Goal: Task Accomplishment & Management: Complete application form

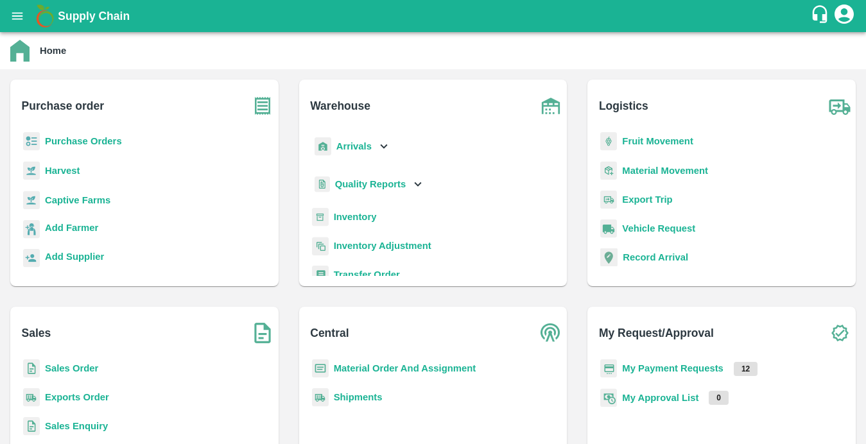
click at [13, 20] on icon "open drawer" at bounding box center [17, 16] width 14 height 14
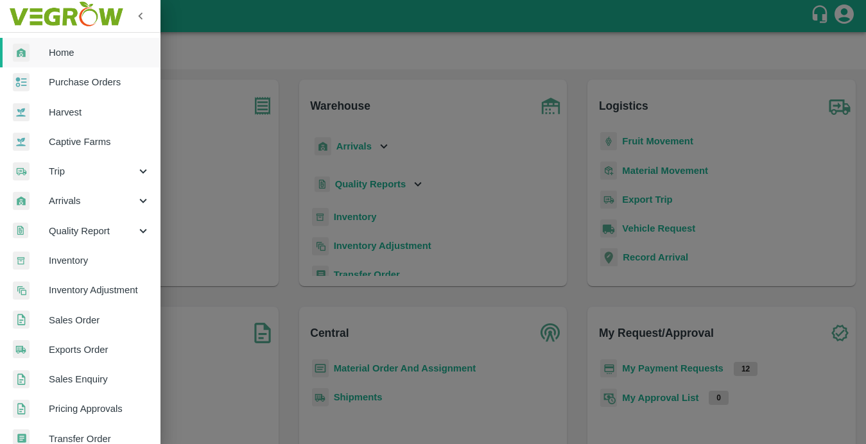
scroll to position [287, 0]
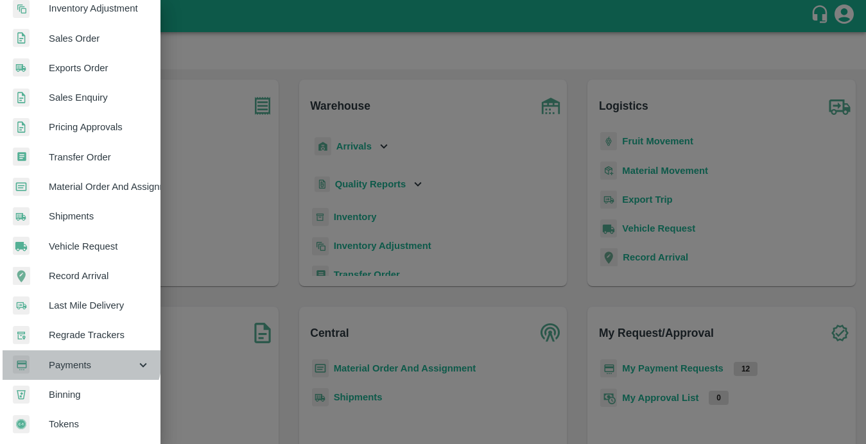
click at [70, 350] on div "Payments" at bounding box center [80, 365] width 160 height 30
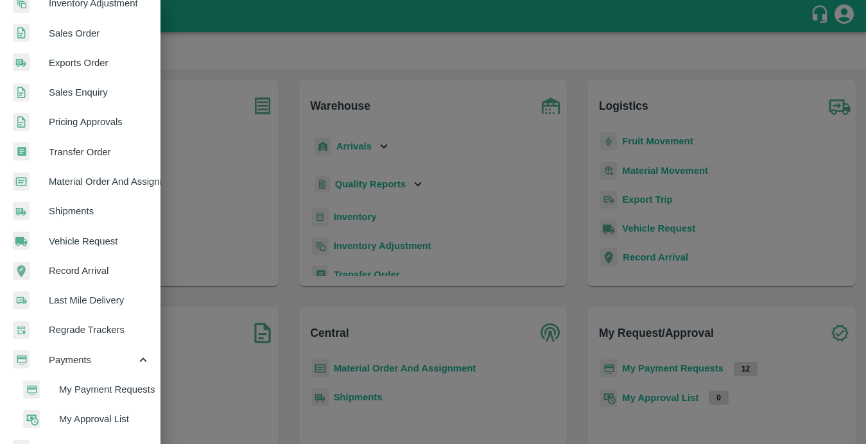
click at [65, 390] on span "My Payment Requests" at bounding box center [104, 390] width 91 height 14
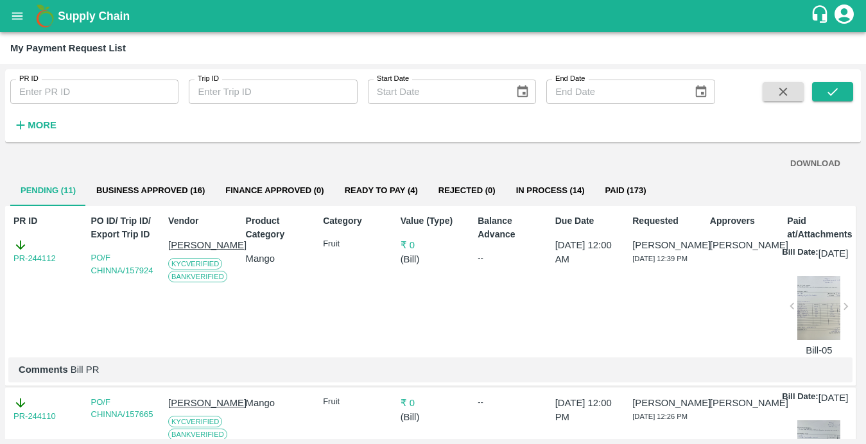
click at [184, 180] on button "Business Approved (16)" at bounding box center [150, 190] width 129 height 31
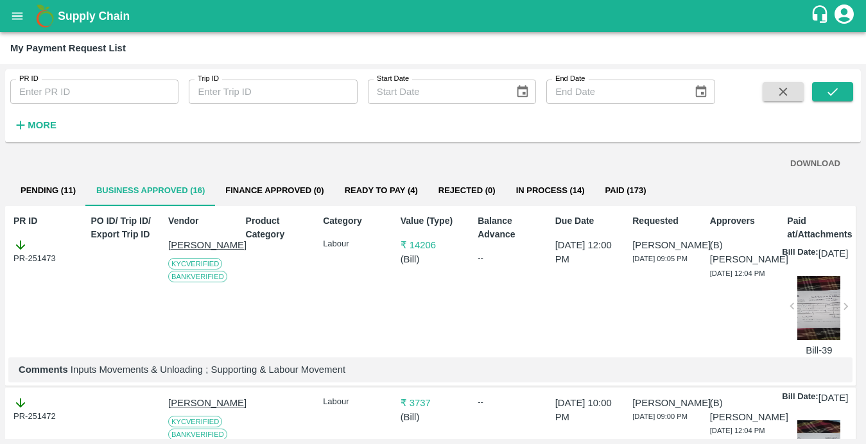
click at [405, 183] on button "Ready To Pay (4)" at bounding box center [381, 190] width 94 height 31
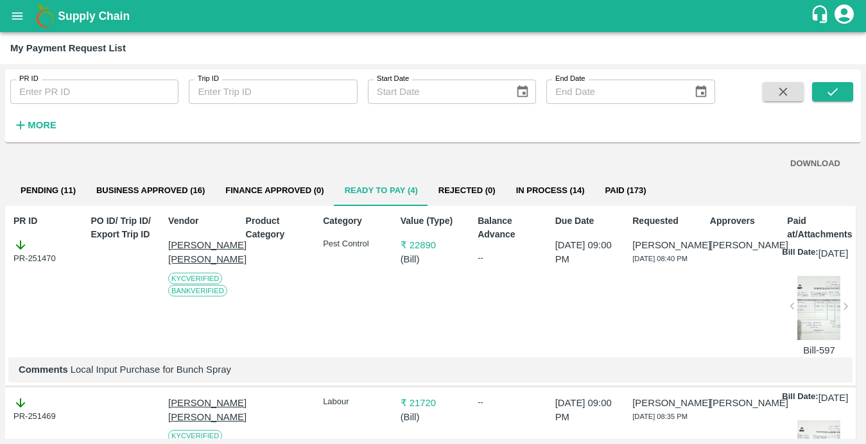
click at [169, 181] on button "Business Approved (16)" at bounding box center [150, 190] width 129 height 31
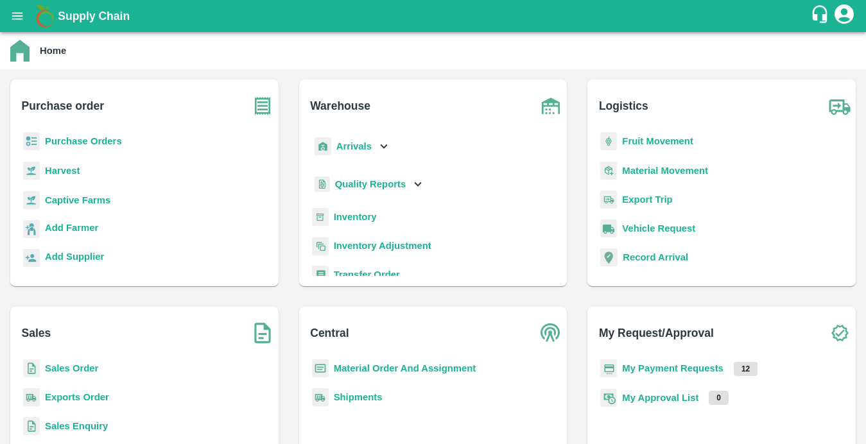
click at [104, 203] on b "Captive Farms" at bounding box center [77, 200] width 65 height 10
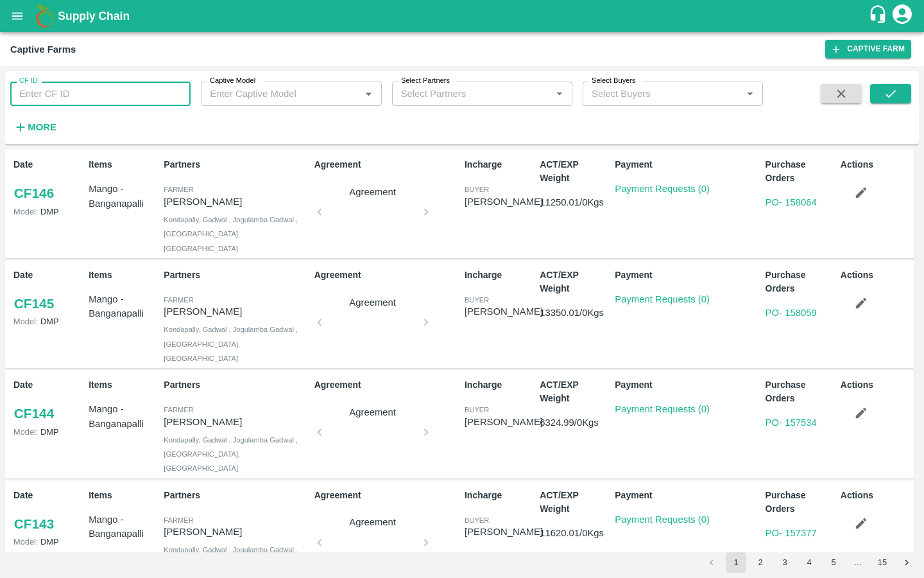
click at [129, 90] on input "CF ID" at bounding box center [100, 94] width 180 height 24
paste input "124"
type input "124"
click at [865, 96] on icon "submit" at bounding box center [891, 94] width 14 height 14
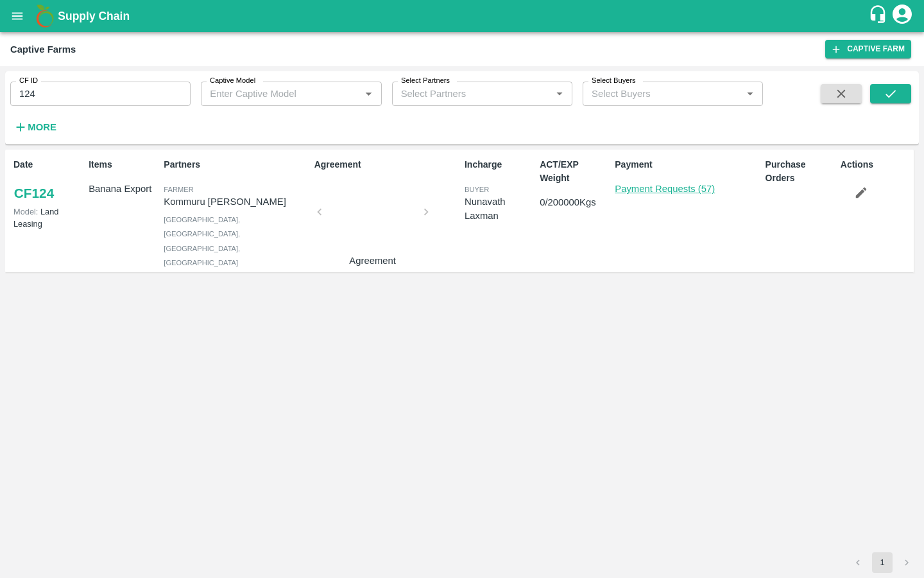
click at [658, 188] on link "Payment Requests (57)" at bounding box center [665, 189] width 100 height 10
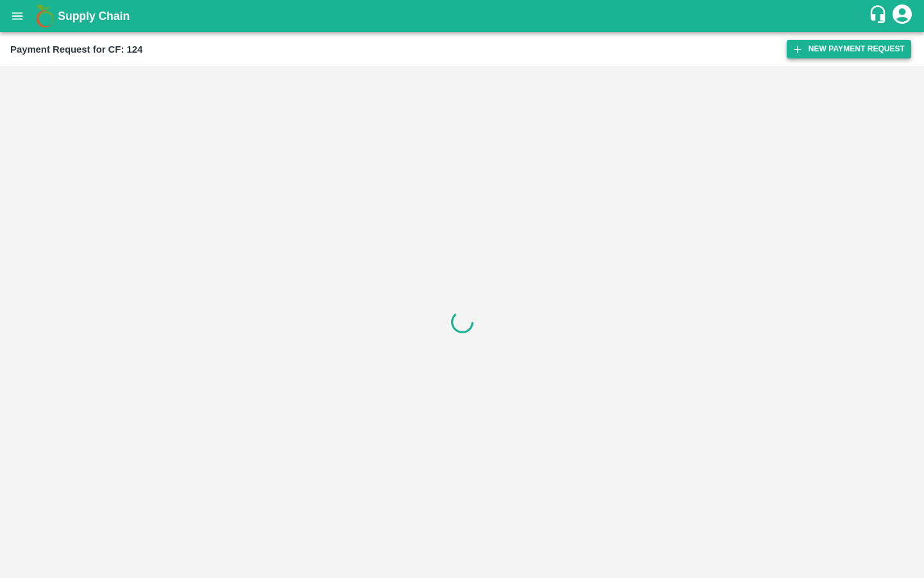
click at [806, 49] on button "New Payment Request" at bounding box center [849, 49] width 125 height 19
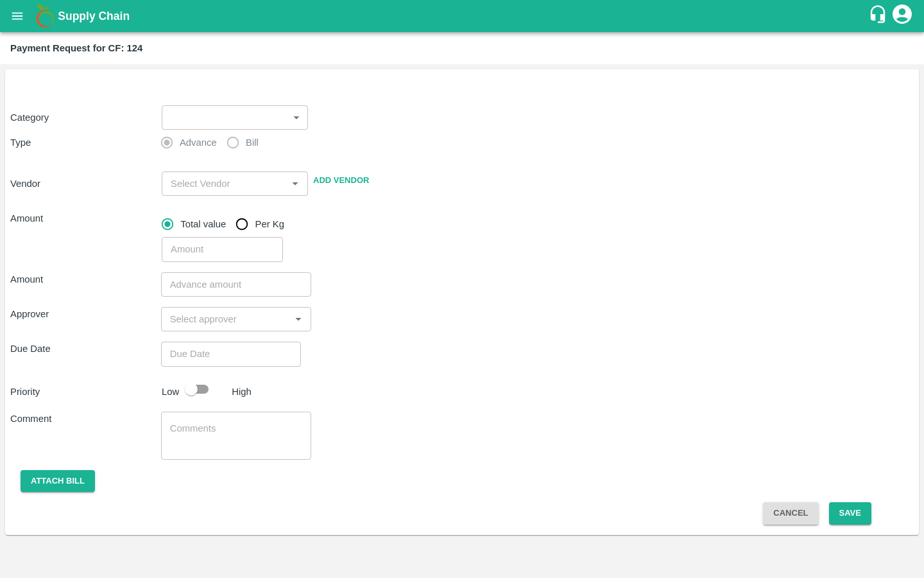
click at [276, 126] on div "Category ​ ​ Type Advance Bill Vendor ​ Add Vendor Amount Total value Per Kg ​" at bounding box center [462, 176] width 904 height 172
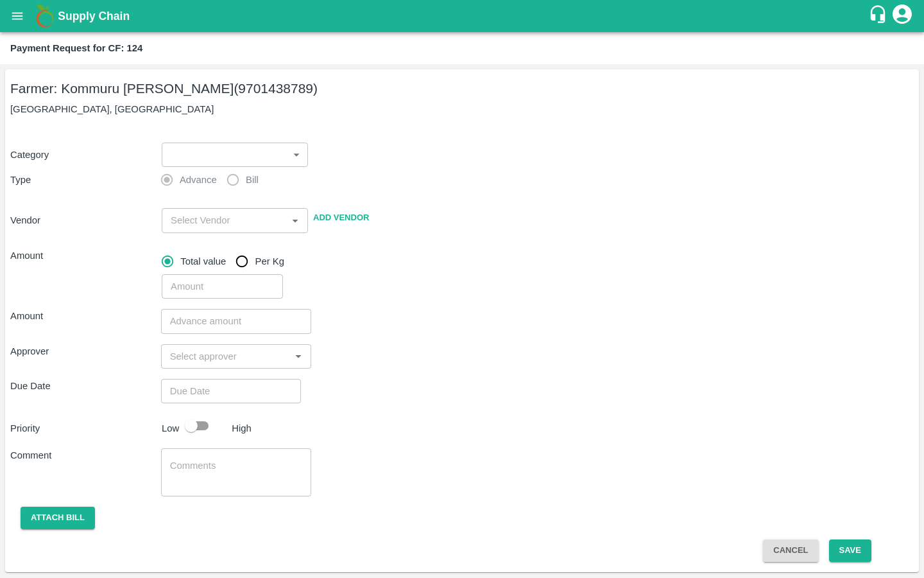
click at [250, 159] on body "Supply Chain Payment Request for CF: 124 Farmer: Kommuru [PERSON_NAME] (9701438…" at bounding box center [462, 289] width 924 height 578
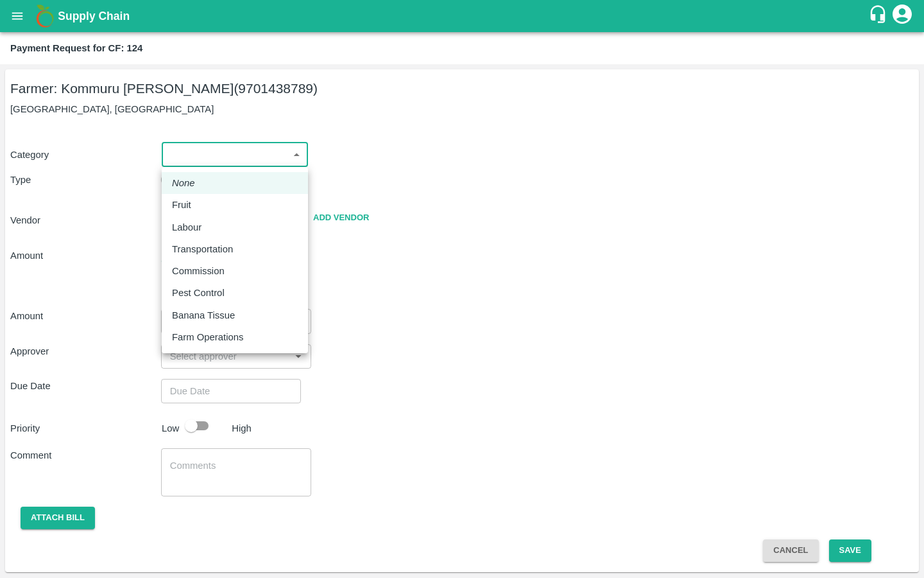
click at [202, 284] on li "Pest Control" at bounding box center [235, 293] width 146 height 22
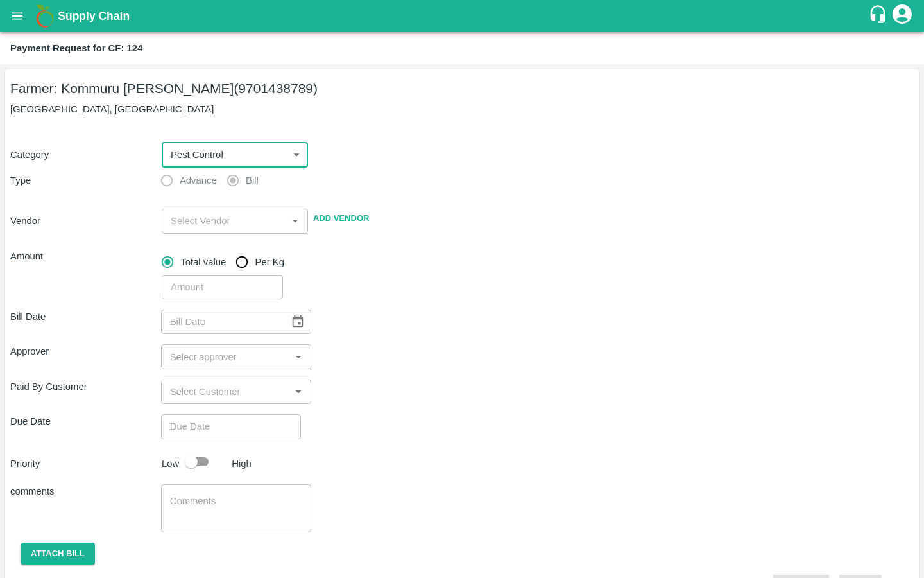
type input "21"
radio input "false"
radio input "true"
click at [224, 225] on input "input" at bounding box center [224, 220] width 117 height 17
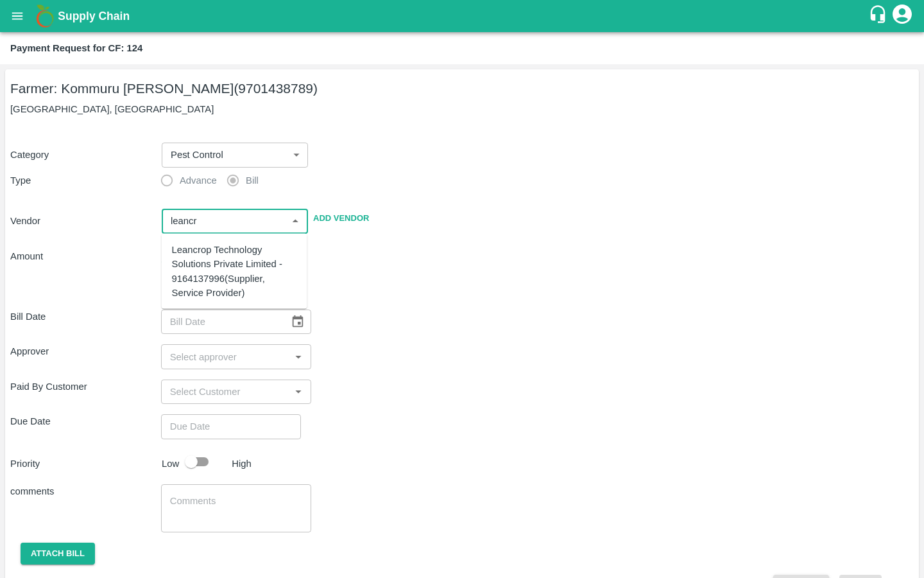
click at [223, 254] on div "Leancrop Technology Solutions Private Limited - 9164137996(Supplier, Service Pr…" at bounding box center [234, 271] width 125 height 57
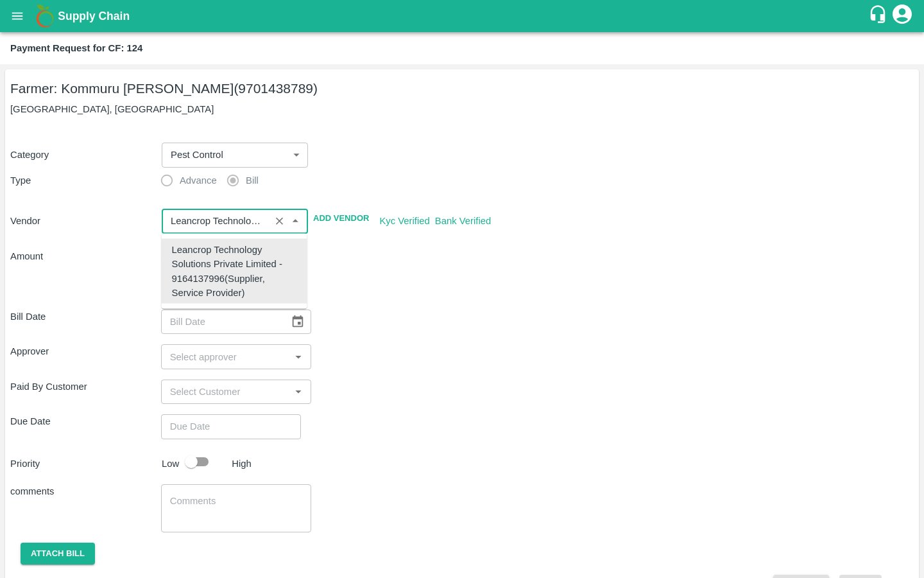
type input "Leancrop Technology Solutions Private Limited - 9164137996(Supplier, Service Pr…"
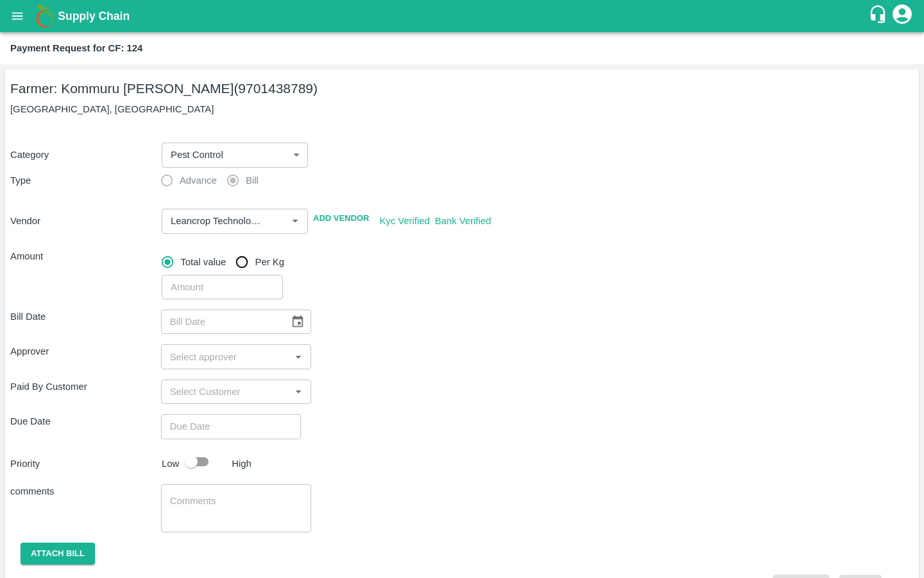
click at [389, 298] on div "​" at bounding box center [535, 285] width 757 height 30
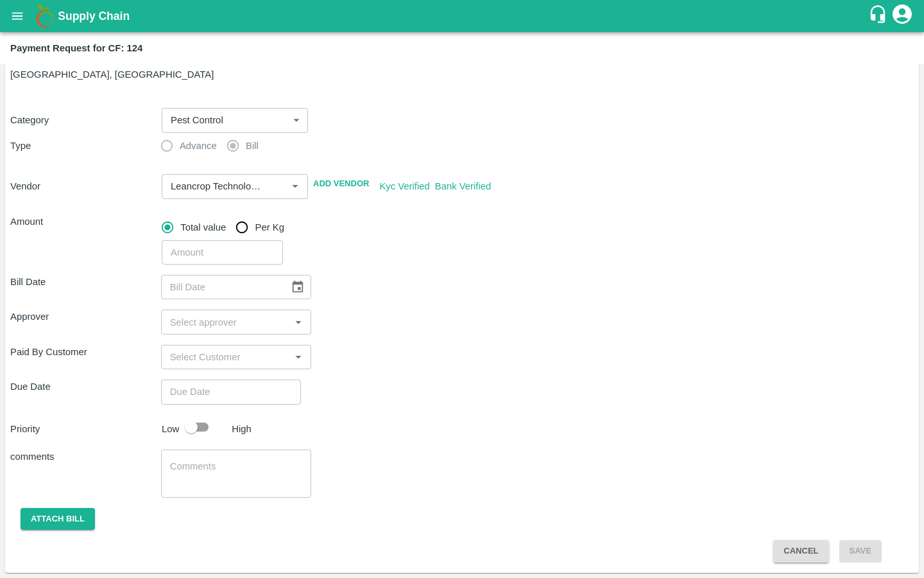
click at [223, 259] on input "number" at bounding box center [222, 252] width 121 height 24
type input "740"
click at [384, 275] on div "Bill Date ​" at bounding box center [462, 287] width 904 height 24
click at [291, 288] on icon "Choose date" at bounding box center [298, 287] width 14 height 14
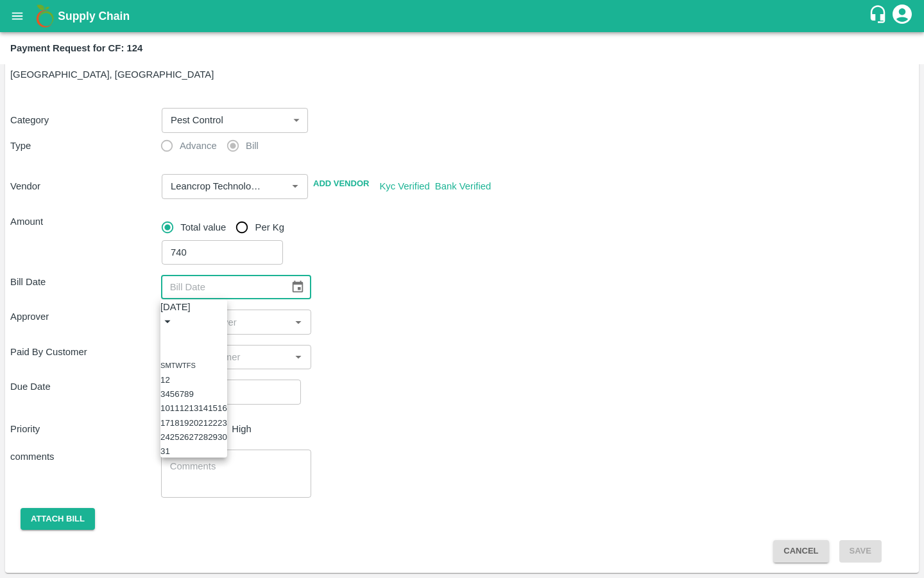
click at [166, 336] on icon "Previous month" at bounding box center [166, 336] width 0 height 0
click at [198, 413] on button "14" at bounding box center [194, 408] width 10 height 10
type input "[DATE]"
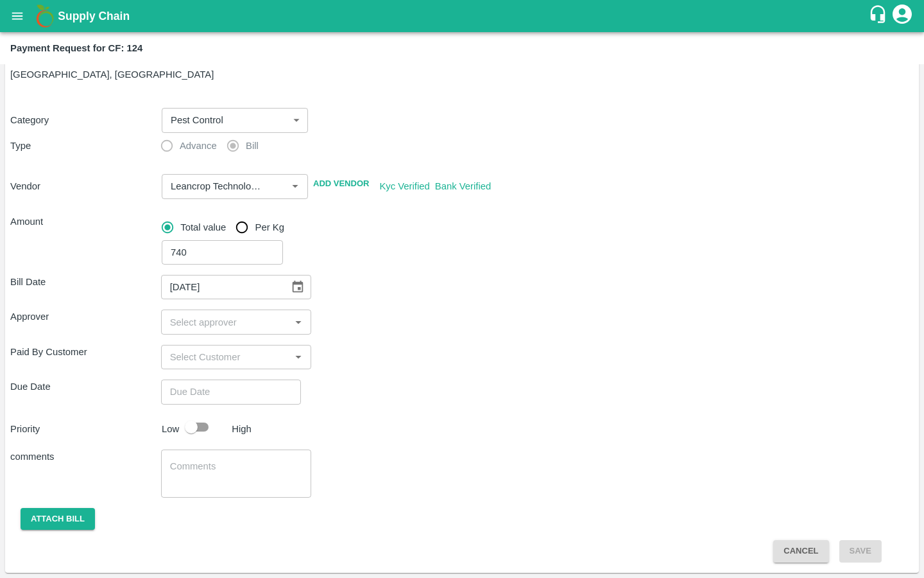
click at [225, 322] on input "input" at bounding box center [226, 321] width 122 height 17
type input "kiran"
click at [180, 356] on input "checkbox" at bounding box center [184, 356] width 26 height 26
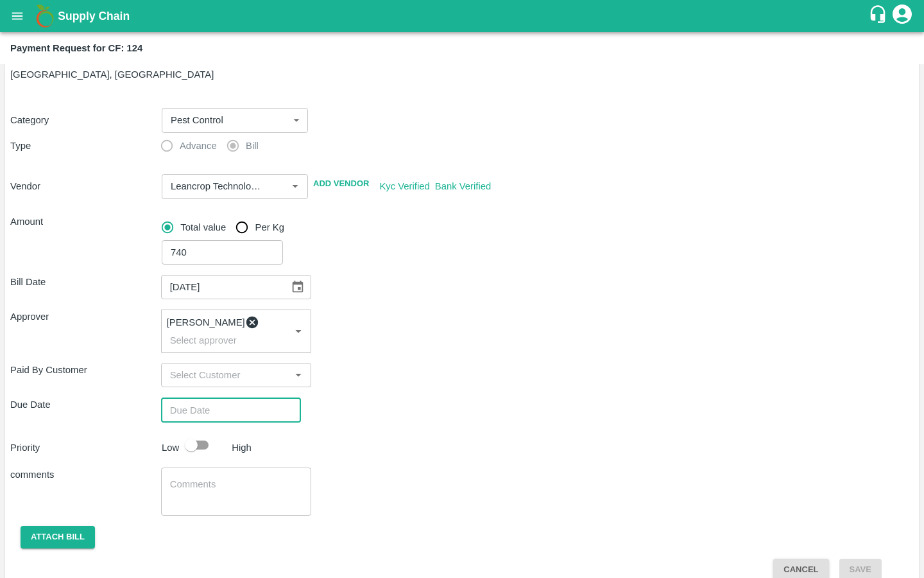
type input "DD/MM/YYYY hh:mm aa"
click at [193, 397] on input "DD/MM/YYYY hh:mm aa" at bounding box center [226, 409] width 131 height 24
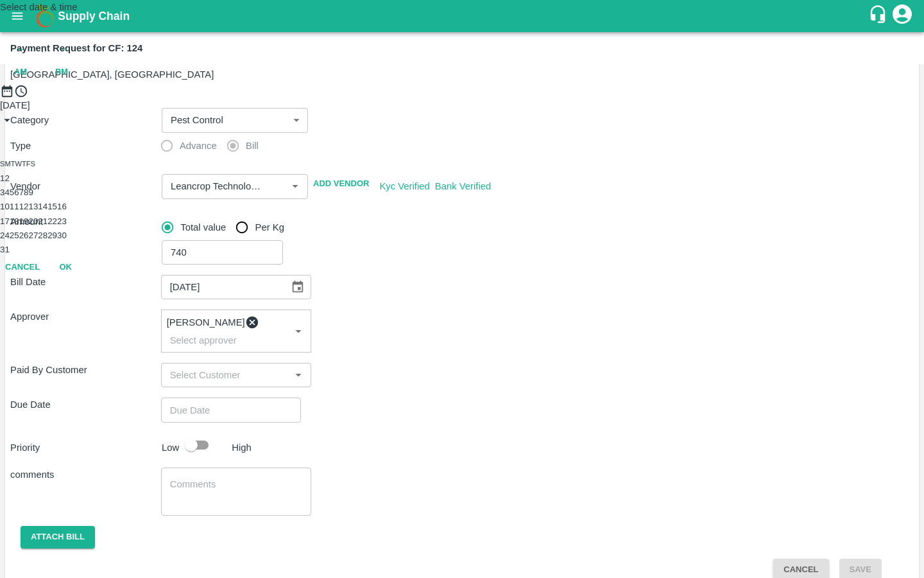
click at [38, 226] on button "20" at bounding box center [33, 221] width 10 height 10
click at [68, 80] on span "PM" at bounding box center [61, 72] width 13 height 15
click at [413, 98] on div at bounding box center [462, 98] width 924 height 0
type input "20/08/2025 10:00 PM"
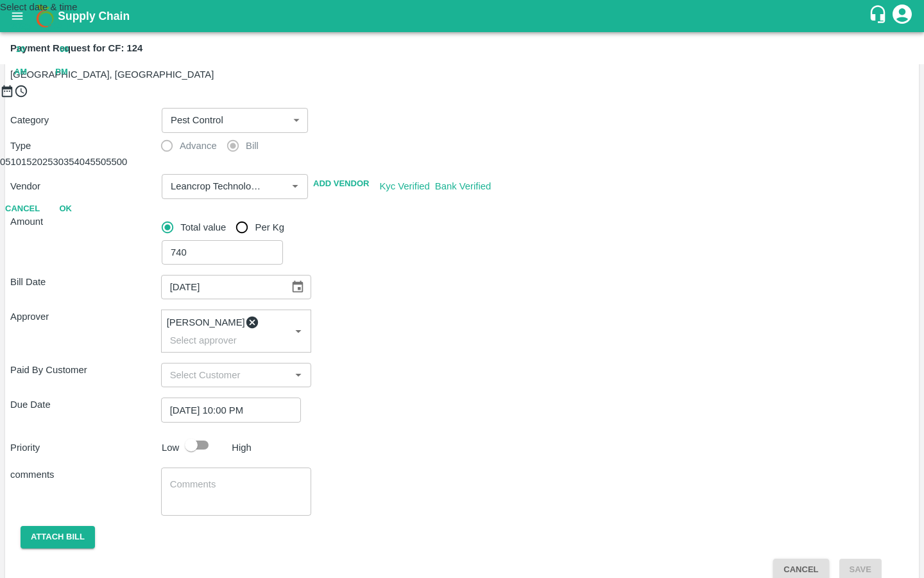
click at [86, 220] on button "OK" at bounding box center [65, 209] width 41 height 22
click at [196, 435] on input "checkbox" at bounding box center [191, 445] width 73 height 24
checkbox input "true"
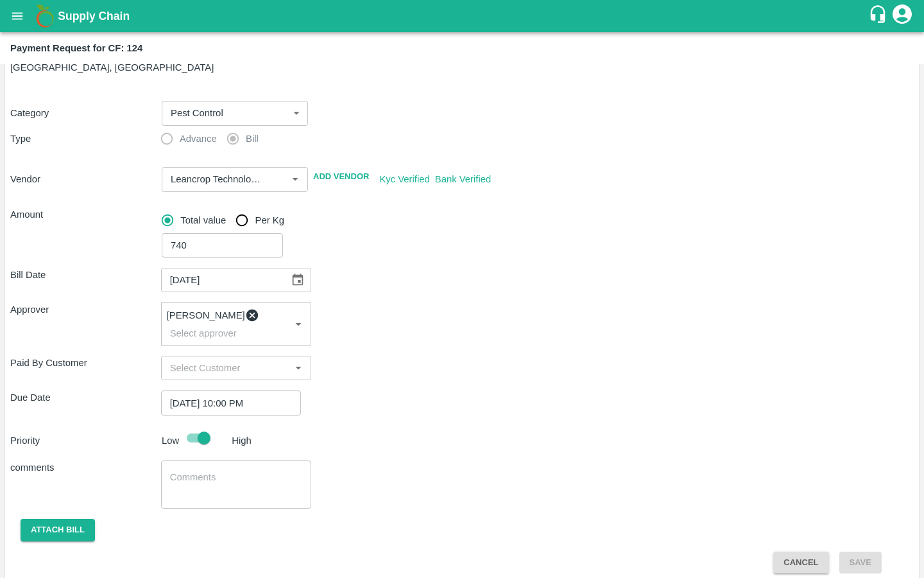
click at [270, 447] on div "Bill Date 14/05/2025 ​ Approver Kiran Naik ​ Paid By Customer ​ Due Date 20/08/…" at bounding box center [462, 415] width 904 height 316
click at [247, 471] on textarea at bounding box center [236, 484] width 133 height 27
type textarea "IFC Super Sticker Purchase"
click at [86, 519] on button "Attach bill" at bounding box center [58, 530] width 74 height 22
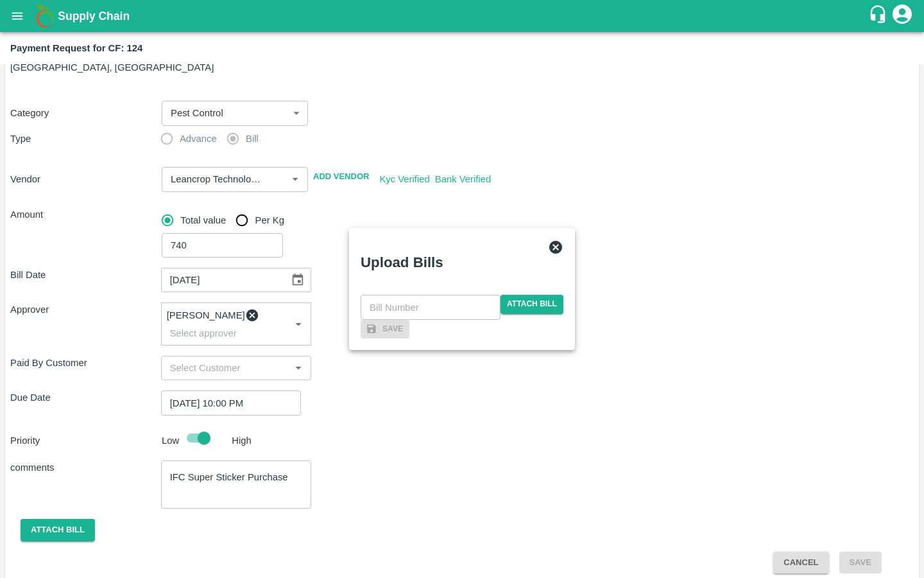
click at [523, 295] on div "​ Attach bill" at bounding box center [462, 307] width 203 height 24
click at [522, 295] on span "Attach bill" at bounding box center [532, 304] width 63 height 19
click at [0, 0] on input "Attach bill" at bounding box center [0, 0] width 0 height 0
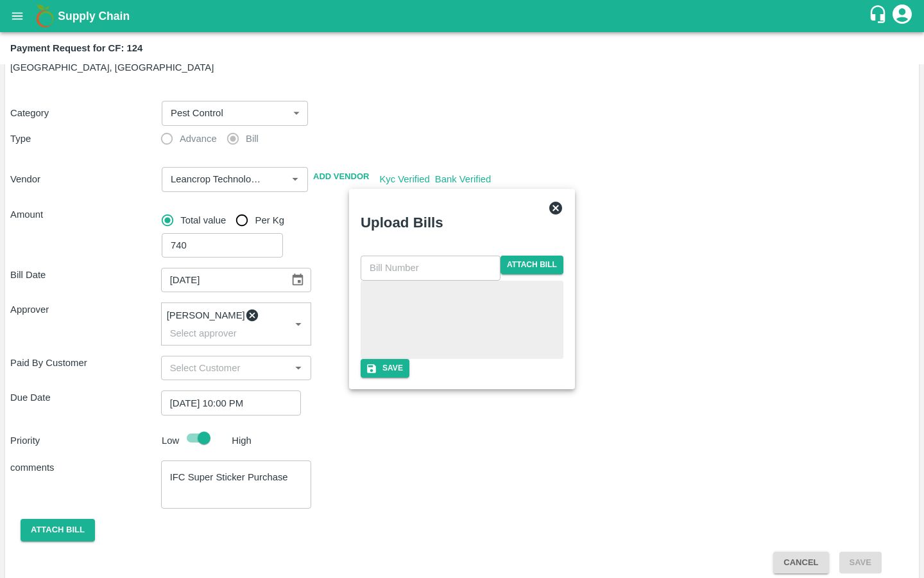
click at [396, 255] on input "text" at bounding box center [431, 267] width 140 height 24
paste input "LTS/MH/SG/0023"
type input "LTS/MH/SG/0023-2"
checkbox input "false"
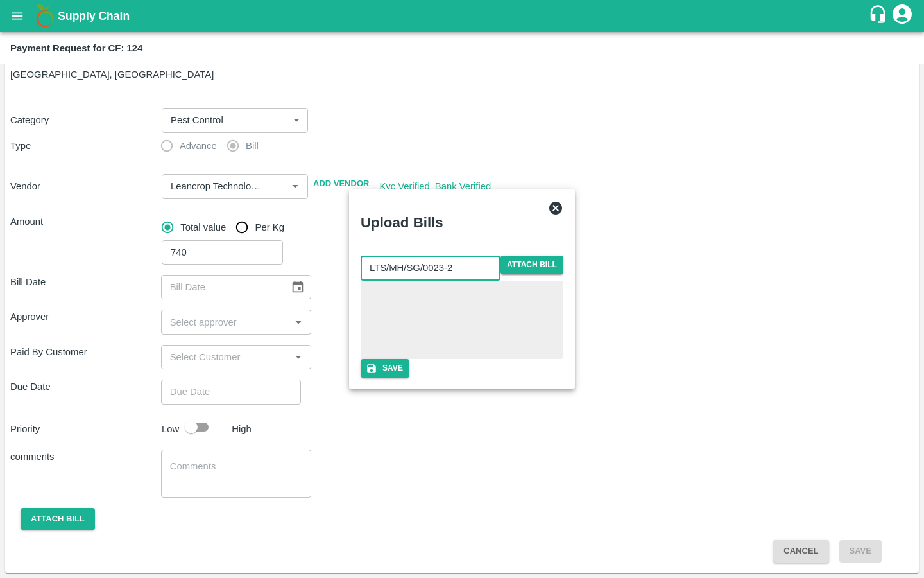
scroll to position [35, 0]
click at [410, 377] on button "Save" at bounding box center [385, 368] width 49 height 19
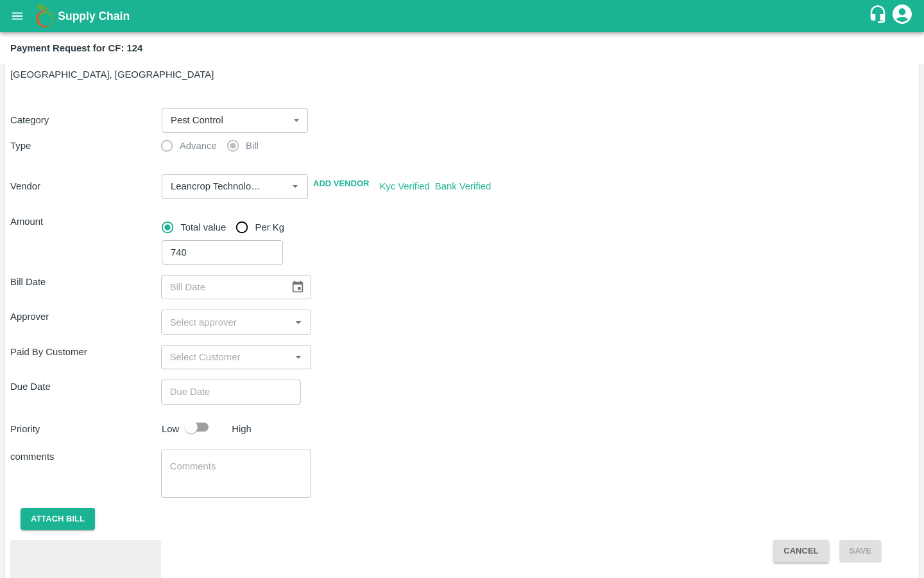
scroll to position [42, 0]
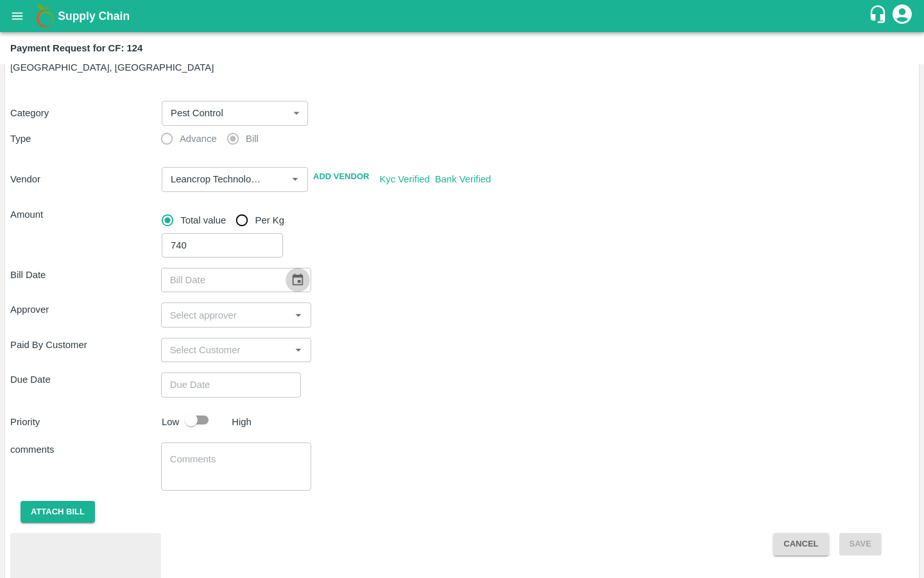
click at [291, 277] on icon "Choose date" at bounding box center [298, 280] width 14 height 14
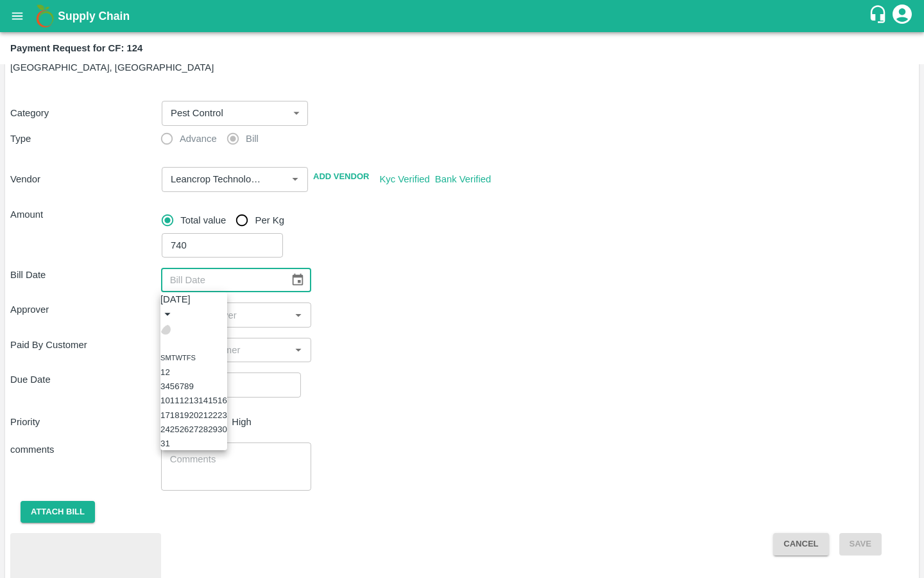
click at [166, 329] on icon "Previous month" at bounding box center [166, 329] width 0 height 0
click at [198, 405] on button "14" at bounding box center [194, 400] width 10 height 10
type input "[DATE]"
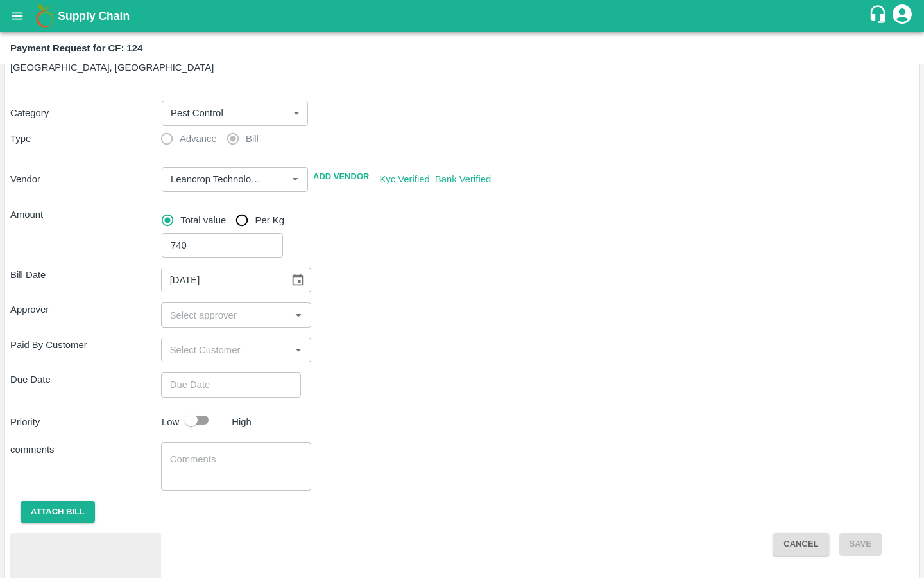
click at [212, 320] on input "input" at bounding box center [226, 314] width 122 height 17
type input "kiran"
click at [178, 353] on input "checkbox" at bounding box center [184, 349] width 26 height 26
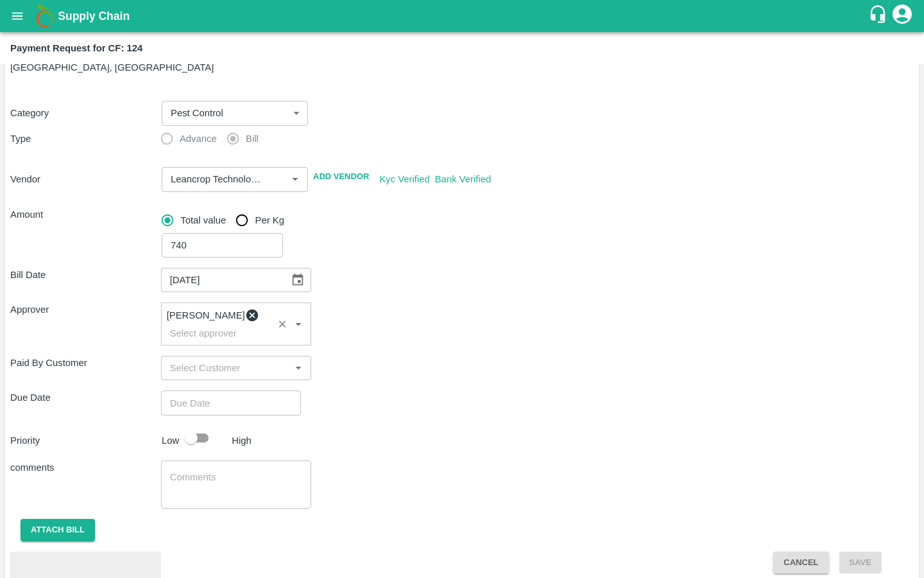
click at [193, 404] on div "Bill Date 14/05/2025 ​ Approver Kiran Naik ​ Paid By Customer ​ Due Date ​ Prio…" at bounding box center [462, 450] width 904 height 386
type input "DD/MM/YYYY hh:mm aa"
click at [195, 394] on input "DD/MM/YYYY hh:mm aa" at bounding box center [226, 402] width 131 height 24
click at [38, 226] on button "20" at bounding box center [33, 221] width 10 height 10
click at [68, 80] on span "PM" at bounding box center [61, 72] width 13 height 15
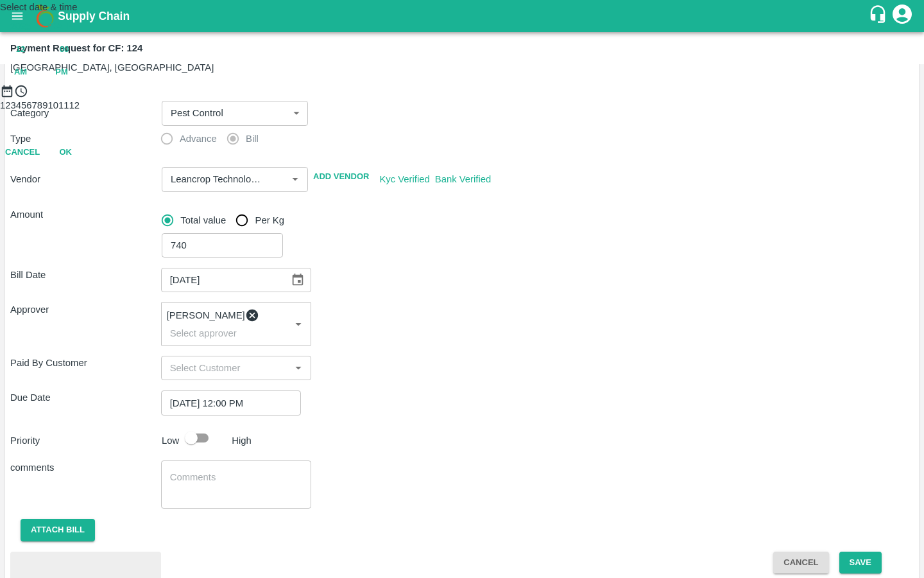
type input "[DATE] 09:00 PM"
click at [404, 98] on div at bounding box center [462, 98] width 924 height 0
click at [86, 220] on button "OK" at bounding box center [65, 209] width 41 height 22
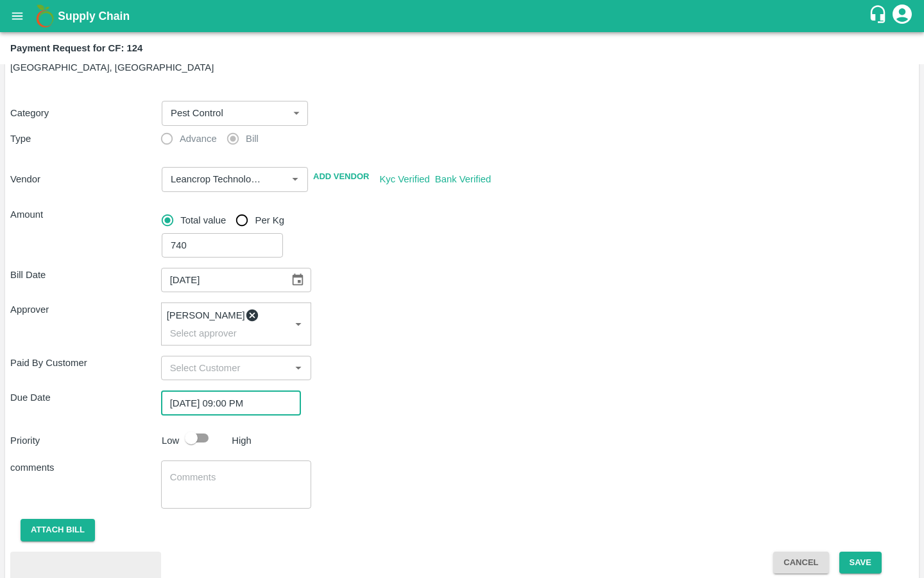
click at [198, 438] on input "checkbox" at bounding box center [191, 438] width 73 height 24
checkbox input "true"
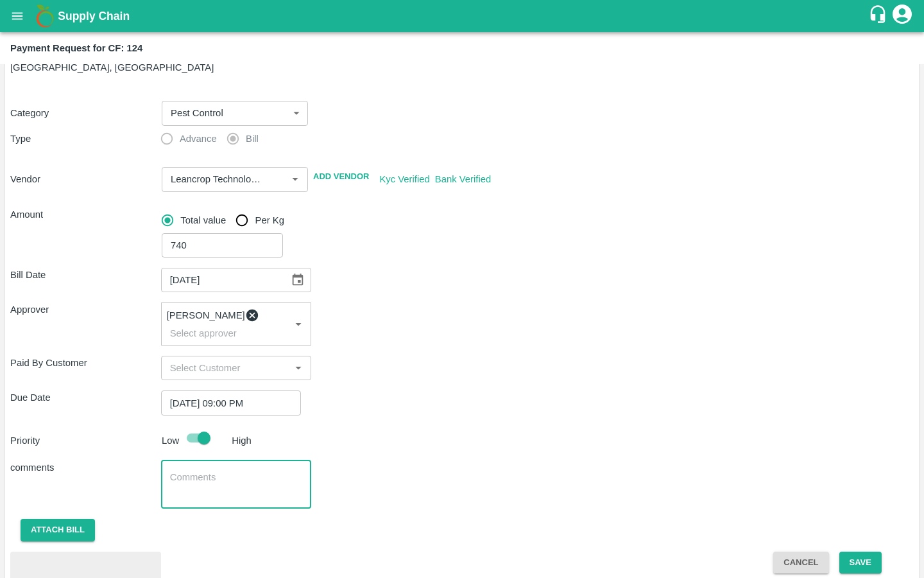
click at [197, 471] on textarea at bounding box center [236, 484] width 133 height 27
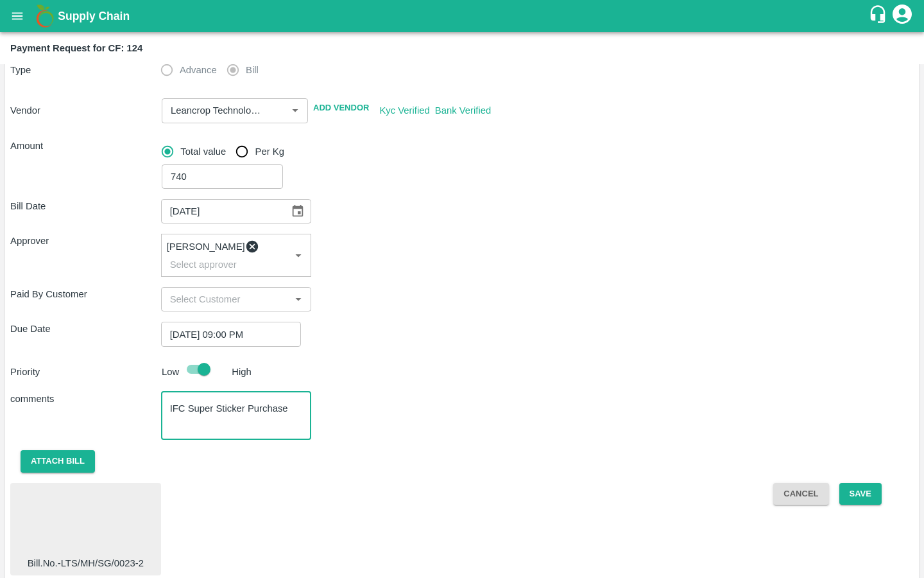
drag, startPoint x: 294, startPoint y: 404, endPoint x: 132, endPoint y: 404, distance: 162.4
click at [132, 404] on div "comments IFC Super Sticker Purchase x ​" at bounding box center [462, 416] width 904 height 48
type textarea "IFC Super Sticker Purchase"
click at [263, 462] on div "Bill Date 14/05/2025 ​ Approver Kiran Naik ​ Paid By Customer ​ Due Date 20/08/…" at bounding box center [462, 382] width 904 height 386
click at [860, 489] on button "Save" at bounding box center [861, 494] width 42 height 22
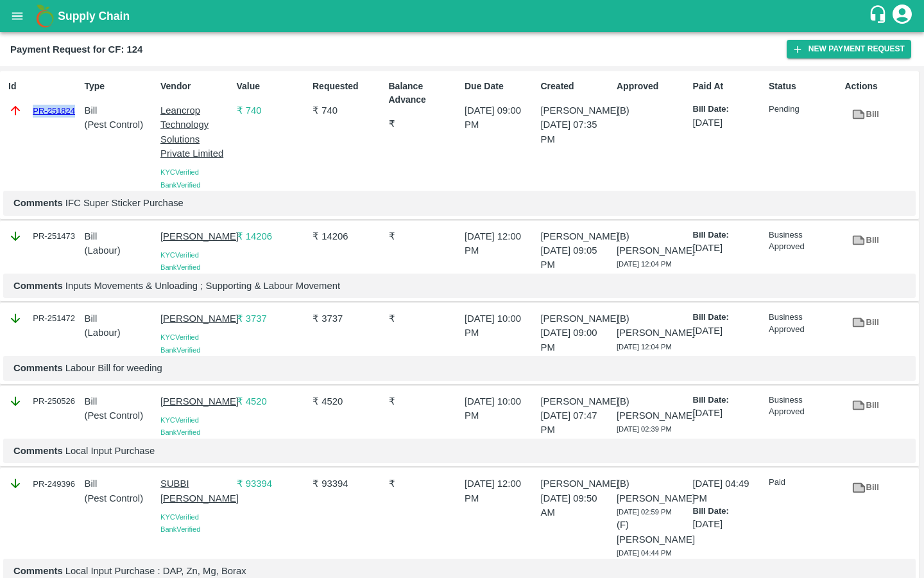
drag, startPoint x: 25, startPoint y: 110, endPoint x: 76, endPoint y: 108, distance: 51.4
click at [76, 108] on div "PR-251824" at bounding box center [43, 110] width 71 height 14
copy link "PR-251824"
click at [28, 22] on button "open drawer" at bounding box center [18, 16] width 30 height 30
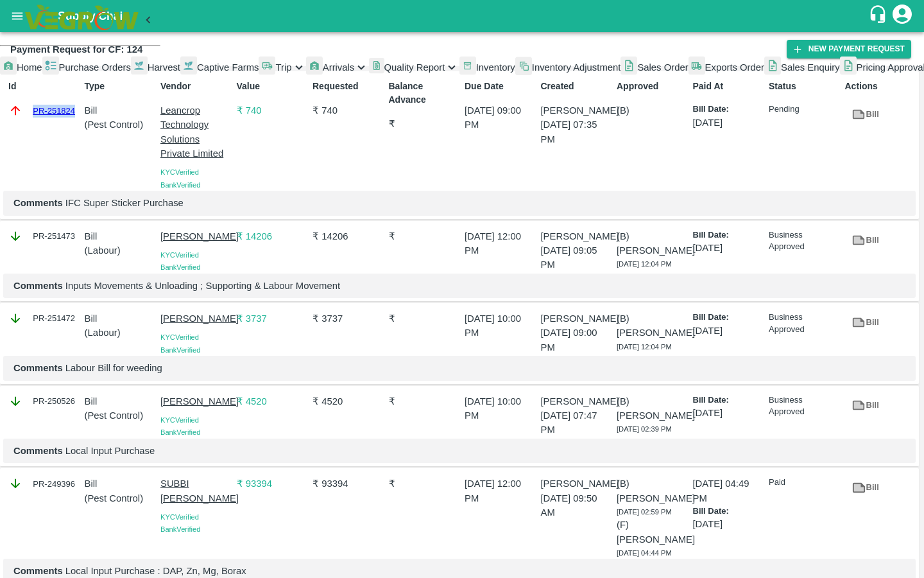
click at [197, 73] on span "Captive Farms" at bounding box center [228, 67] width 62 height 10
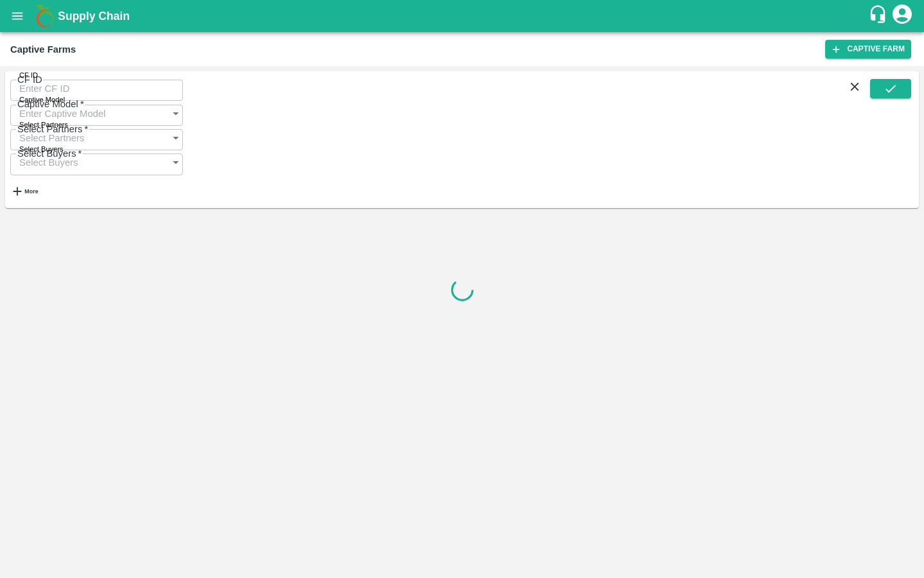
click at [75, 98] on input "CF ID" at bounding box center [96, 88] width 173 height 24
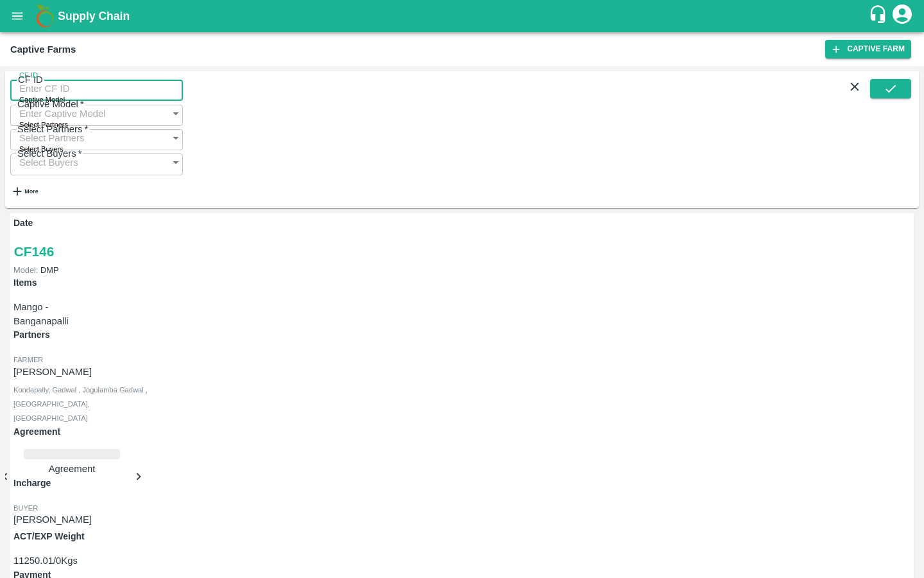
paste input "125"
type input "125"
click at [897, 96] on icon "submit" at bounding box center [891, 89] width 14 height 14
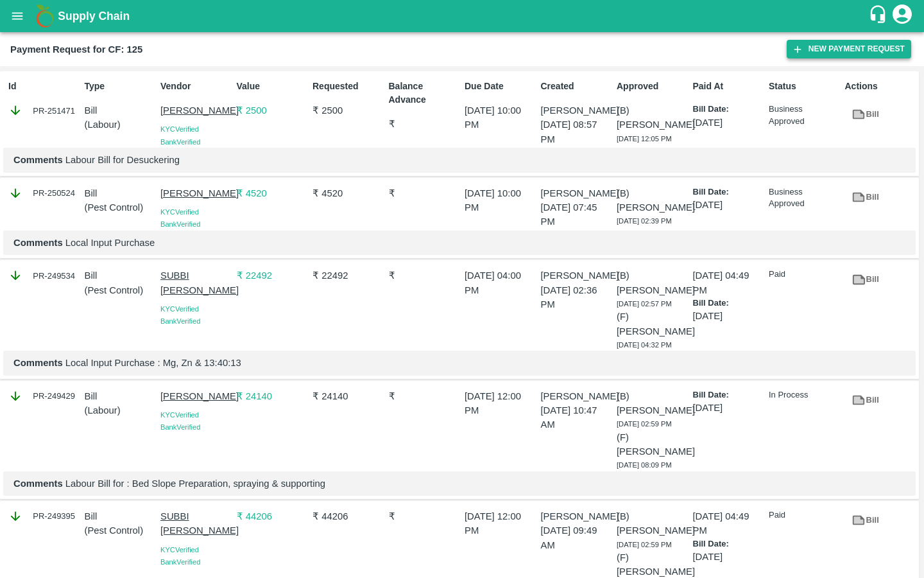
click at [803, 53] on icon "button" at bounding box center [798, 50] width 12 height 12
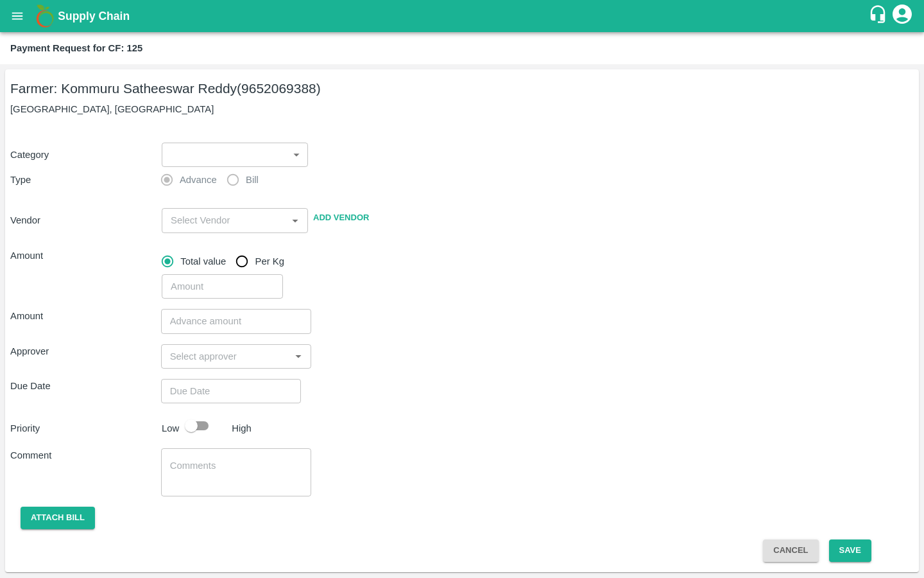
click at [266, 155] on body "Supply Chain Payment Request for CF: 125 Farmer: Kommuru Satheeswar Reddy (9652…" at bounding box center [462, 289] width 924 height 578
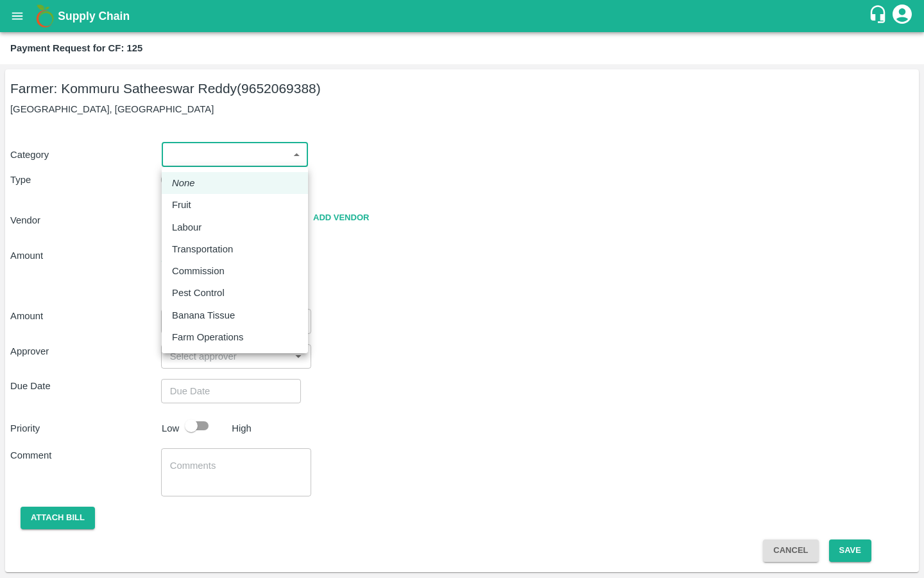
click at [209, 288] on p "Pest Control" at bounding box center [198, 293] width 53 height 14
type input "21"
radio input "false"
radio input "true"
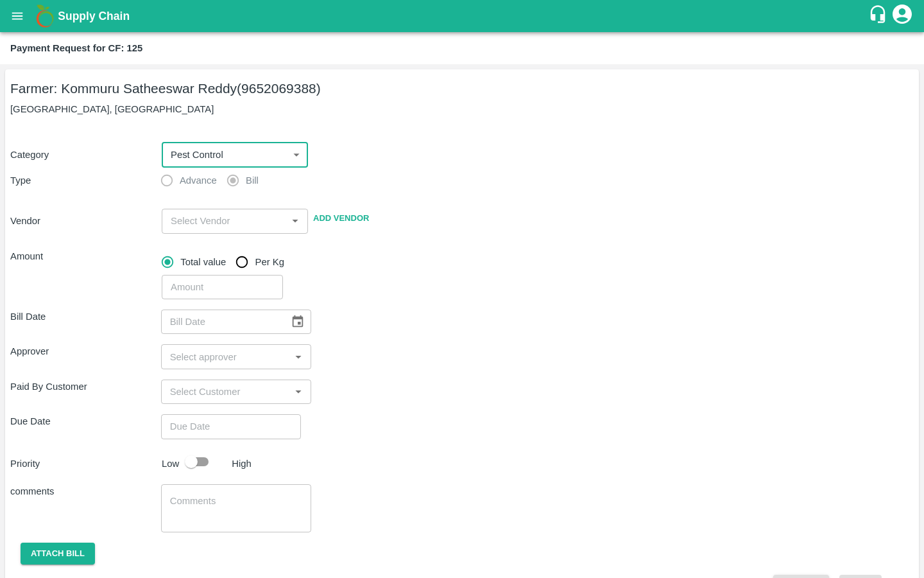
click at [198, 225] on input "input" at bounding box center [224, 220] width 117 height 17
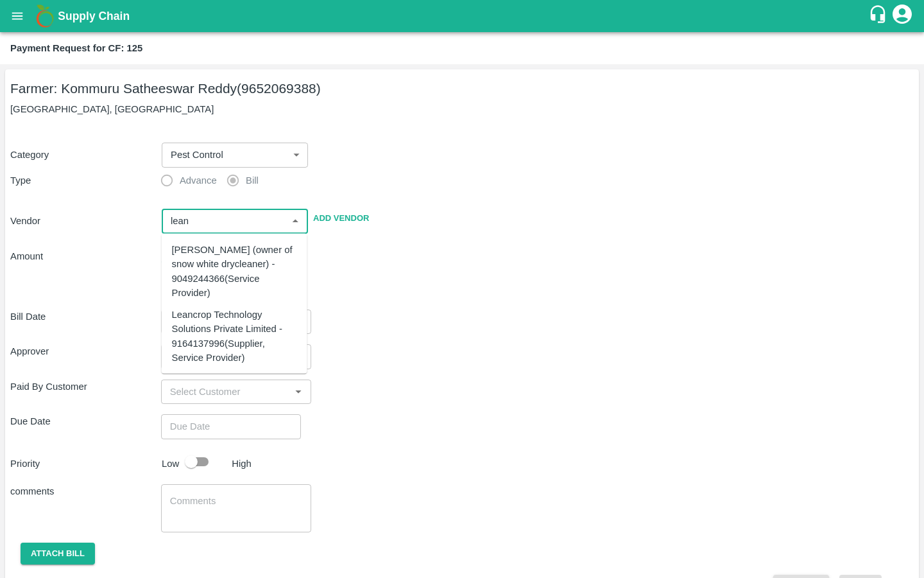
click at [209, 342] on div "Leancrop Technology Solutions Private Limited - 9164137996(Supplier, Service Pr…" at bounding box center [234, 335] width 125 height 57
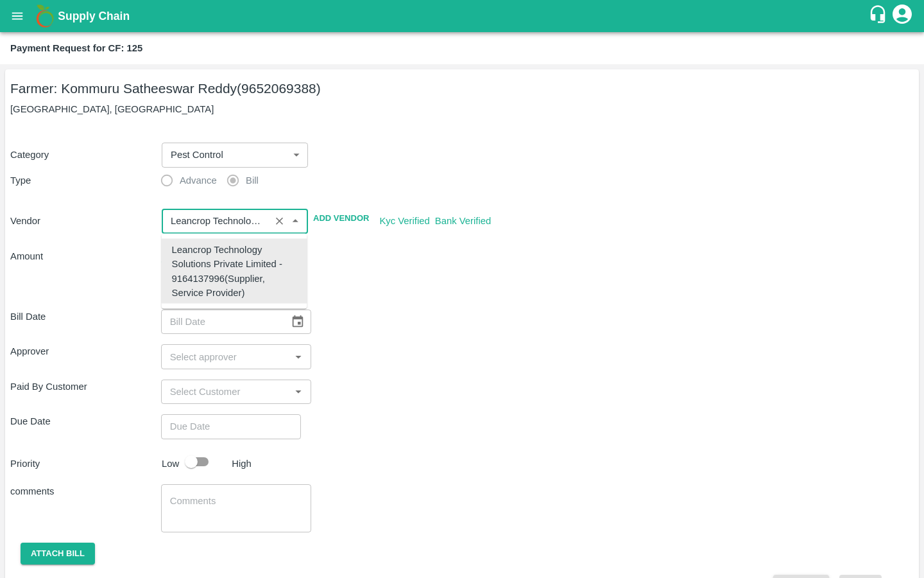
type input "Leancrop Technology Solutions Private Limited - 9164137996(Supplier, Service Pr…"
click at [395, 327] on div "Bill Date ​" at bounding box center [462, 321] width 904 height 24
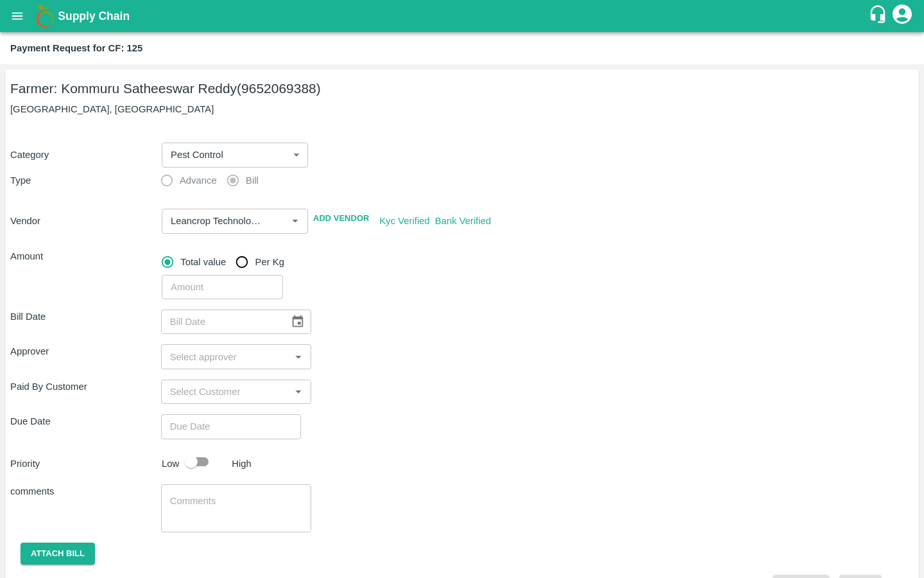
scroll to position [35, 0]
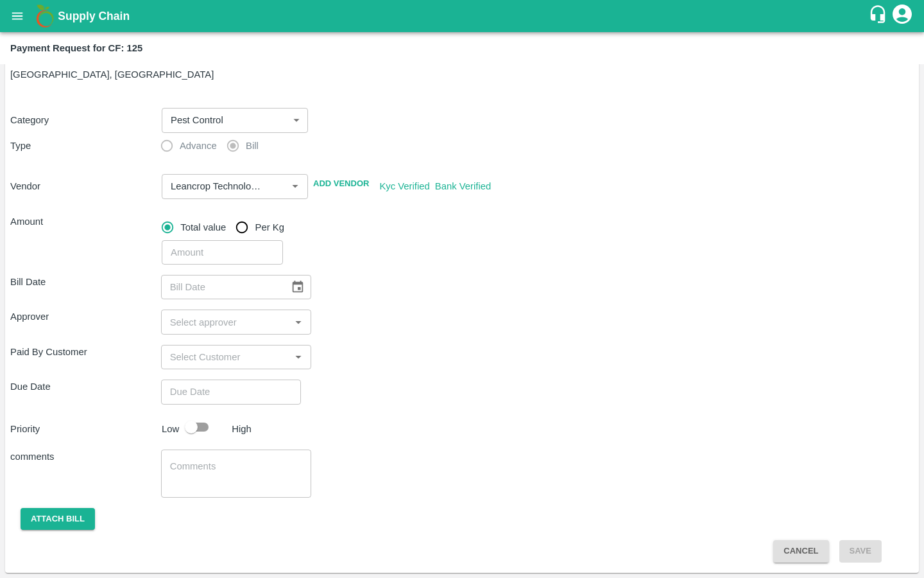
click at [205, 251] on input "number" at bounding box center [222, 252] width 121 height 24
type input "740"
click at [291, 290] on icon "Choose date" at bounding box center [298, 287] width 14 height 14
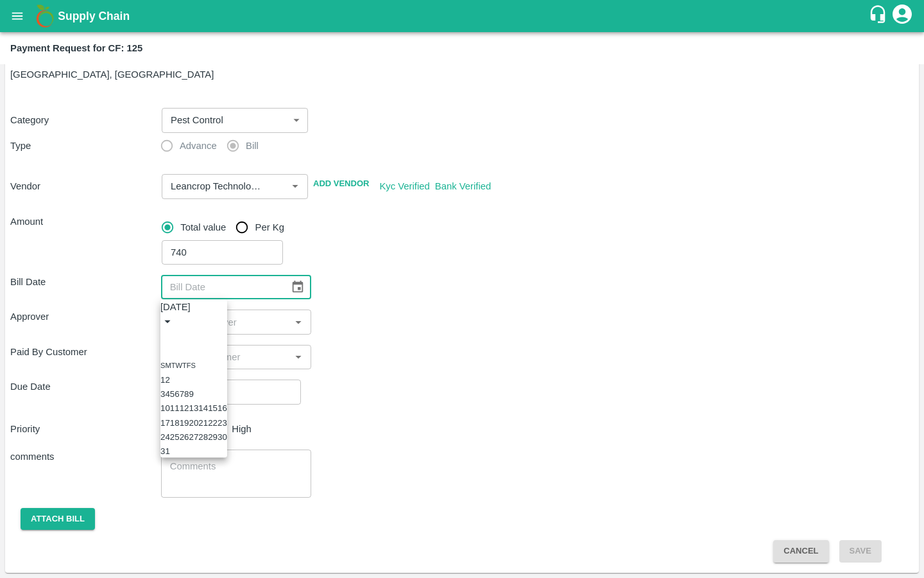
click at [166, 336] on icon "Previous month" at bounding box center [166, 336] width 0 height 0
click at [198, 413] on button "14" at bounding box center [194, 408] width 10 height 10
type input "[DATE]"
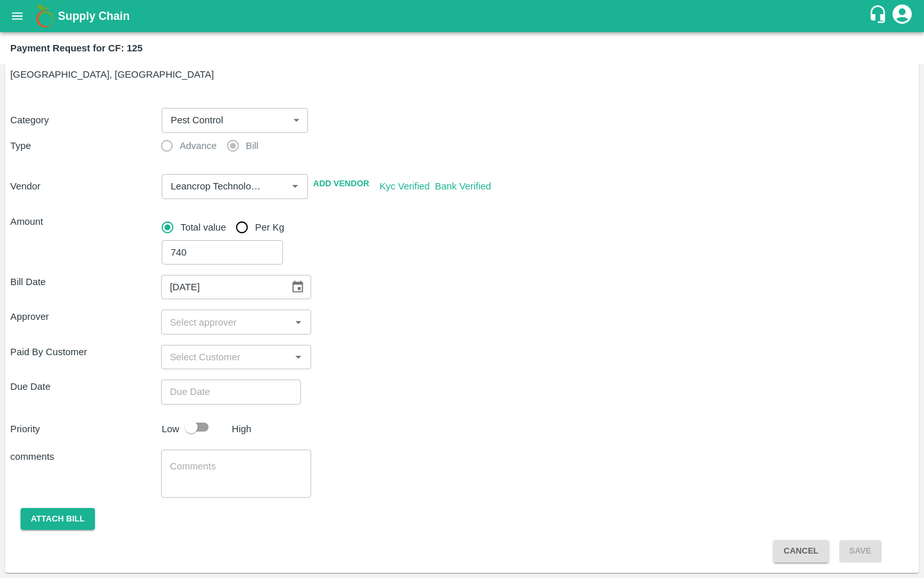
click at [225, 320] on input "input" at bounding box center [226, 321] width 122 height 17
type input "kira"
click at [182, 354] on input "checkbox" at bounding box center [184, 356] width 26 height 26
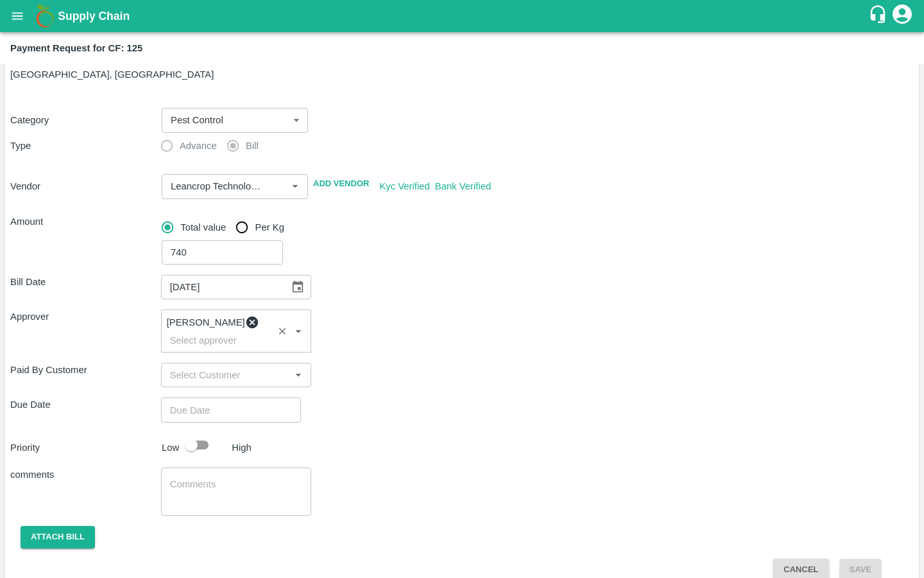
click at [205, 397] on input "Choose date" at bounding box center [226, 409] width 131 height 24
click at [38, 226] on button "20" at bounding box center [33, 221] width 10 height 10
click at [68, 80] on span "PM" at bounding box center [61, 72] width 13 height 15
click at [408, 98] on div at bounding box center [462, 98] width 924 height 0
type input "[DATE] 09:00 PM"
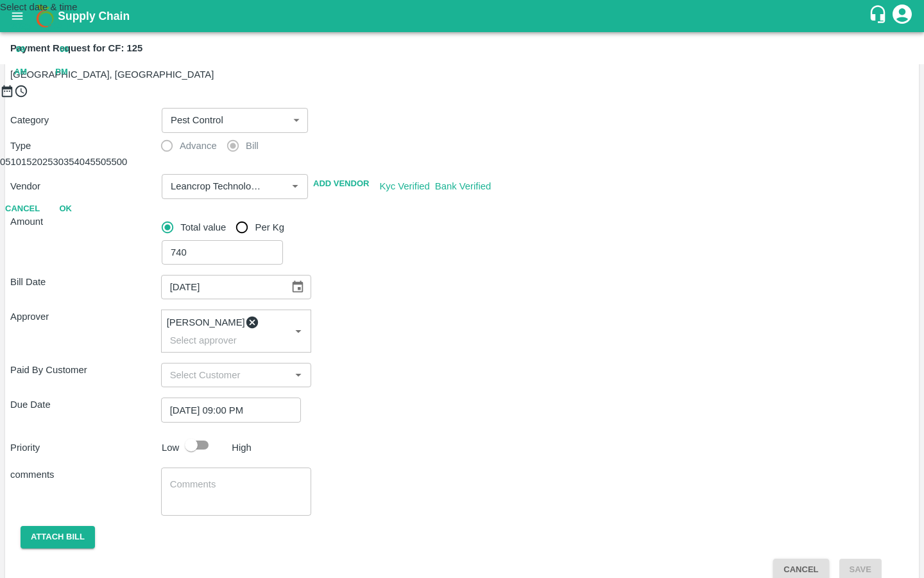
click at [86, 220] on button "OK" at bounding box center [65, 209] width 41 height 22
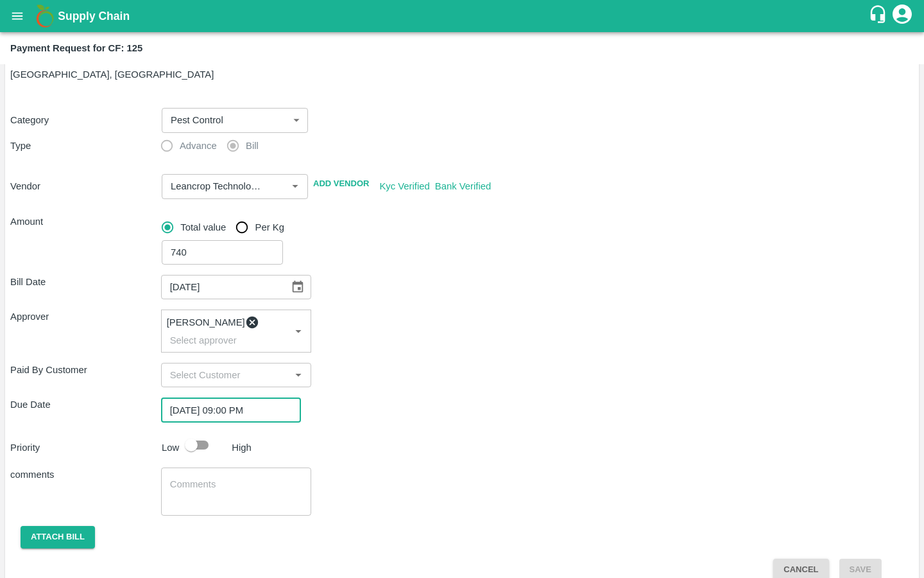
click at [430, 433] on div "Priority Low High" at bounding box center [459, 445] width 909 height 24
click at [196, 433] on input "checkbox" at bounding box center [191, 445] width 73 height 24
checkbox input "true"
click at [200, 478] on textarea at bounding box center [236, 491] width 133 height 27
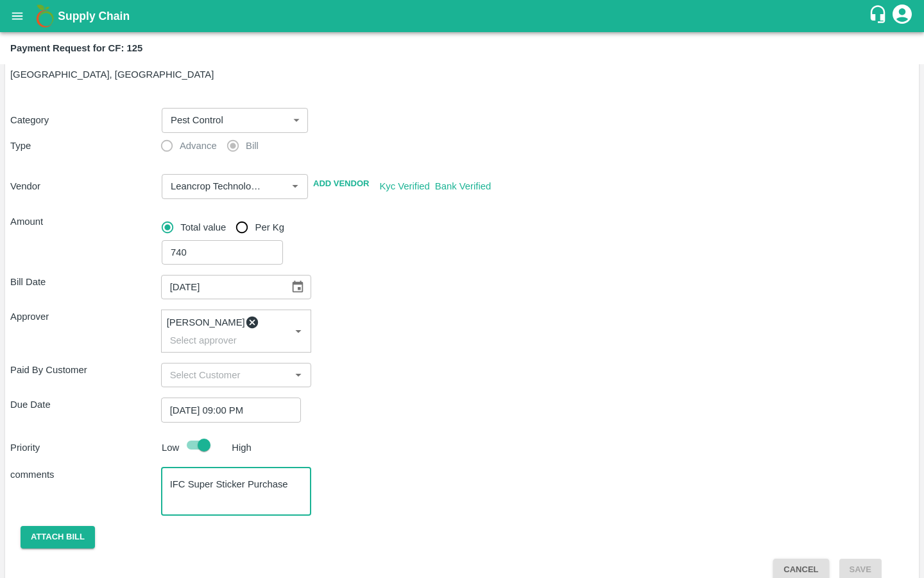
type textarea "IFC Super Sticker Purchase"
click at [79, 526] on button "Attach bill" at bounding box center [58, 537] width 74 height 22
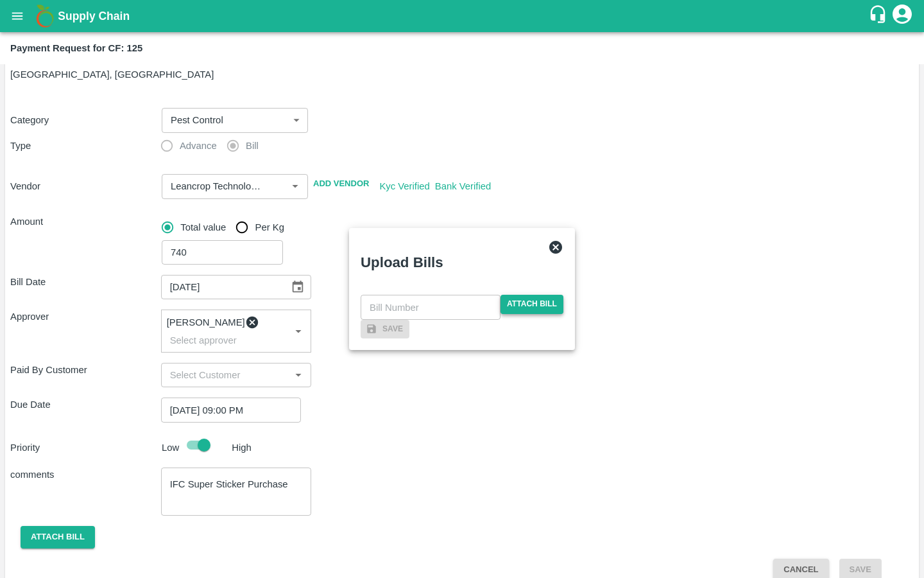
click at [520, 295] on span "Attach bill" at bounding box center [532, 304] width 63 height 19
click at [0, 0] on input "Attach bill" at bounding box center [0, 0] width 0 height 0
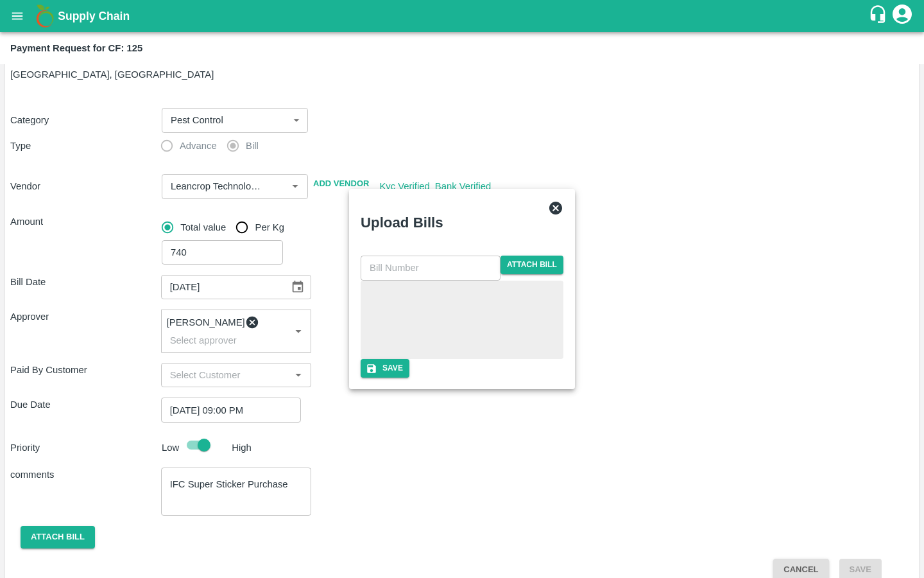
click at [440, 255] on input "text" at bounding box center [431, 267] width 140 height 24
paste input "LTS/MH/SG/0023"
type input "LTS/MH/SG/0023-1"
click at [410, 377] on button "Save" at bounding box center [385, 368] width 49 height 19
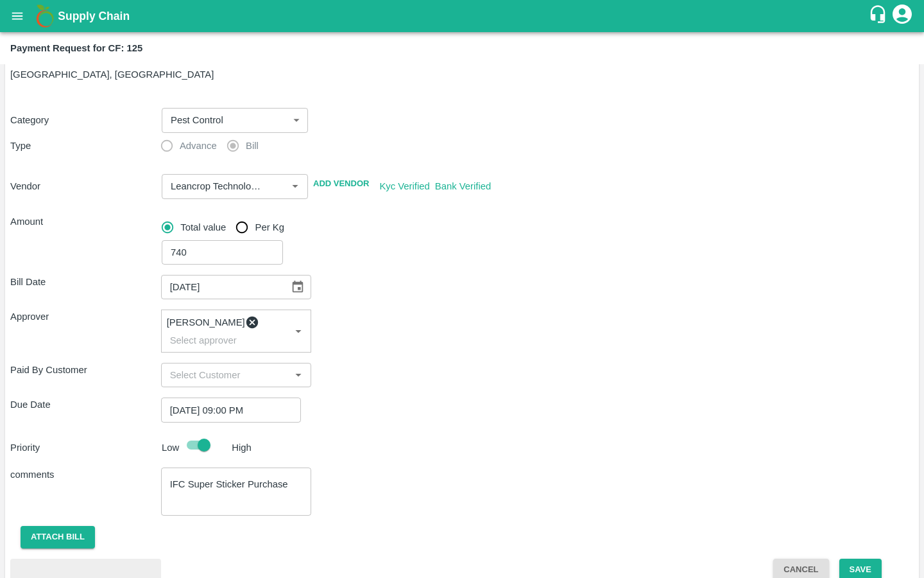
scroll to position [110, 0]
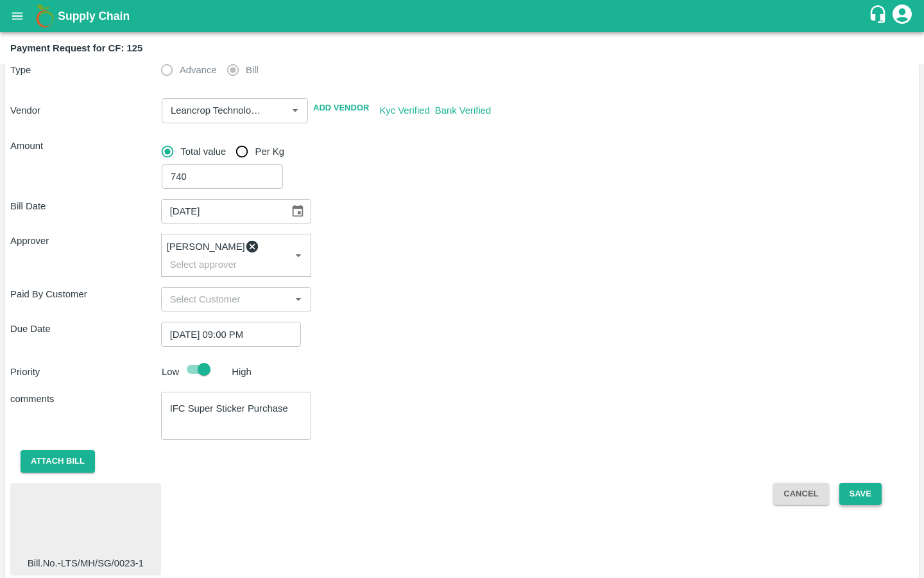
click at [851, 483] on button "Save" at bounding box center [861, 494] width 42 height 22
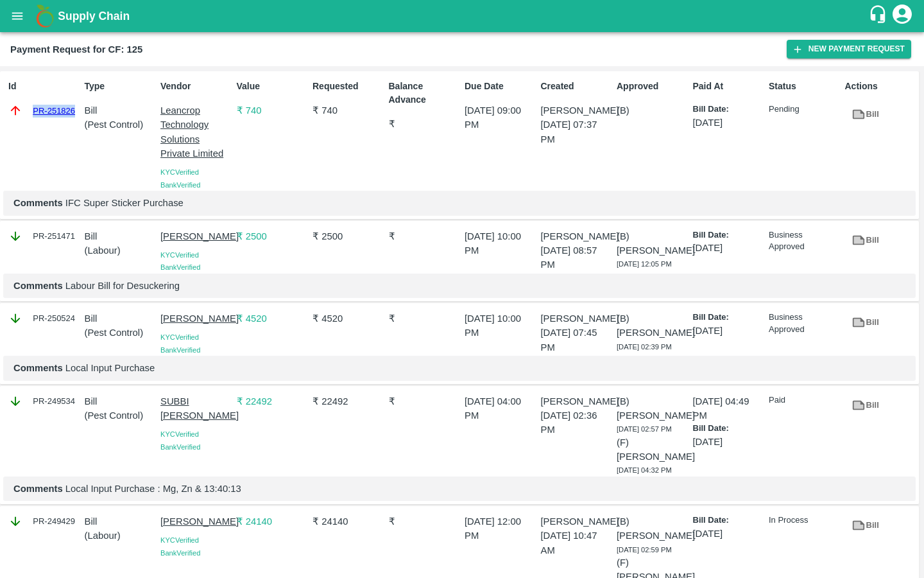
drag, startPoint x: 27, startPoint y: 111, endPoint x: 74, endPoint y: 110, distance: 47.5
click at [74, 110] on div "PR-251826" at bounding box center [43, 110] width 71 height 14
copy link "PR-251826"
click at [15, 15] on icon "open drawer" at bounding box center [17, 15] width 11 height 7
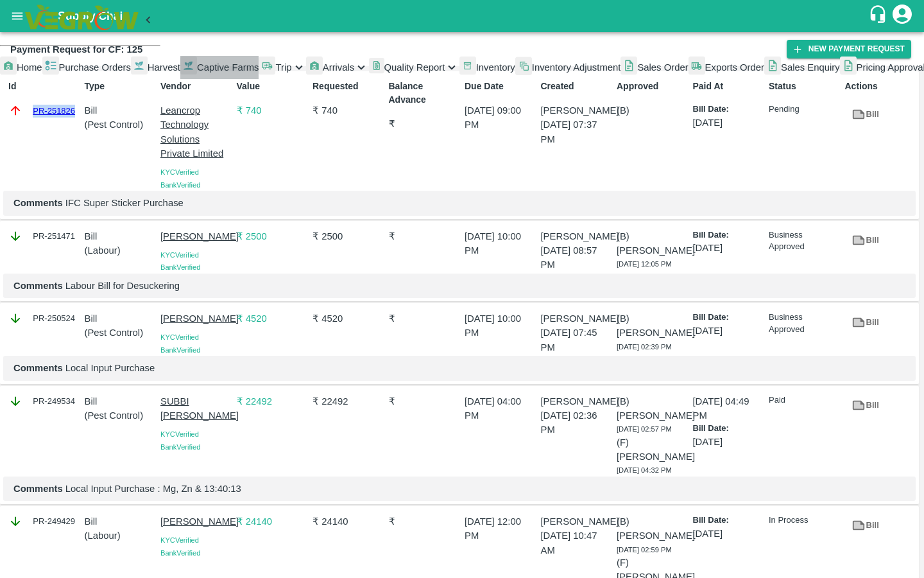
click at [197, 73] on span "Captive Farms" at bounding box center [228, 67] width 62 height 10
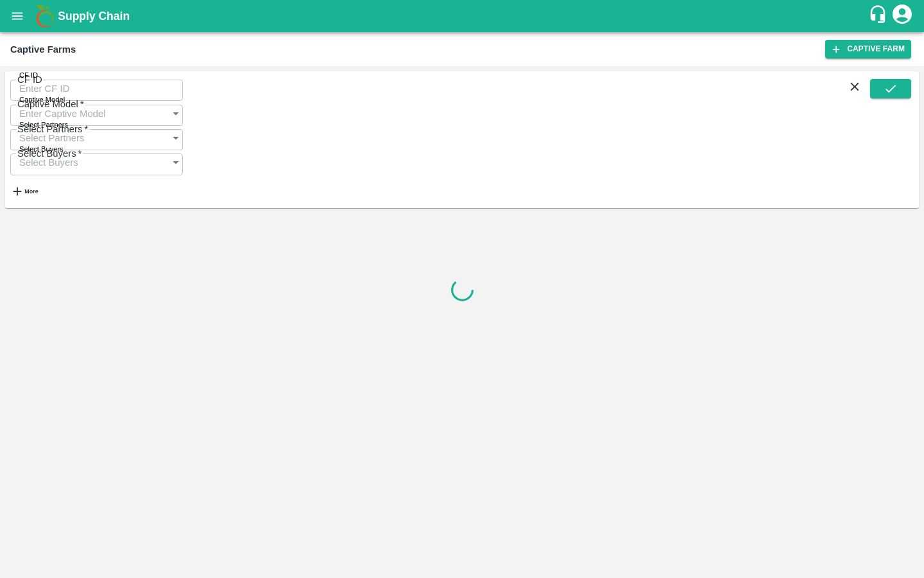
click at [69, 96] on input "CF ID" at bounding box center [96, 88] width 173 height 24
paste input "126"
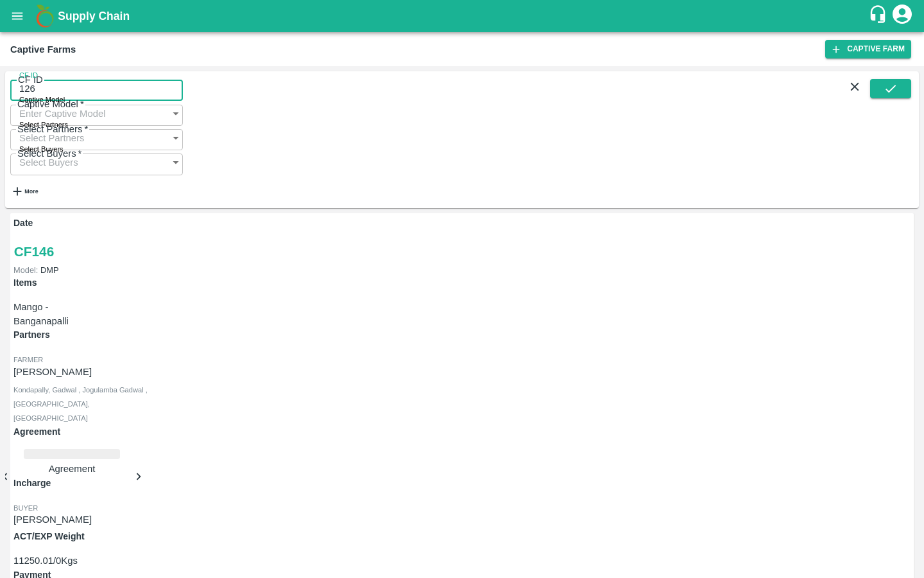
click at [885, 83] on div "CF ID 126 CF ID Captive Model Captive Model   * Select Partners Select Partners…" at bounding box center [462, 139] width 914 height 137
click at [881, 92] on button "submit" at bounding box center [890, 88] width 41 height 19
click at [887, 96] on icon "submit" at bounding box center [891, 89] width 14 height 14
click at [135, 100] on input "126" at bounding box center [96, 88] width 173 height 24
type input "126"
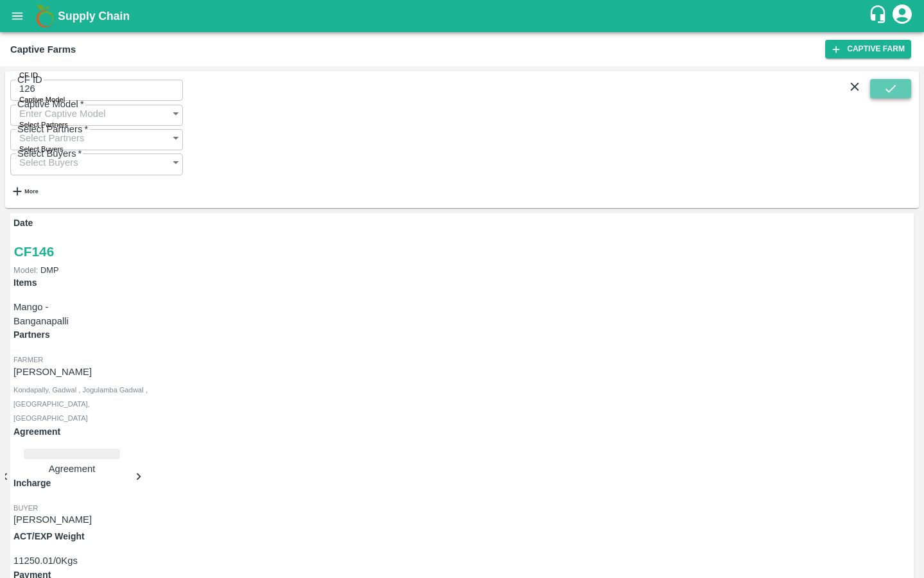
click at [883, 89] on button "submit" at bounding box center [890, 88] width 41 height 19
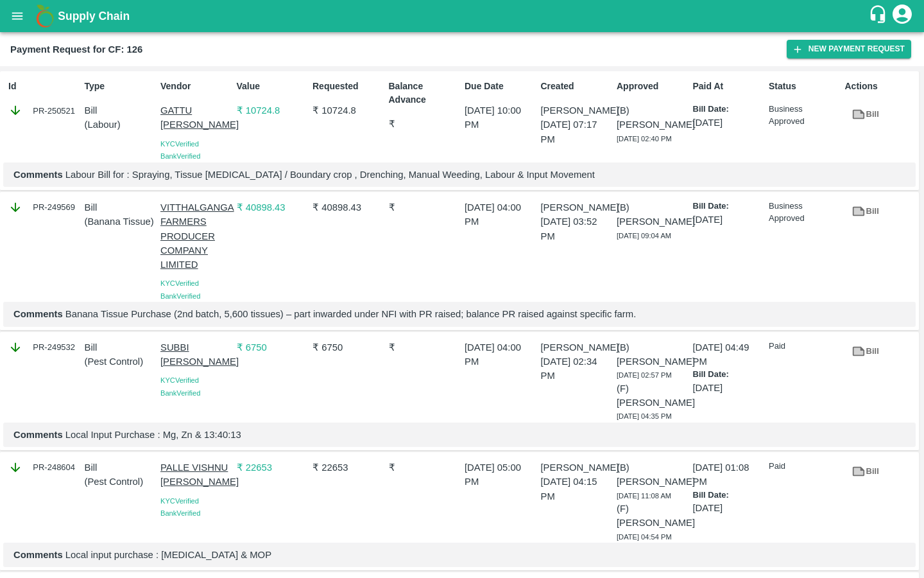
click at [804, 58] on div "Payment Request for CF: 126 New Payment Request" at bounding box center [462, 49] width 924 height 34
click at [807, 53] on button "New Payment Request" at bounding box center [849, 49] width 125 height 19
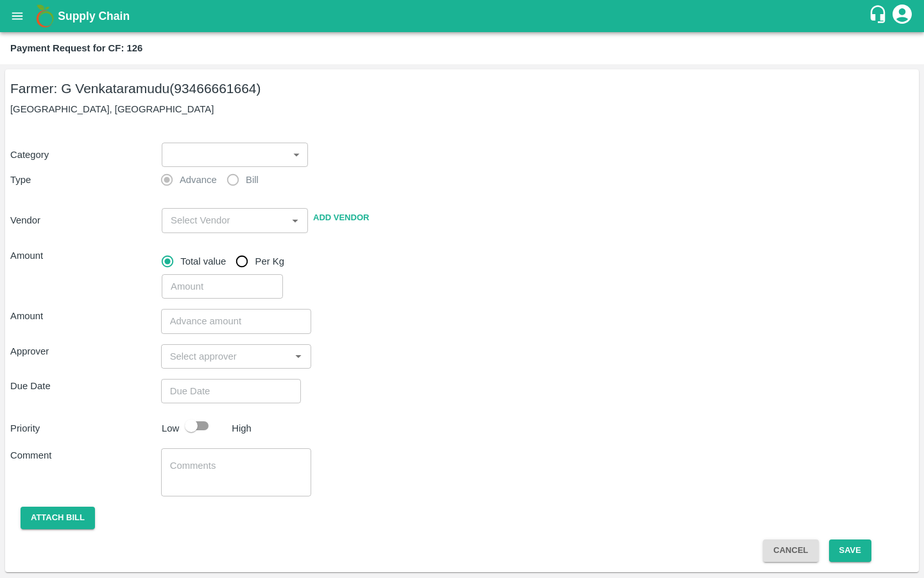
click at [228, 164] on body "Supply Chain Payment Request for CF: 126 Farmer: G Venkataramudu (93466661664) …" at bounding box center [462, 289] width 924 height 578
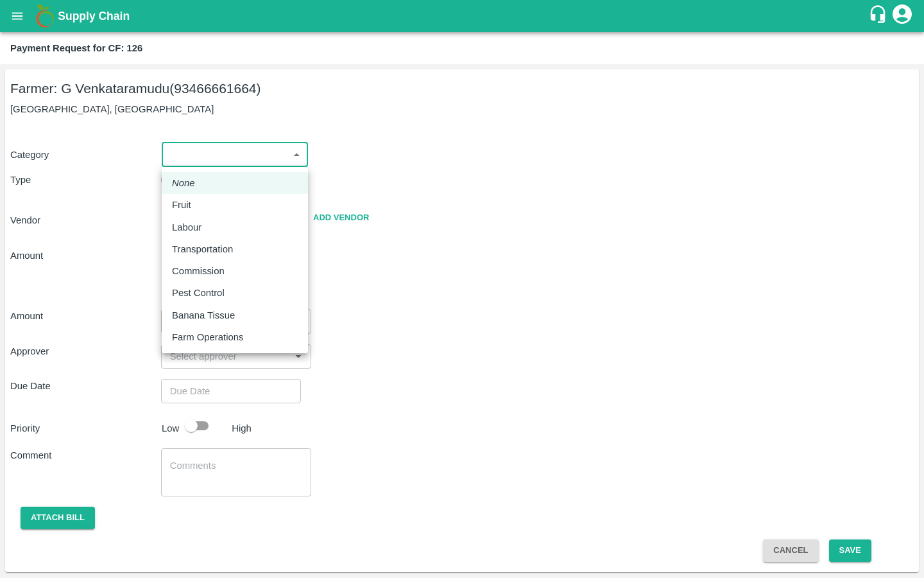
click at [196, 285] on li "Pest Control" at bounding box center [235, 293] width 146 height 22
type input "21"
radio input "false"
radio input "true"
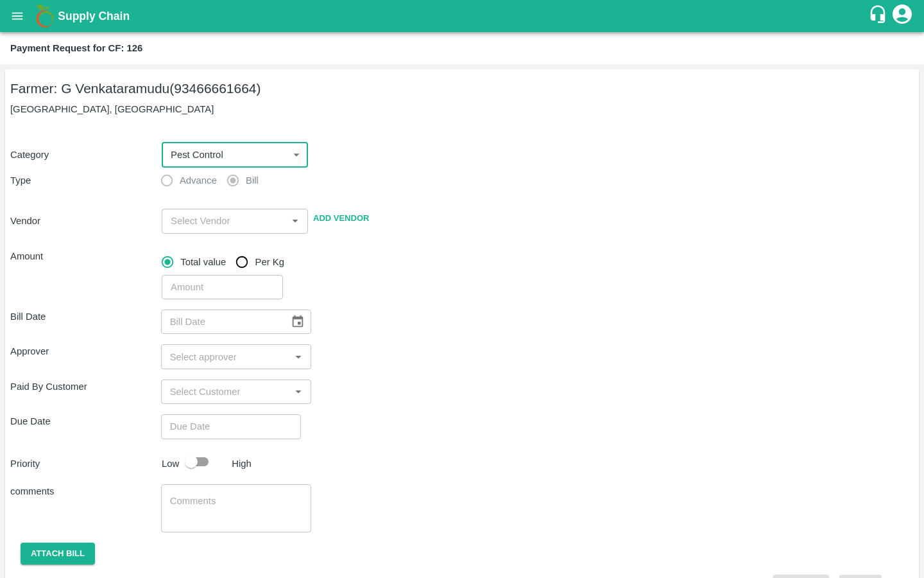
click at [209, 220] on input "input" at bounding box center [224, 220] width 117 height 17
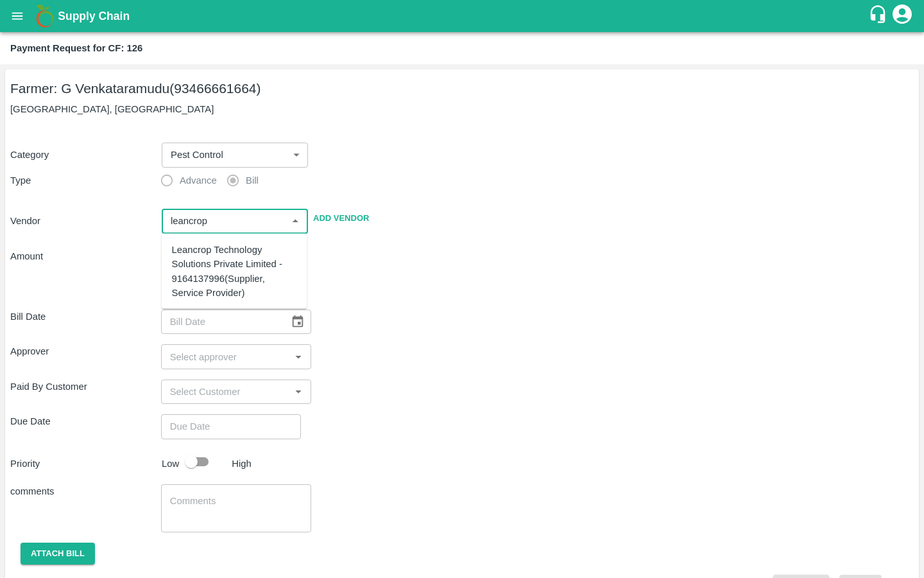
click at [218, 254] on div "Leancrop Technology Solutions Private Limited - 9164137996(Supplier, Service Pr…" at bounding box center [234, 271] width 125 height 57
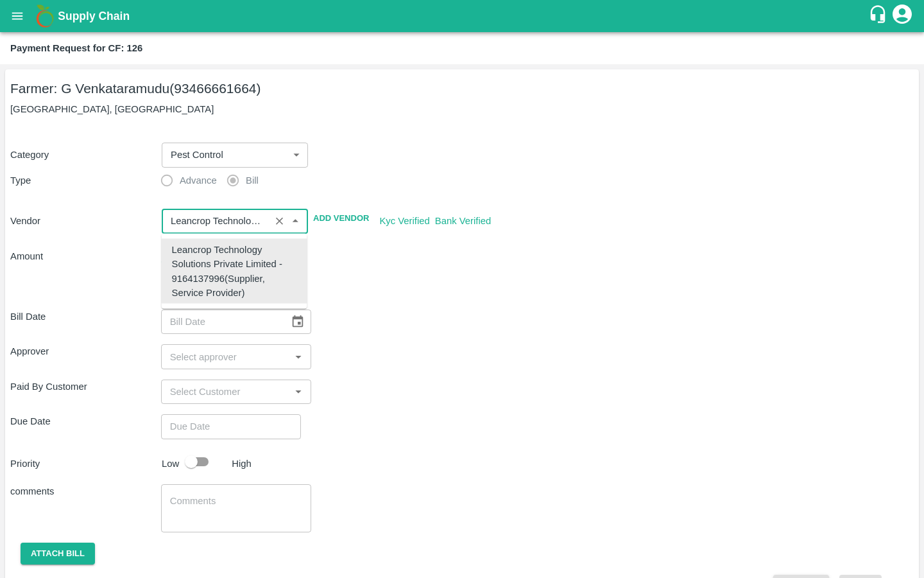
type input "Leancrop Technology Solutions Private Limited - 9164137996(Supplier, Service Pr…"
click at [393, 292] on div "​" at bounding box center [535, 285] width 757 height 30
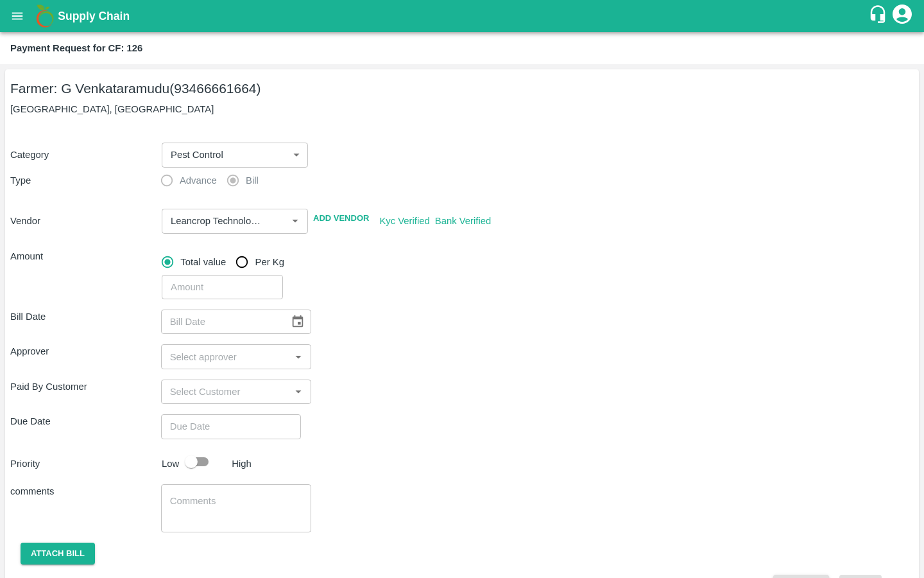
click at [196, 283] on input "number" at bounding box center [222, 287] width 121 height 24
type input "310"
click at [291, 324] on icon "Choose date" at bounding box center [298, 322] width 14 height 14
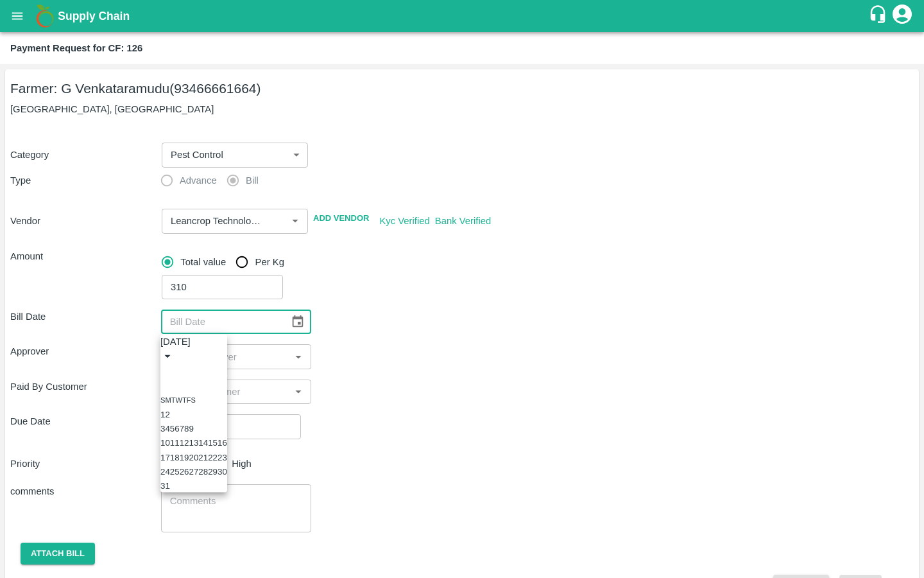
click at [166, 371] on icon "Previous month" at bounding box center [166, 371] width 0 height 0
click at [198, 447] on button "14" at bounding box center [194, 443] width 10 height 10
type input "[DATE]"
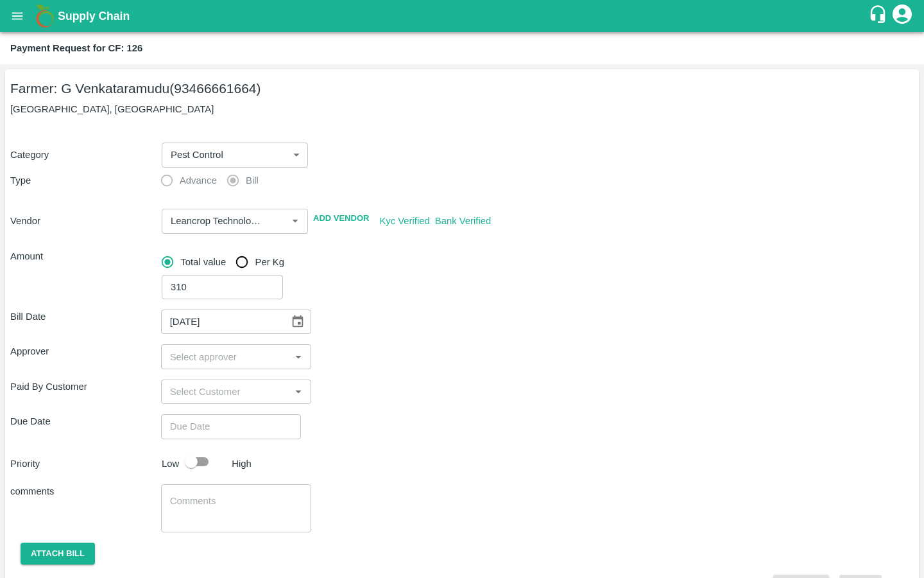
click at [212, 359] on input "input" at bounding box center [226, 356] width 122 height 17
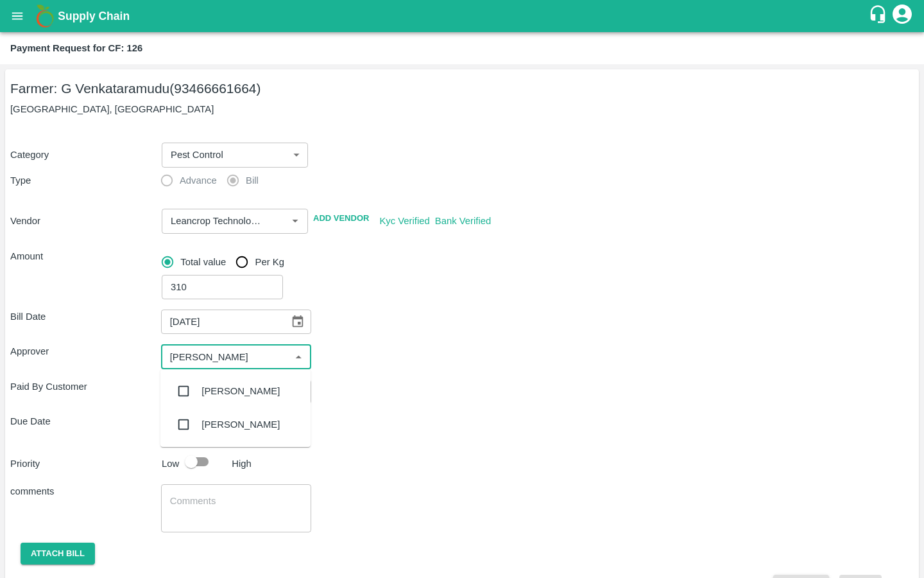
type input "Kiran"
click at [182, 391] on input "checkbox" at bounding box center [184, 391] width 26 height 26
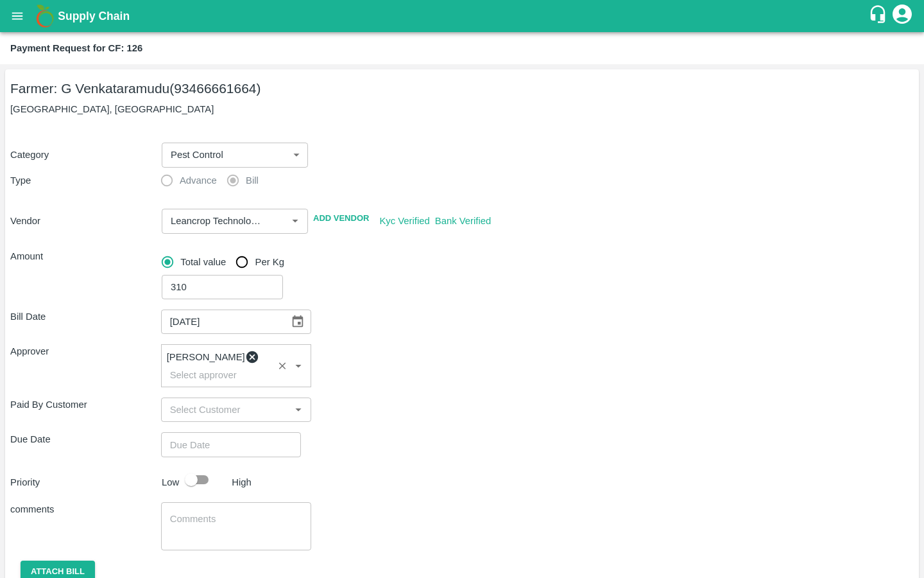
click at [404, 432] on div "Due Date ​" at bounding box center [462, 444] width 904 height 24
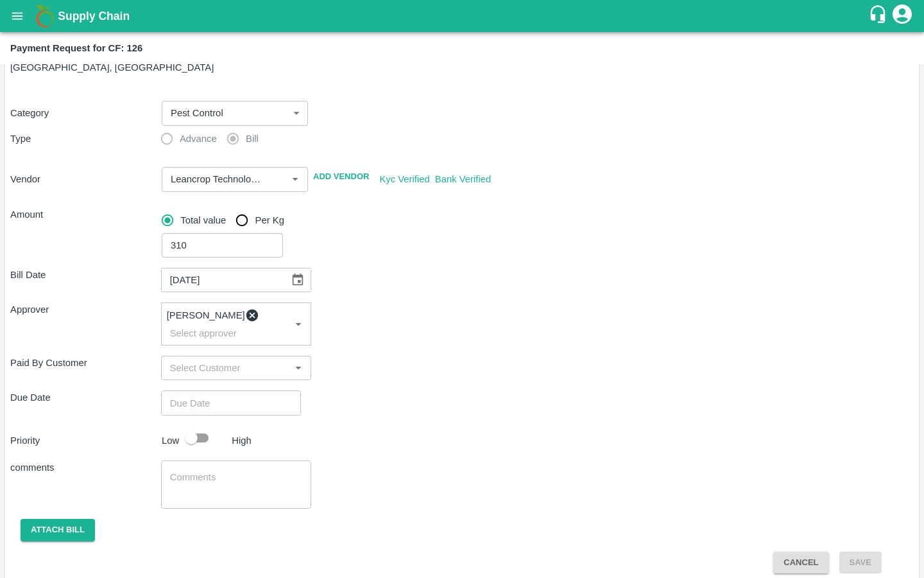
click at [234, 390] on input "Choose date" at bounding box center [226, 402] width 131 height 24
click at [38, 226] on button "20" at bounding box center [33, 221] width 10 height 10
click at [537, 83] on div "12 : 00 AM PM" at bounding box center [462, 61] width 924 height 45
click at [68, 80] on span "PM" at bounding box center [61, 72] width 13 height 15
click at [413, 98] on div at bounding box center [462, 98] width 924 height 0
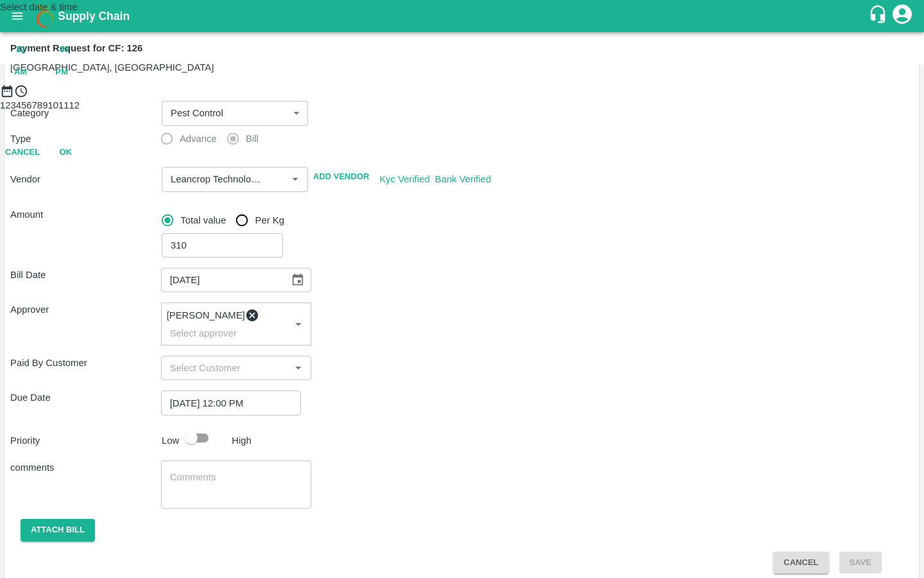
type input "20/08/2025 10:00 PM"
click at [86, 220] on button "OK" at bounding box center [65, 209] width 41 height 22
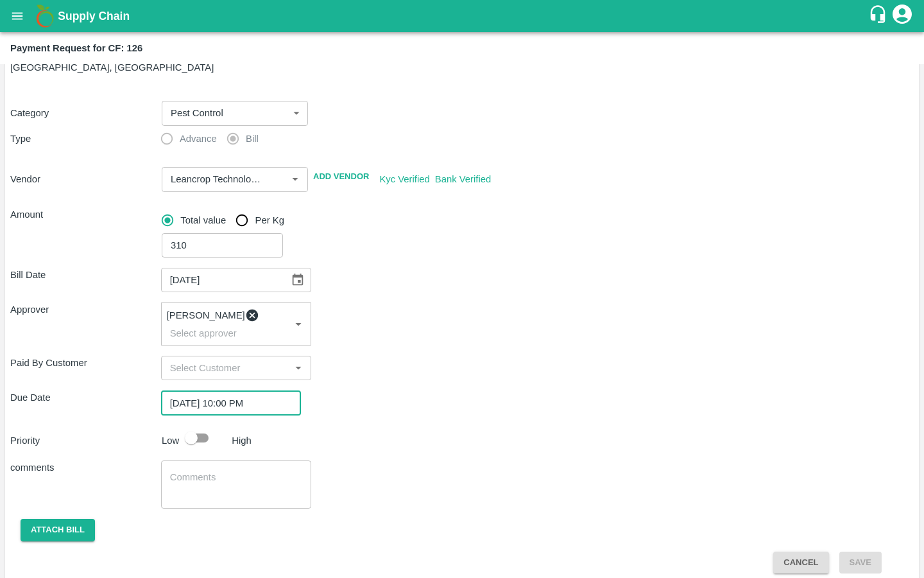
click at [304, 390] on div "20/08/2025 10:00 PM ​" at bounding box center [236, 402] width 151 height 24
click at [196, 426] on input "checkbox" at bounding box center [191, 438] width 73 height 24
checkbox input "true"
click at [211, 471] on textarea at bounding box center [236, 484] width 133 height 27
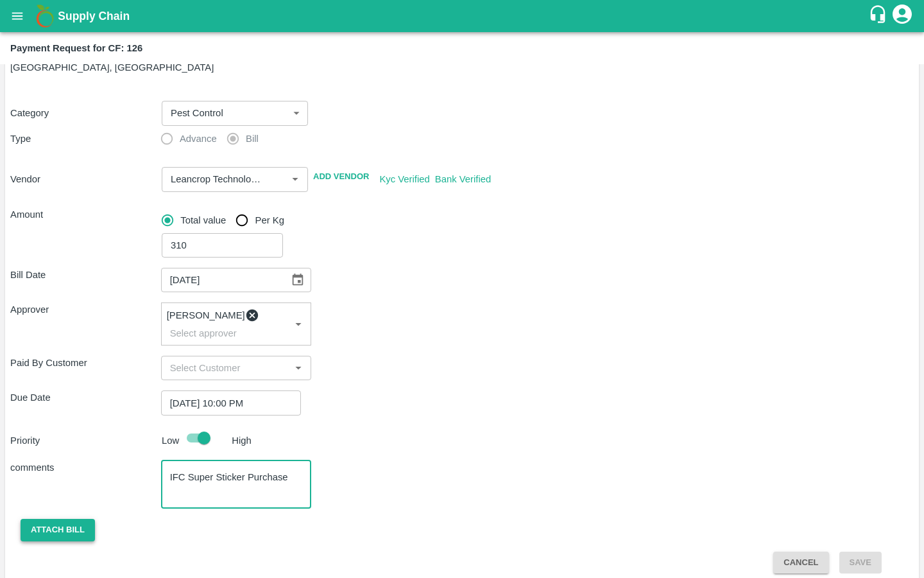
type textarea "IFC Super Sticker Purchase"
click at [78, 519] on button "Attach bill" at bounding box center [58, 530] width 74 height 22
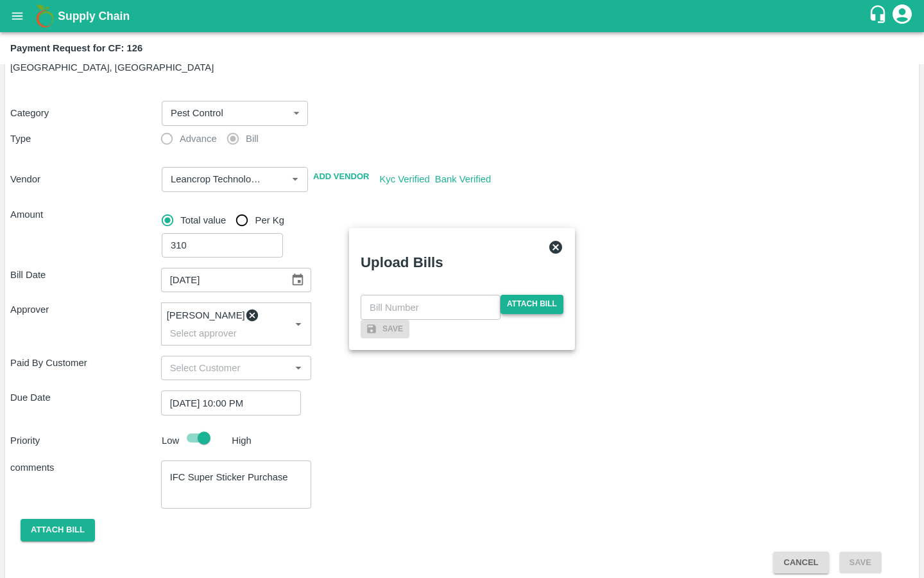
click at [541, 295] on span "Attach bill" at bounding box center [532, 304] width 63 height 19
click at [0, 0] on input "Attach bill" at bounding box center [0, 0] width 0 height 0
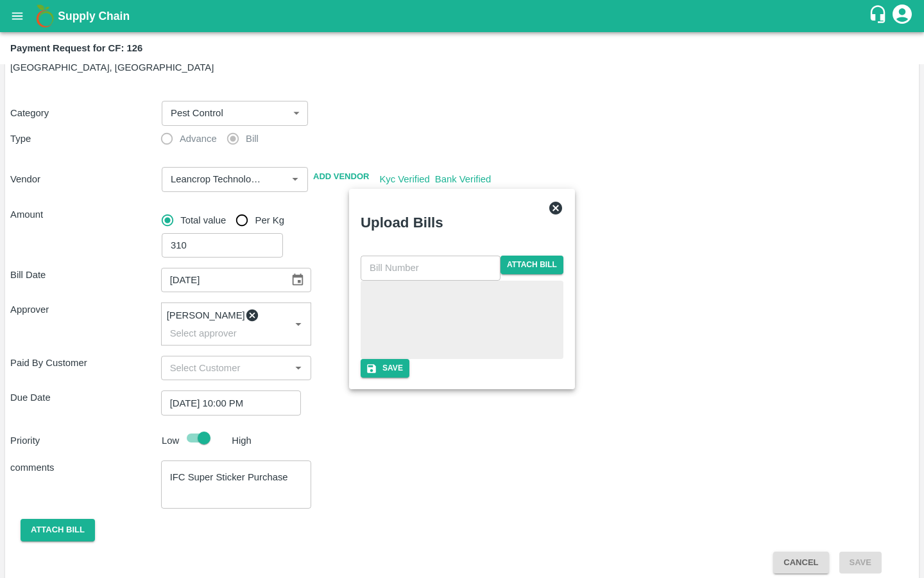
click at [404, 255] on input "text" at bounding box center [431, 267] width 140 height 24
paste input "LTS/MH/SG/0023"
type input "LTS/MH/SG/0023-3"
click at [410, 377] on button "Save" at bounding box center [385, 368] width 49 height 19
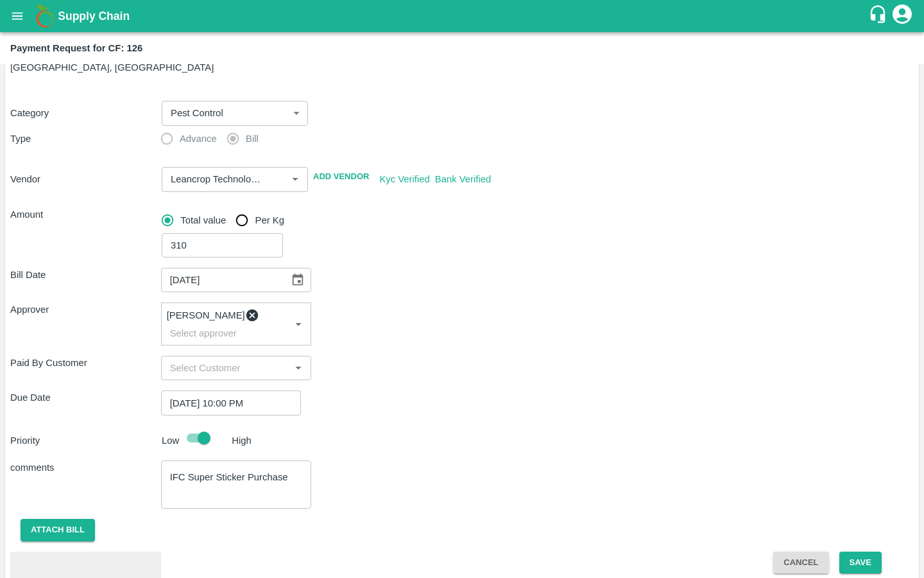
scroll to position [110, 0]
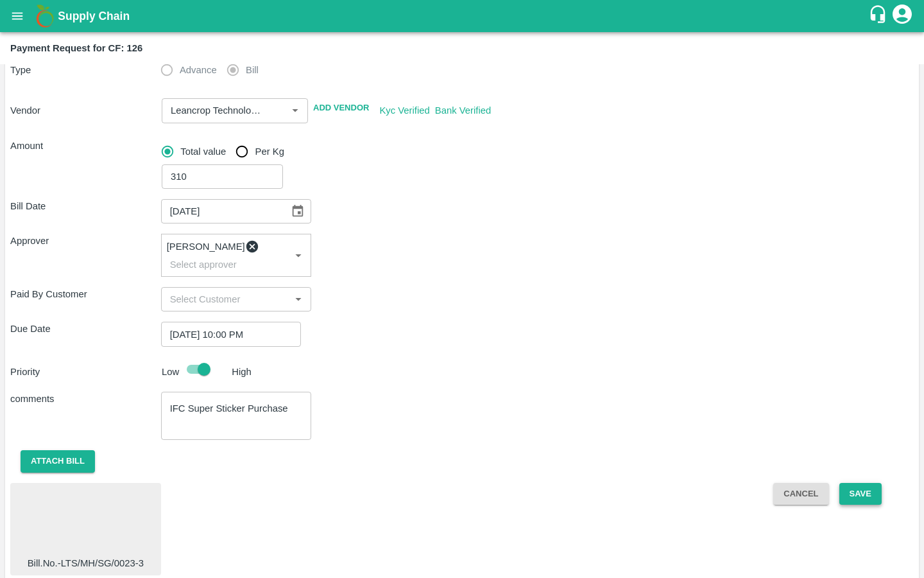
click at [849, 483] on button "Save" at bounding box center [861, 494] width 42 height 22
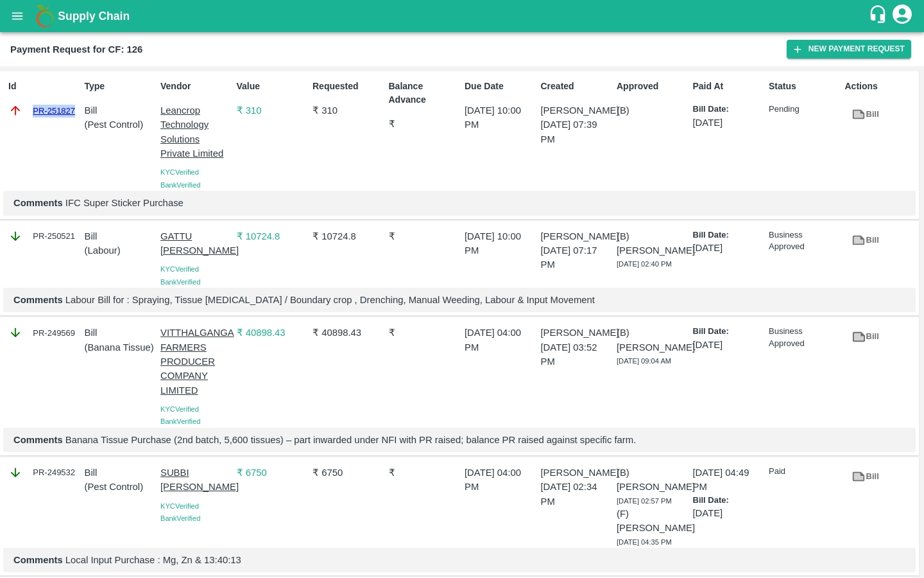
drag, startPoint x: 29, startPoint y: 110, endPoint x: 75, endPoint y: 110, distance: 46.2
click at [75, 110] on div "PR-251827" at bounding box center [43, 110] width 71 height 14
copy link "PR-251827"
click at [15, 20] on icon "open drawer" at bounding box center [17, 16] width 14 height 14
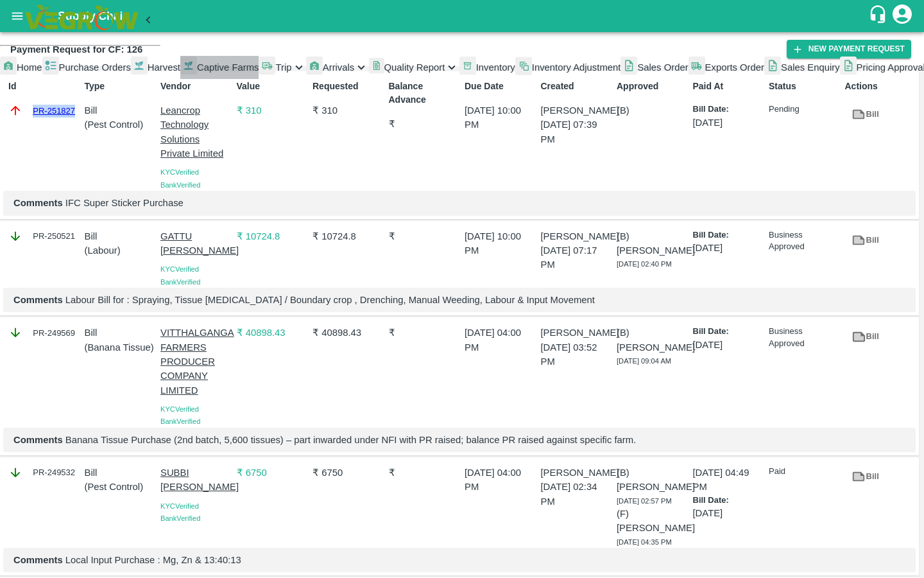
click at [197, 73] on span "Captive Farms" at bounding box center [228, 67] width 62 height 10
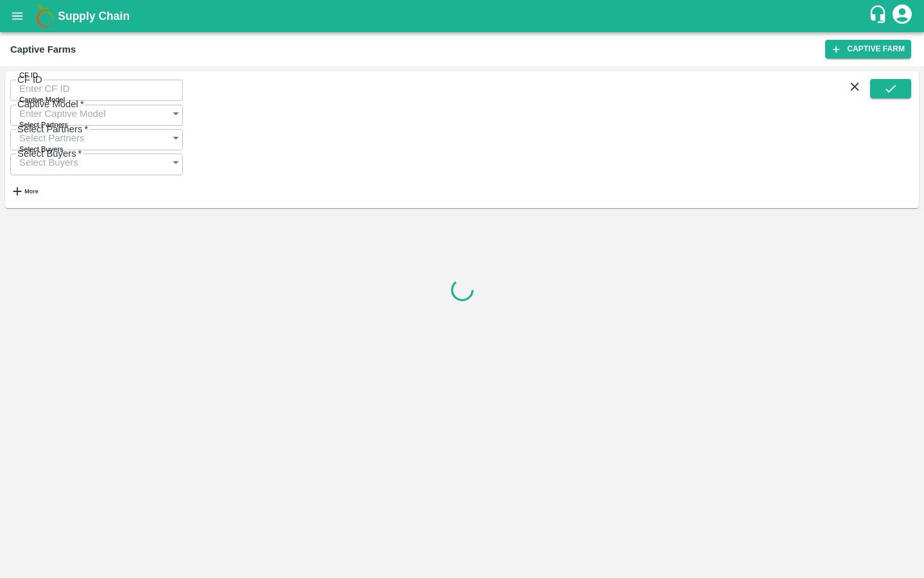
click at [107, 92] on input "CF ID" at bounding box center [96, 88] width 173 height 24
paste input "128"
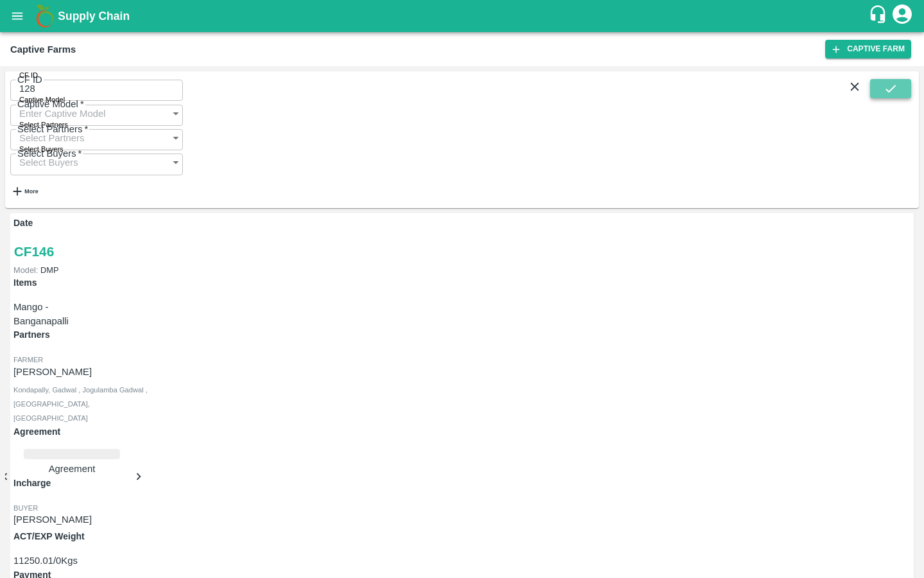
click at [894, 87] on icon "submit" at bounding box center [891, 89] width 14 height 14
click at [109, 98] on input "128" at bounding box center [96, 88] width 173 height 24
type input "128"
click at [894, 91] on icon "submit" at bounding box center [891, 89] width 14 height 14
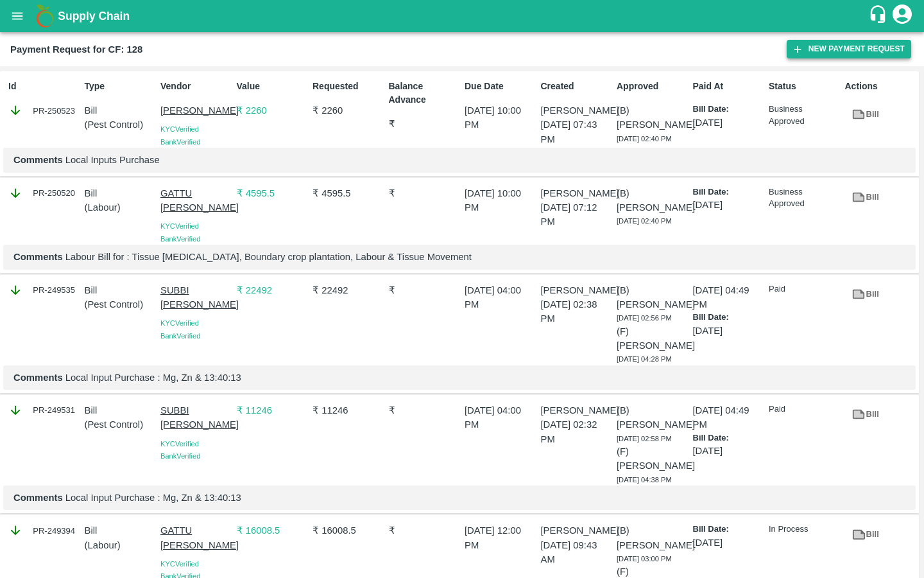
click at [795, 51] on icon "button" at bounding box center [798, 50] width 12 height 12
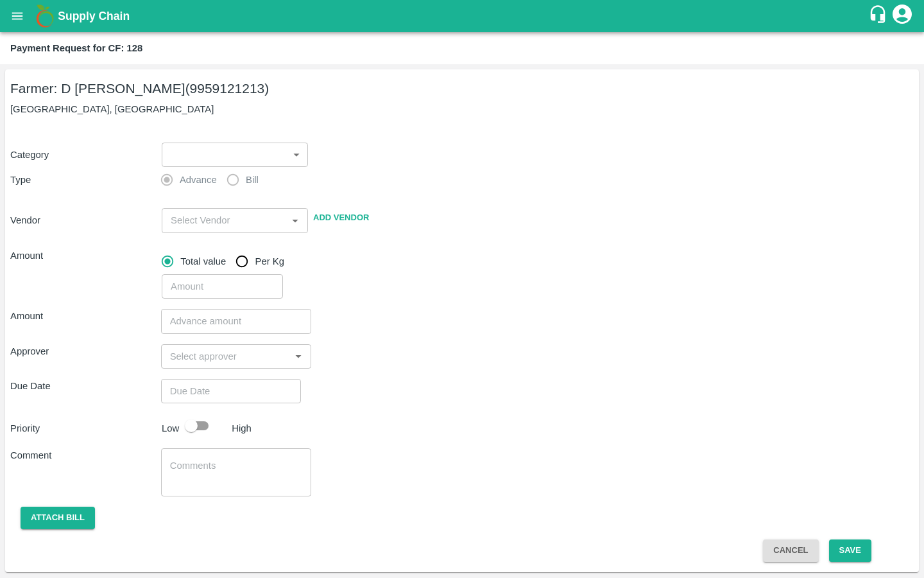
click at [178, 155] on body "Supply Chain Payment Request for CF: 128 Farmer: D [PERSON_NAME] (9959121213) […" at bounding box center [462, 289] width 924 height 578
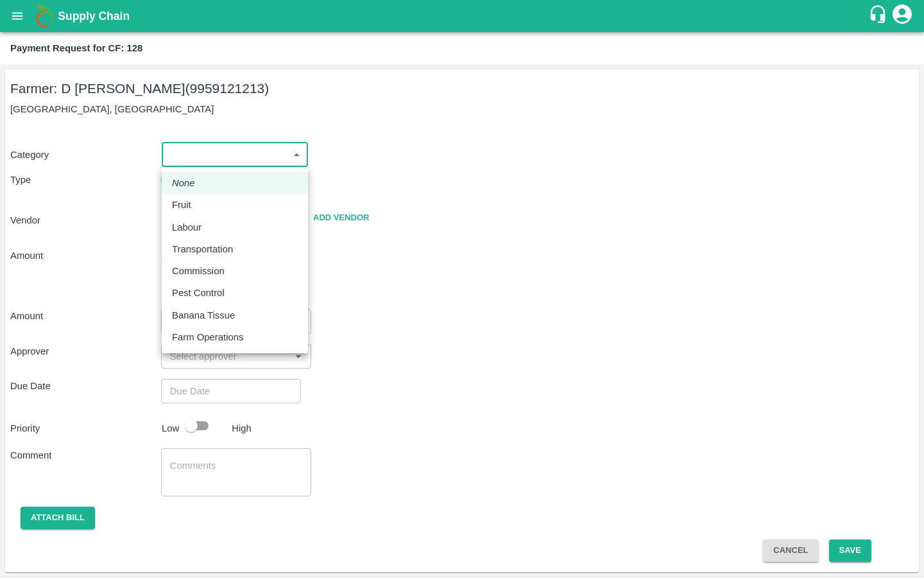
click at [198, 288] on p "Pest Control" at bounding box center [198, 293] width 53 height 14
type input "21"
radio input "false"
radio input "true"
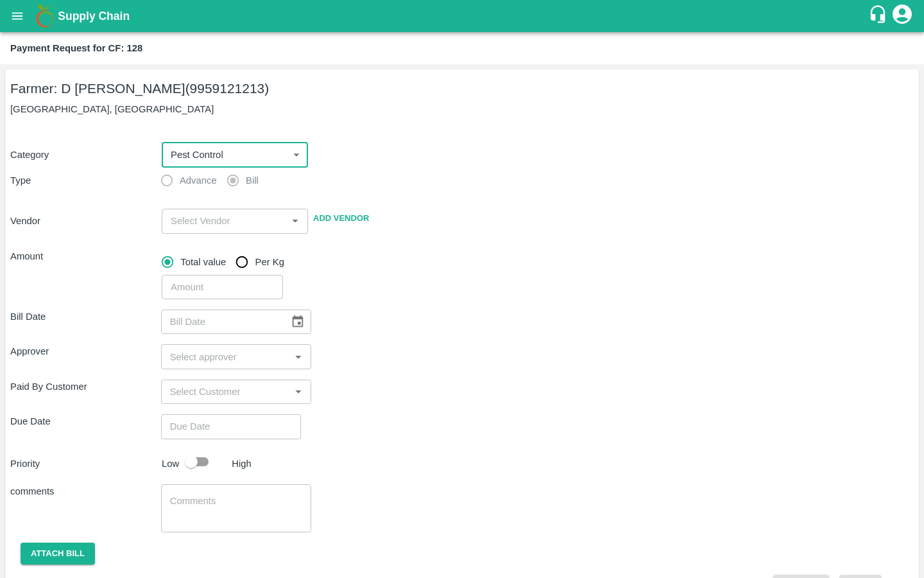
click at [205, 223] on input "input" at bounding box center [224, 220] width 117 height 17
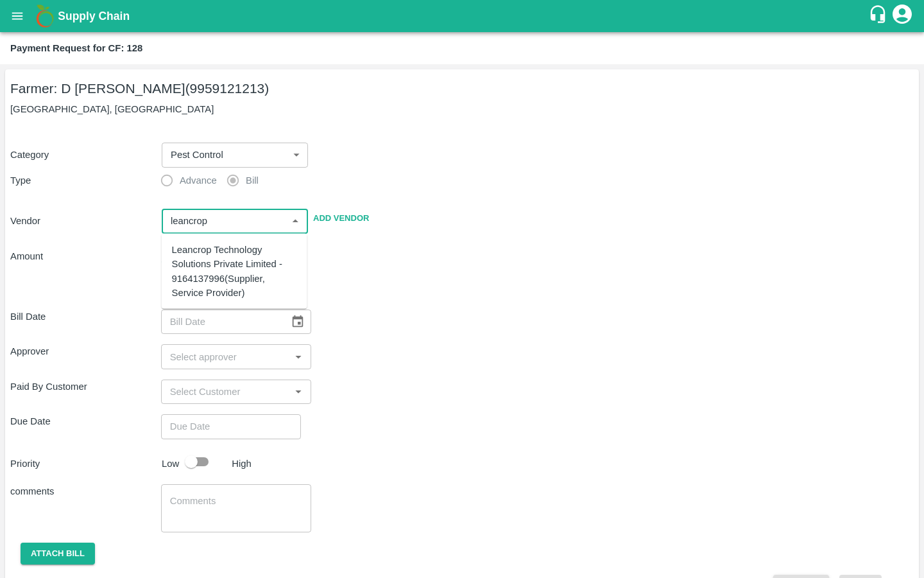
click at [211, 255] on div "Leancrop Technology Solutions Private Limited - 9164137996(Supplier, Service Pr…" at bounding box center [234, 271] width 125 height 57
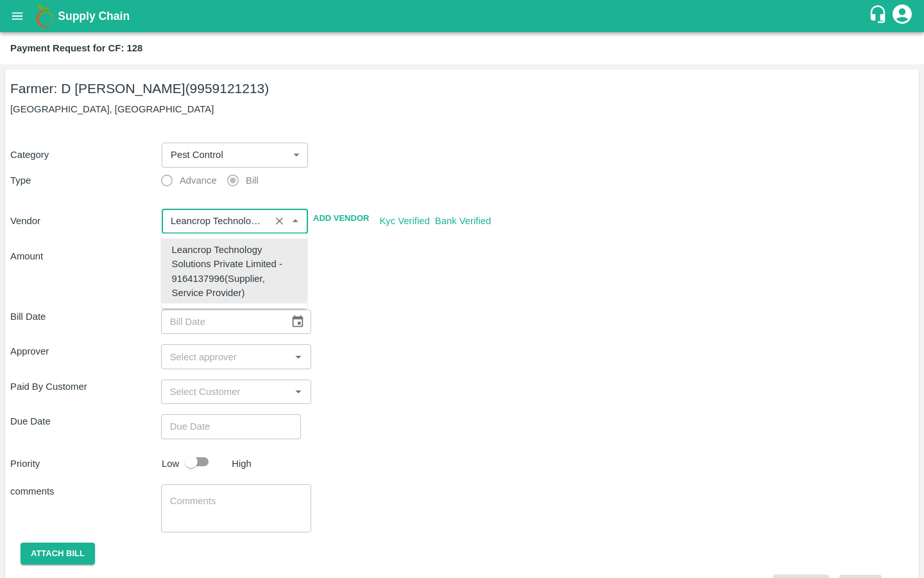
type input "Leancrop Technology Solutions Private Limited - 9164137996(Supplier, Service Pr…"
click at [377, 317] on div "Bill Date ​" at bounding box center [462, 321] width 904 height 24
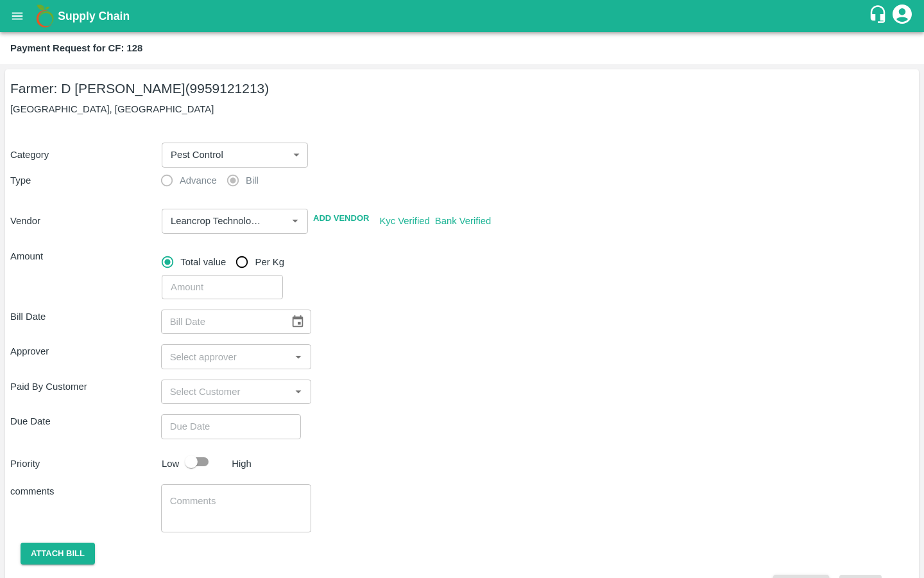
click at [177, 286] on input "number" at bounding box center [222, 287] width 121 height 24
type input "434"
click at [494, 364] on div "Approver ​" at bounding box center [462, 356] width 904 height 24
click at [293, 313] on button "Choose date" at bounding box center [298, 321] width 24 height 24
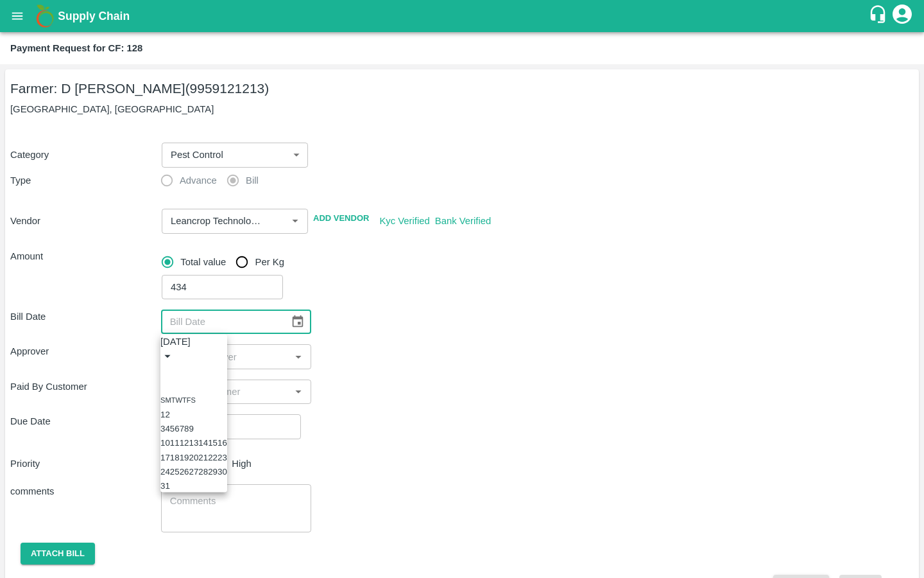
click at [166, 371] on icon "Previous month" at bounding box center [166, 371] width 0 height 0
click at [198, 447] on button "14" at bounding box center [194, 443] width 10 height 10
type input "[DATE]"
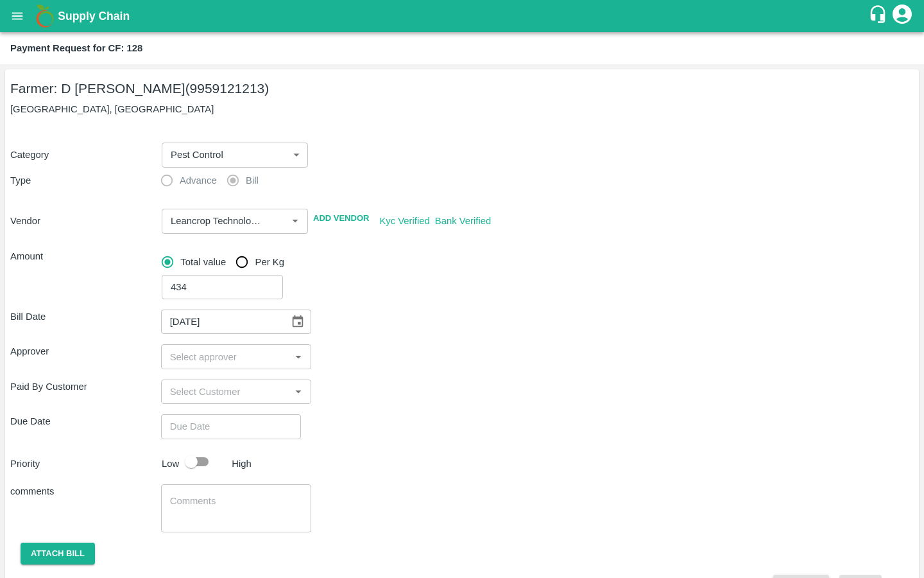
click at [229, 359] on input "input" at bounding box center [226, 356] width 122 height 17
type input "kiran"
click at [187, 385] on input "checkbox" at bounding box center [184, 391] width 26 height 26
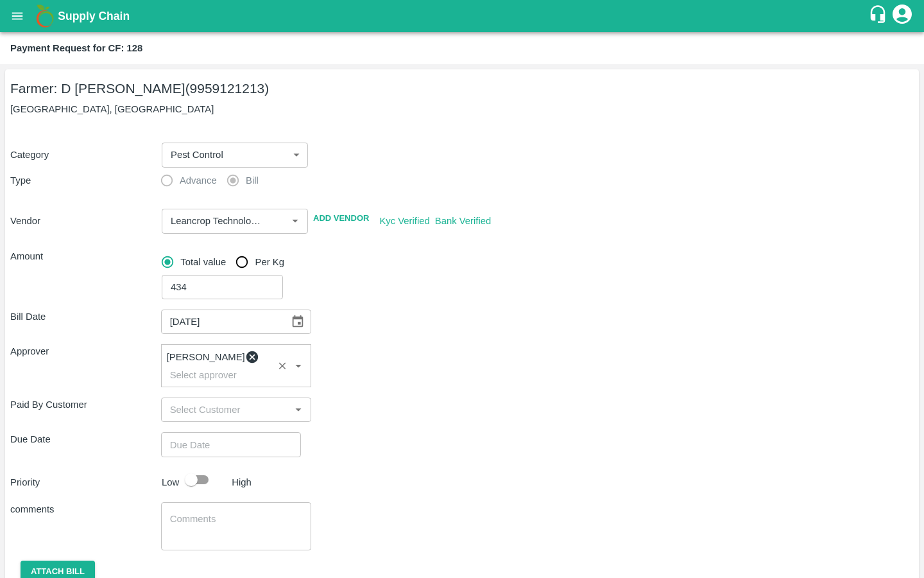
click at [300, 417] on div "Bill Date [DATE] ​ Approver [PERSON_NAME] ​ Paid By Customer ​ Due Date ​ Prior…" at bounding box center [462, 457] width 904 height 316
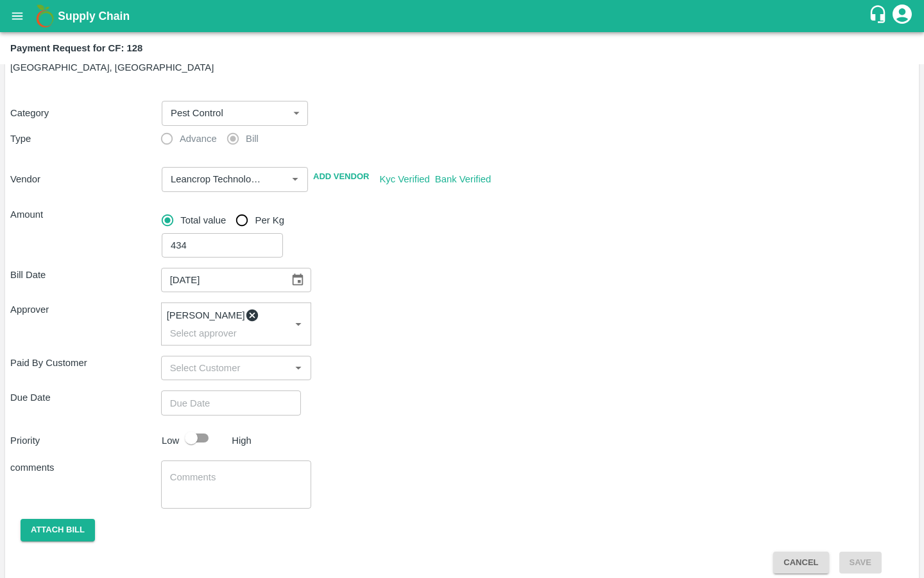
click at [223, 390] on input "Choose date" at bounding box center [226, 402] width 131 height 24
click at [38, 226] on button "20" at bounding box center [33, 221] width 10 height 10
click at [68, 80] on span "PM" at bounding box center [61, 72] width 13 height 15
click at [404, 98] on div at bounding box center [462, 98] width 924 height 0
type input "[DATE] 09:00 PM"
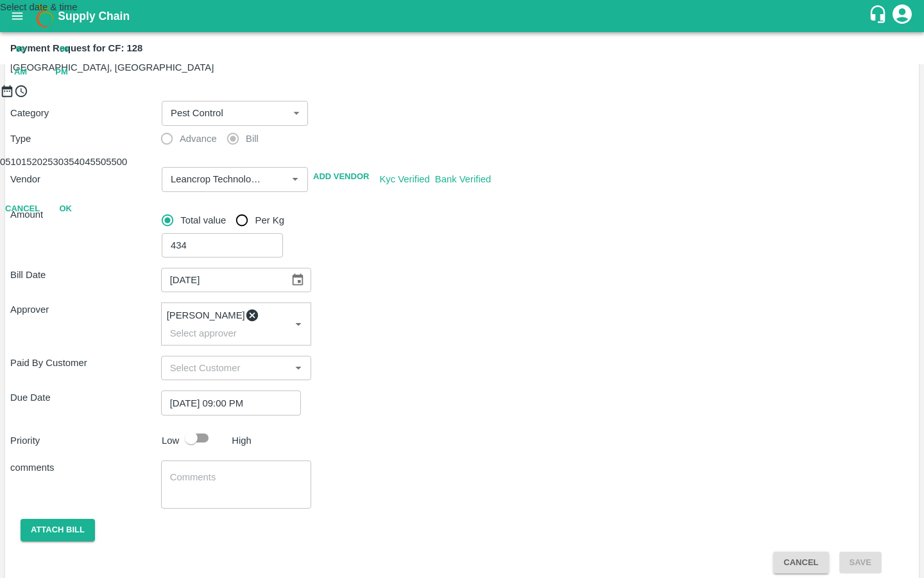
click at [86, 220] on button "OK" at bounding box center [65, 209] width 41 height 22
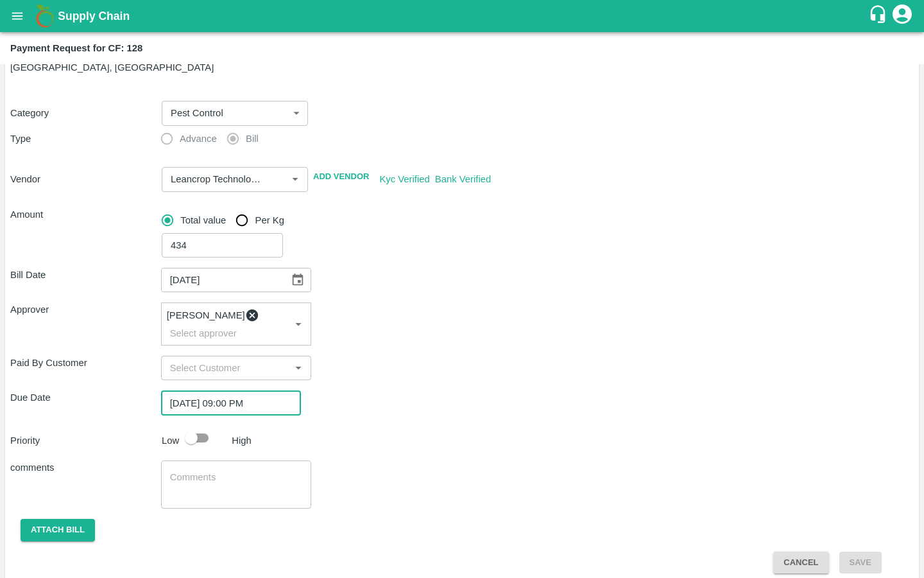
click at [200, 434] on input "checkbox" at bounding box center [191, 438] width 73 height 24
checkbox input "true"
click at [199, 471] on textarea at bounding box center [236, 484] width 133 height 27
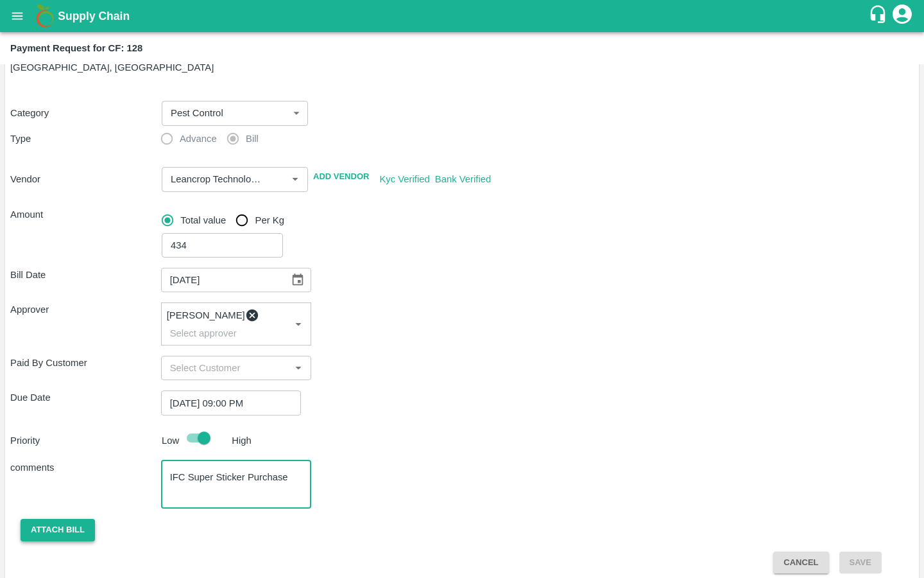
type textarea "IFC Super Sticker Purchase"
click at [77, 519] on button "Attach bill" at bounding box center [58, 530] width 74 height 22
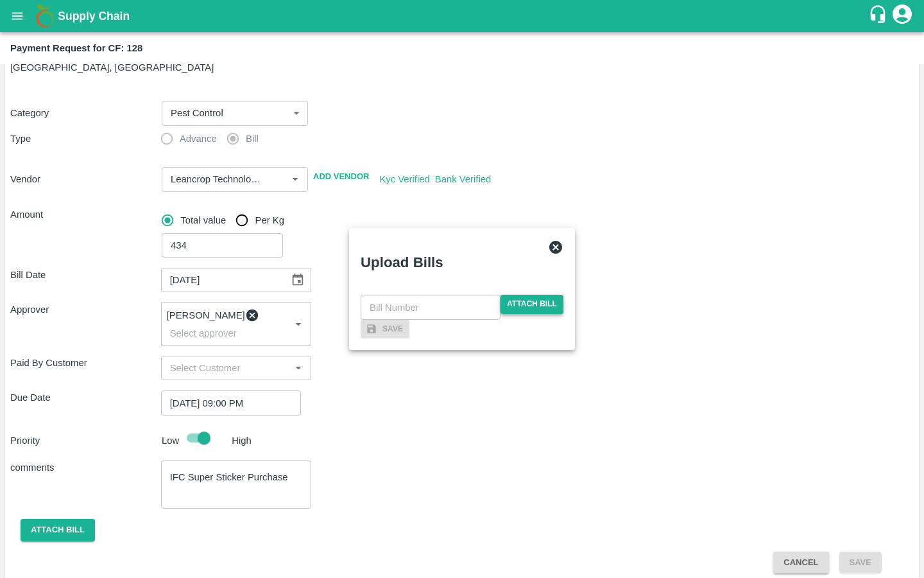
click at [505, 295] on span "Attach bill" at bounding box center [532, 304] width 63 height 19
click at [0, 0] on input "Attach bill" at bounding box center [0, 0] width 0 height 0
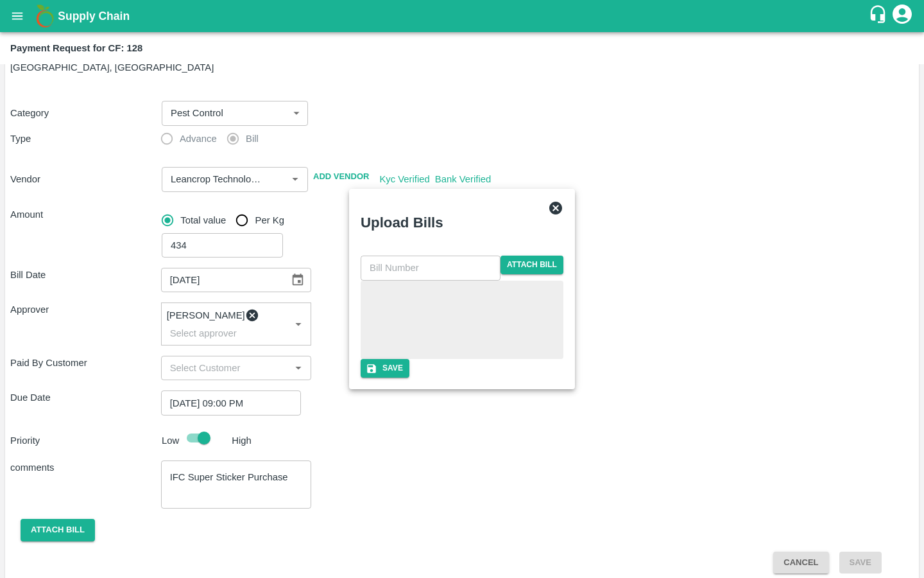
click at [413, 255] on input "text" at bounding box center [431, 267] width 140 height 24
paste input "LTS/MH/SG/0023"
type input "LTS/MH/SG/0023-4"
click at [410, 377] on button "Save" at bounding box center [385, 368] width 49 height 19
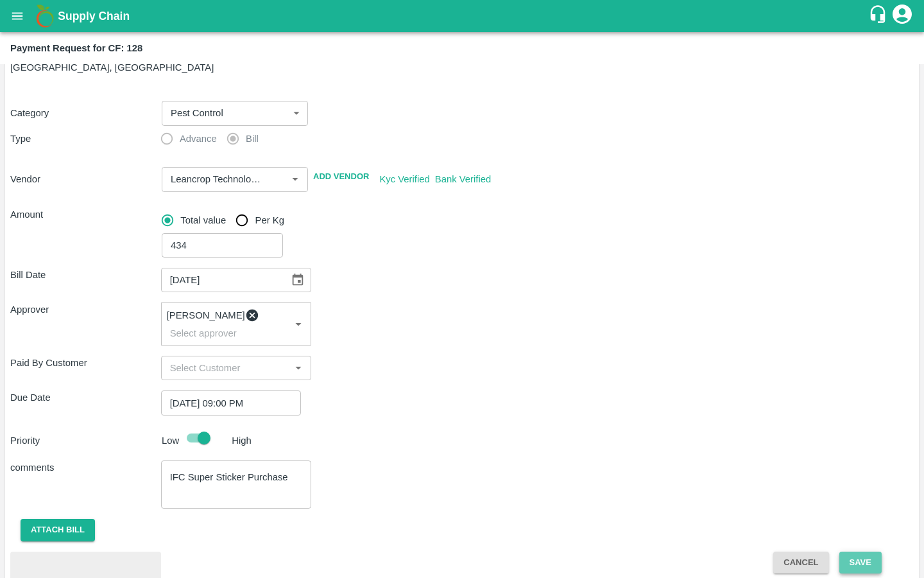
click at [846, 551] on button "Save" at bounding box center [861, 562] width 42 height 22
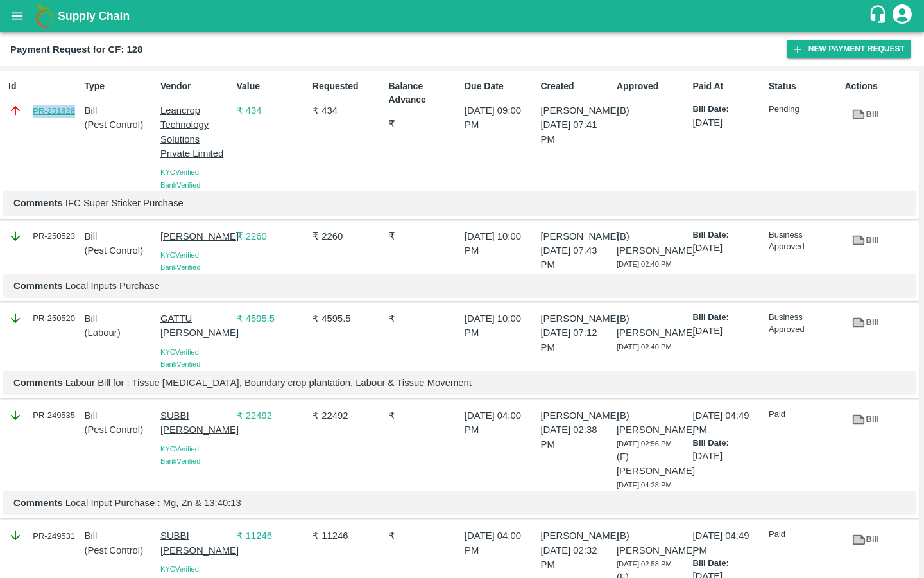
drag, startPoint x: 30, startPoint y: 109, endPoint x: 74, endPoint y: 109, distance: 44.9
click at [74, 109] on div "PR-251828" at bounding box center [43, 110] width 71 height 14
copy link "PR-251828"
click at [21, 28] on button "open drawer" at bounding box center [18, 16] width 30 height 30
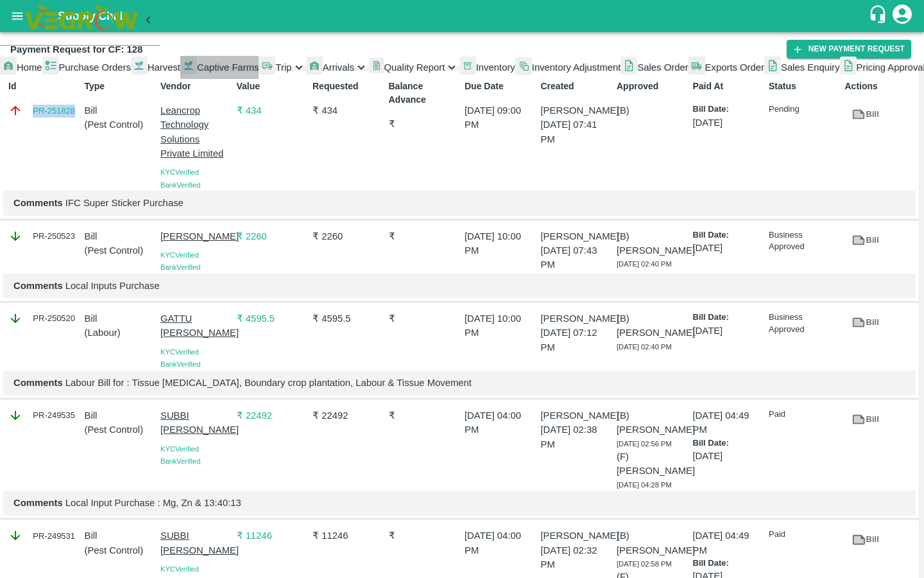
click at [197, 73] on span "Captive Farms" at bounding box center [228, 67] width 62 height 10
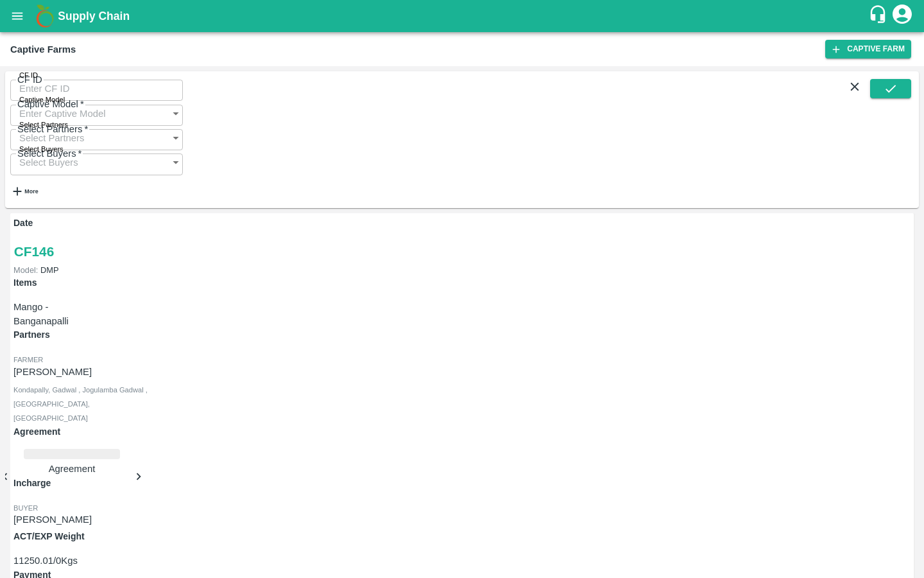
click at [89, 96] on input "CF ID" at bounding box center [96, 88] width 173 height 24
paste input "125"
type input "125"
click at [885, 91] on icon "submit" at bounding box center [891, 89] width 14 height 14
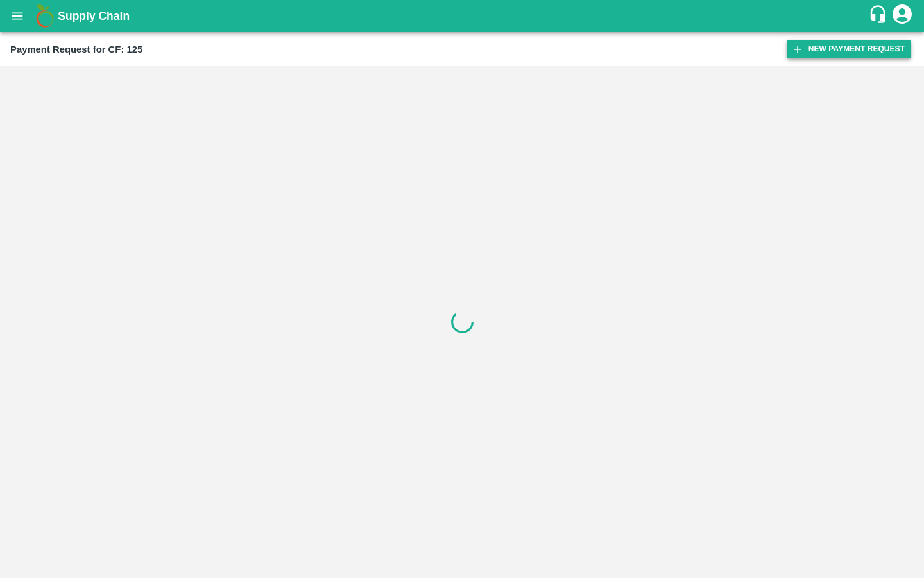
click at [815, 50] on button "New Payment Request" at bounding box center [849, 49] width 125 height 19
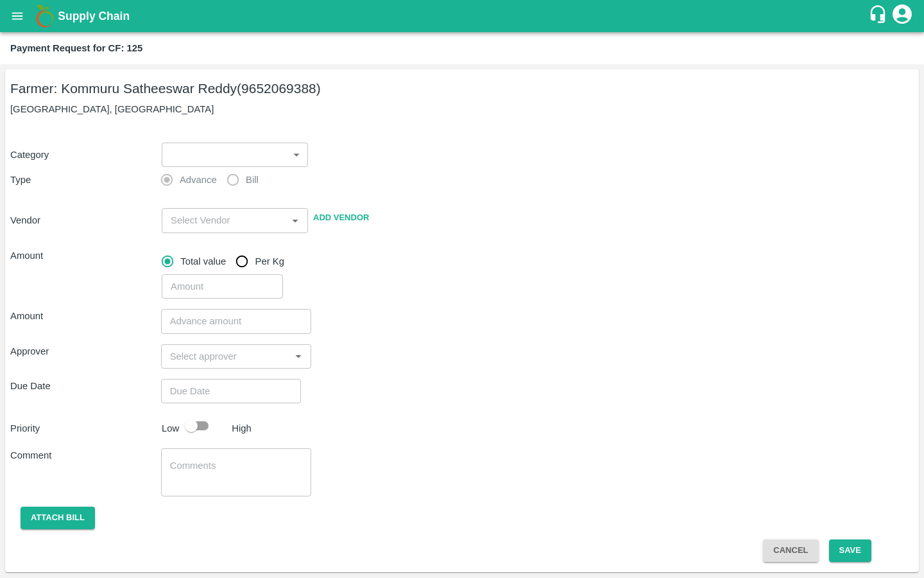
click at [281, 151] on body "Supply Chain Payment Request for CF: 125 Farmer: Kommuru Satheeswar Reddy (9652…" at bounding box center [462, 289] width 924 height 578
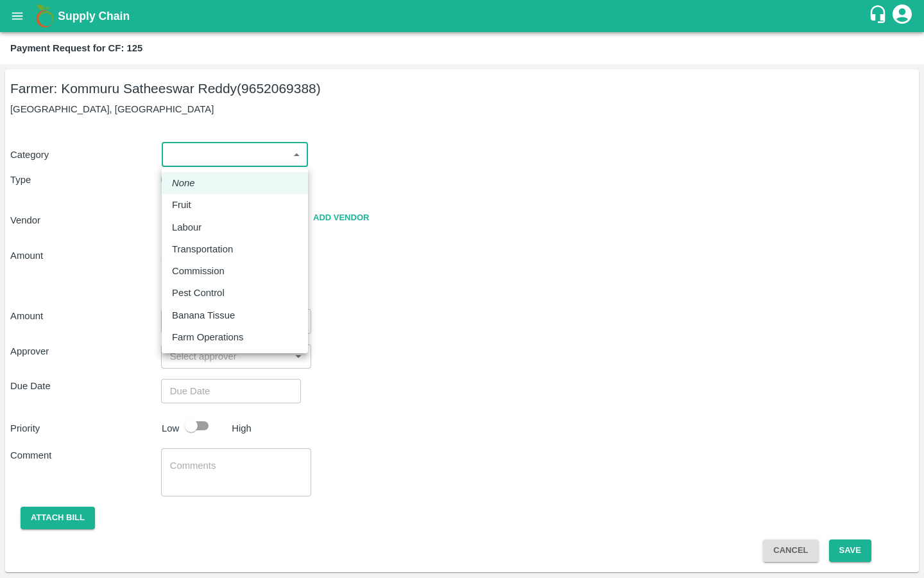
click at [223, 288] on p "Pest Control" at bounding box center [198, 293] width 53 height 14
type input "21"
radio input "false"
radio input "true"
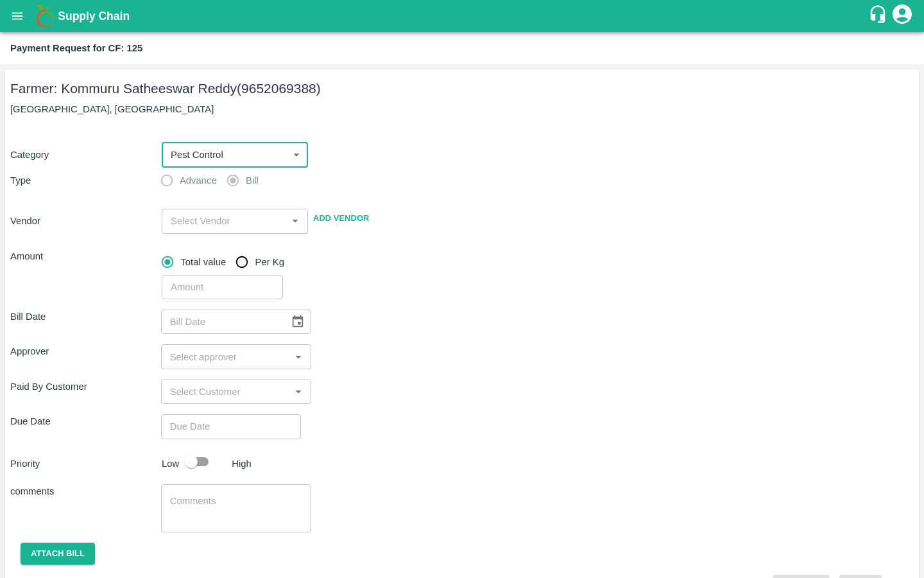
click at [225, 223] on input "input" at bounding box center [224, 220] width 117 height 17
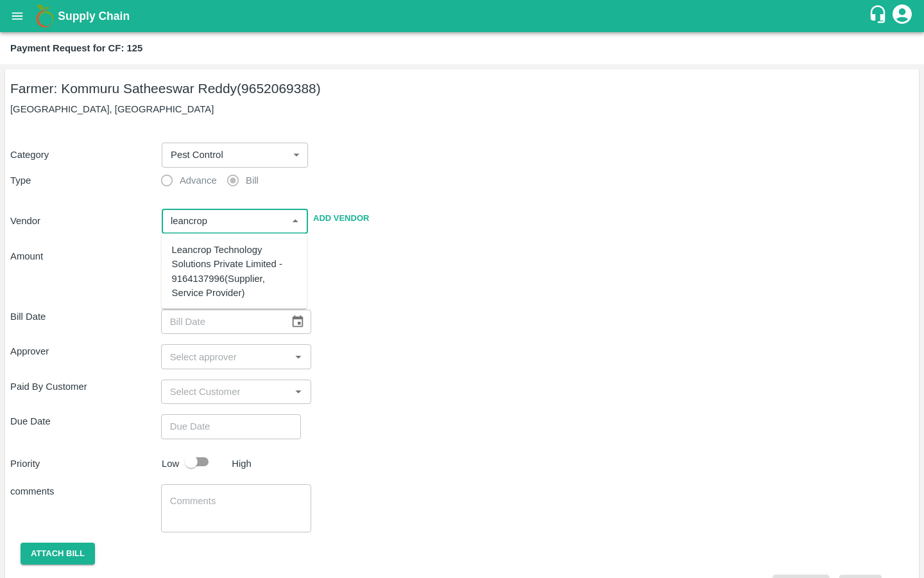
click at [226, 252] on div "Leancrop Technology Solutions Private Limited - 9164137996(Supplier, Service Pr…" at bounding box center [234, 271] width 125 height 57
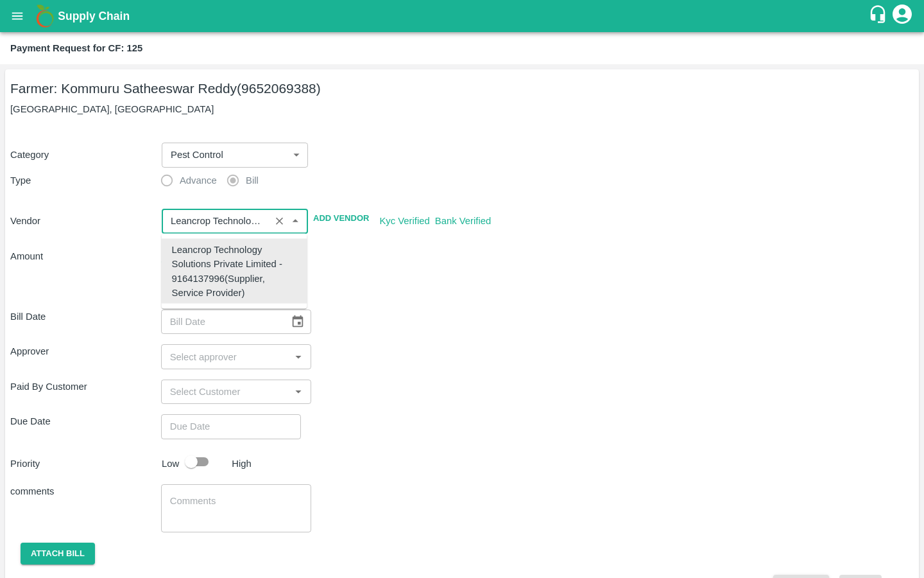
type input "Leancrop Technology Solutions Private Limited - 9164137996(Supplier, Service Pr…"
click at [422, 343] on div "Bill Date ​ Approver ​ Paid By Customer ​ Due Date ​ Priority Low High comments…" at bounding box center [462, 448] width 904 height 298
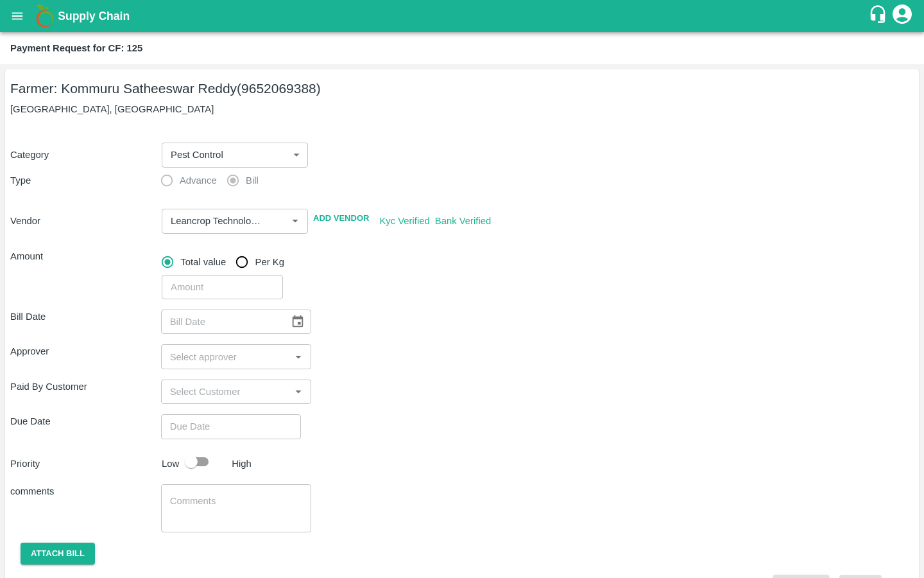
click at [214, 288] on input "number" at bounding box center [222, 287] width 121 height 24
type input "1102"
click at [404, 322] on div "Bill Date ​" at bounding box center [462, 321] width 904 height 24
click at [292, 330] on button "Choose date" at bounding box center [298, 321] width 24 height 24
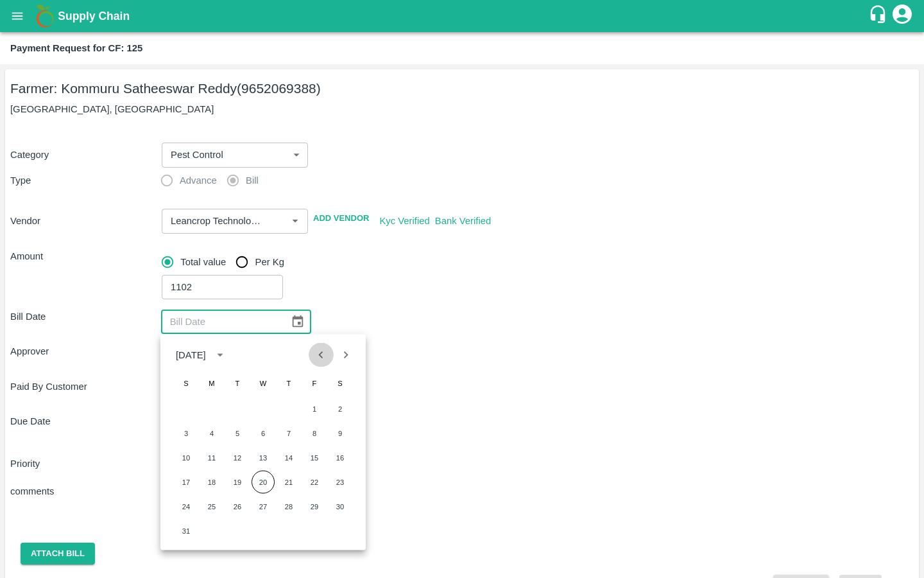
click at [326, 358] on icon "Previous month" at bounding box center [321, 354] width 14 height 14
click at [262, 458] on button "14" at bounding box center [263, 457] width 23 height 23
type input "[DATE]"
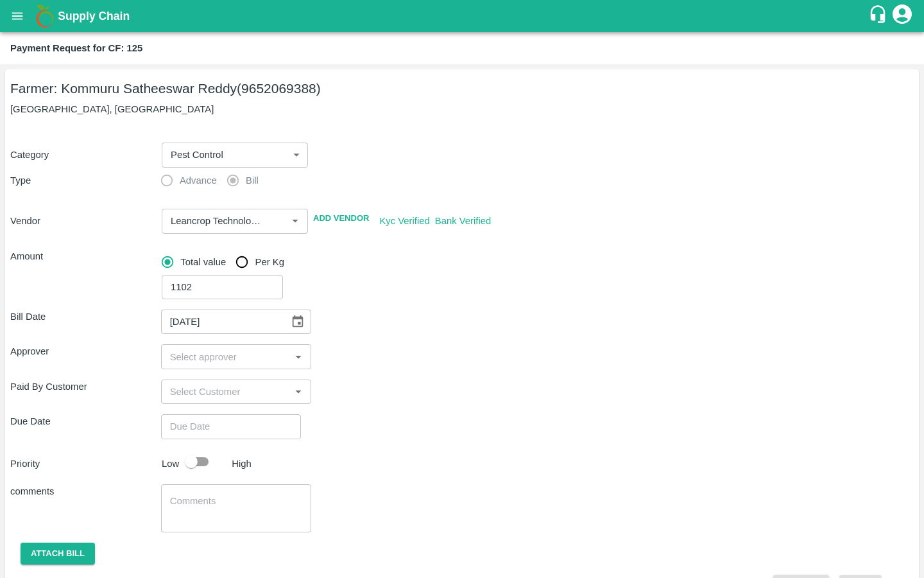
click at [229, 354] on input "input" at bounding box center [226, 356] width 122 height 17
type input "kira"
click at [178, 388] on input "checkbox" at bounding box center [184, 391] width 26 height 26
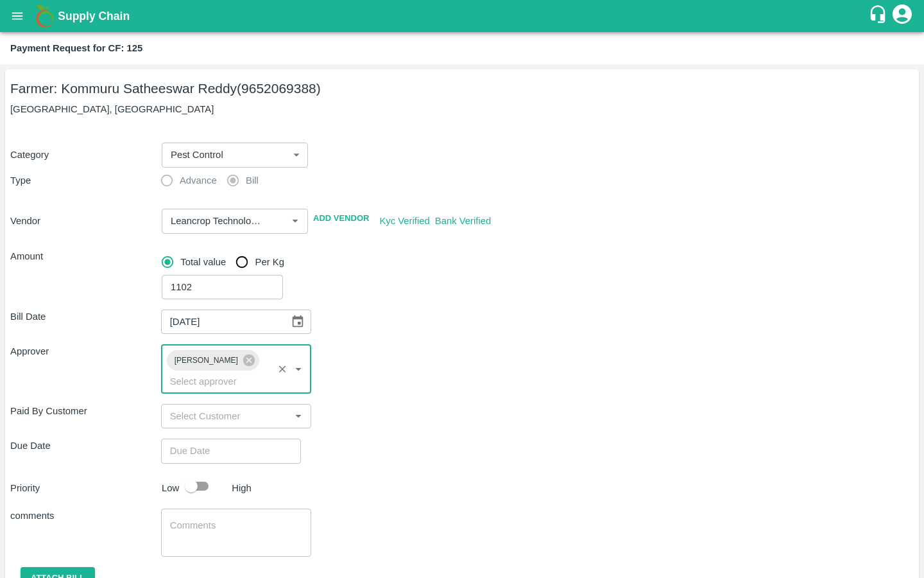
click at [415, 447] on div "Bill Date 14/05/2025 ​ Approver Kiran Naik ​ Paid By Customer ​ Due Date ​ Prio…" at bounding box center [462, 460] width 904 height 322
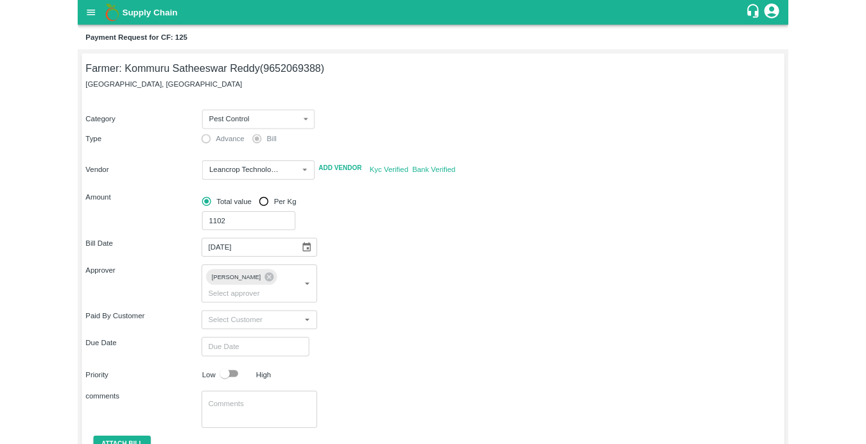
scroll to position [42, 0]
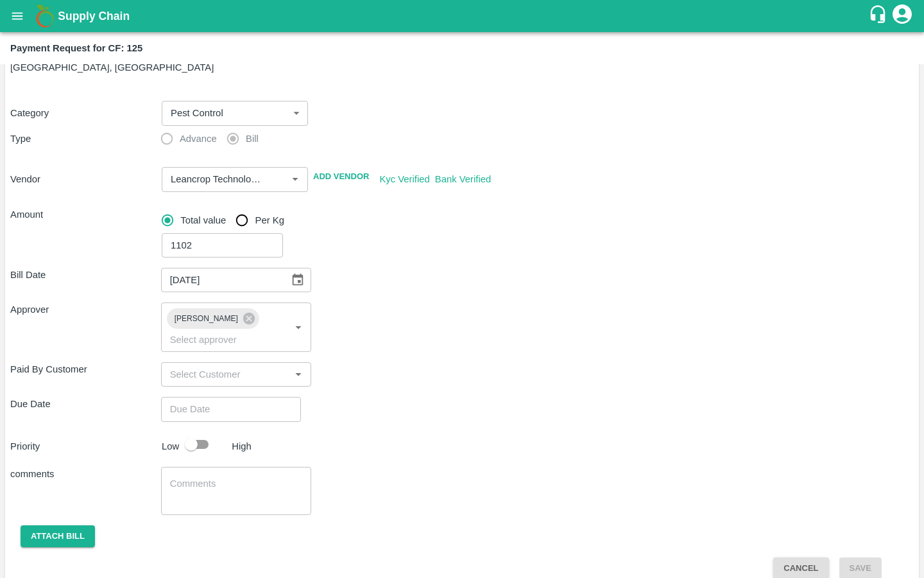
type input "DD/MM/YYYY hh:mm aa"
click at [215, 397] on input "DD/MM/YYYY hh:mm aa" at bounding box center [226, 409] width 131 height 24
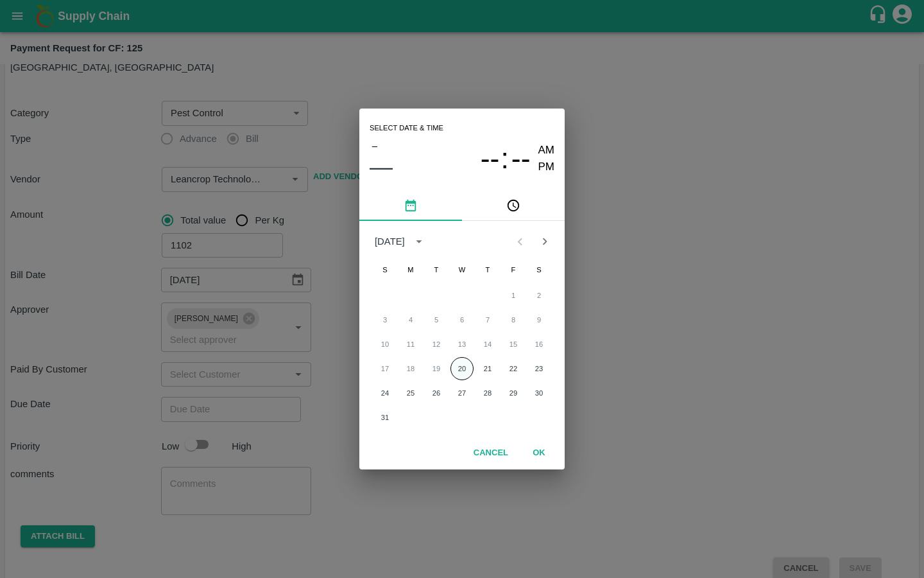
click at [469, 368] on button "20" at bounding box center [462, 368] width 23 height 23
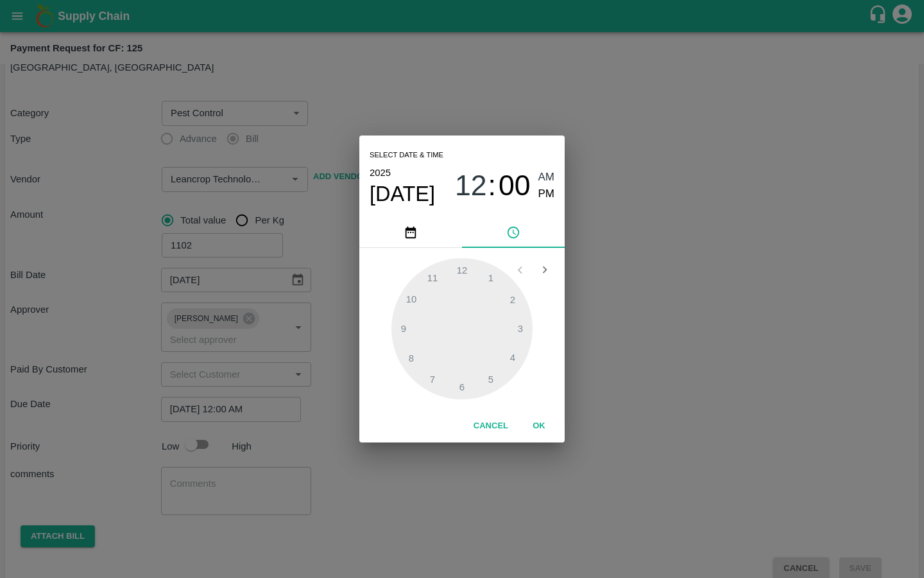
click at [543, 191] on span "PM" at bounding box center [547, 194] width 17 height 17
click at [415, 304] on div at bounding box center [462, 328] width 141 height 141
type input "20/08/2025 10:00 PM"
click at [543, 422] on button "OK" at bounding box center [539, 426] width 41 height 22
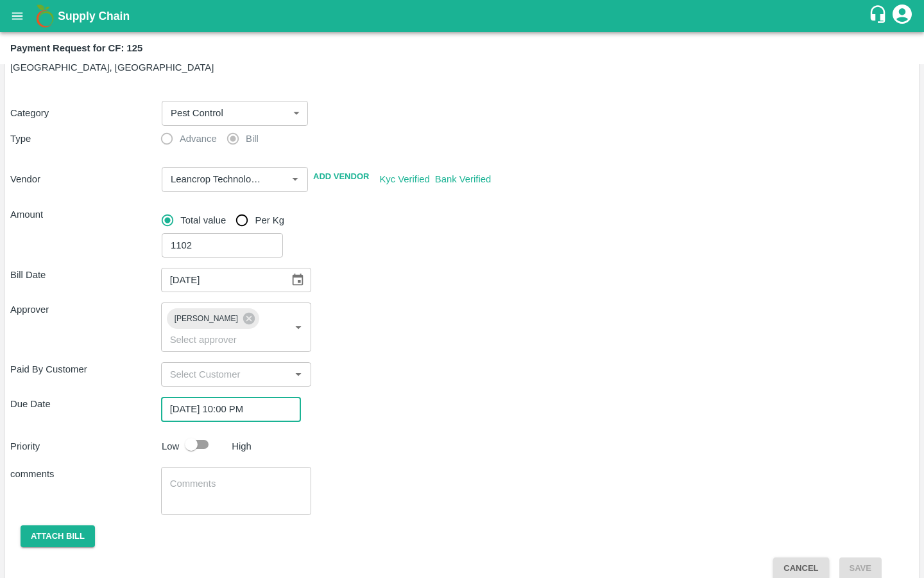
click at [201, 432] on input "checkbox" at bounding box center [191, 444] width 73 height 24
checkbox input "true"
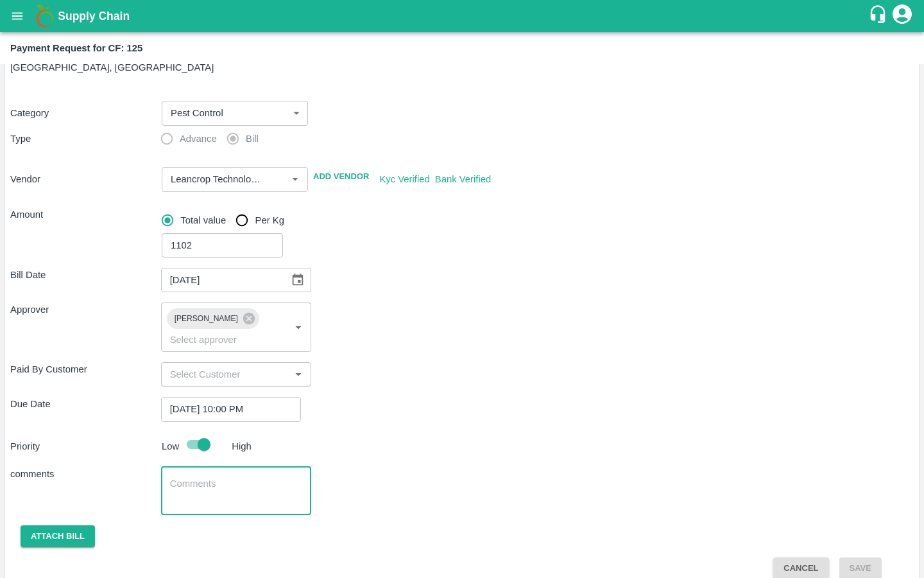
click at [200, 477] on textarea at bounding box center [236, 490] width 133 height 27
type textarea "UPL Saaf & PI Biovita Purchase"
click at [46, 525] on button "Attach bill" at bounding box center [58, 536] width 74 height 22
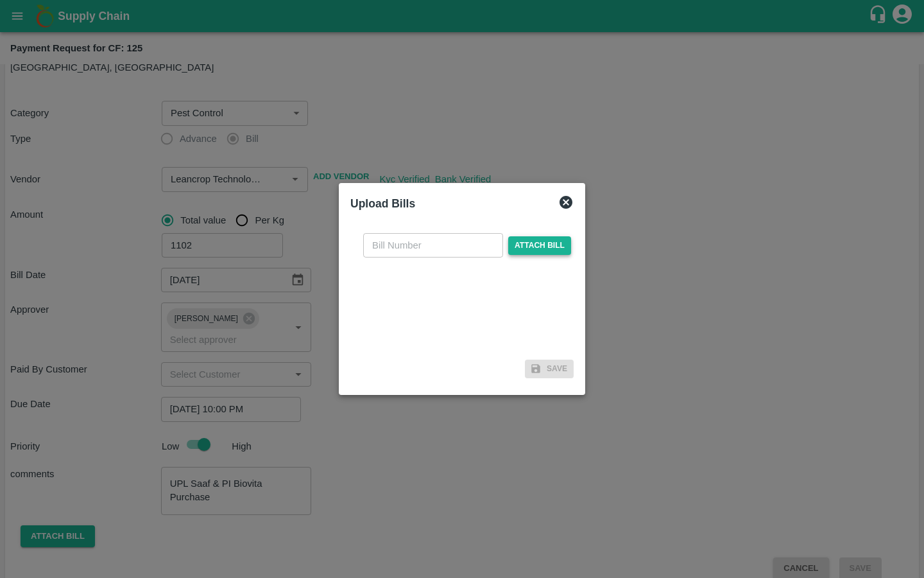
click at [521, 244] on span "Attach bill" at bounding box center [539, 245] width 63 height 19
click at [0, 0] on input "Attach bill" at bounding box center [0, 0] width 0 height 0
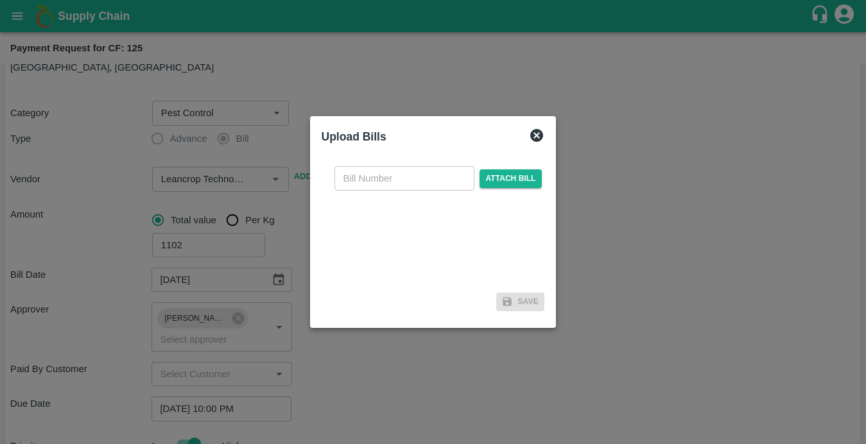
click at [359, 178] on input "text" at bounding box center [404, 178] width 140 height 24
paste input "LTS/MH/SG/0025"
type input "LTS/MH/SG/0025-1"
click at [489, 178] on span "Attach bill" at bounding box center [511, 178] width 63 height 19
click at [0, 0] on input "Attach bill" at bounding box center [0, 0] width 0 height 0
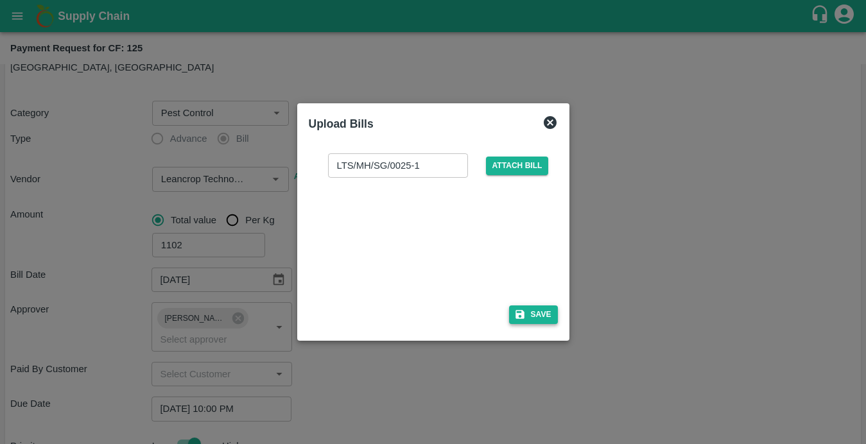
click at [522, 317] on icon "button" at bounding box center [519, 315] width 9 height 9
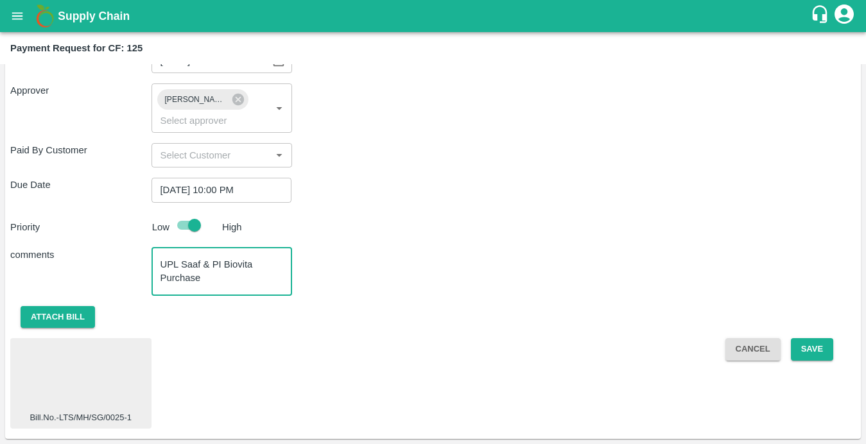
drag, startPoint x: 207, startPoint y: 279, endPoint x: 134, endPoint y: 261, distance: 75.4
click at [134, 261] on div "comments UPL Saaf & PI Biovita Purchase x ​" at bounding box center [432, 272] width 845 height 48
click at [806, 347] on button "Save" at bounding box center [812, 349] width 42 height 22
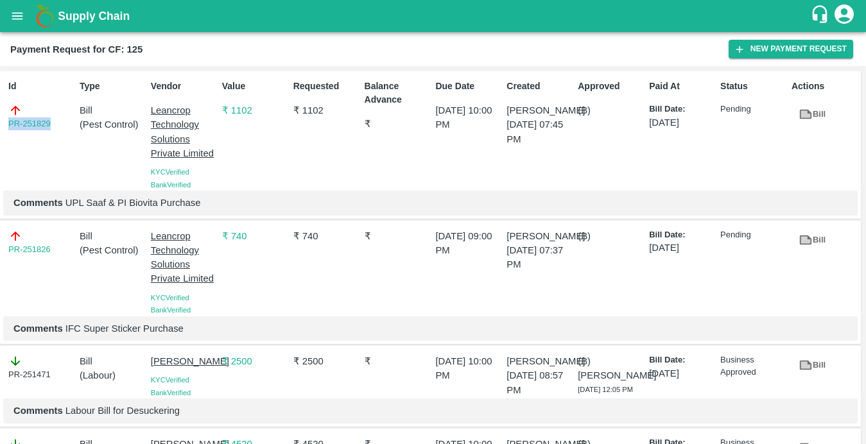
drag, startPoint x: 62, startPoint y: 123, endPoint x: -9, endPoint y: 123, distance: 71.3
click at [0, 123] on html "Supply Chain Payment Request for CF: 125 New Payment Request Id PR-251829 Type …" at bounding box center [433, 222] width 866 height 444
copy link "PR-251829"
click at [7, 10] on button "open drawer" at bounding box center [18, 16] width 30 height 30
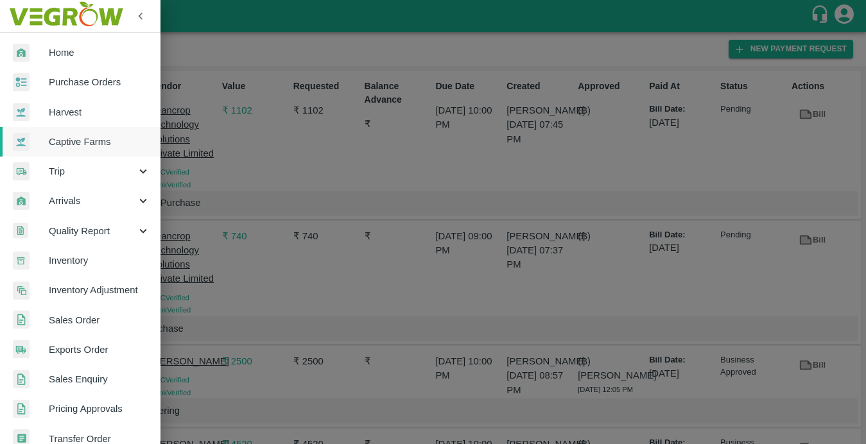
click at [103, 144] on span "Captive Farms" at bounding box center [99, 142] width 101 height 14
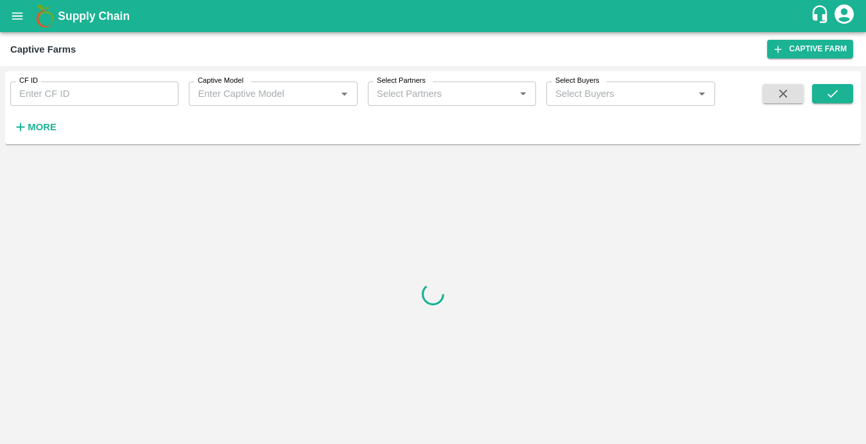
click at [76, 89] on input "CF ID" at bounding box center [94, 94] width 168 height 24
paste input "124"
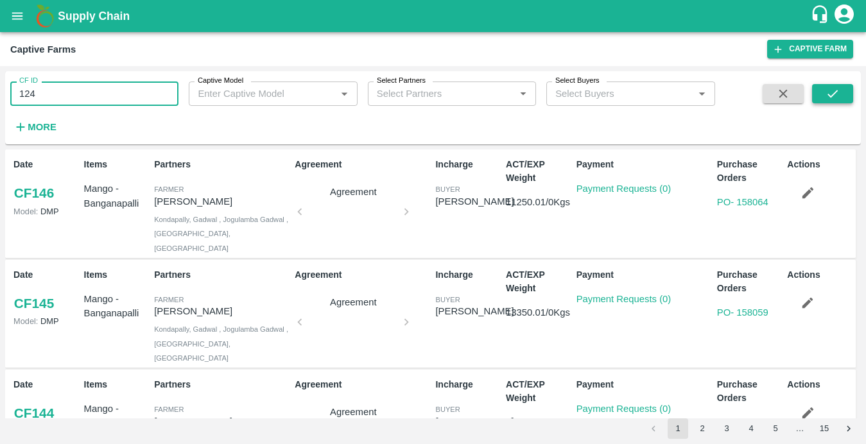
type input "124"
click at [821, 92] on button "submit" at bounding box center [832, 93] width 41 height 19
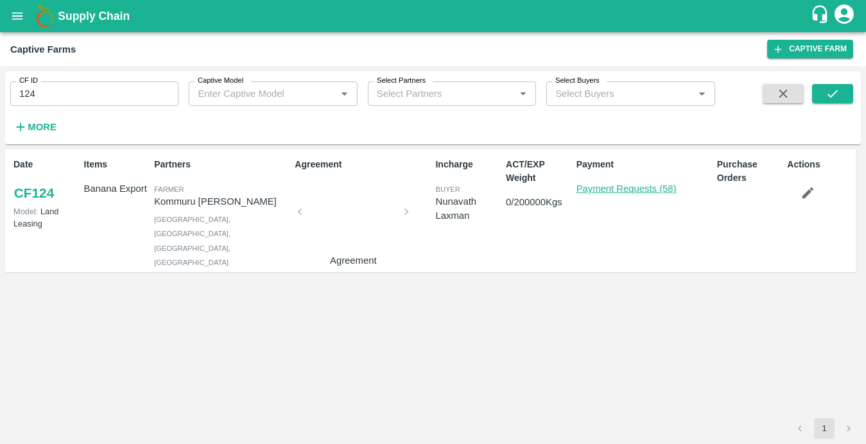
click at [657, 187] on link "Payment Requests (58)" at bounding box center [626, 189] width 100 height 10
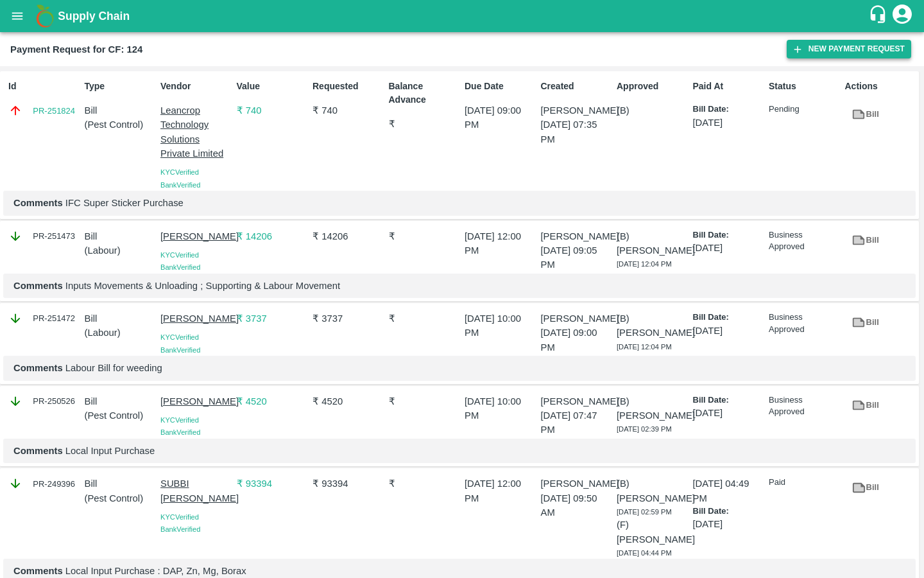
click at [807, 42] on button "New Payment Request" at bounding box center [849, 49] width 125 height 19
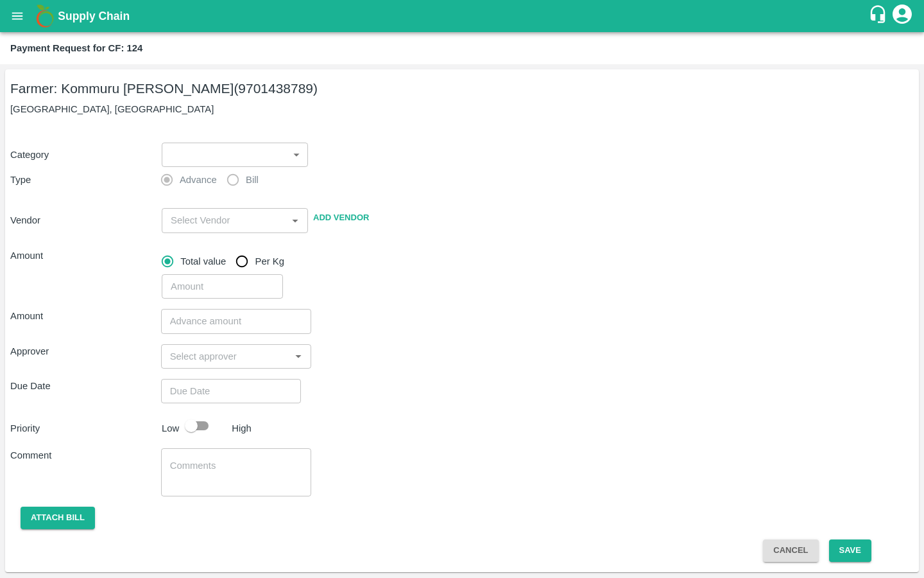
click at [283, 158] on body "Supply Chain Payment Request for CF: 124 Farmer: Kommuru Amarnath Reddy (970143…" at bounding box center [462, 289] width 924 height 578
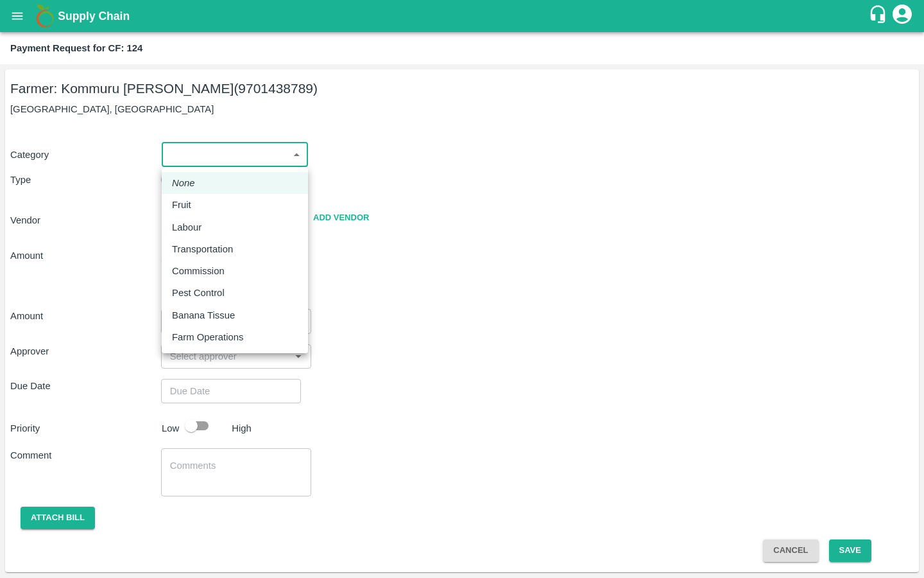
click at [186, 288] on p "Pest Control" at bounding box center [198, 293] width 53 height 14
type input "21"
radio input "false"
radio input "true"
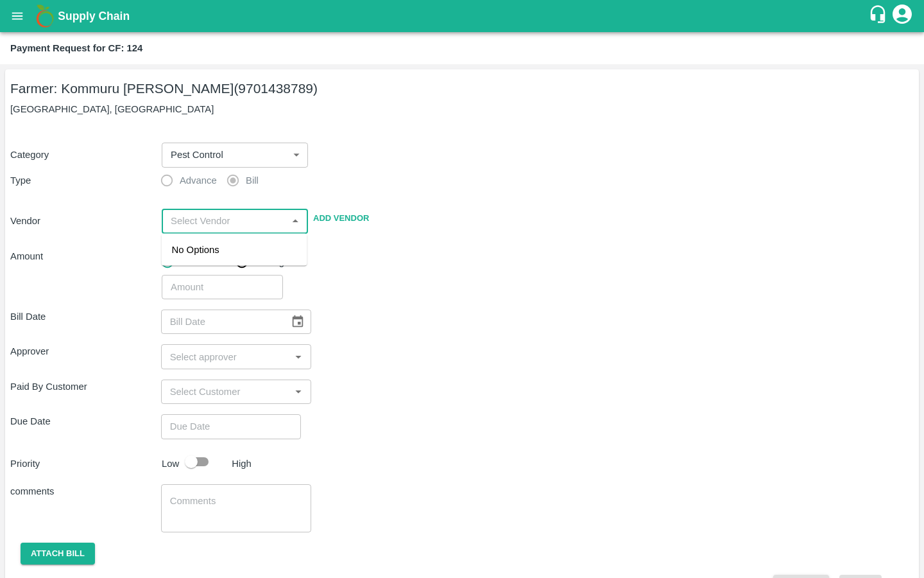
click at [182, 216] on input "input" at bounding box center [224, 220] width 117 height 17
click at [172, 275] on div "Leancrop Technology Solutions Private Limited - 9164137996(Supplier, Service Pr…" at bounding box center [234, 271] width 125 height 57
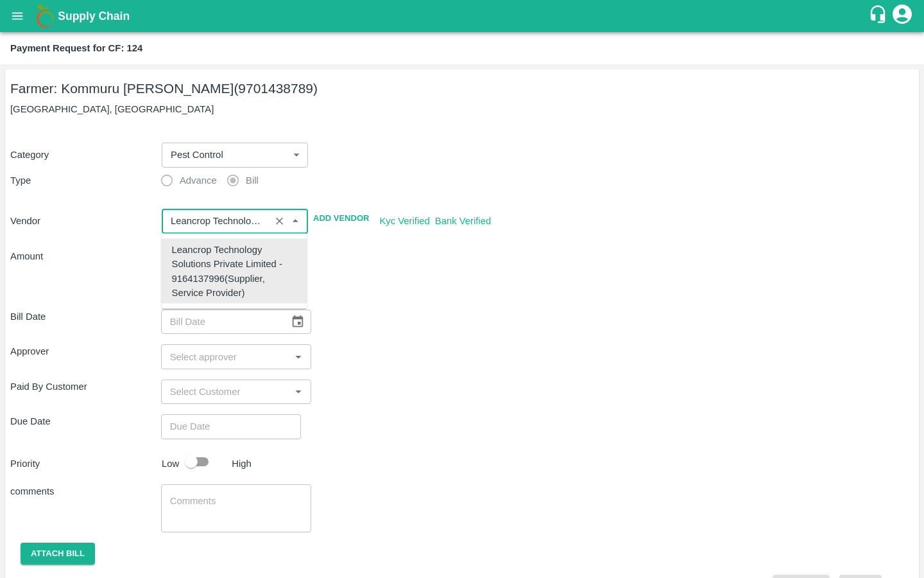
type input "Leancrop Technology Solutions Private Limited - 9164137996(Supplier, Service Pr…"
click at [433, 322] on div "Bill Date ​" at bounding box center [462, 321] width 904 height 24
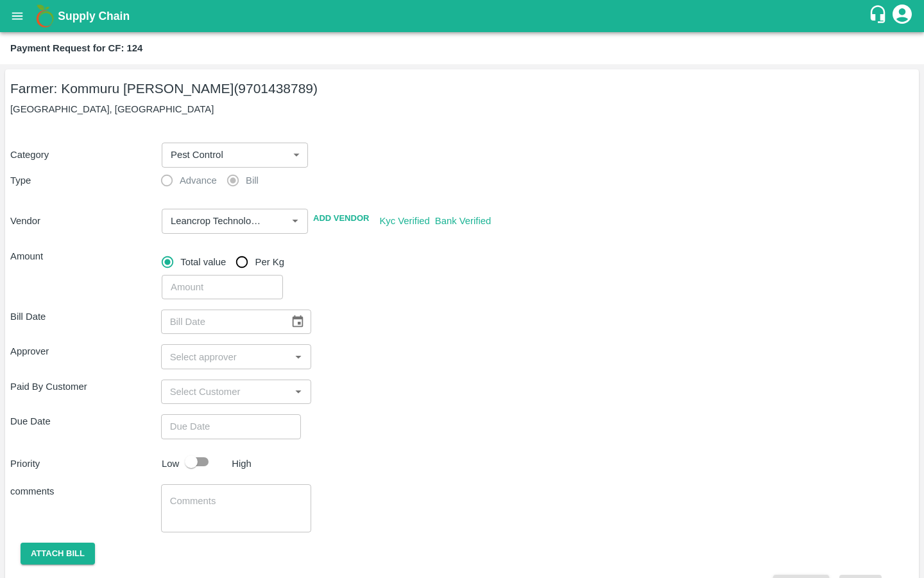
click at [225, 287] on input "number" at bounding box center [222, 287] width 121 height 24
type input "4243"
click at [293, 322] on icon "Choose date" at bounding box center [298, 321] width 11 height 12
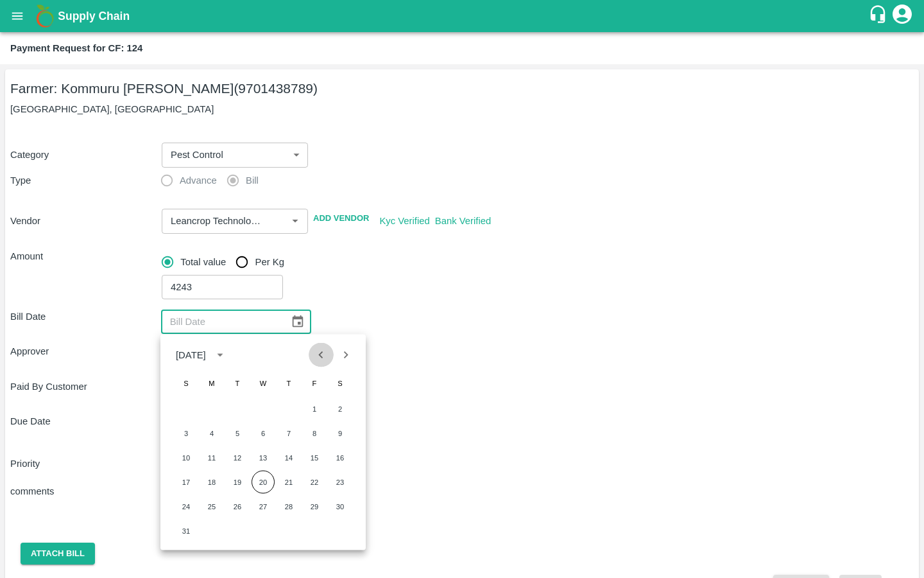
click at [324, 353] on icon "Previous month" at bounding box center [321, 354] width 14 height 14
click at [266, 444] on button "14" at bounding box center [263, 457] width 23 height 23
type input "14/05/2025"
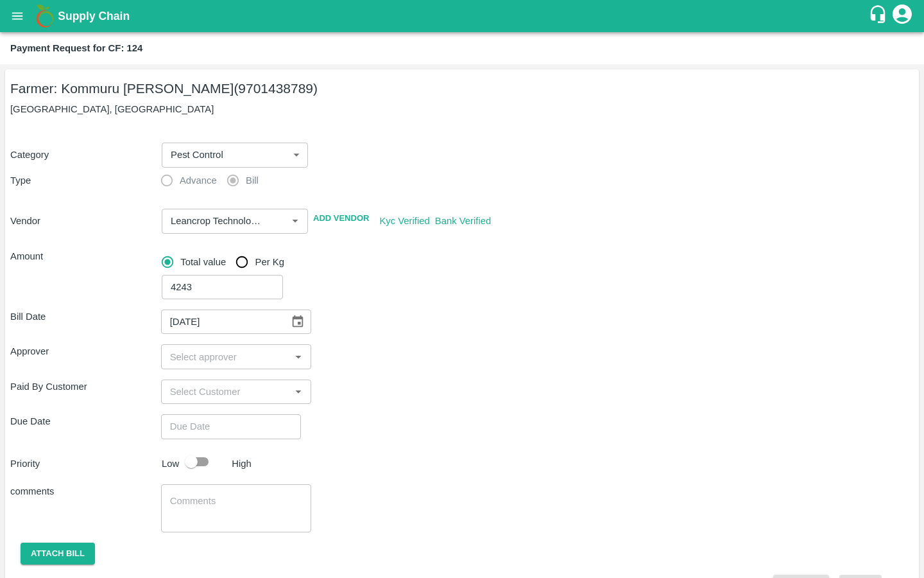
click at [220, 349] on input "input" at bounding box center [226, 356] width 122 height 17
type input "kiran"
click at [182, 392] on input "checkbox" at bounding box center [184, 391] width 26 height 26
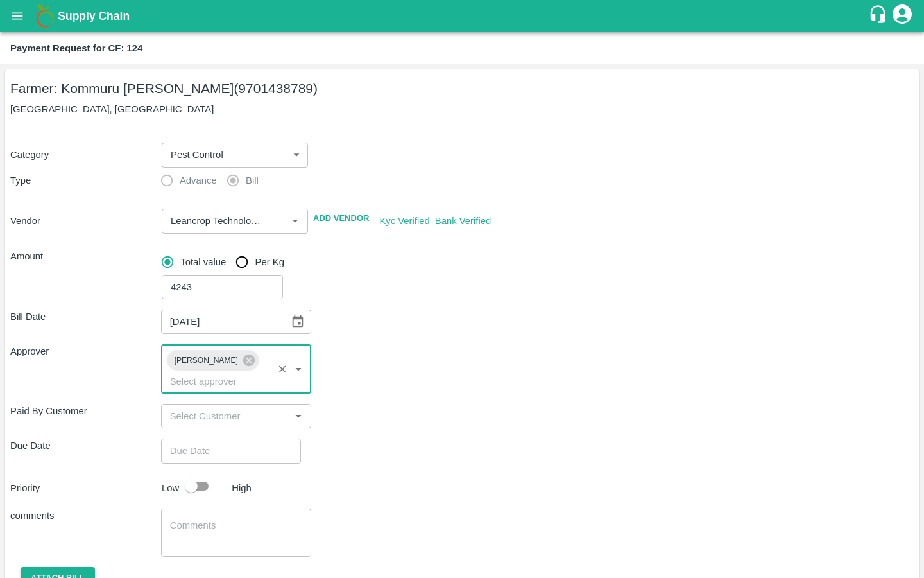
type input "DD/MM/YYYY hh:mm aa"
click at [192, 438] on input "DD/MM/YYYY hh:mm aa" at bounding box center [226, 450] width 131 height 24
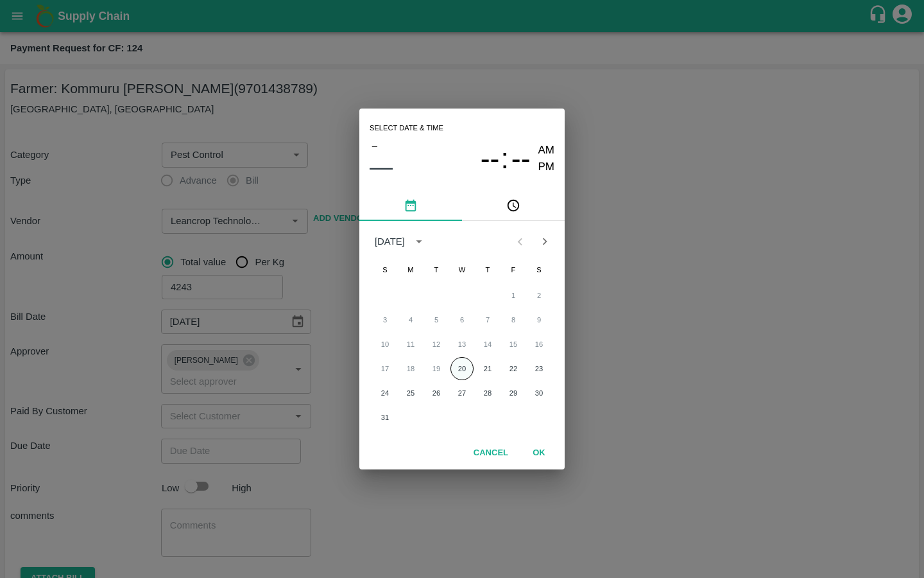
click at [456, 373] on button "20" at bounding box center [462, 368] width 23 height 23
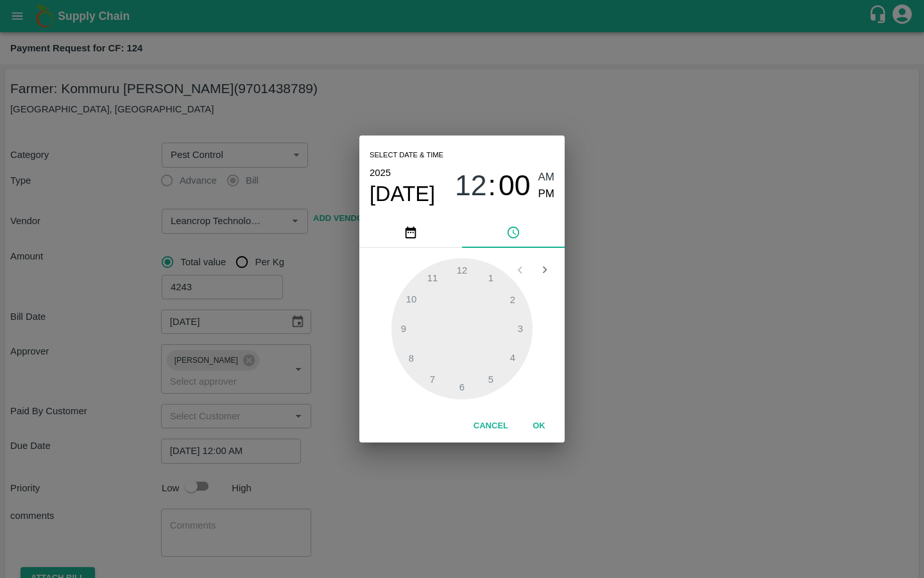
click at [545, 196] on span "PM" at bounding box center [547, 194] width 17 height 17
click at [400, 325] on div at bounding box center [462, 328] width 141 height 141
type input "20/08/2025 09:00 PM"
click at [530, 425] on button "OK" at bounding box center [539, 426] width 41 height 22
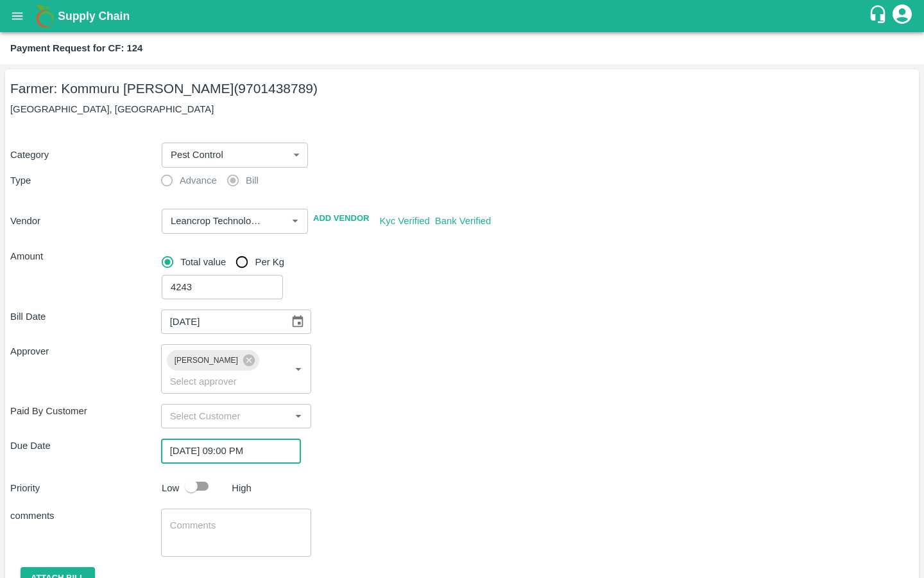
click at [194, 444] on input "checkbox" at bounding box center [191, 486] width 73 height 24
checkbox input "true"
click at [195, 444] on textarea at bounding box center [236, 532] width 133 height 27
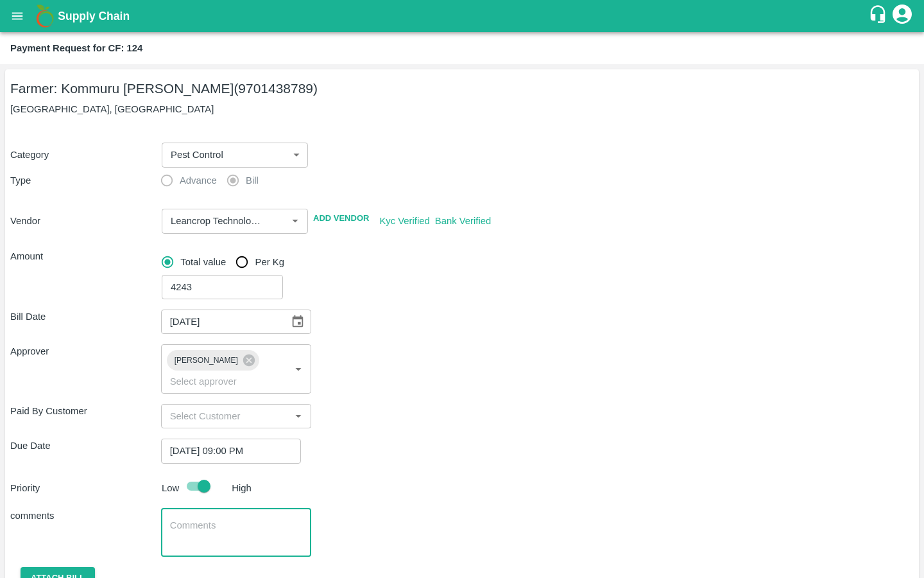
paste textarea "-UPL Saaf & PI Biovita Purchase"
type textarea "-UPL Saaf & PI Biovita Purchase"
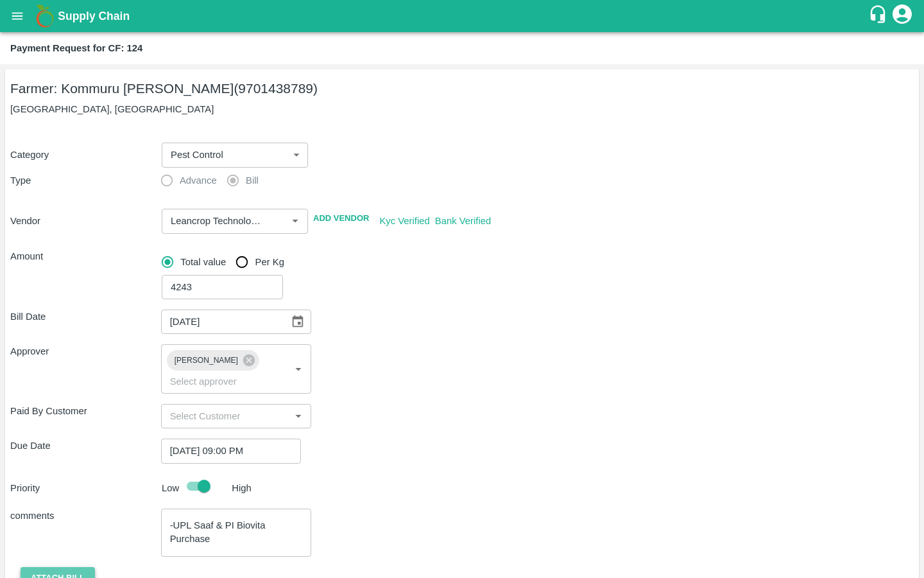
click at [75, 444] on button "Attach bill" at bounding box center [58, 578] width 74 height 22
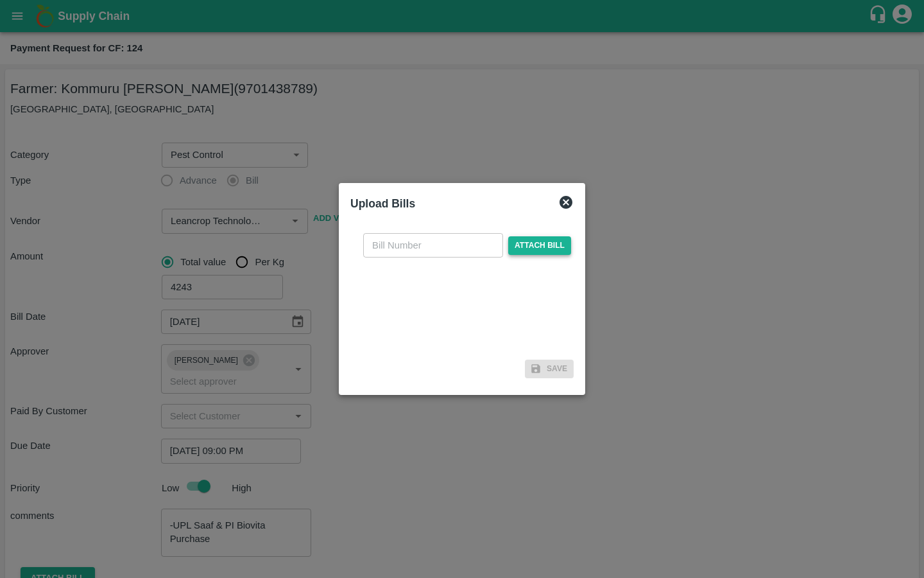
click at [512, 243] on span "Attach bill" at bounding box center [539, 245] width 63 height 19
click at [0, 0] on input "Attach bill" at bounding box center [0, 0] width 0 height 0
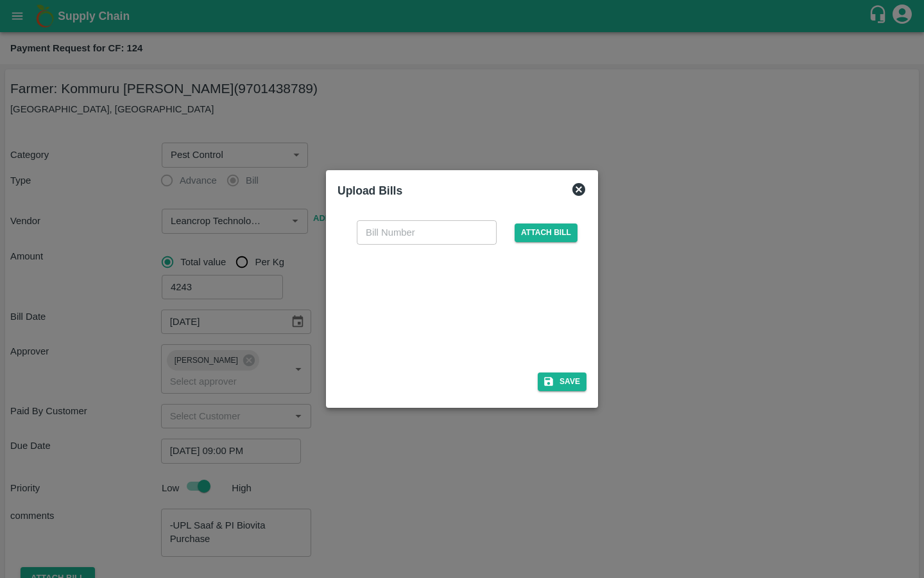
click at [429, 234] on input "text" at bounding box center [427, 232] width 140 height 24
paste input "LTS/MH/SG/0025"
type input "LTS/MH/SG/0025-2"
click at [478, 372] on div "Save" at bounding box center [462, 381] width 249 height 19
click at [572, 380] on button "Save" at bounding box center [562, 381] width 49 height 19
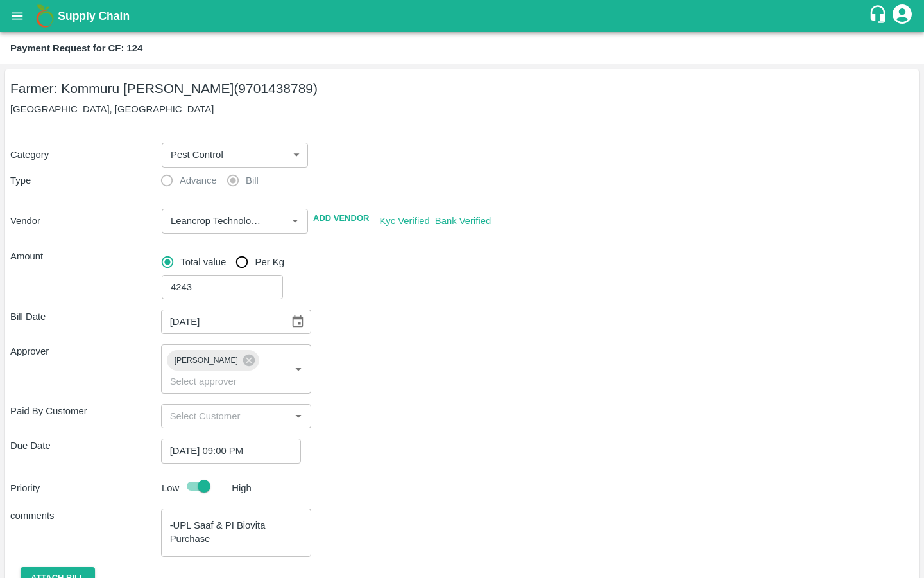
scroll to position [110, 0]
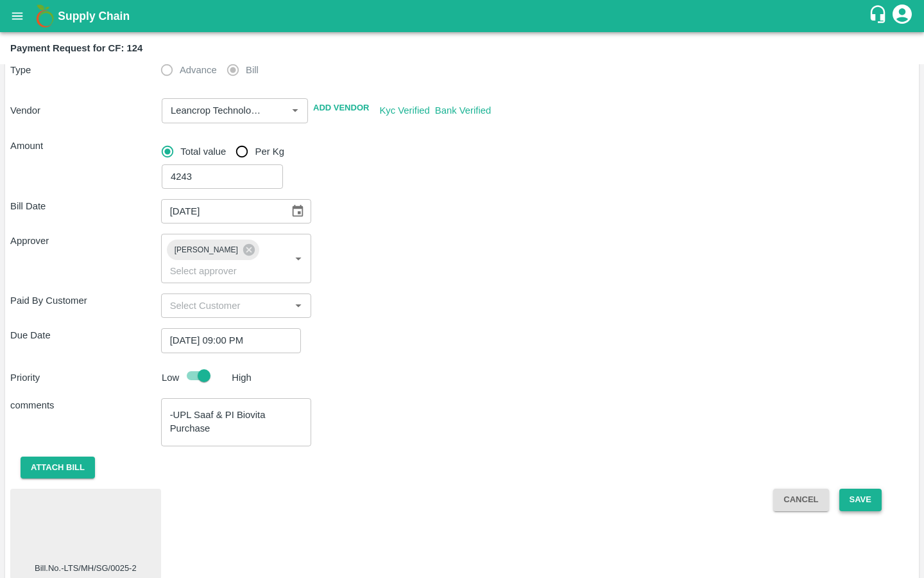
click at [865, 444] on button "Save" at bounding box center [861, 500] width 42 height 22
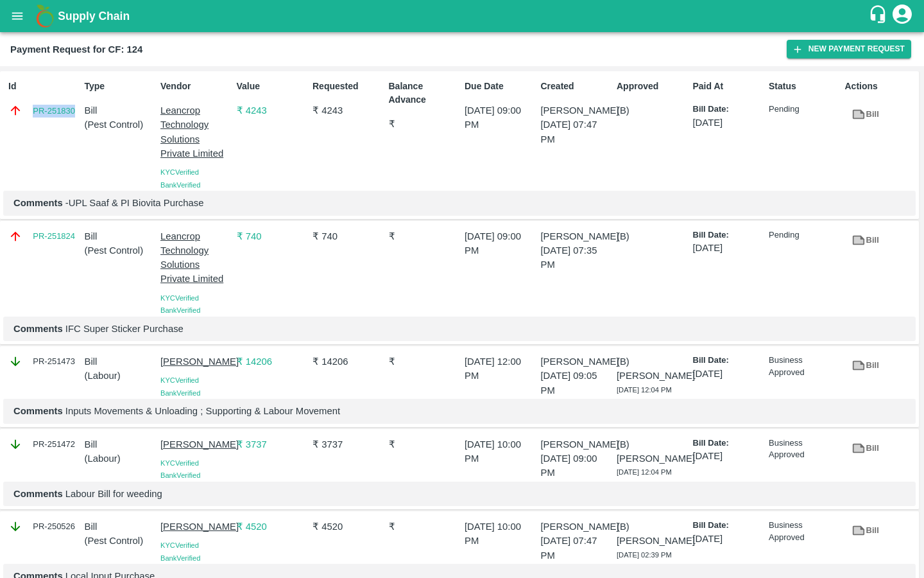
drag, startPoint x: 26, startPoint y: 110, endPoint x: 76, endPoint y: 110, distance: 50.1
click at [76, 110] on div "PR-251830" at bounding box center [43, 110] width 71 height 14
copy link "PR-251830"
click at [19, 17] on icon "open drawer" at bounding box center [17, 16] width 14 height 14
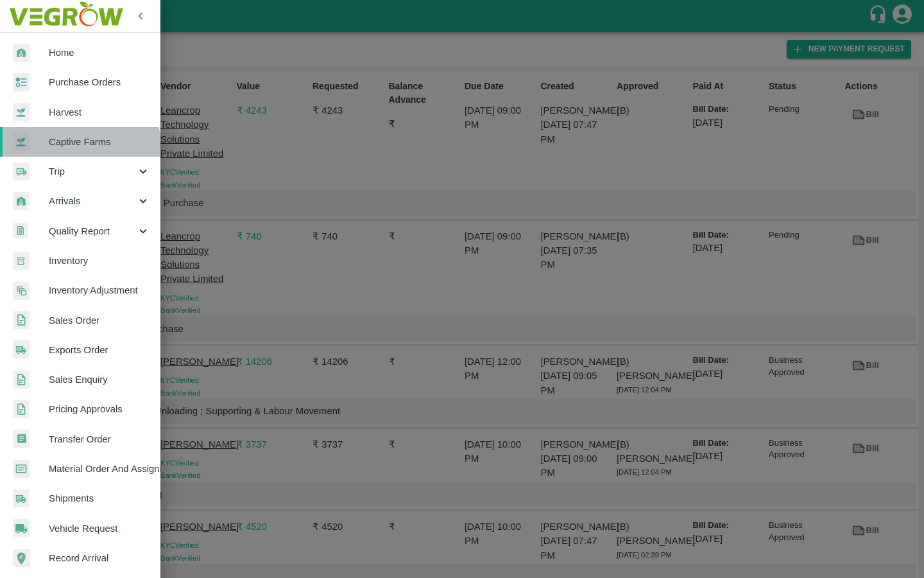
click at [76, 147] on span "Captive Farms" at bounding box center [99, 142] width 101 height 14
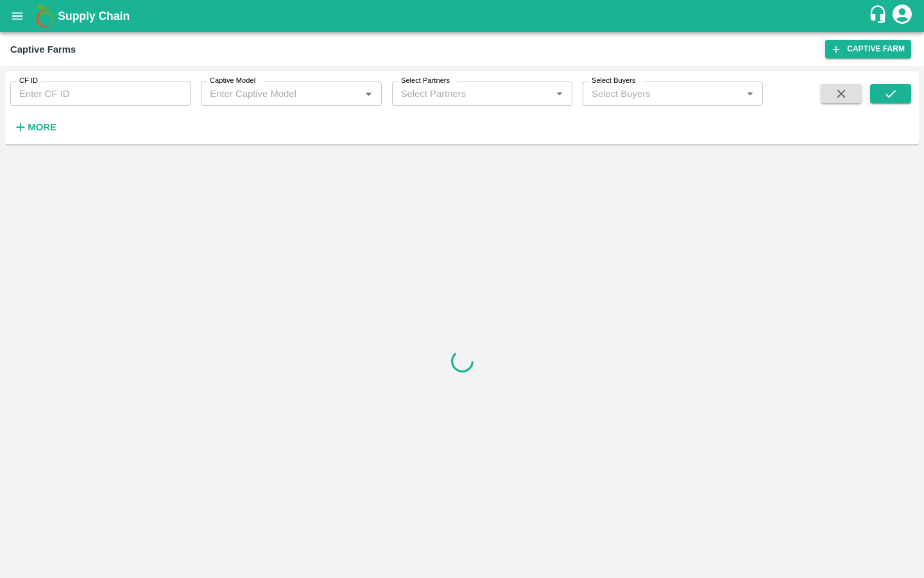
click at [73, 101] on input "CF ID" at bounding box center [100, 94] width 180 height 24
paste input "128"
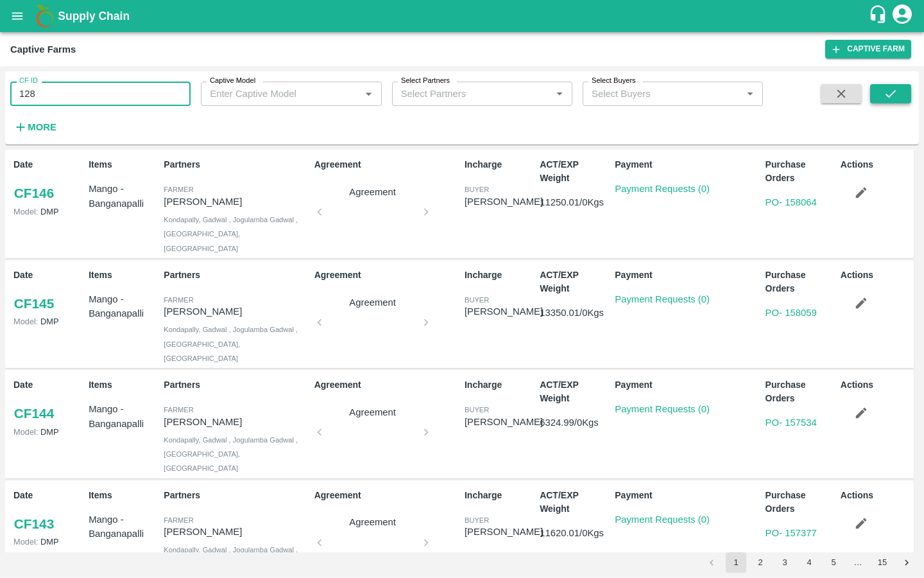
click at [865, 99] on button "submit" at bounding box center [890, 93] width 41 height 19
click at [125, 96] on input "128" at bounding box center [100, 94] width 180 height 24
type input "128"
click at [865, 98] on button "submit" at bounding box center [890, 93] width 41 height 19
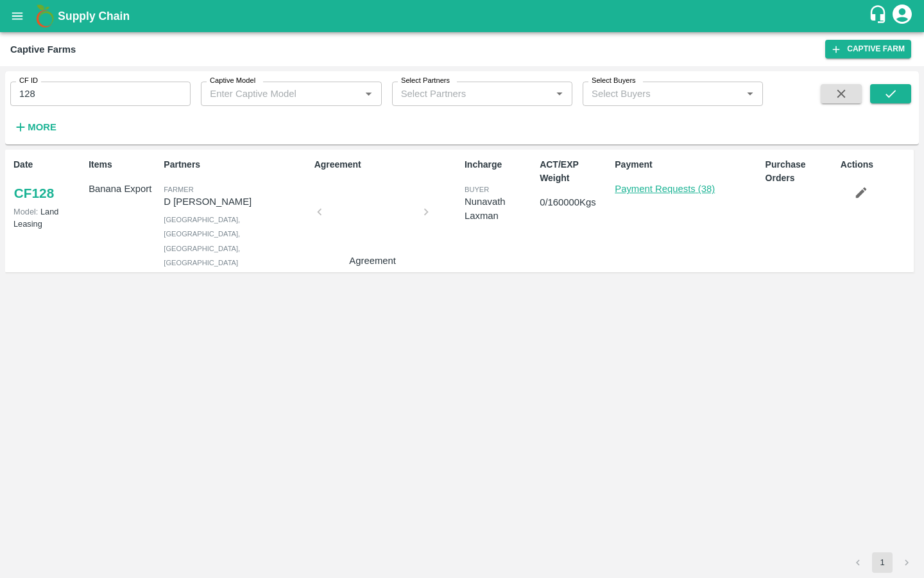
click at [619, 187] on link "Payment Requests (38)" at bounding box center [665, 189] width 100 height 10
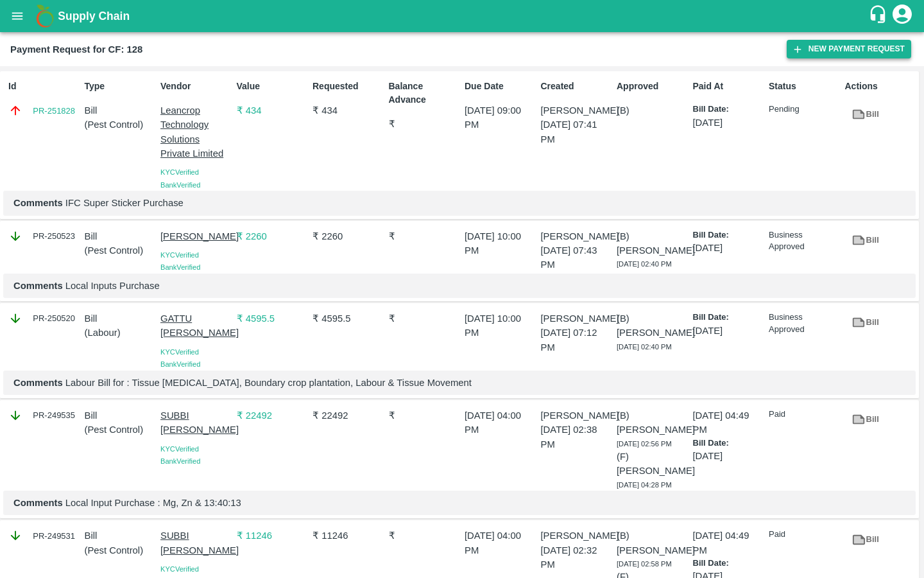
click at [802, 56] on button "New Payment Request" at bounding box center [849, 49] width 125 height 19
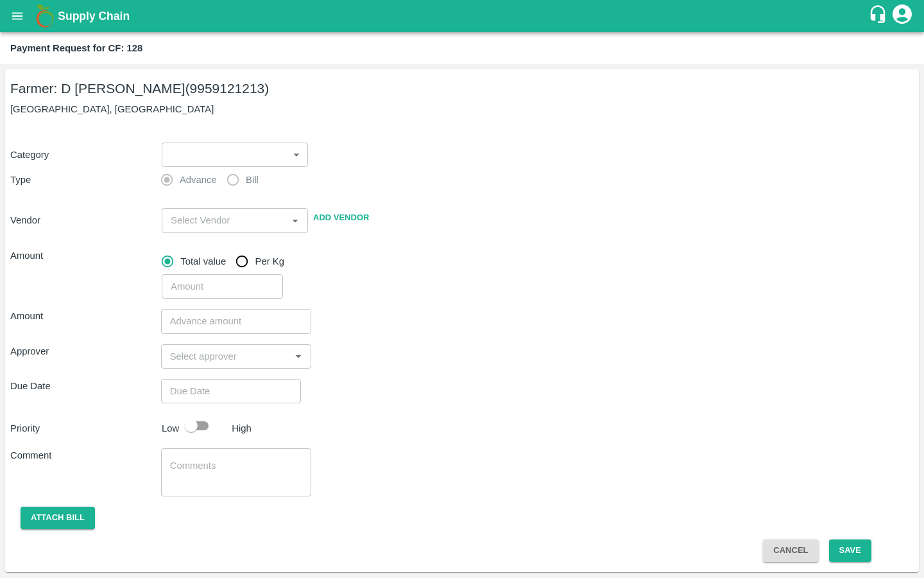
click at [225, 141] on div "​ ​" at bounding box center [232, 152] width 151 height 30
click at [203, 157] on body "Supply Chain Payment Request for CF: 128 Farmer: D [PERSON_NAME] (9959121213) […" at bounding box center [462, 289] width 924 height 578
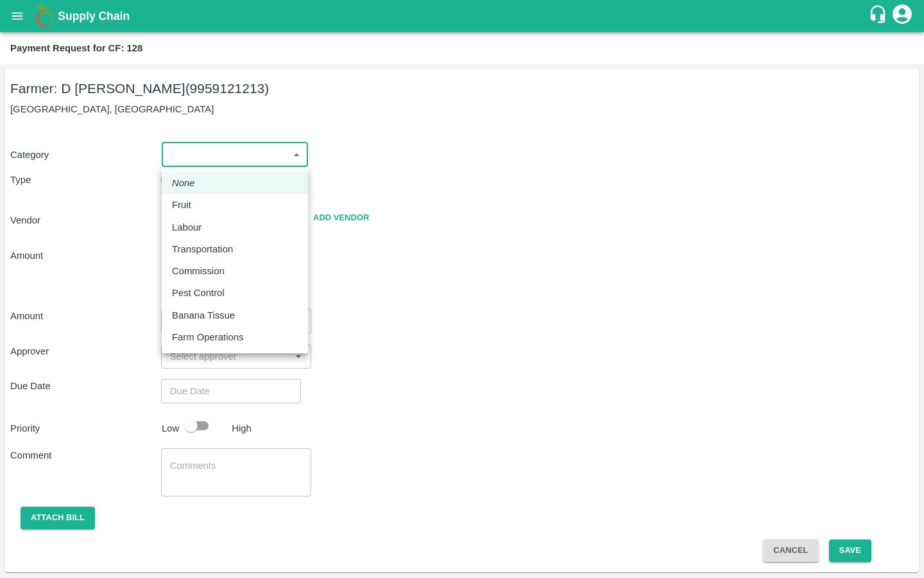
click at [203, 287] on p "Pest Control" at bounding box center [198, 293] width 53 height 14
type input "21"
radio input "false"
radio input "true"
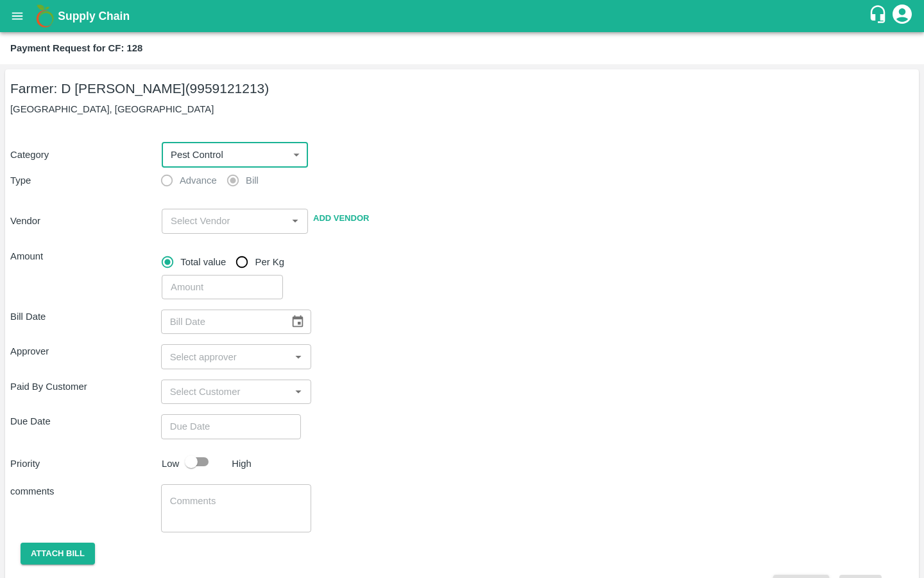
click at [206, 228] on input "input" at bounding box center [224, 220] width 117 height 17
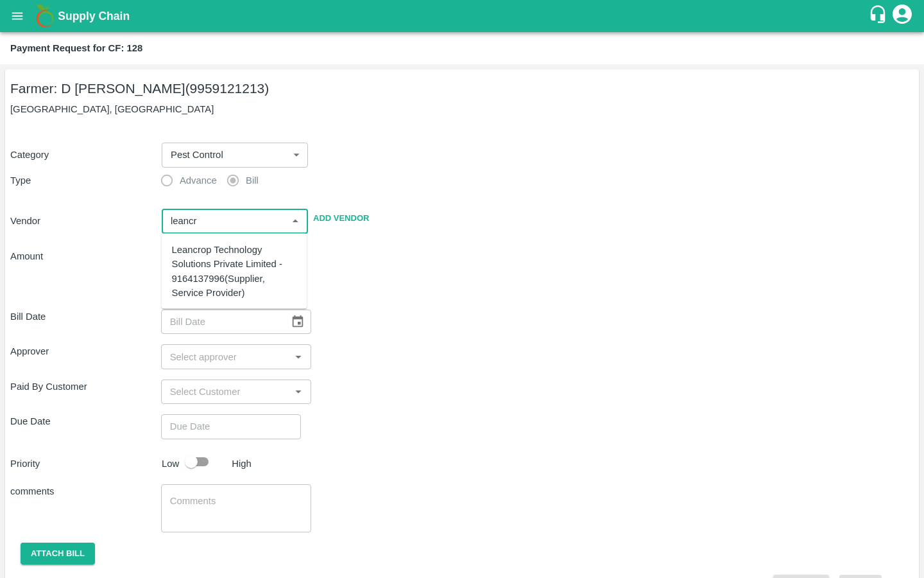
click at [202, 252] on div "Leancrop Technology Solutions Private Limited - 9164137996(Supplier, Service Pr…" at bounding box center [234, 271] width 125 height 57
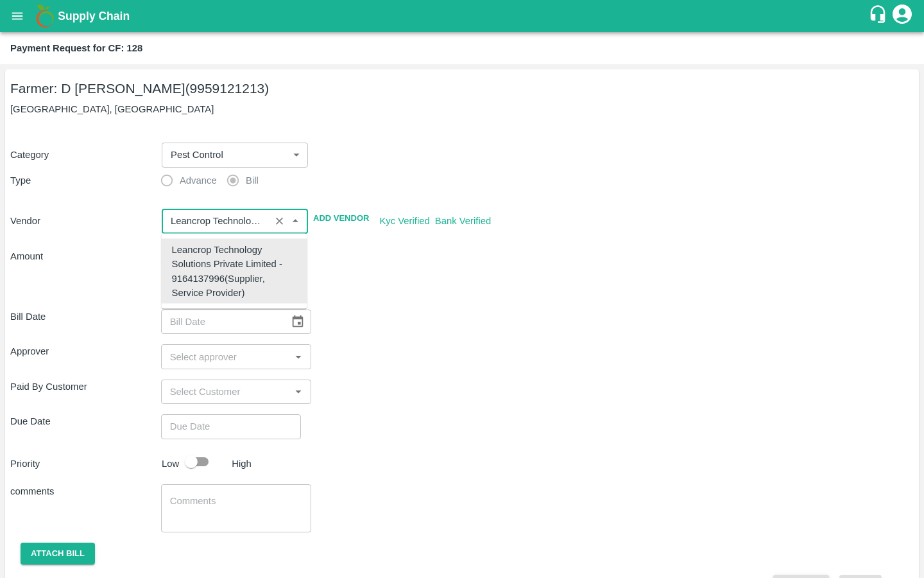
type input "Leancrop Technology Solutions Private Limited - 9164137996(Supplier, Service Pr…"
click at [342, 306] on div "Bill Date ​ Approver ​ Paid By Customer ​ Due Date ​ Priority Low High comments…" at bounding box center [462, 448] width 904 height 298
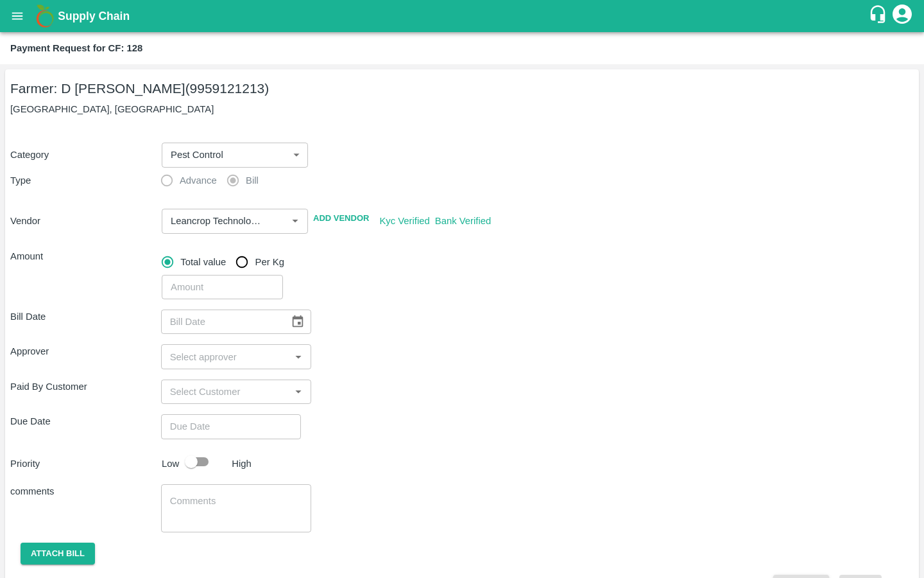
click at [215, 281] on input "number" at bounding box center [222, 287] width 121 height 24
type input "3143"
click at [293, 327] on icon "Choose date" at bounding box center [298, 321] width 11 height 12
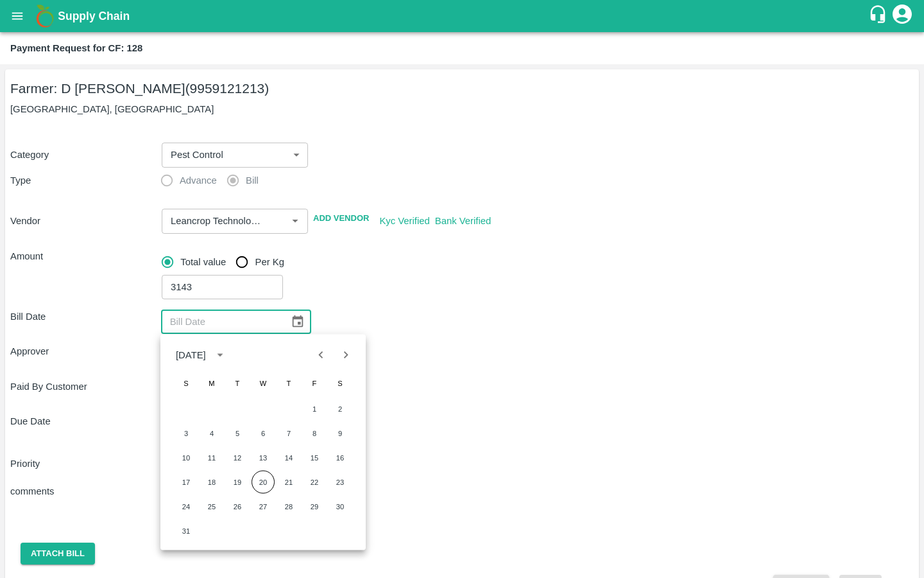
click at [317, 354] on icon "Previous month" at bounding box center [321, 354] width 14 height 14
click at [263, 456] on button "14" at bounding box center [263, 457] width 23 height 23
type input "14/05/2025"
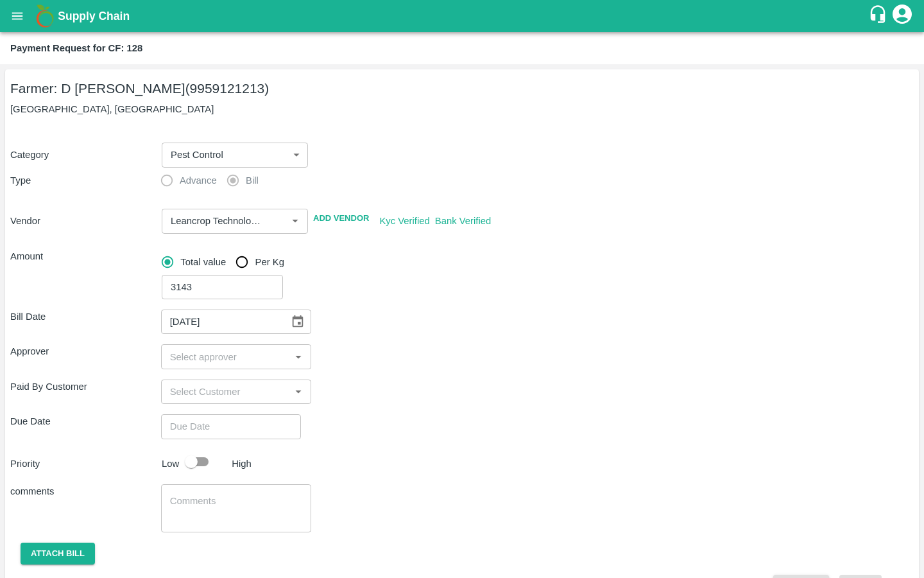
click at [205, 360] on input "input" at bounding box center [226, 356] width 122 height 17
type input "kiran"
click at [184, 390] on input "checkbox" at bounding box center [184, 391] width 26 height 26
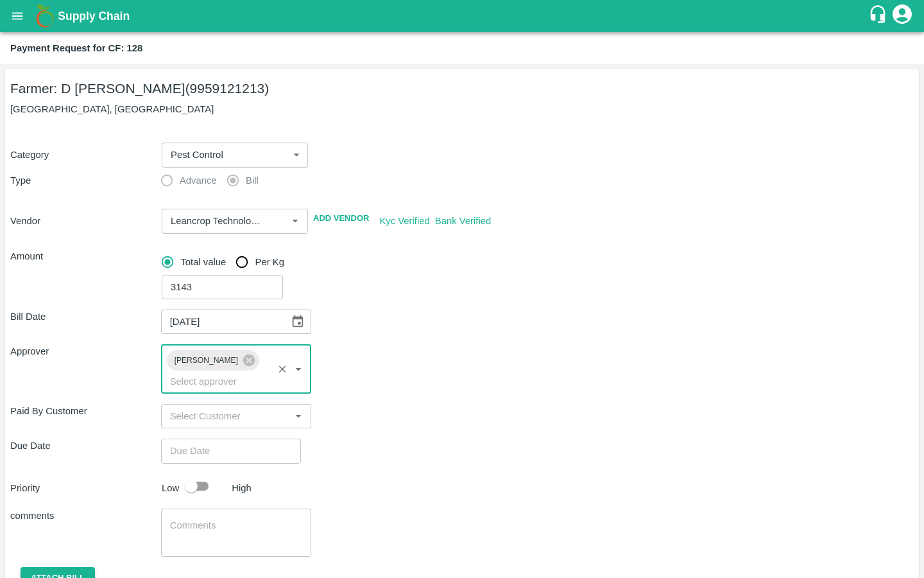
click at [324, 438] on div "Due Date ​" at bounding box center [462, 450] width 904 height 24
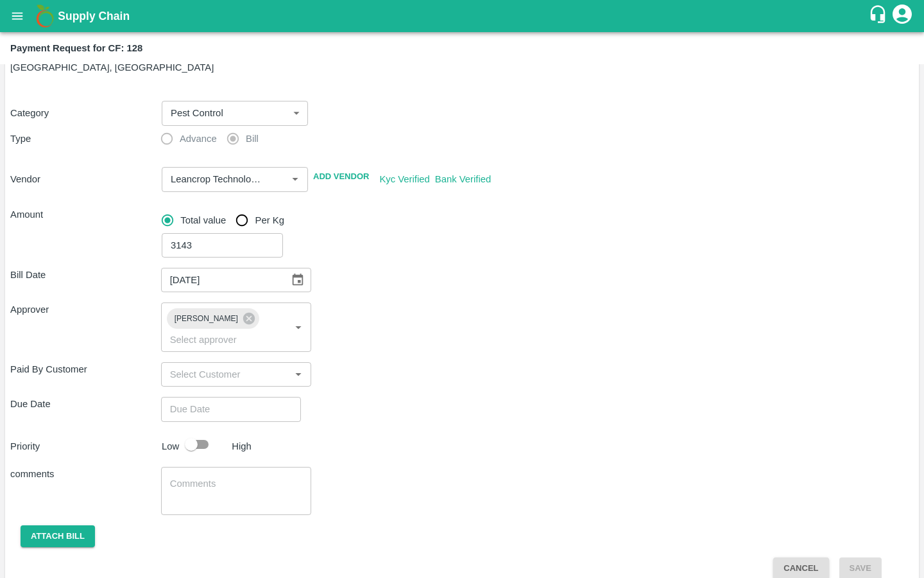
type input "DD/MM/YYYY hh:mm aa"
click at [237, 397] on input "DD/MM/YYYY hh:mm aa" at bounding box center [226, 409] width 131 height 24
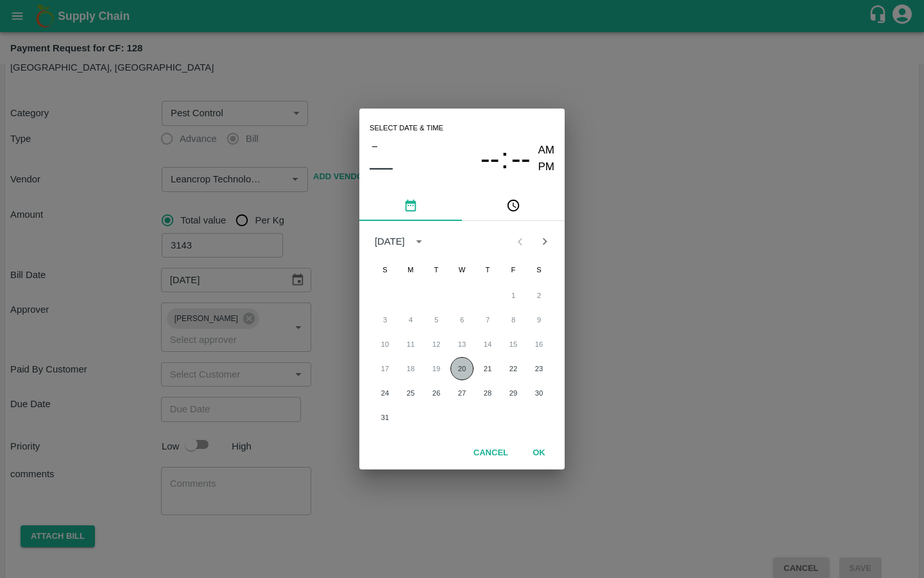
click at [458, 367] on button "20" at bounding box center [462, 368] width 23 height 23
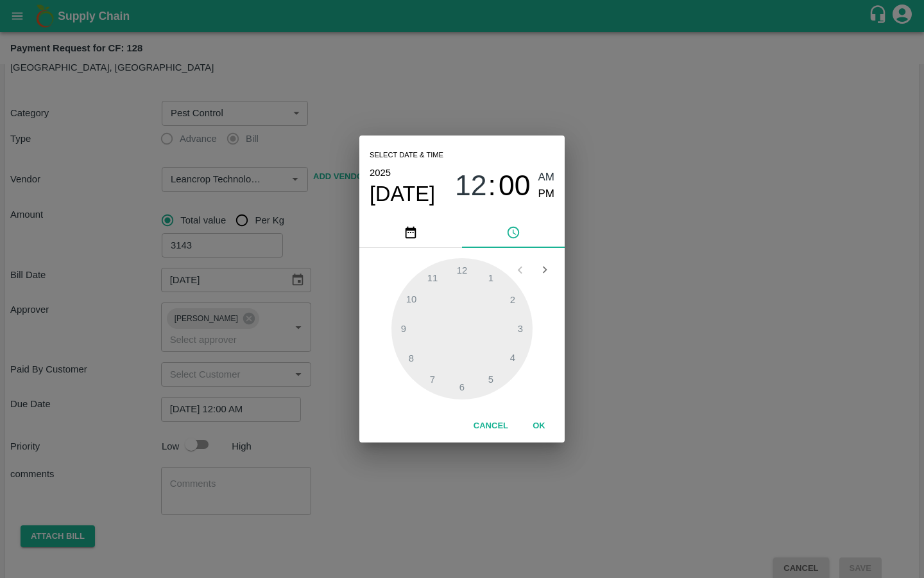
click at [546, 192] on span "PM" at bounding box center [547, 194] width 17 height 17
type input "20/08/2025 09:00 PM"
click at [399, 327] on div at bounding box center [462, 328] width 141 height 141
click at [544, 428] on button "OK" at bounding box center [539, 426] width 41 height 22
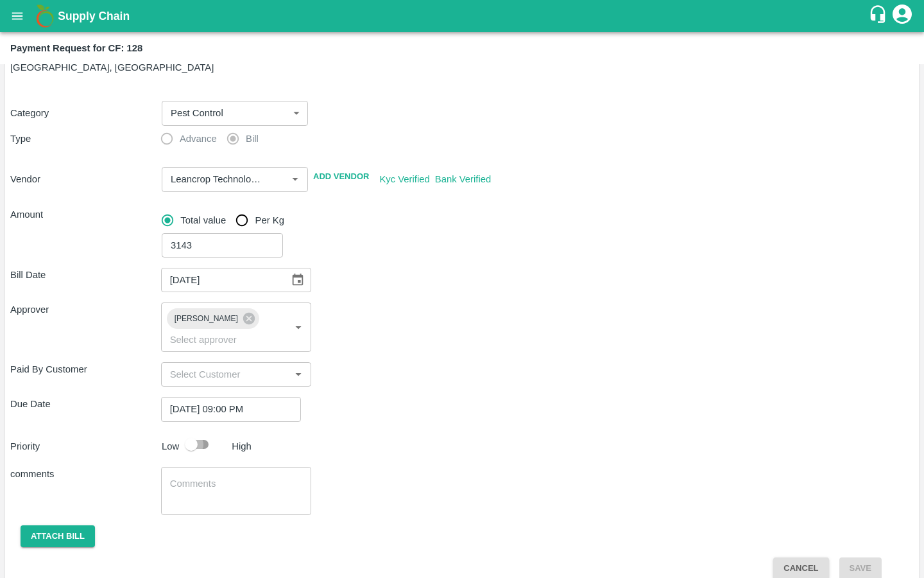
click at [195, 433] on input "checkbox" at bounding box center [191, 444] width 73 height 24
checkbox input "true"
click at [184, 477] on textarea at bounding box center [236, 490] width 133 height 27
paste textarea "-UPL Saaf & PI Biovita Purchase"
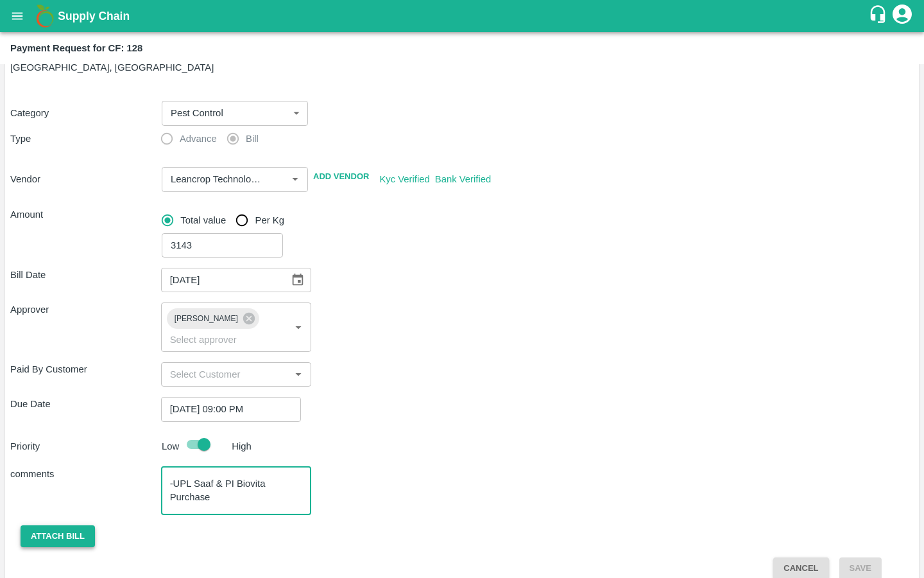
type textarea "-UPL Saaf & PI Biovita Purchase"
click at [28, 525] on button "Attach bill" at bounding box center [58, 536] width 74 height 22
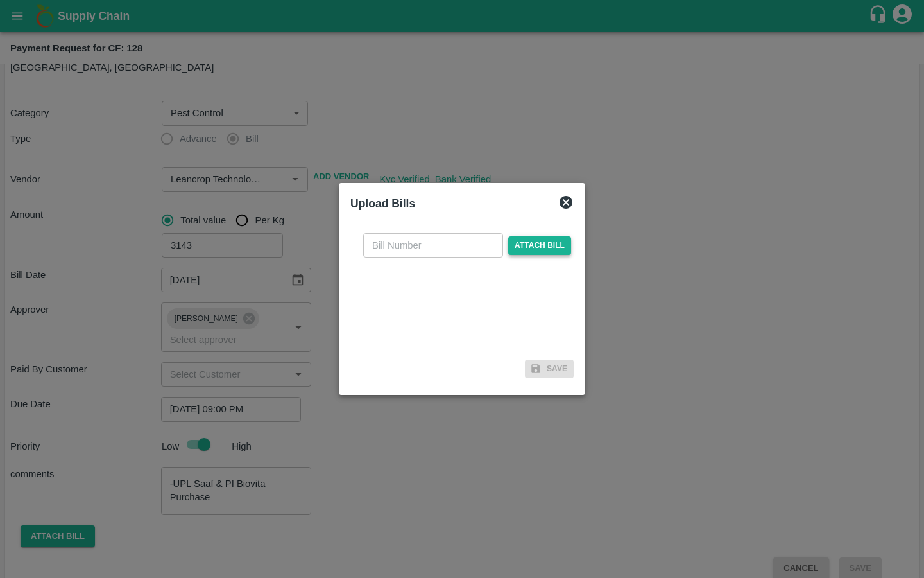
click at [533, 250] on span "Attach bill" at bounding box center [539, 245] width 63 height 19
click at [0, 0] on input "Attach bill" at bounding box center [0, 0] width 0 height 0
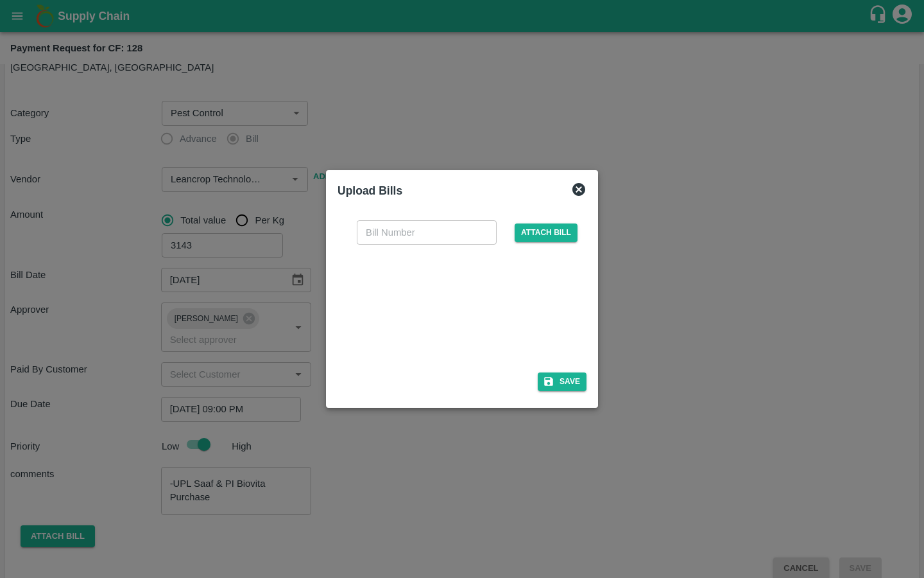
click at [440, 238] on input "text" at bounding box center [427, 232] width 140 height 24
paste input "LTS/MH/SG/0025"
type input "LTS/MH/SG/0025-3"
click at [431, 369] on div "LTS/MH/SG/0025-3 ​ Attach bill Save" at bounding box center [462, 303] width 249 height 186
click at [550, 382] on icon "button" at bounding box center [549, 382] width 12 height 12
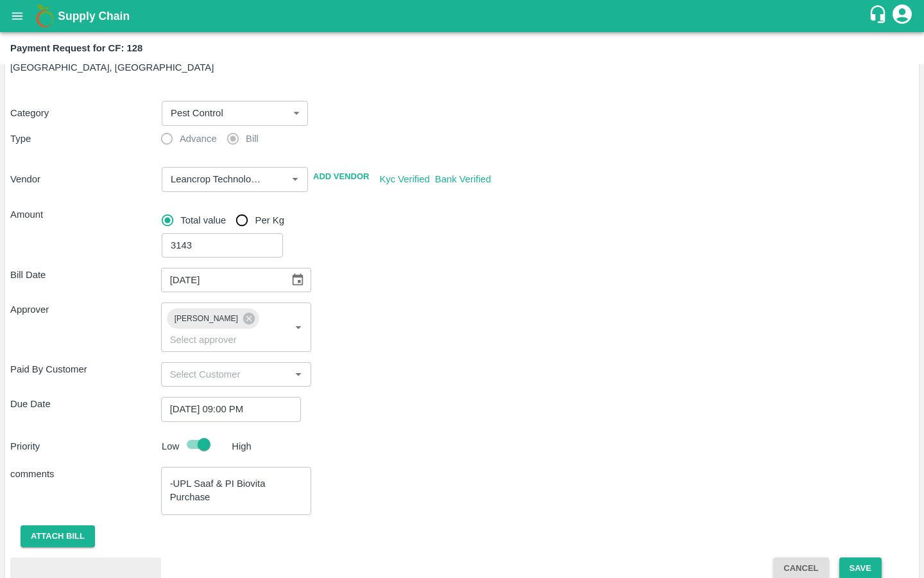
click at [860, 557] on button "Save" at bounding box center [861, 568] width 42 height 22
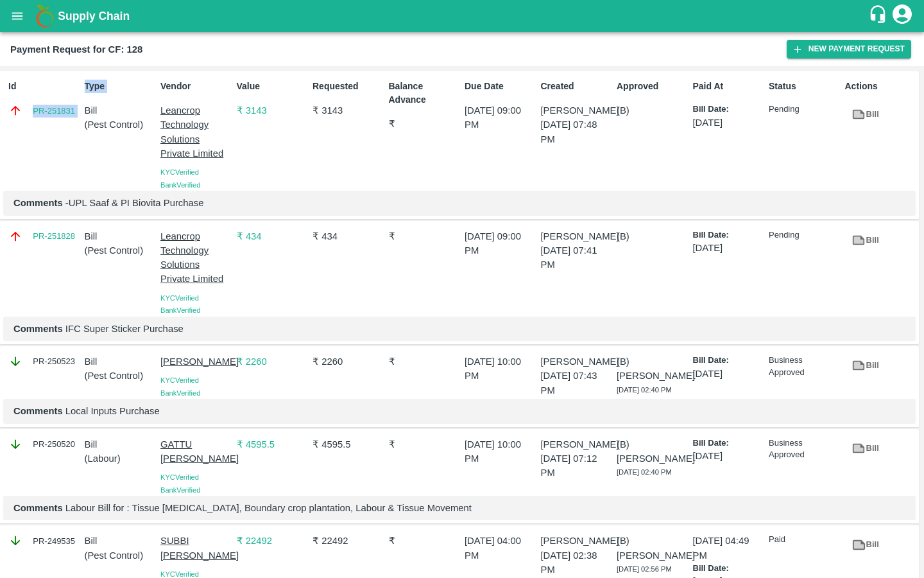
drag, startPoint x: 79, startPoint y: 112, endPoint x: 22, endPoint y: 112, distance: 56.5
click at [22, 112] on div "Id PR-251831 Type Bill ( Pest Control ) Vendor Leancrop Technology Solutions Pr…" at bounding box center [459, 145] width 919 height 148
click at [41, 139] on div "Id PR-251831" at bounding box center [41, 132] width 76 height 116
drag, startPoint x: 29, startPoint y: 112, endPoint x: 74, endPoint y: 112, distance: 44.9
click at [74, 112] on div "PR-251831" at bounding box center [43, 110] width 71 height 14
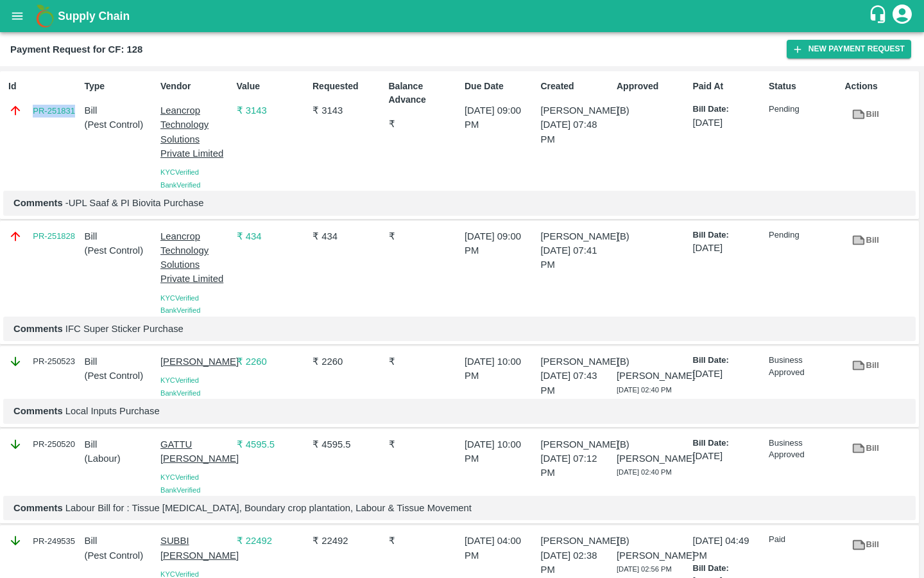
copy link "PR-251831"
click at [19, 22] on icon "open drawer" at bounding box center [17, 16] width 14 height 14
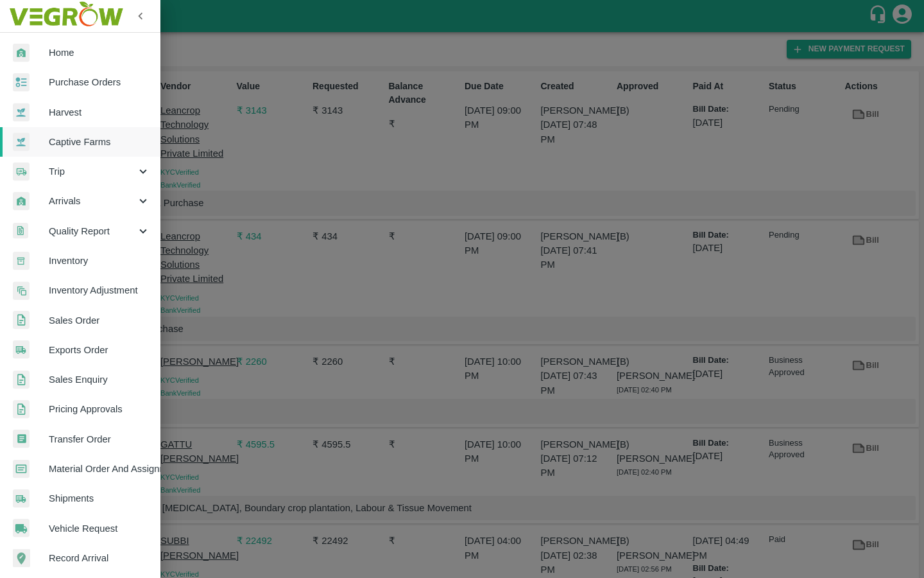
click at [62, 138] on span "Captive Farms" at bounding box center [99, 142] width 101 height 14
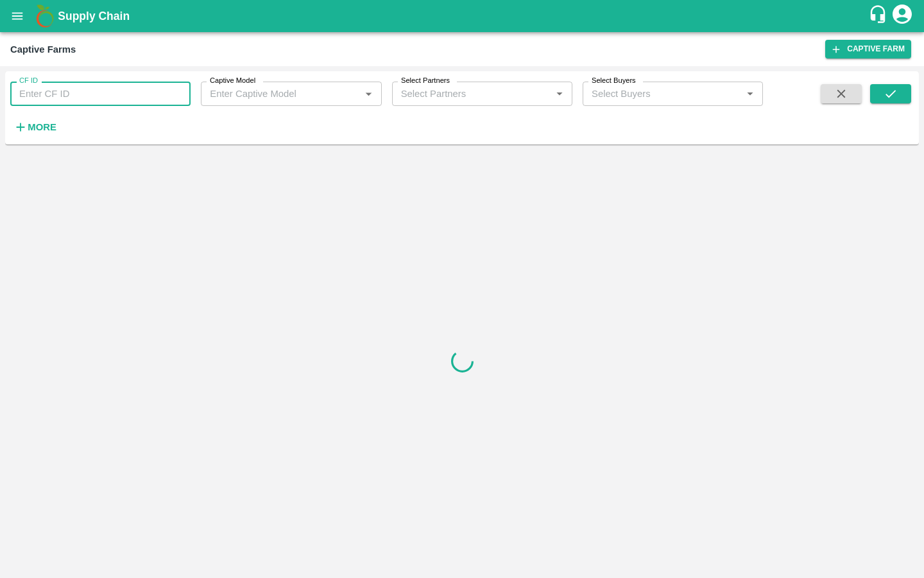
click at [71, 101] on input "CF ID" at bounding box center [100, 94] width 180 height 24
paste input "126"
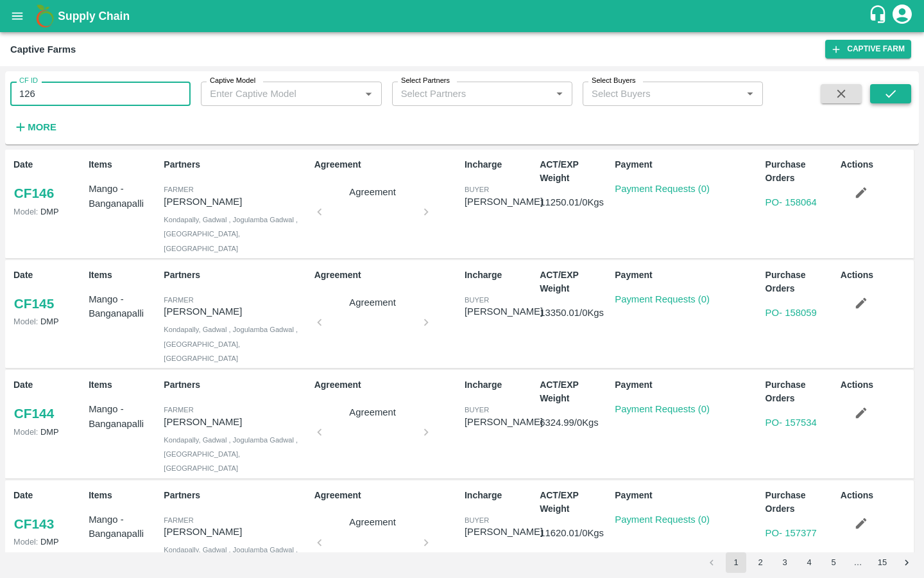
type input "126"
click at [874, 93] on button "submit" at bounding box center [890, 93] width 41 height 19
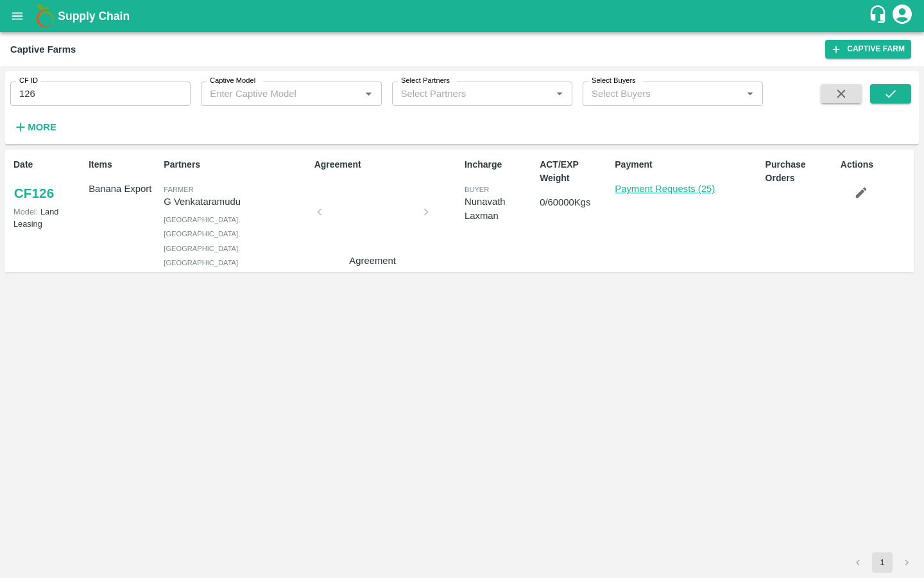
click at [632, 187] on link "Payment Requests (25)" at bounding box center [665, 189] width 100 height 10
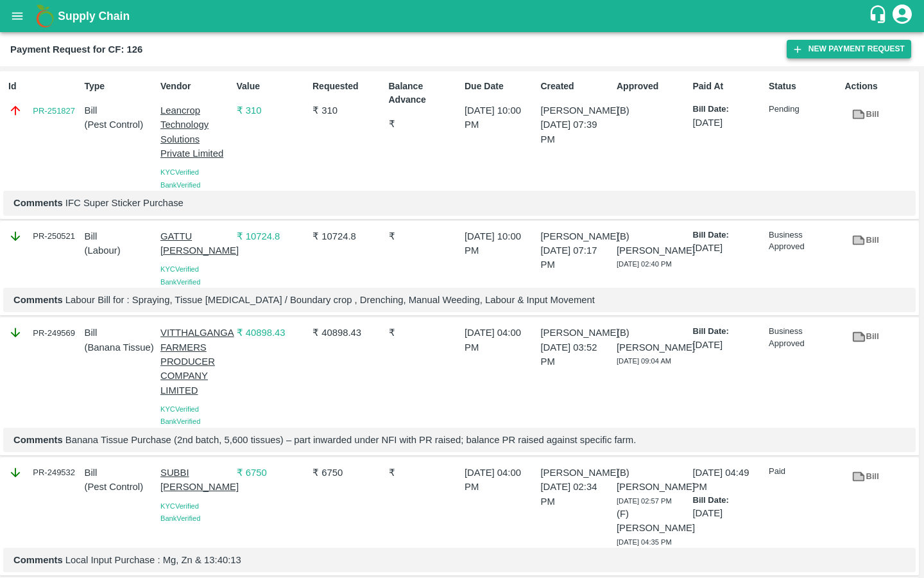
click at [802, 53] on icon "button" at bounding box center [798, 50] width 12 height 12
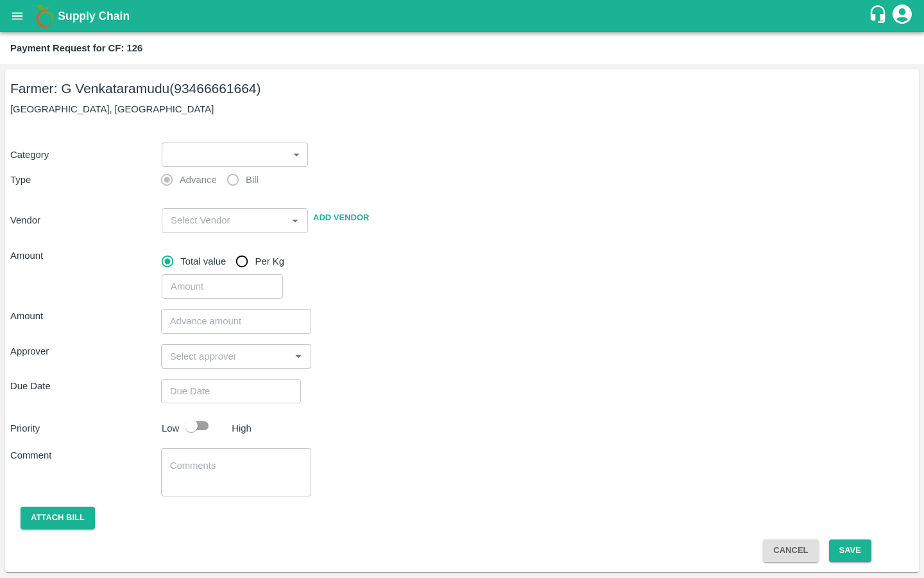
click at [296, 163] on body "Supply Chain Payment Request for CF: 126 Farmer: G Venkataramudu (93466661664) …" at bounding box center [462, 289] width 924 height 578
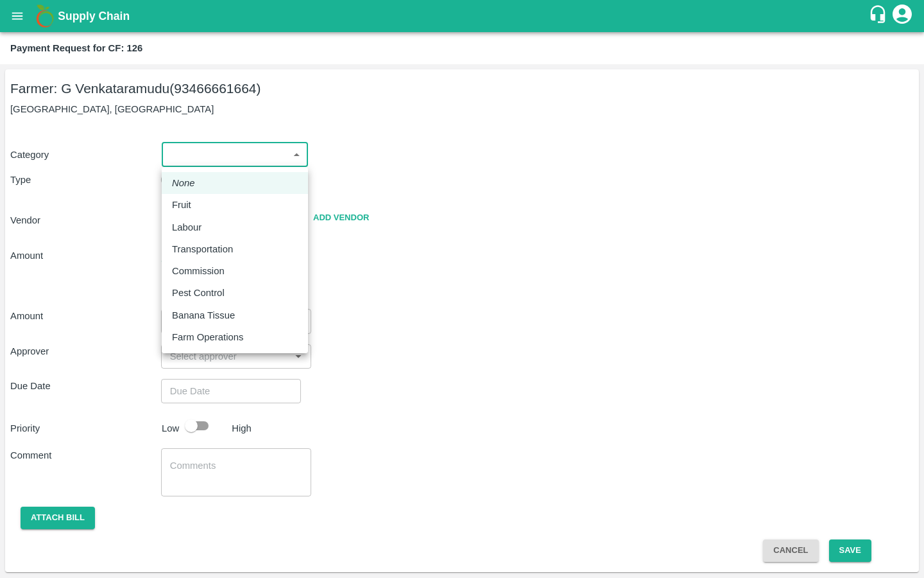
click at [213, 288] on p "Pest Control" at bounding box center [198, 293] width 53 height 14
type input "21"
radio input "false"
radio input "true"
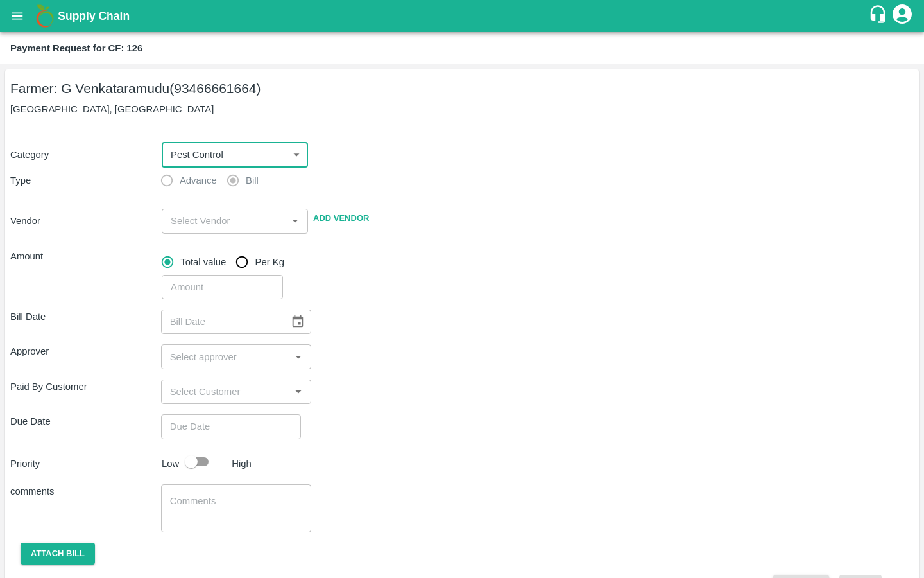
click at [207, 225] on input "input" at bounding box center [224, 220] width 117 height 17
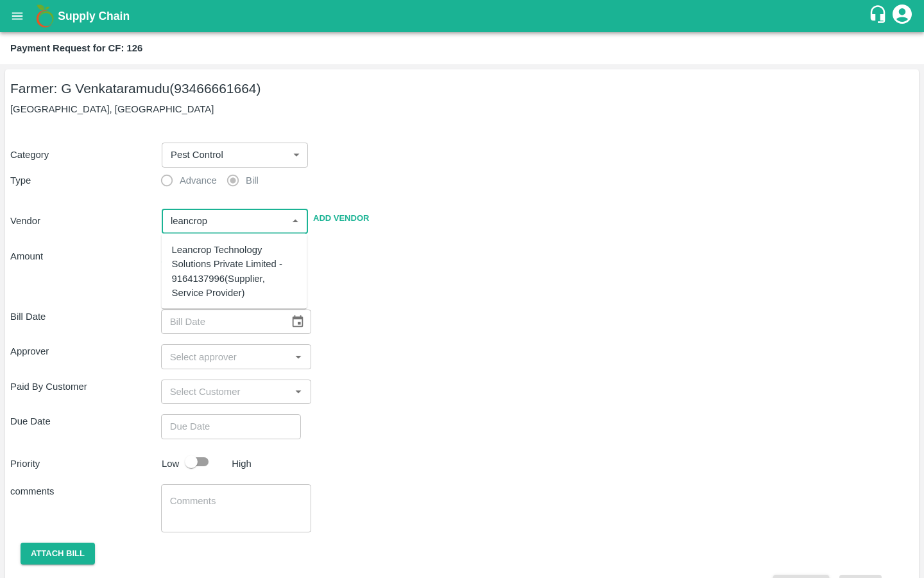
click at [201, 250] on div "Leancrop Technology Solutions Private Limited - 9164137996(Supplier, Service Pr…" at bounding box center [234, 271] width 125 height 57
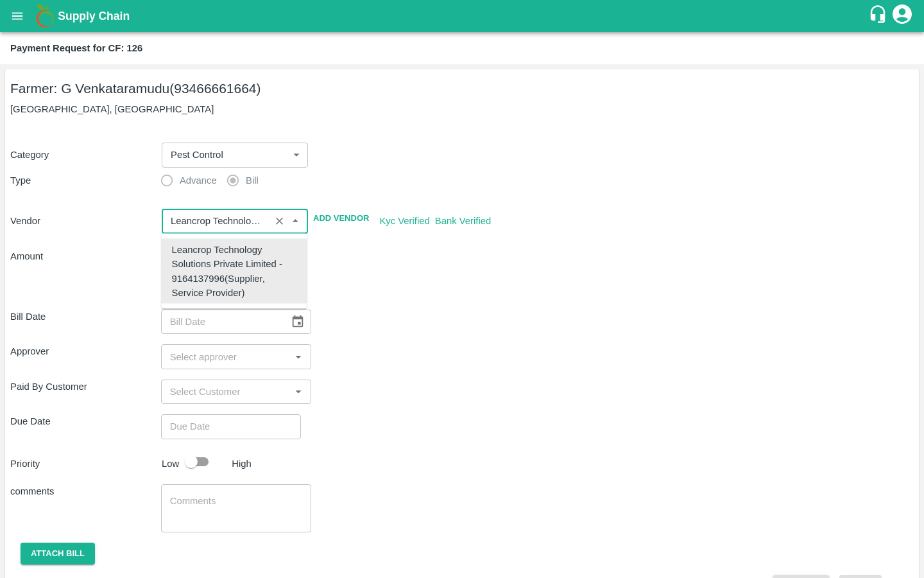
type input "Leancrop Technology Solutions Private Limited - 9164137996(Supplier, Service Pr…"
click at [420, 309] on div "Bill Date ​" at bounding box center [462, 321] width 904 height 24
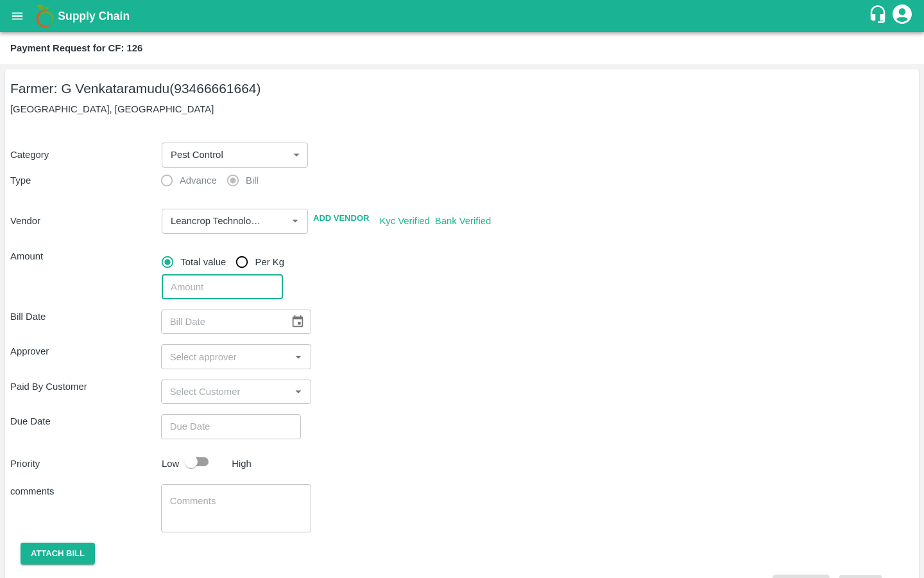
click at [248, 288] on input "number" at bounding box center [222, 287] width 121 height 24
type input "4243"
click at [291, 315] on icon "Choose date" at bounding box center [298, 322] width 14 height 14
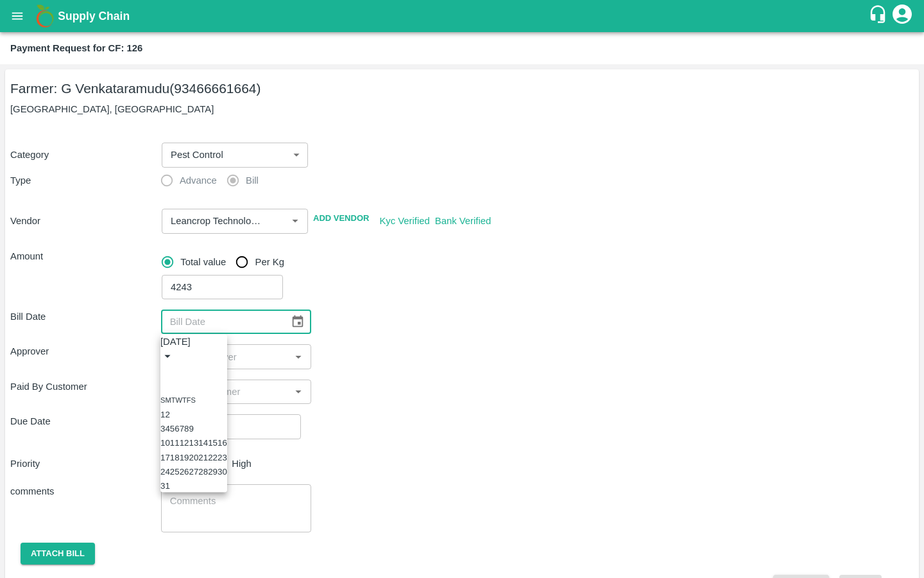
click at [166, 371] on icon "Previous month" at bounding box center [166, 371] width 0 height 0
click at [198, 447] on button "14" at bounding box center [194, 443] width 10 height 10
type input "14/05/2025"
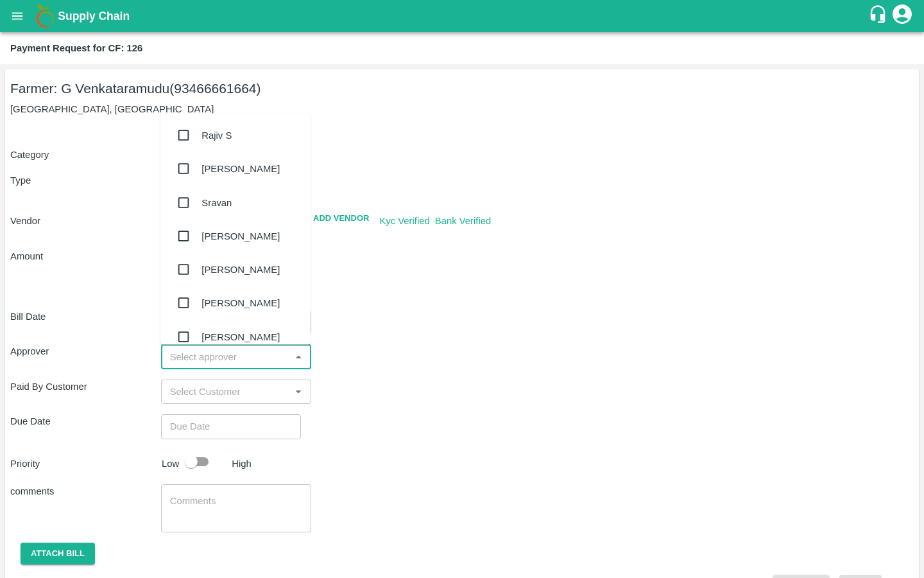
click at [259, 363] on input "input" at bounding box center [226, 356] width 122 height 17
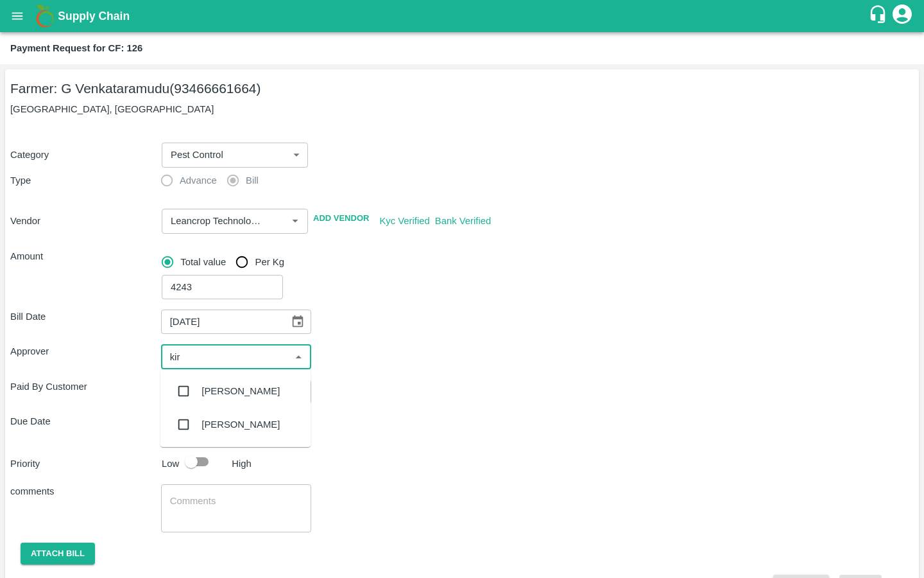
type input "kira"
click at [186, 386] on input "checkbox" at bounding box center [184, 391] width 26 height 26
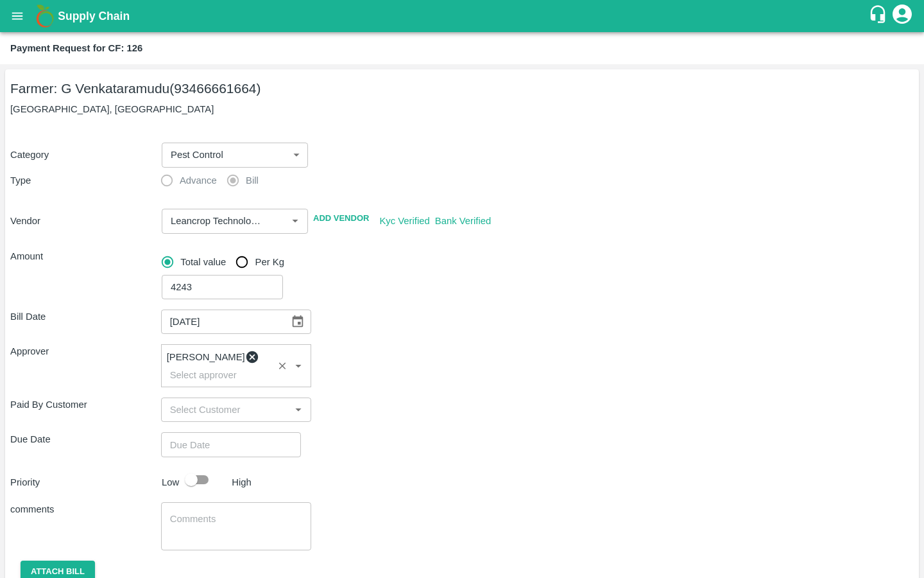
click at [236, 442] on input "Choose date" at bounding box center [226, 444] width 131 height 24
click at [38, 226] on button "20" at bounding box center [33, 221] width 10 height 10
click at [68, 80] on span "PM" at bounding box center [61, 72] width 13 height 15
click at [408, 98] on div at bounding box center [462, 98] width 924 height 0
type input "[DATE] 10:00 PM"
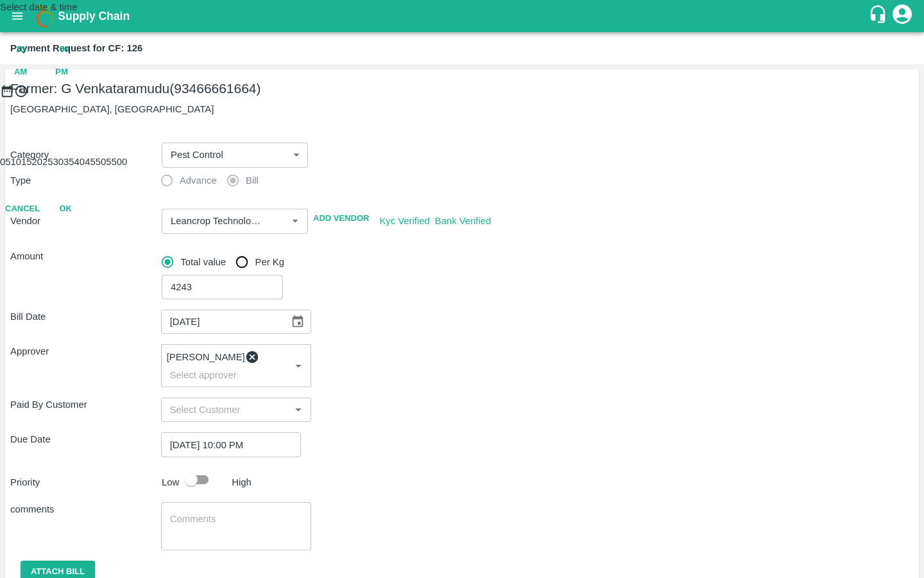
click at [86, 220] on button "OK" at bounding box center [65, 209] width 41 height 22
click at [196, 469] on input "checkbox" at bounding box center [191, 479] width 73 height 24
checkbox input "true"
click at [206, 517] on textarea at bounding box center [236, 525] width 133 height 27
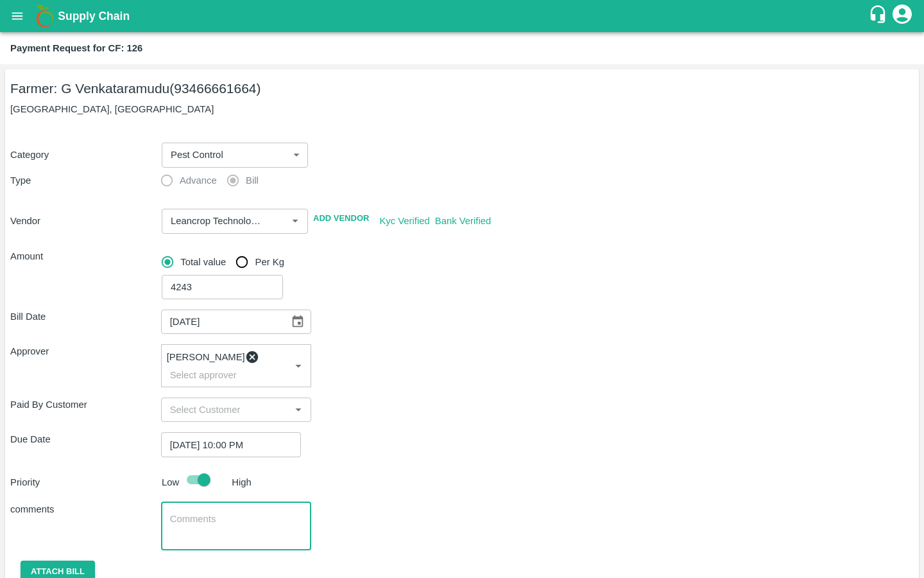
paste textarea "-UPL Saaf & PI Biovita Purchase"
click at [173, 512] on textarea "-UPL Saaf & PI Biovita Purchase" at bounding box center [236, 525] width 133 height 27
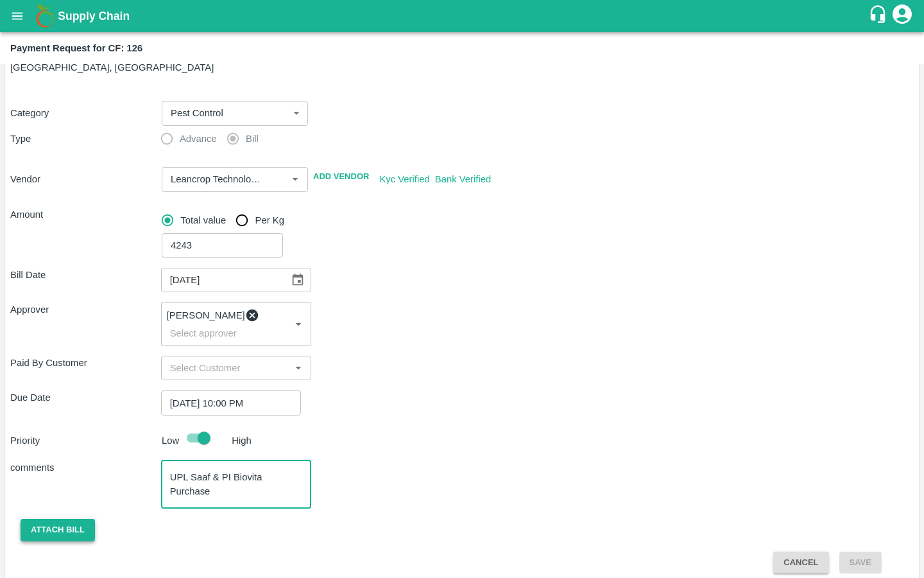
type textarea "UPL Saaf & PI Biovita Purchase"
click at [58, 519] on button "Attach bill" at bounding box center [58, 530] width 74 height 22
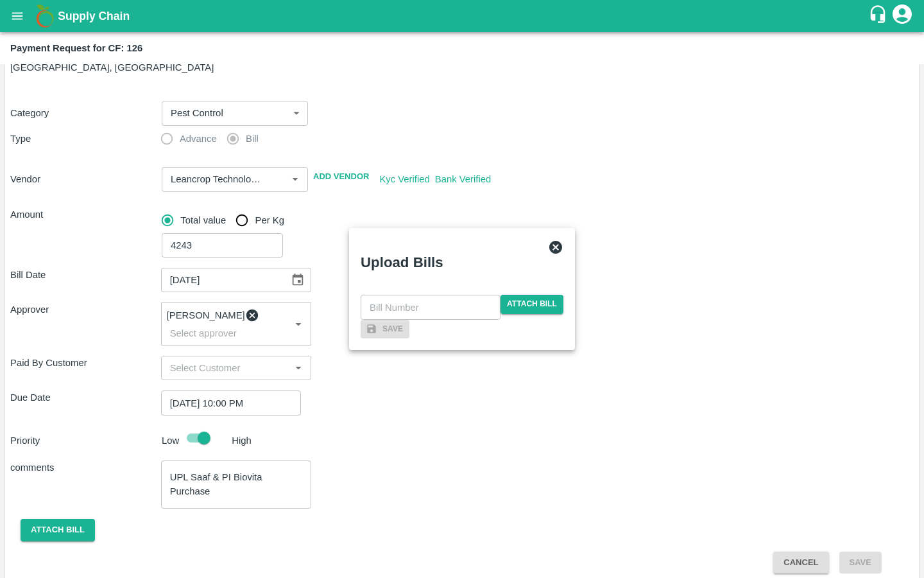
click at [530, 295] on div "​ Attach bill" at bounding box center [462, 307] width 203 height 24
click at [529, 295] on span "Attach bill" at bounding box center [532, 304] width 63 height 19
click at [0, 0] on input "Attach bill" at bounding box center [0, 0] width 0 height 0
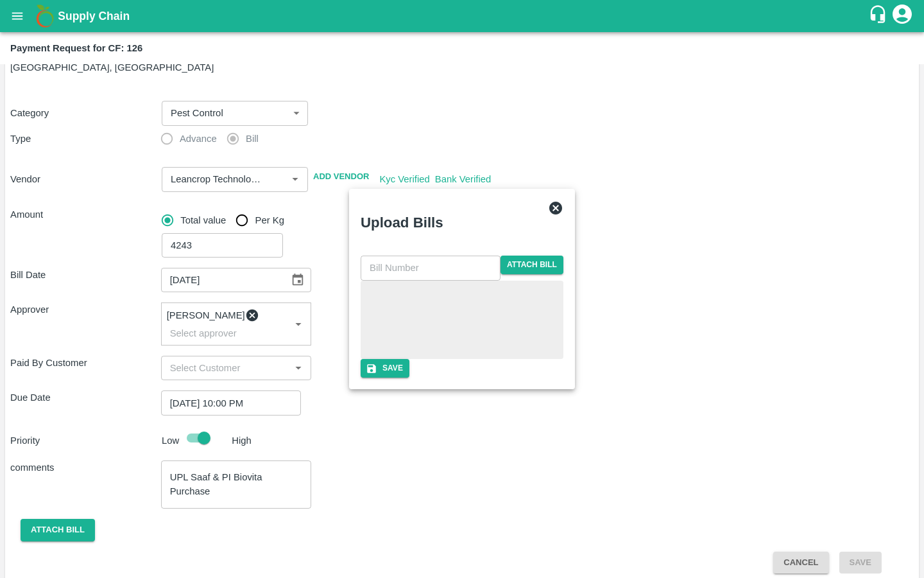
click at [419, 255] on input "text" at bounding box center [431, 267] width 140 height 24
paste input "LTS/MH/SG/0025"
type input "LTS/MH/SG/0025-4"
click at [492, 383] on div "LTS/MH/SG/0025-4 ​ Attach bill Save" at bounding box center [462, 316] width 213 height 132
click at [376, 373] on icon "button" at bounding box center [371, 368] width 9 height 9
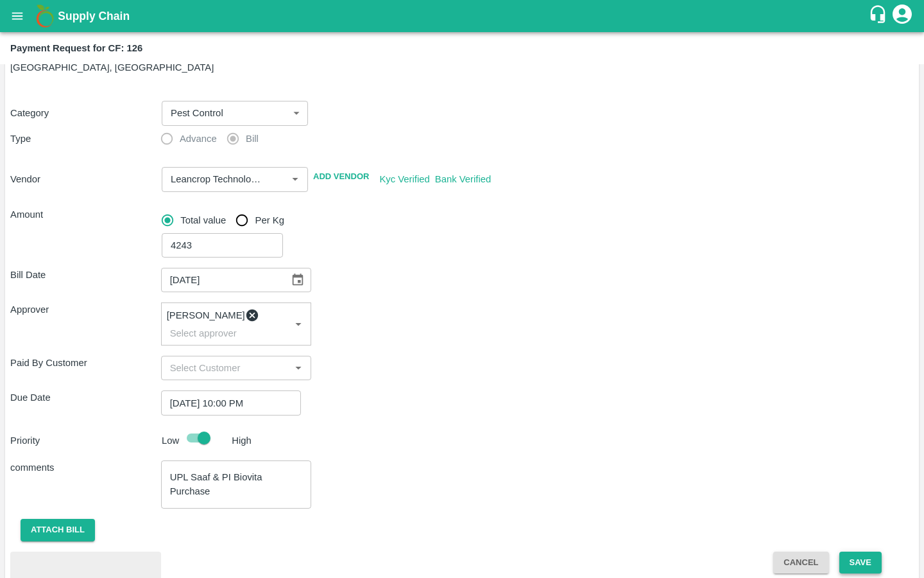
click at [866, 551] on button "Save" at bounding box center [861, 562] width 42 height 22
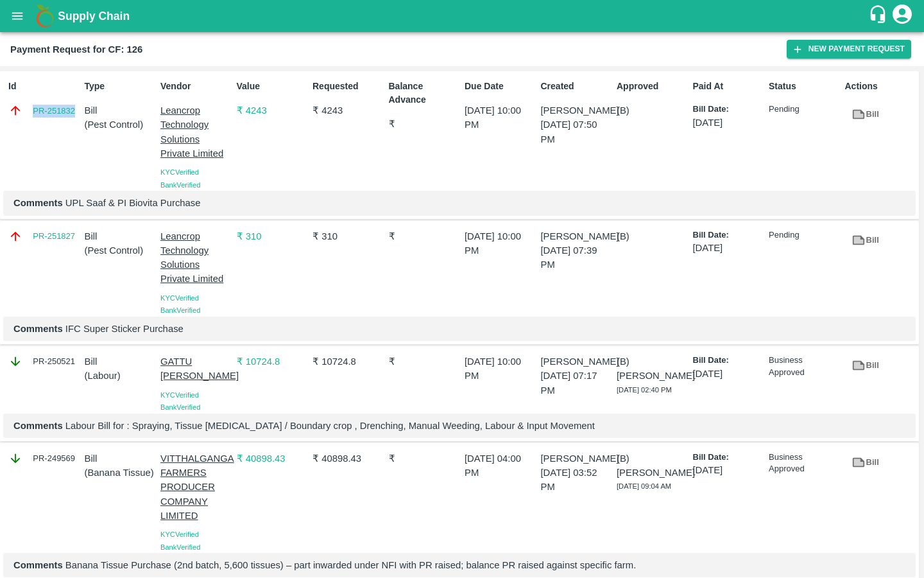
drag, startPoint x: 78, startPoint y: 115, endPoint x: 20, endPoint y: 114, distance: 57.8
click at [20, 114] on div "PR-251832" at bounding box center [43, 110] width 71 height 14
copy link "PR-251832"
click at [21, 19] on icon "open drawer" at bounding box center [17, 15] width 11 height 7
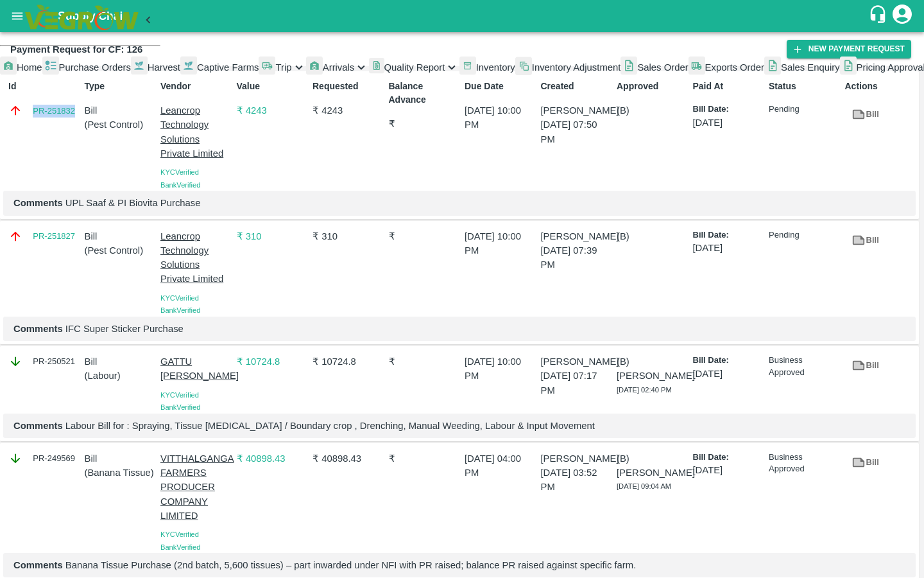
click at [197, 73] on span "Captive Farms" at bounding box center [228, 67] width 62 height 10
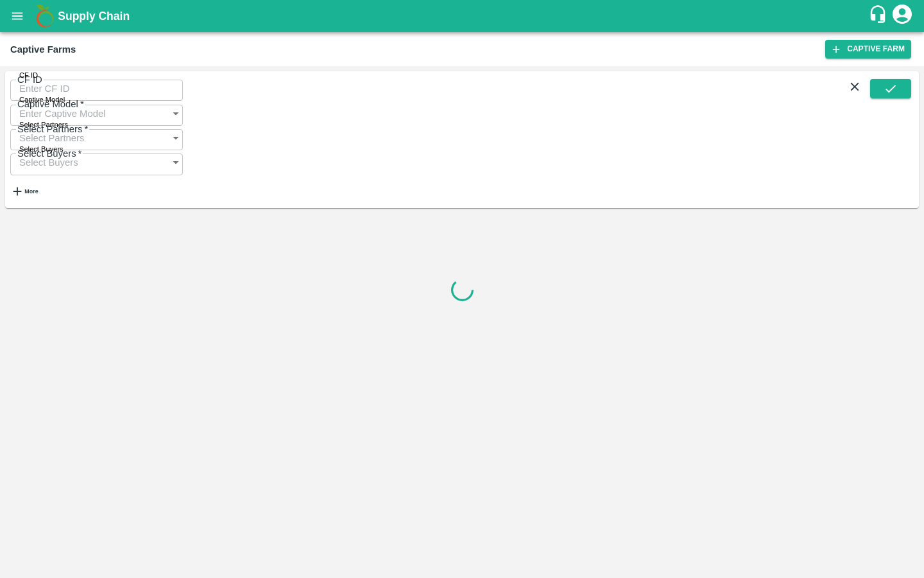
click at [55, 101] on input "CF ID" at bounding box center [96, 88] width 173 height 24
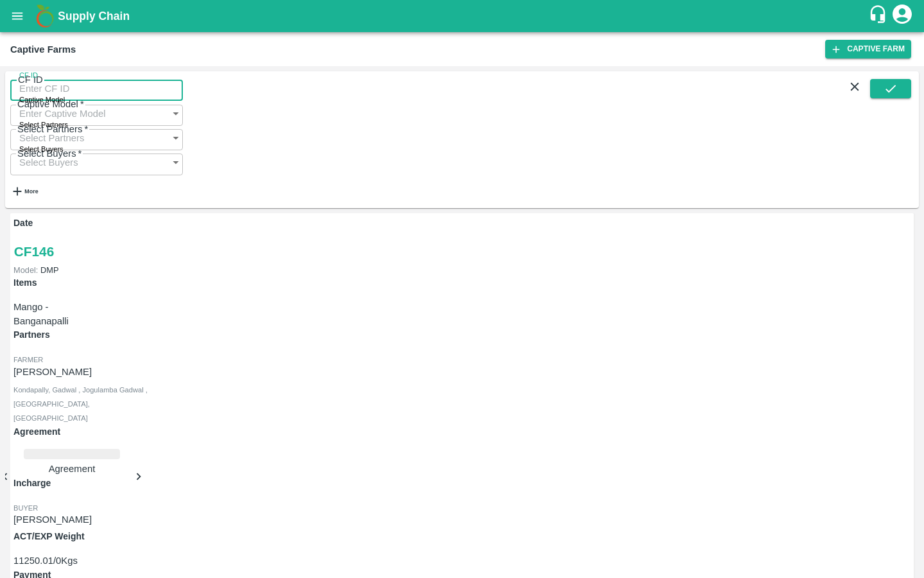
paste input "128"
type input "128"
click at [877, 98] on button "submit" at bounding box center [890, 88] width 41 height 19
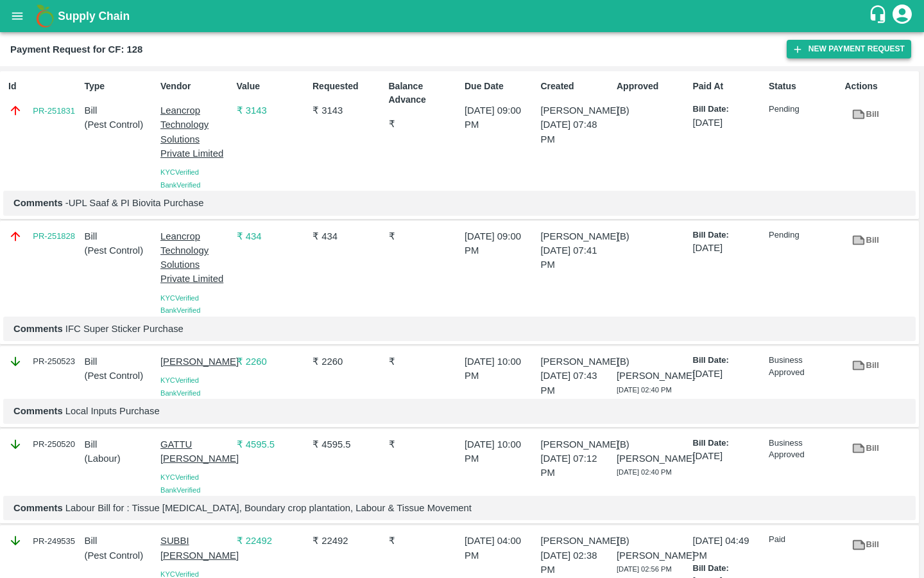
click at [806, 53] on button "New Payment Request" at bounding box center [849, 49] width 125 height 19
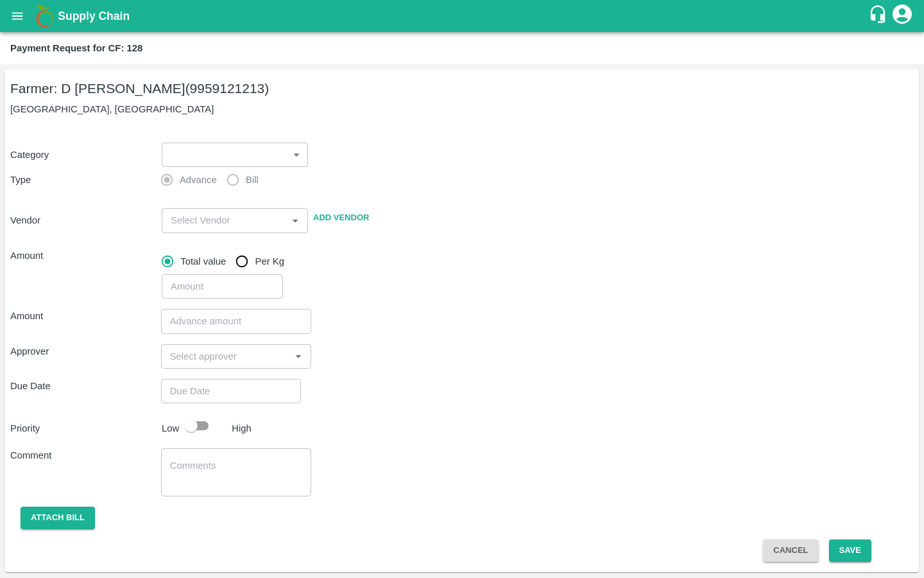
click at [241, 159] on body "Supply Chain Payment Request for CF: 128 Farmer: D [PERSON_NAME] (9959121213) […" at bounding box center [462, 289] width 924 height 578
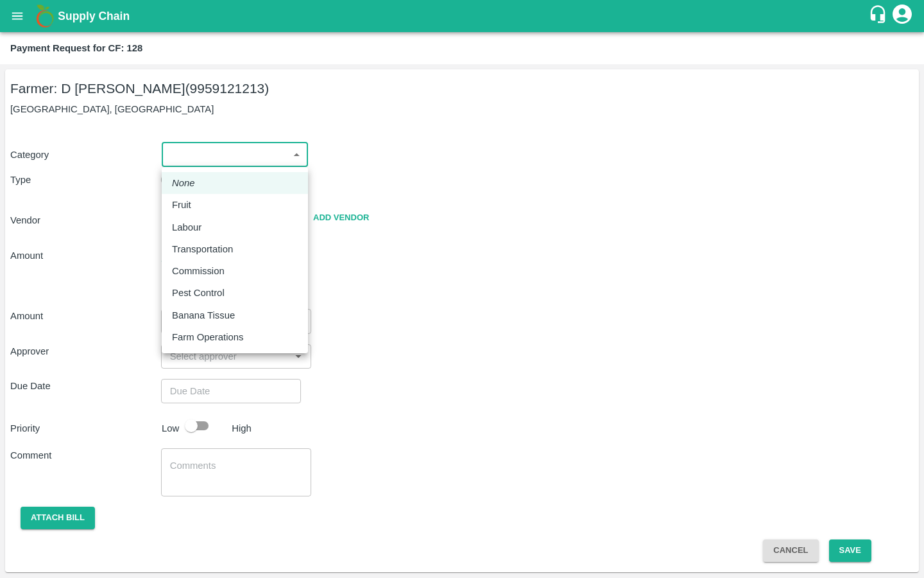
click at [198, 290] on p "Pest Control" at bounding box center [198, 293] width 53 height 14
type input "21"
radio input "false"
radio input "true"
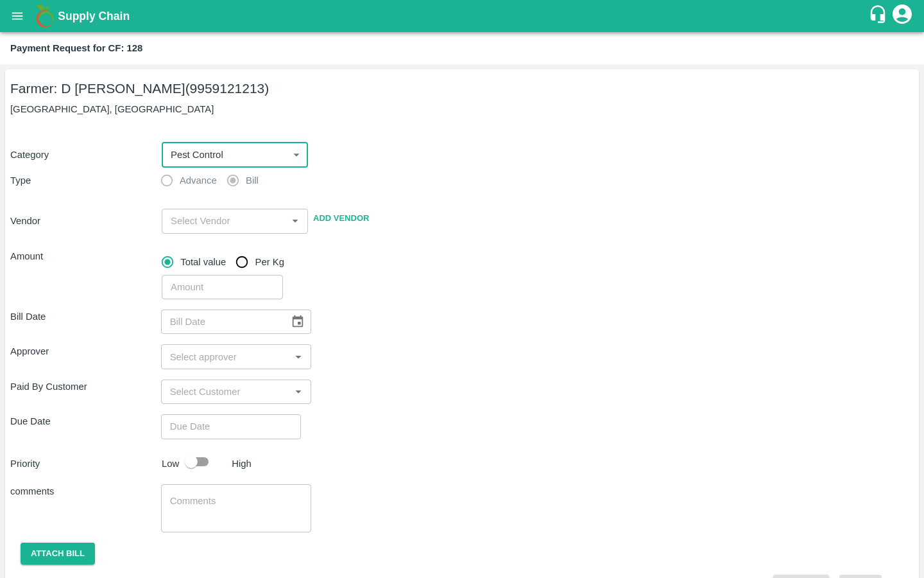
click at [214, 230] on div "​" at bounding box center [235, 221] width 146 height 24
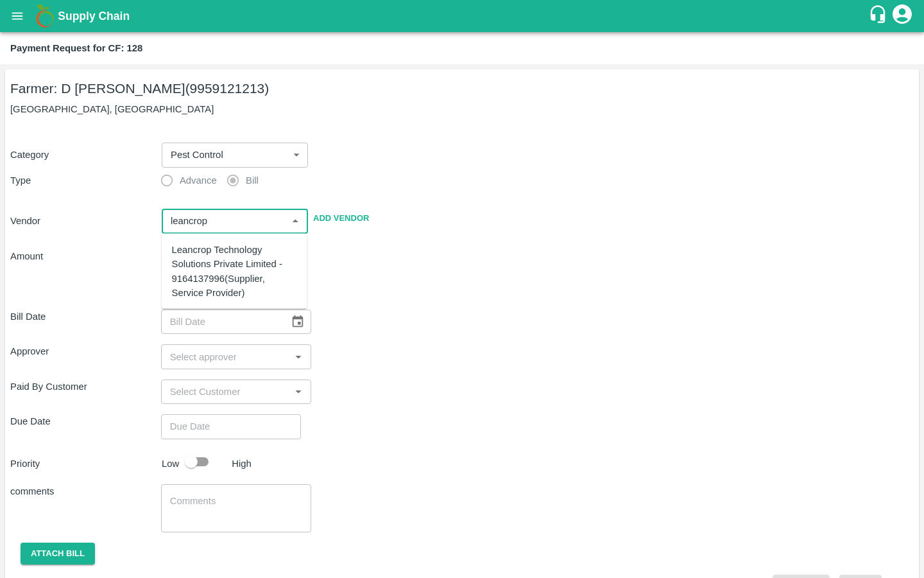
click at [196, 250] on div "Leancrop Technology Solutions Private Limited - 9164137996(Supplier, Service Pr…" at bounding box center [234, 271] width 125 height 57
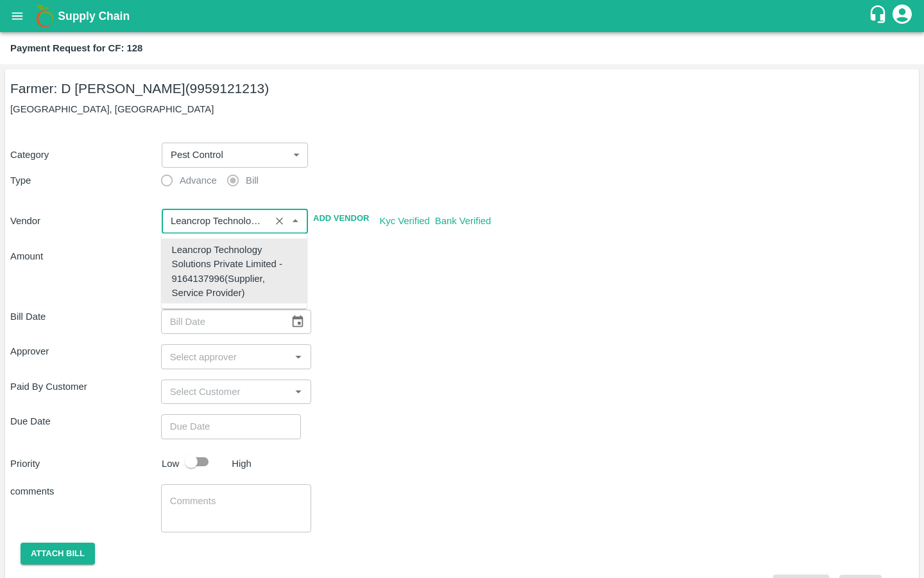
type input "Leancrop Technology Solutions Private Limited - 9164137996(Supplier, Service Pr…"
click at [404, 329] on div "Bill Date ​" at bounding box center [462, 321] width 904 height 24
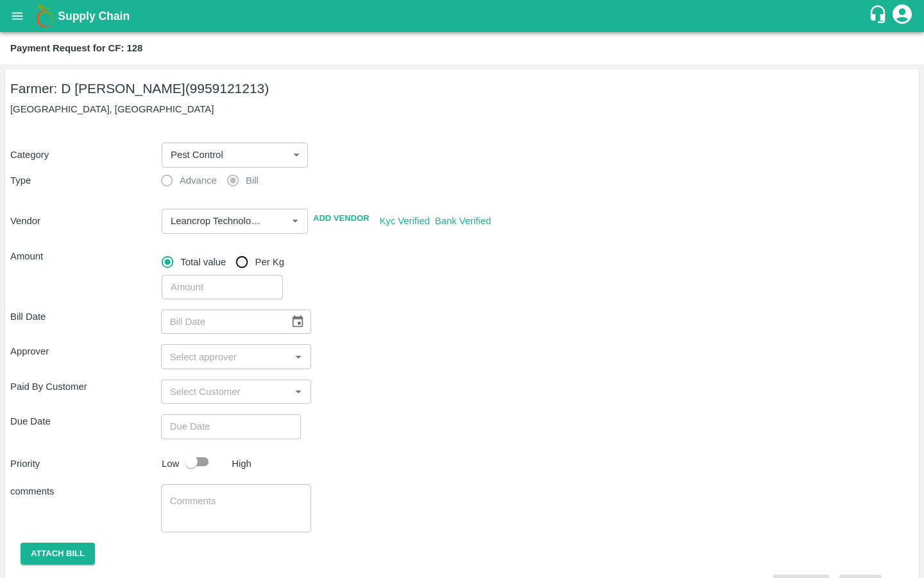
click at [214, 286] on input "number" at bounding box center [222, 287] width 121 height 24
paste input "8122"
type input "8122"
click at [293, 322] on icon "Choose date" at bounding box center [298, 321] width 11 height 12
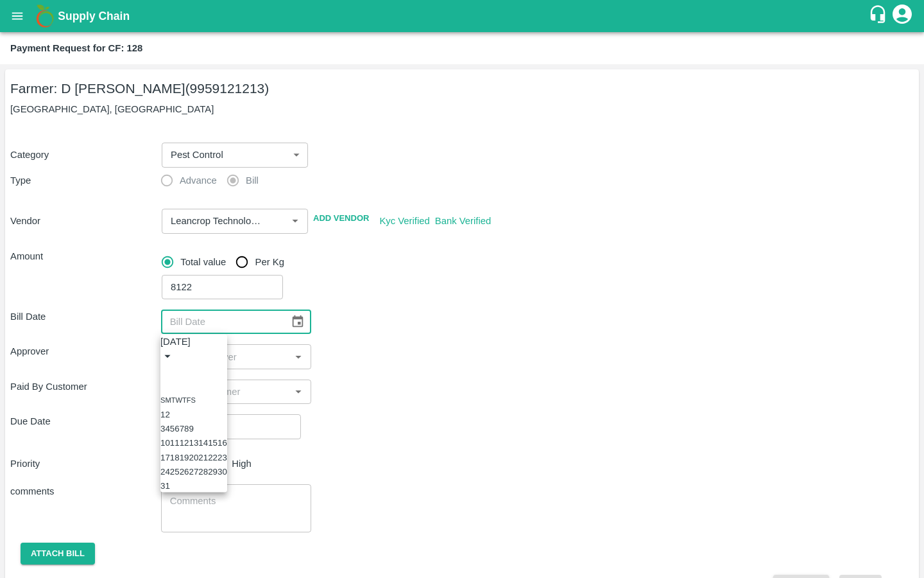
click at [166, 371] on icon "Previous month" at bounding box center [166, 371] width 0 height 0
click at [208, 476] on button "29" at bounding box center [203, 472] width 10 height 10
type input "[DATE]"
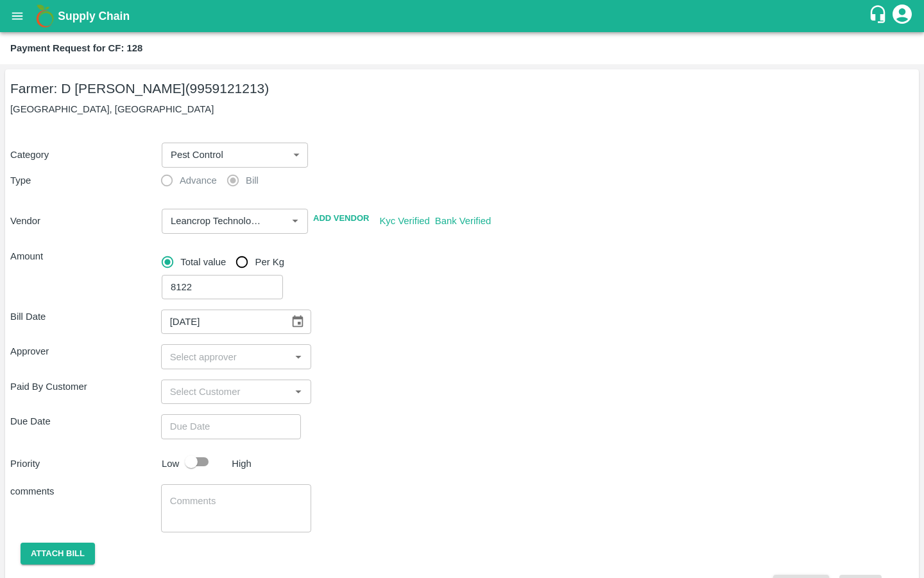
click at [202, 355] on input "input" at bounding box center [226, 356] width 122 height 17
type input "kiran"
click at [185, 391] on input "checkbox" at bounding box center [184, 391] width 26 height 26
click at [294, 327] on button "Choose date" at bounding box center [298, 321] width 24 height 24
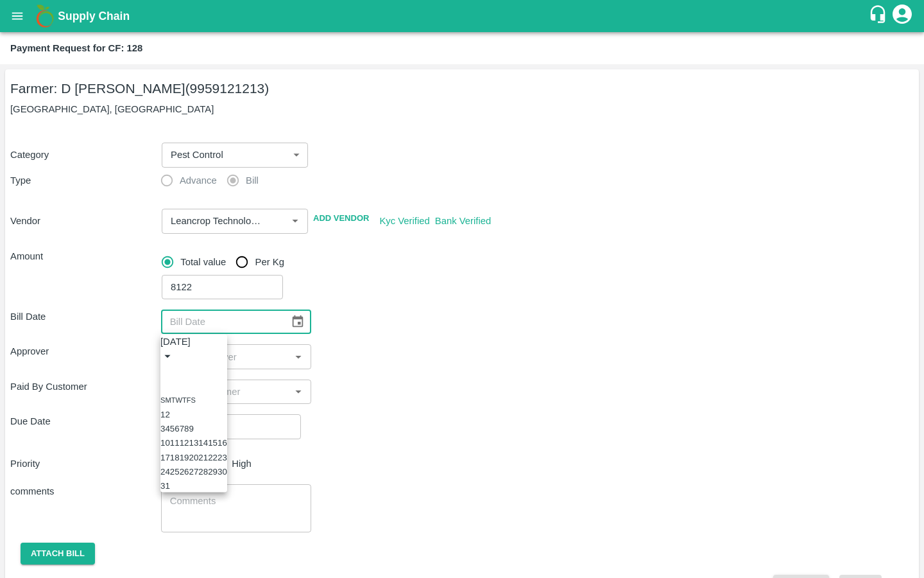
click at [166, 371] on icon "Previous month" at bounding box center [166, 371] width 0 height 0
click at [171, 366] on button "Previous month" at bounding box center [165, 371] width 10 height 10
click at [208, 476] on button "29" at bounding box center [203, 472] width 10 height 10
type input "[DATE]"
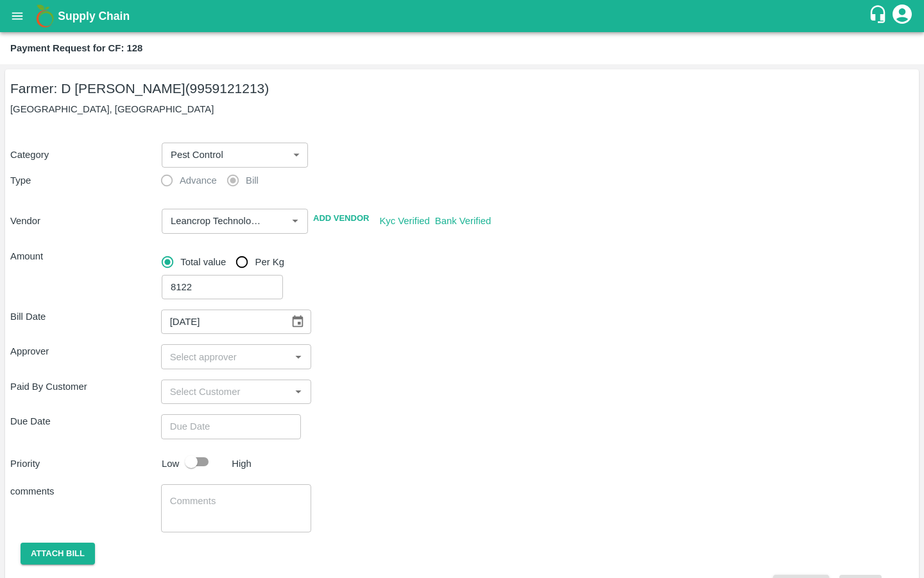
click at [368, 333] on div "Bill Date [DATE] ​" at bounding box center [462, 321] width 904 height 24
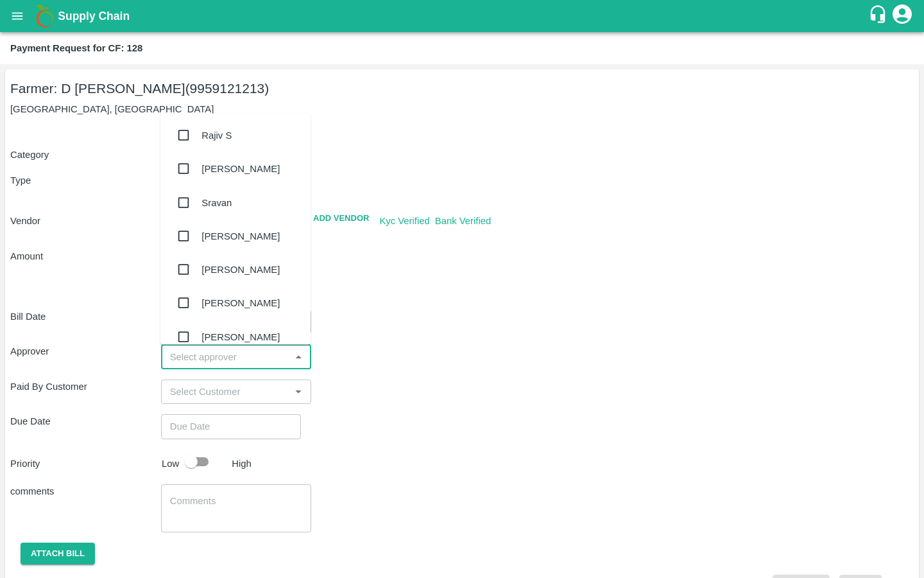
click at [246, 354] on input "input" at bounding box center [226, 356] width 122 height 17
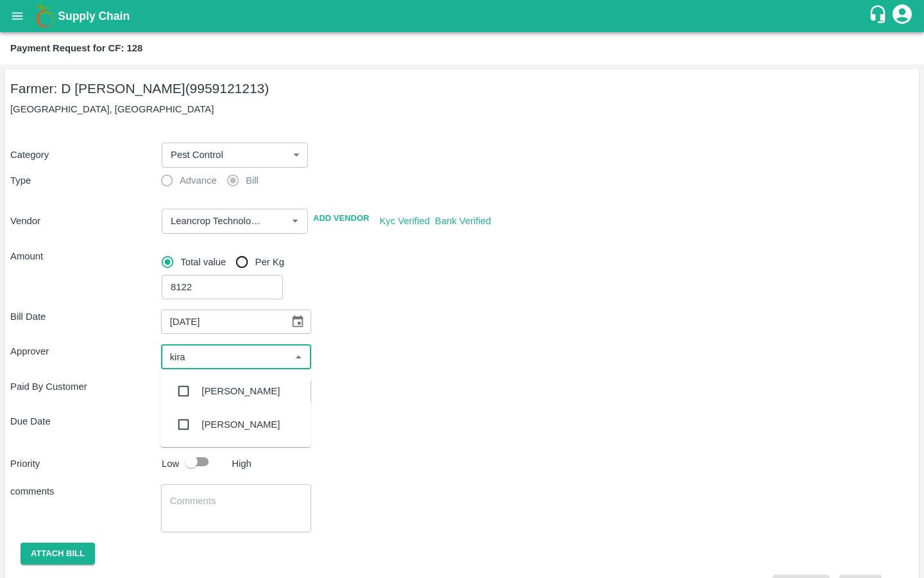
type input "kiran"
click at [181, 390] on input "checkbox" at bounding box center [184, 391] width 26 height 26
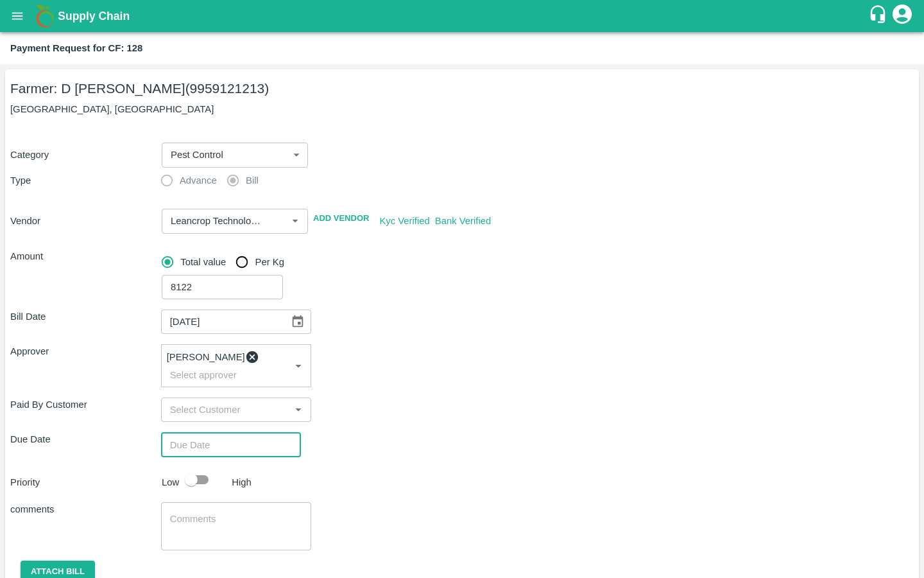
type input "DD/MM/YYYY hh:mm aa"
click at [208, 433] on input "DD/MM/YYYY hh:mm aa" at bounding box center [226, 444] width 131 height 24
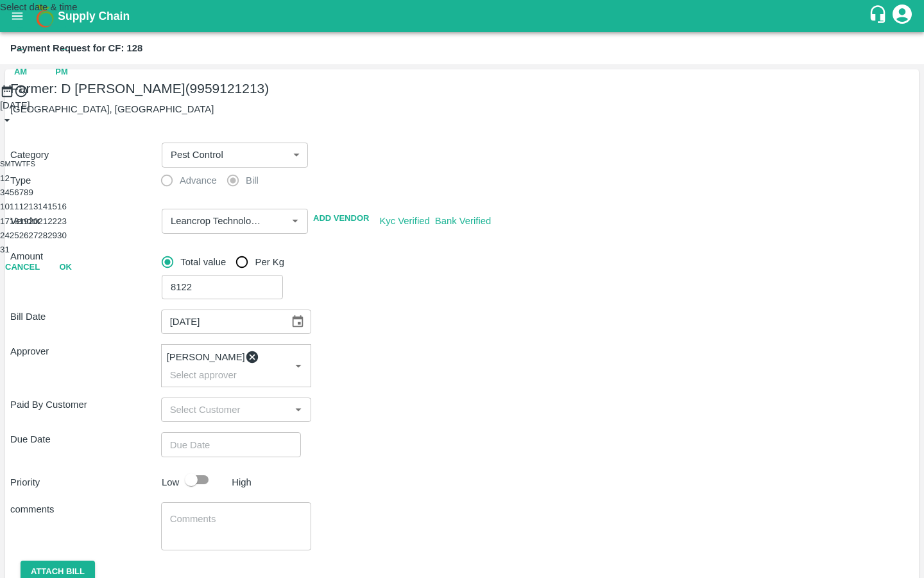
click at [38, 226] on button "20" at bounding box center [33, 221] width 10 height 10
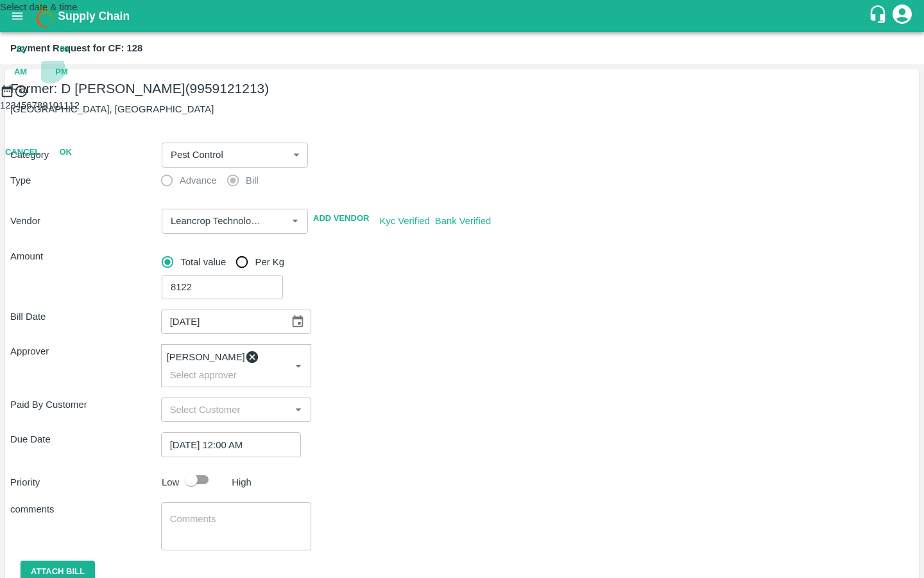
click at [68, 80] on span "PM" at bounding box center [61, 72] width 13 height 15
click at [415, 98] on div at bounding box center [462, 98] width 924 height 0
type input "[DATE] 10:00 PM"
click at [86, 220] on button "OK" at bounding box center [65, 209] width 41 height 22
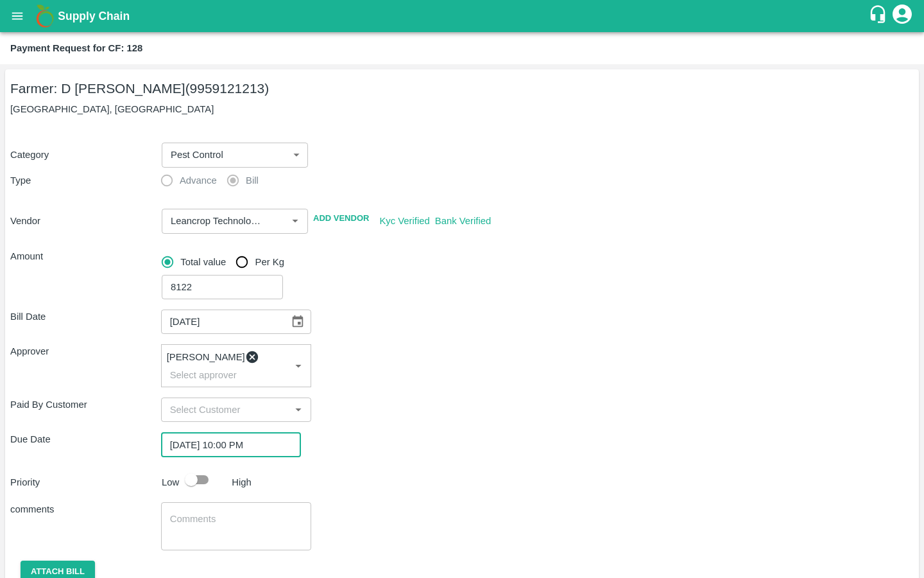
click at [393, 411] on div "Bill Date [DATE] ​ Approver [PERSON_NAME] ​ Paid By Customer ​ Due Date [DATE] …" at bounding box center [462, 457] width 904 height 316
click at [203, 471] on input "checkbox" at bounding box center [191, 479] width 73 height 24
checkbox input "true"
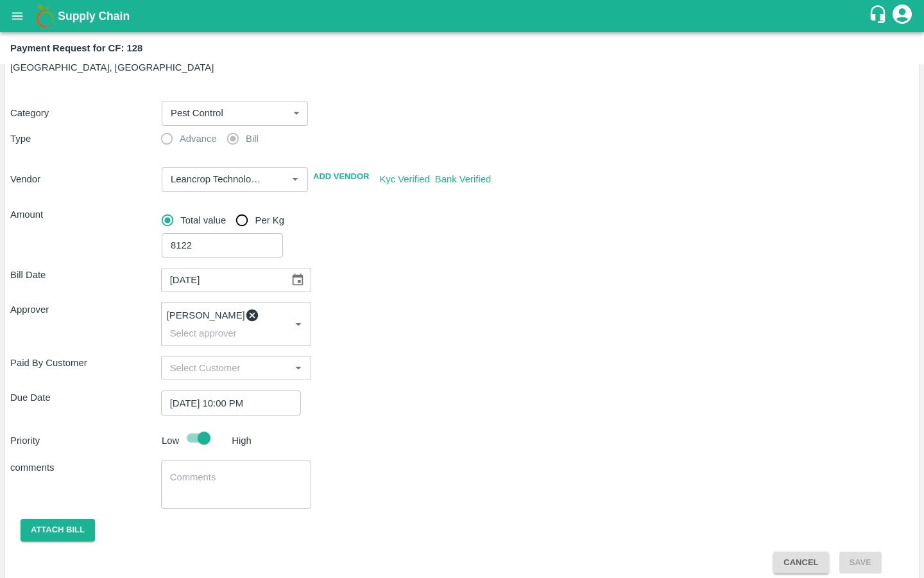
click at [223, 460] on div "x ​" at bounding box center [236, 484] width 151 height 48
type textarea "Bulk Input Purchase"
click at [73, 519] on button "Attach bill" at bounding box center [58, 530] width 74 height 22
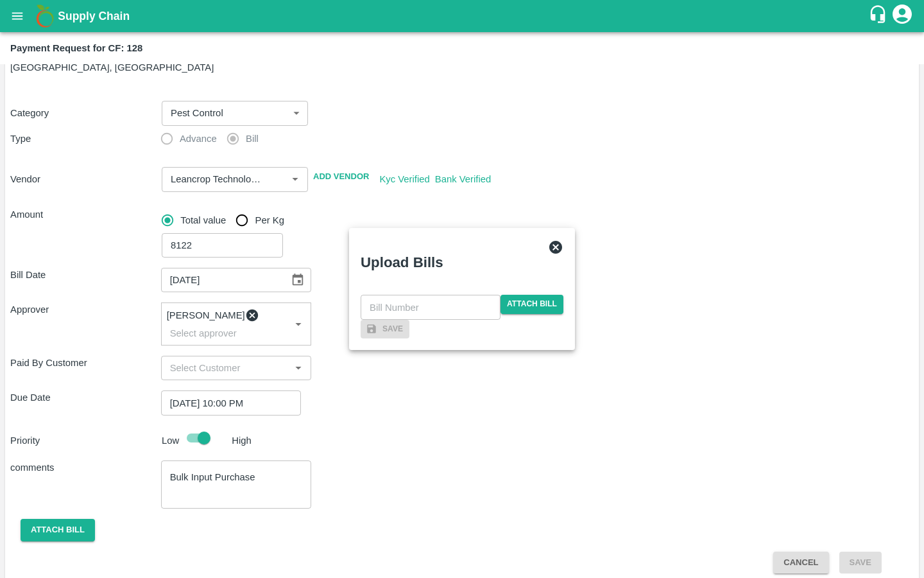
click at [524, 295] on div "​ Attach bill" at bounding box center [462, 307] width 203 height 24
click at [524, 295] on span "Attach bill" at bounding box center [532, 304] width 63 height 19
click at [0, 0] on input "Attach bill" at bounding box center [0, 0] width 0 height 0
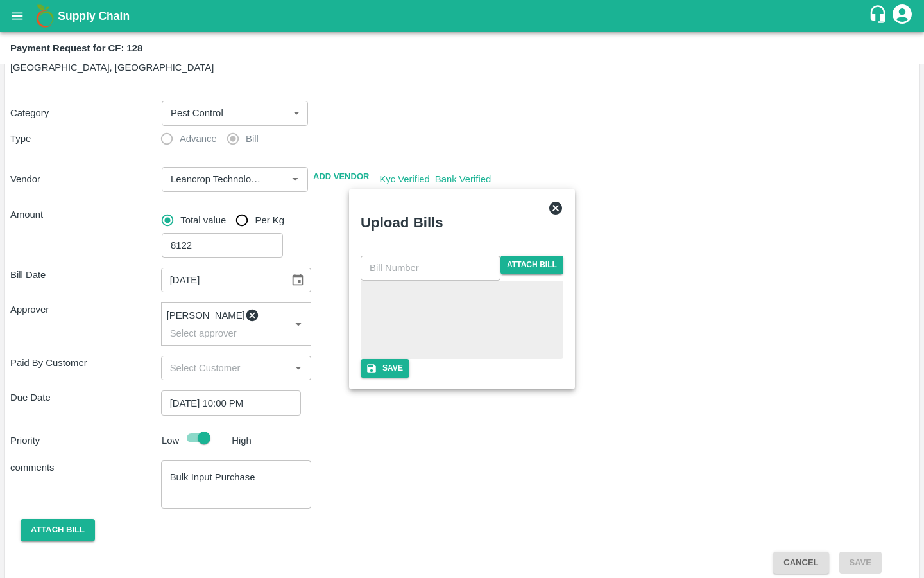
click at [402, 255] on input "text" at bounding box center [431, 267] width 140 height 24
paste input "LTS/MH/SG/0065"
type input "LTS/MH/SG/0065-2"
click at [477, 359] on div "LTS/MH/SG/0065-2 ​ Attach bill" at bounding box center [462, 306] width 203 height 103
click at [410, 377] on button "Save" at bounding box center [385, 368] width 49 height 19
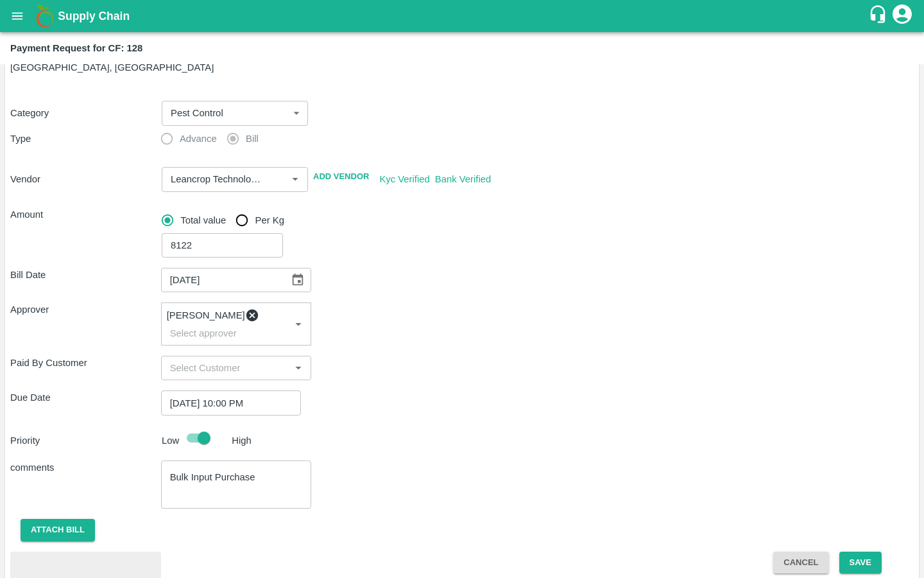
scroll to position [110, 0]
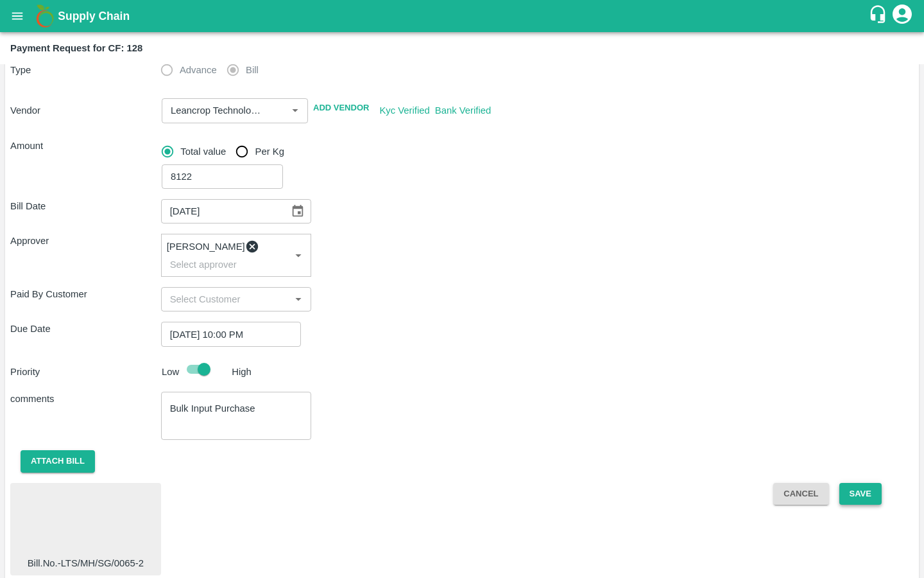
click at [863, 483] on button "Save" at bounding box center [861, 494] width 42 height 22
checkbox input "false"
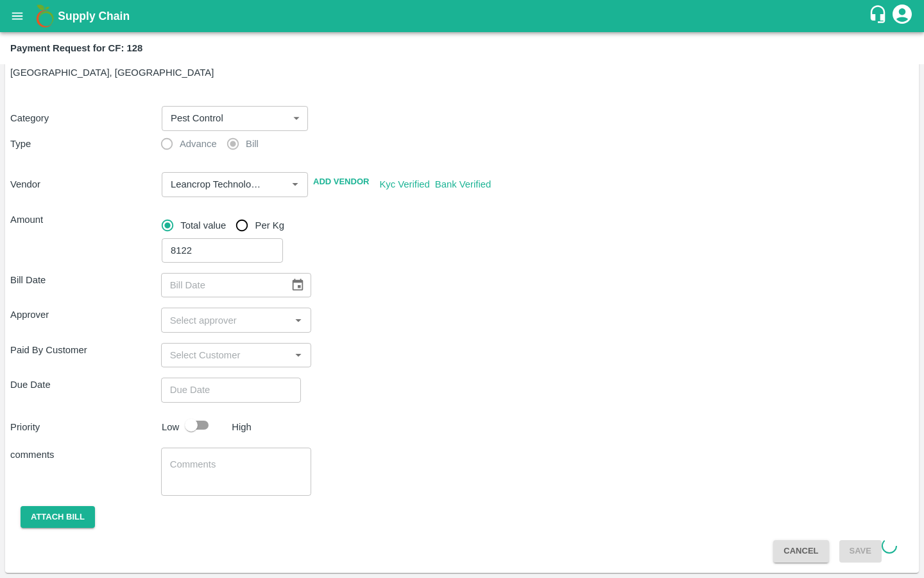
scroll to position [35, 0]
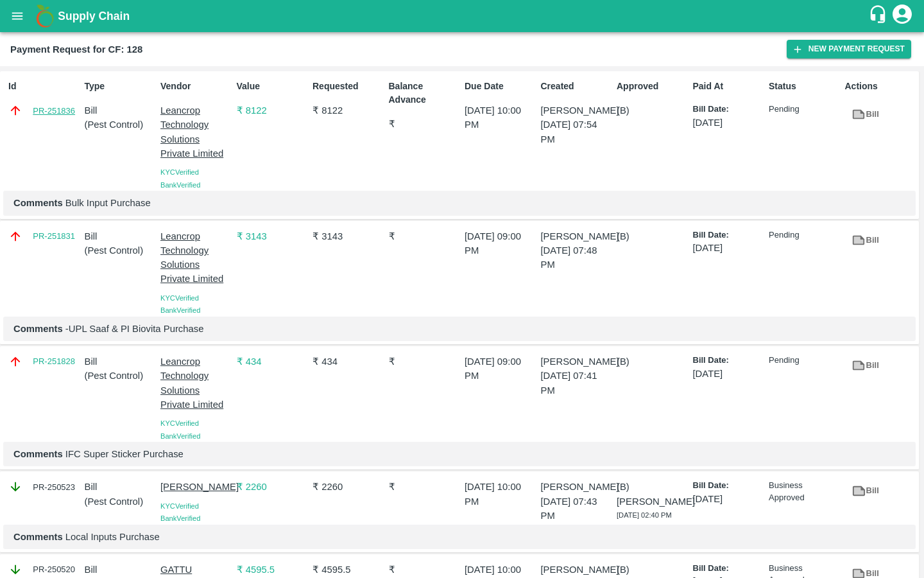
click at [48, 114] on link "PR-251836" at bounding box center [54, 111] width 42 height 13
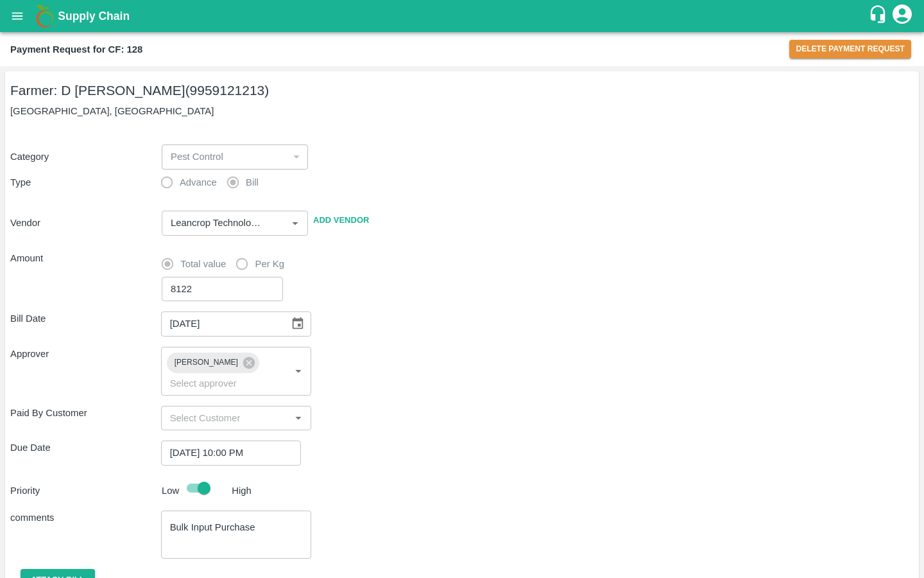
scroll to position [112, 0]
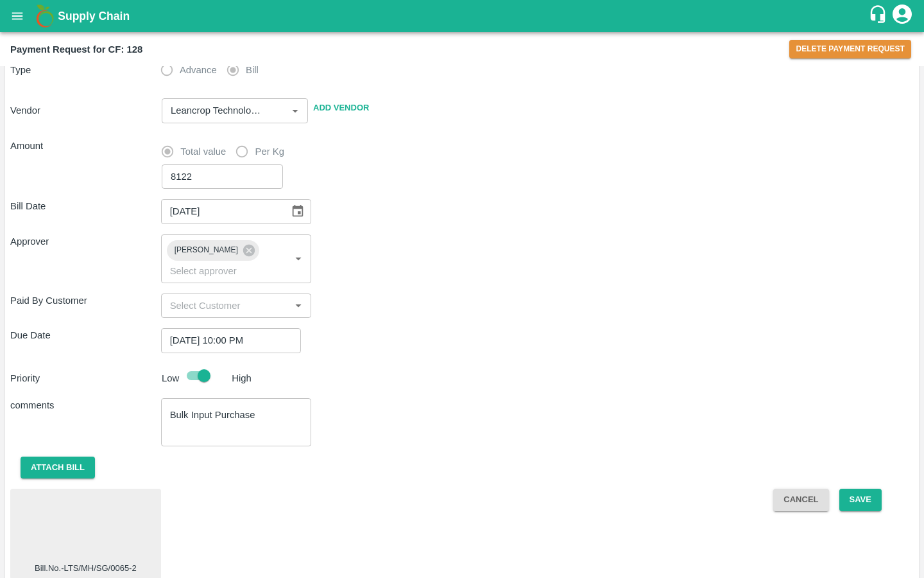
click at [794, 489] on button "Cancel" at bounding box center [801, 500] width 55 height 22
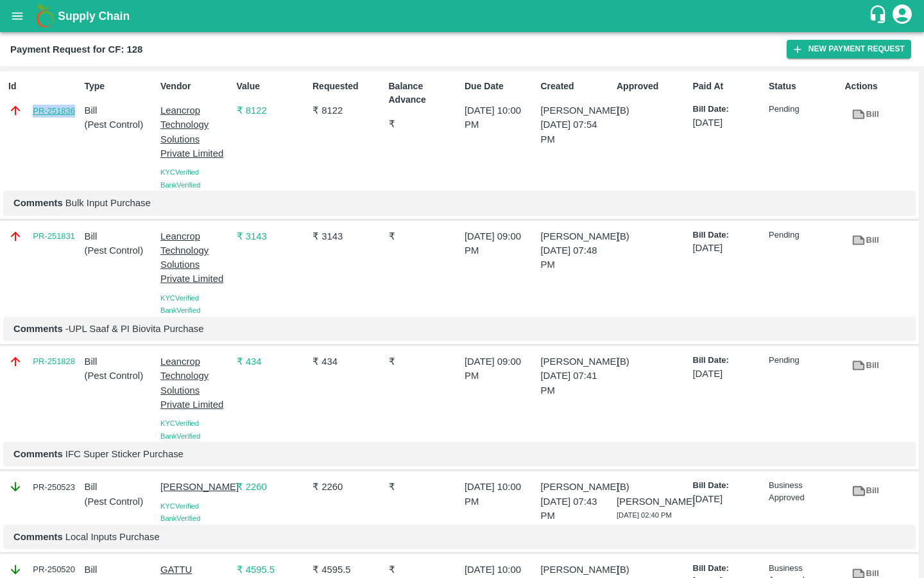
drag, startPoint x: 25, startPoint y: 111, endPoint x: 74, endPoint y: 111, distance: 49.4
click at [74, 111] on div "PR-251836" at bounding box center [43, 110] width 71 height 14
copy link "PR-251836"
click at [20, 22] on icon "open drawer" at bounding box center [17, 16] width 14 height 14
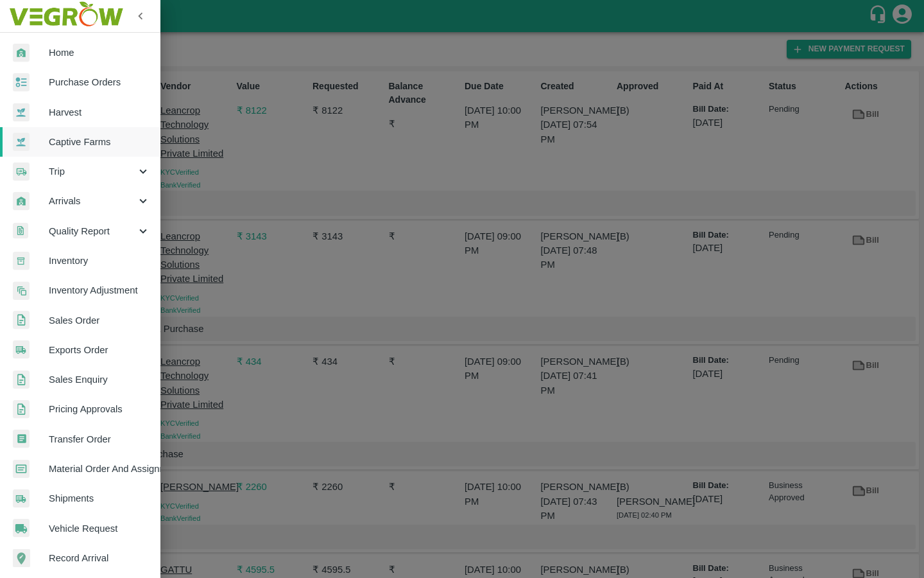
click at [81, 148] on span "Captive Farms" at bounding box center [99, 142] width 101 height 14
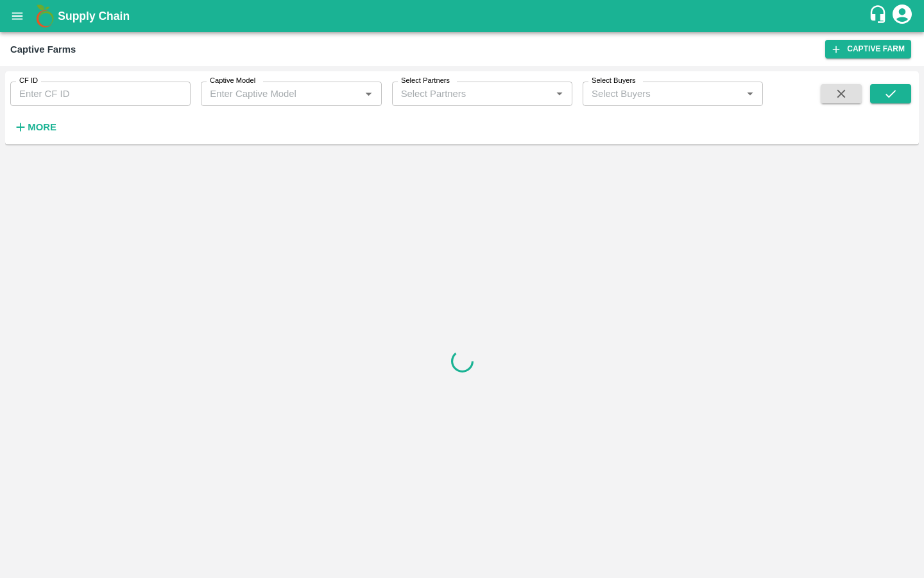
click at [68, 100] on input "CF ID" at bounding box center [100, 94] width 180 height 24
paste input "124"
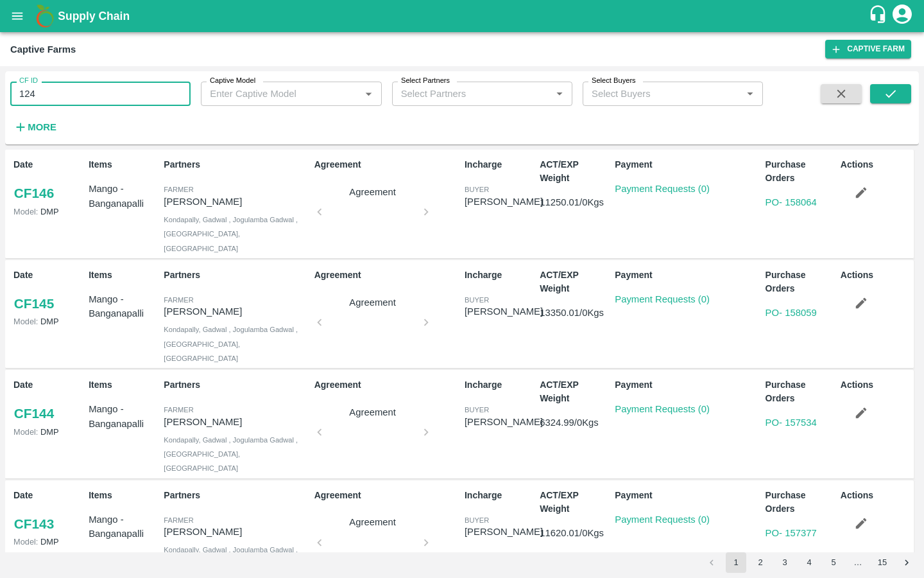
click at [901, 105] on span at bounding box center [890, 110] width 41 height 53
click at [901, 101] on button "submit" at bounding box center [890, 93] width 41 height 19
click at [53, 97] on input "124" at bounding box center [100, 94] width 180 height 24
type input "124"
click at [884, 92] on icon "submit" at bounding box center [891, 94] width 14 height 14
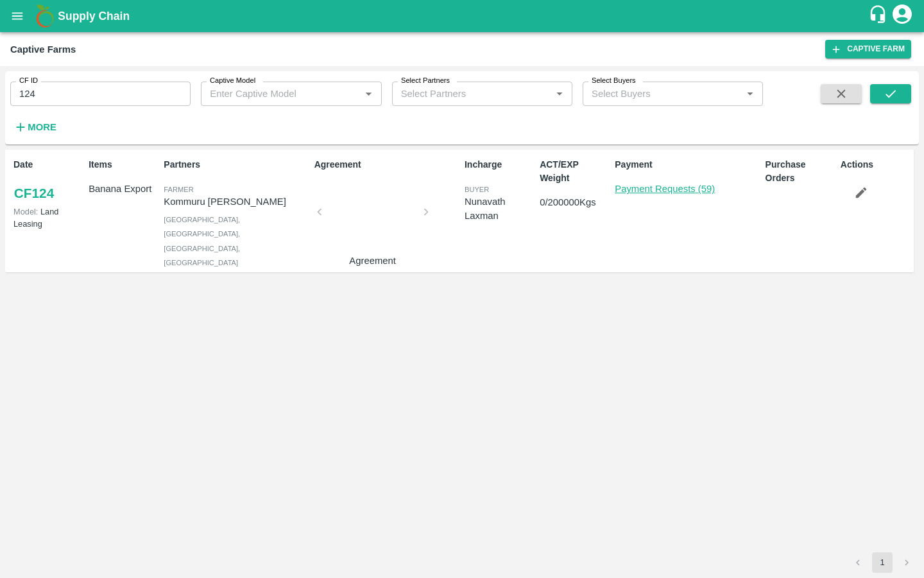
click at [680, 190] on link "Payment Requests (59)" at bounding box center [665, 189] width 100 height 10
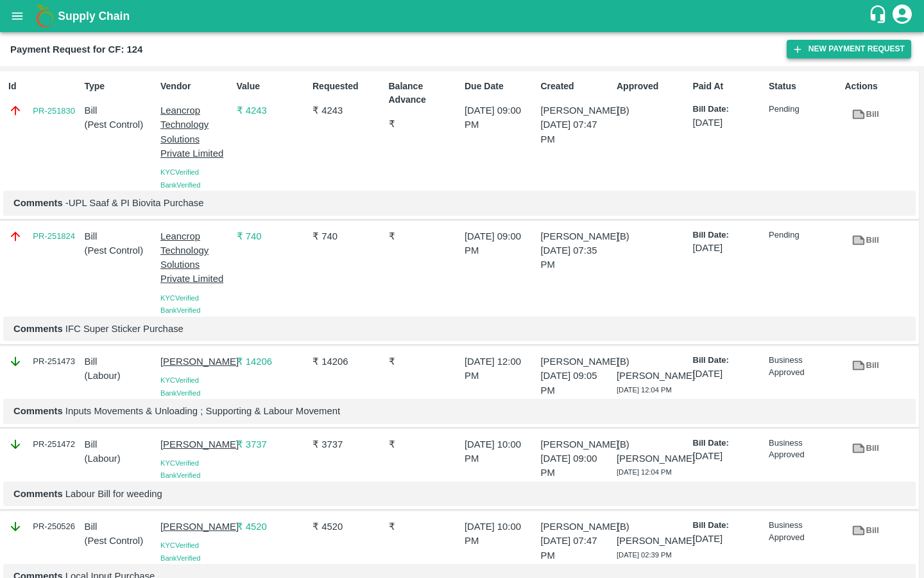
click at [803, 52] on icon "button" at bounding box center [798, 50] width 12 height 12
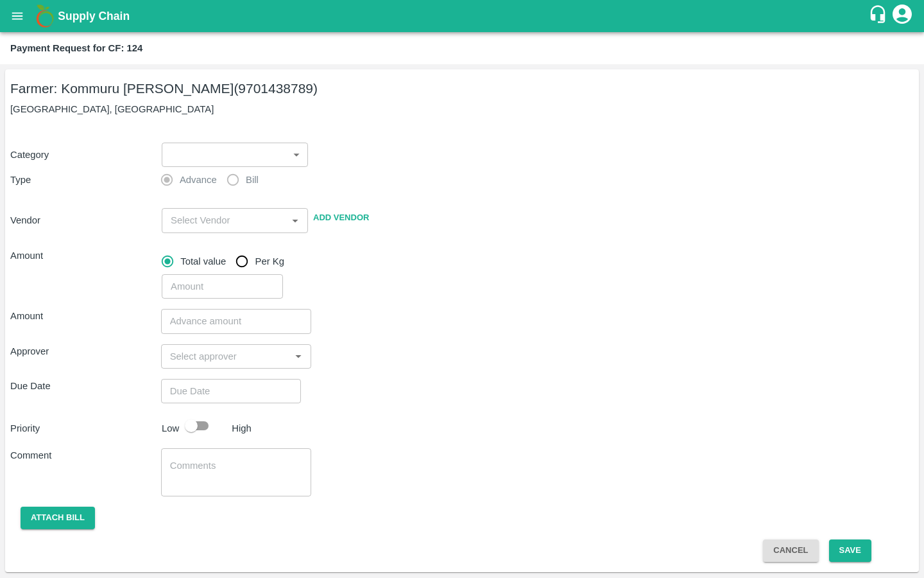
click at [276, 160] on body "Supply Chain Payment Request for CF: 124 Farmer: Kommuru [PERSON_NAME] (9701438…" at bounding box center [462, 289] width 924 height 578
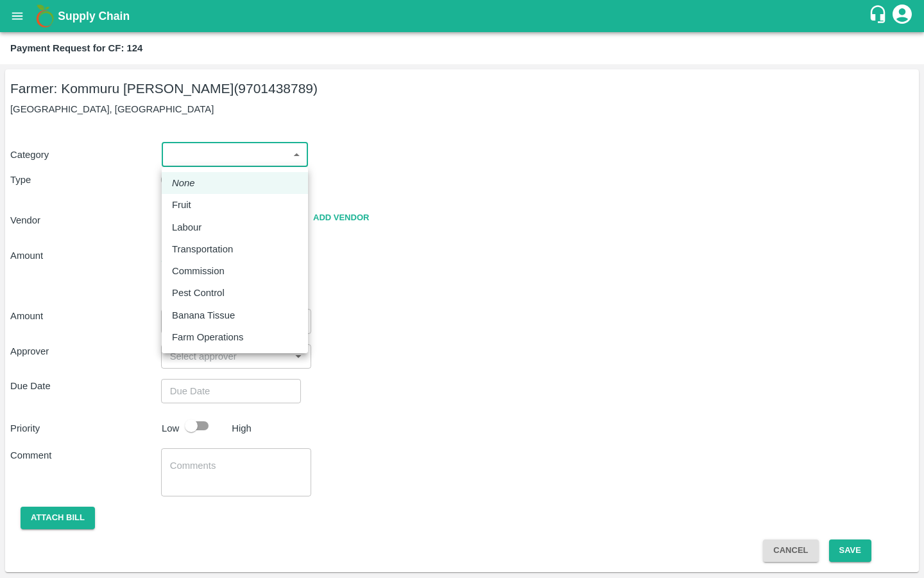
click at [182, 293] on p "Pest Control" at bounding box center [198, 293] width 53 height 14
type input "21"
radio input "false"
radio input "true"
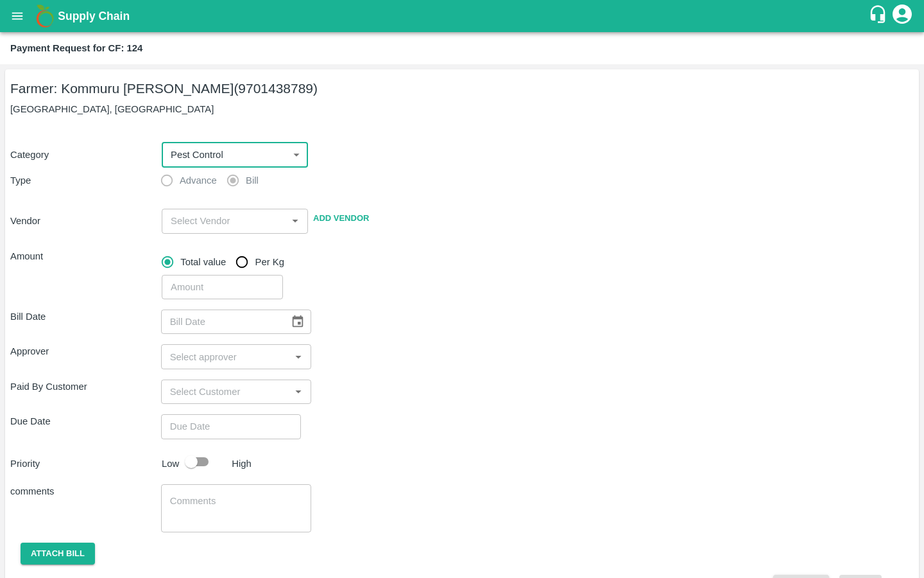
click at [196, 225] on input "input" at bounding box center [224, 220] width 117 height 17
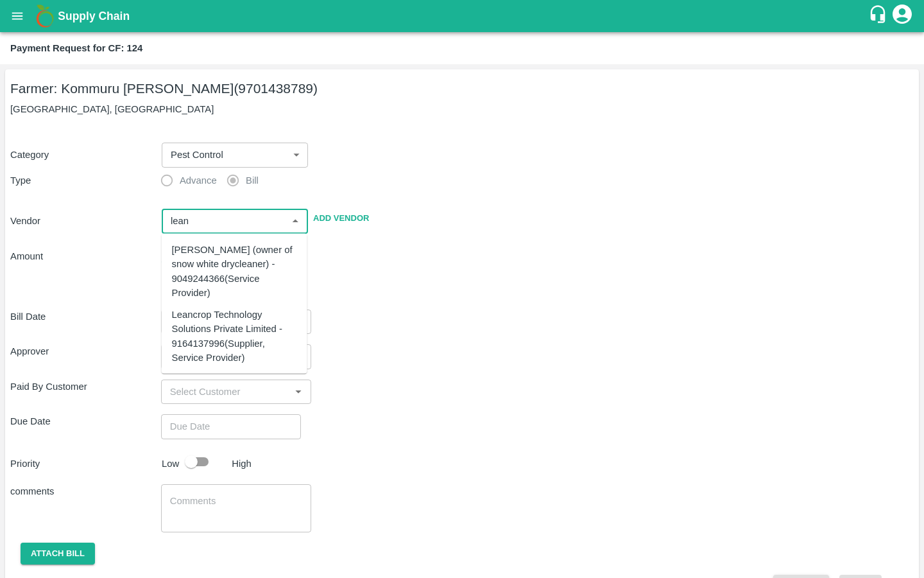
click at [198, 336] on div "Leancrop Technology Solutions Private Limited - 9164137996(Supplier, Service Pr…" at bounding box center [234, 335] width 125 height 57
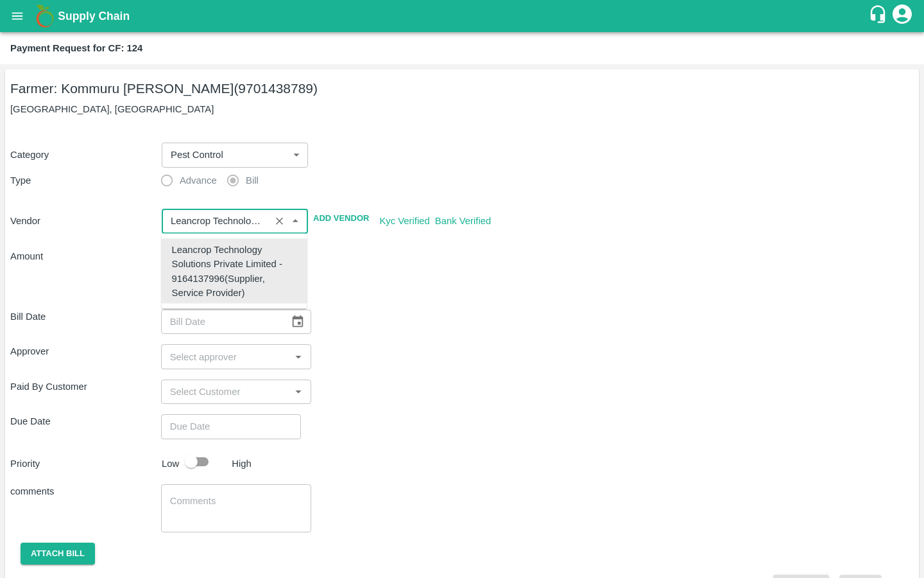
type input "Leancrop Technology Solutions Private Limited - 9164137996(Supplier, Service Pr…"
click at [372, 326] on div "Bill Date ​" at bounding box center [462, 321] width 904 height 24
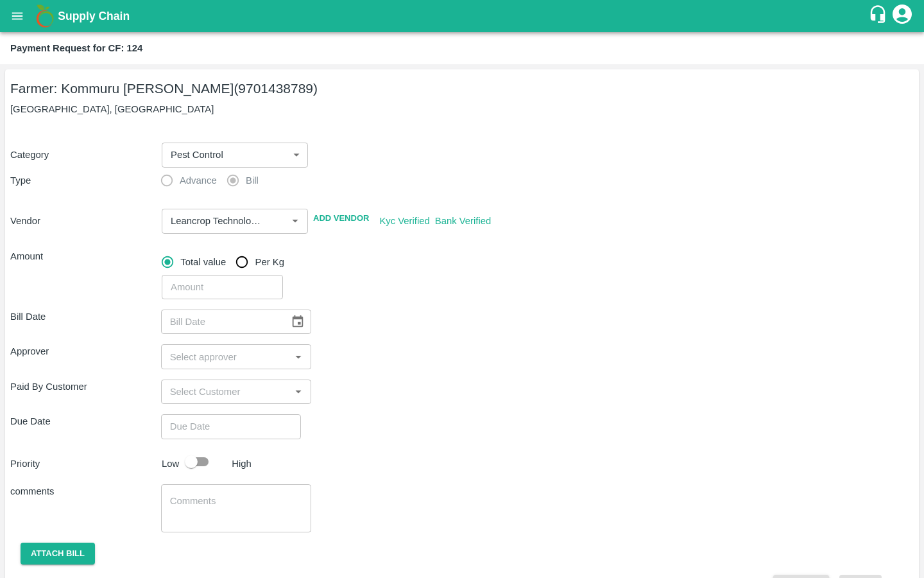
scroll to position [35, 0]
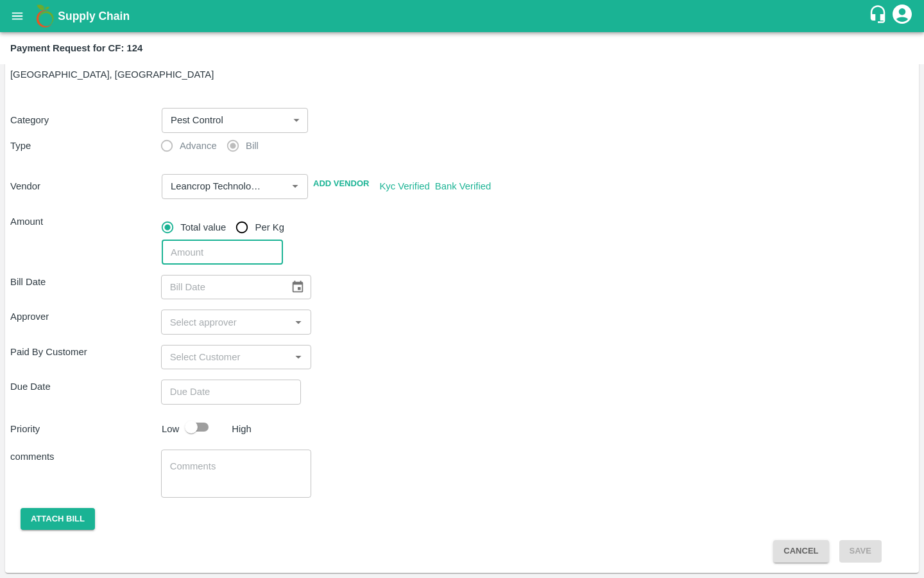
click at [231, 252] on input "number" at bounding box center [222, 252] width 121 height 24
paste input "12243"
type input "12243"
click at [291, 285] on icon "Choose date" at bounding box center [298, 287] width 14 height 14
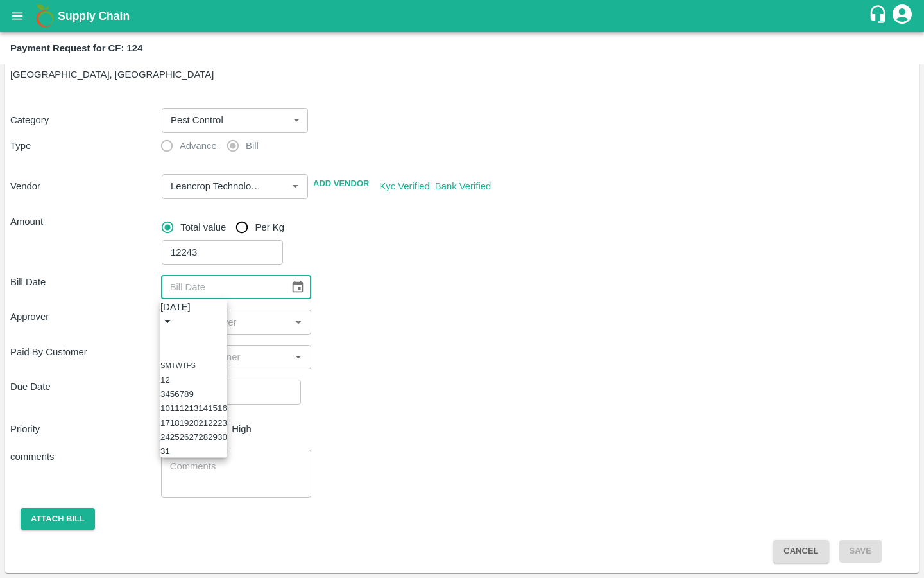
click at [166, 336] on icon "Previous month" at bounding box center [166, 336] width 0 height 0
click at [208, 442] on button "29" at bounding box center [203, 437] width 10 height 10
type input "[DATE]"
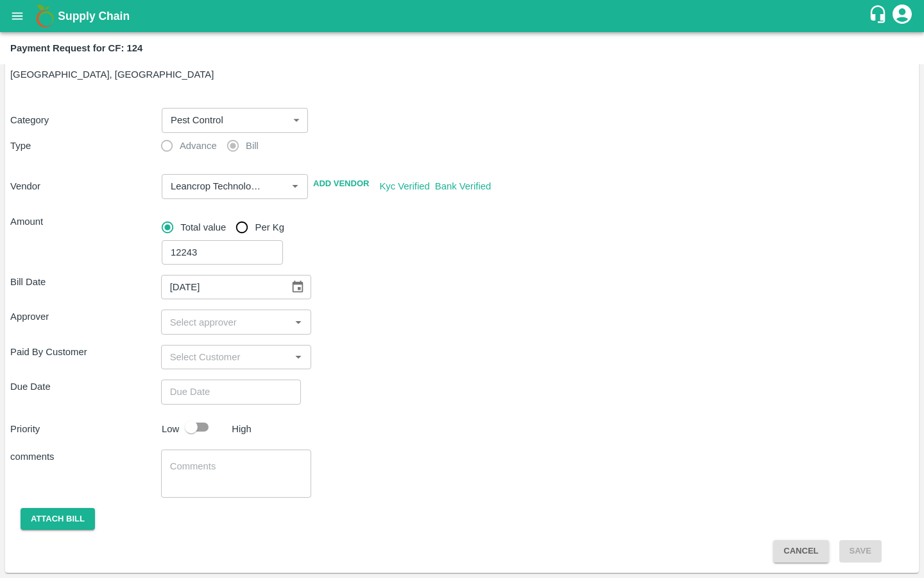
click at [198, 314] on input "input" at bounding box center [226, 321] width 122 height 17
type input "kira"
click at [183, 358] on input "checkbox" at bounding box center [184, 356] width 26 height 26
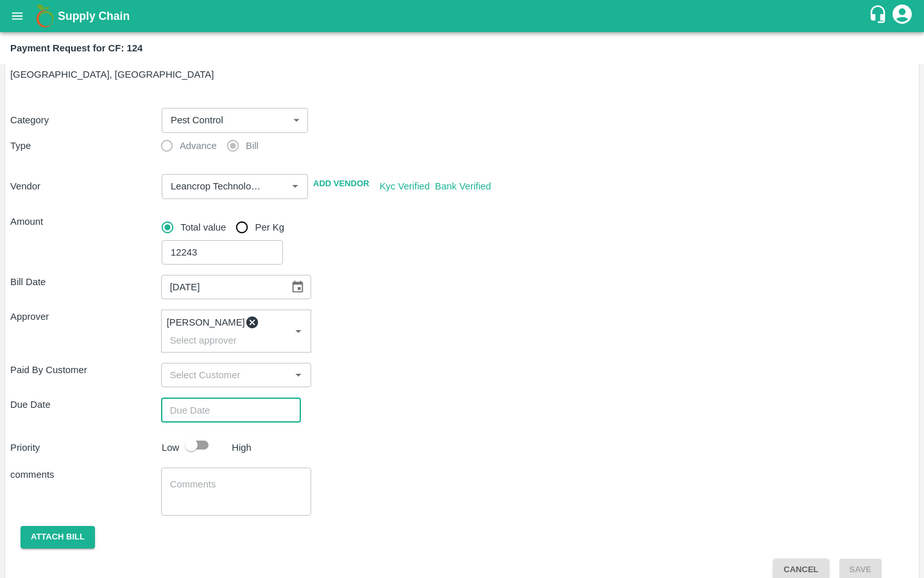
type input "DD/MM/YYYY hh:mm aa"
click at [189, 408] on input "DD/MM/YYYY hh:mm aa" at bounding box center [226, 409] width 131 height 24
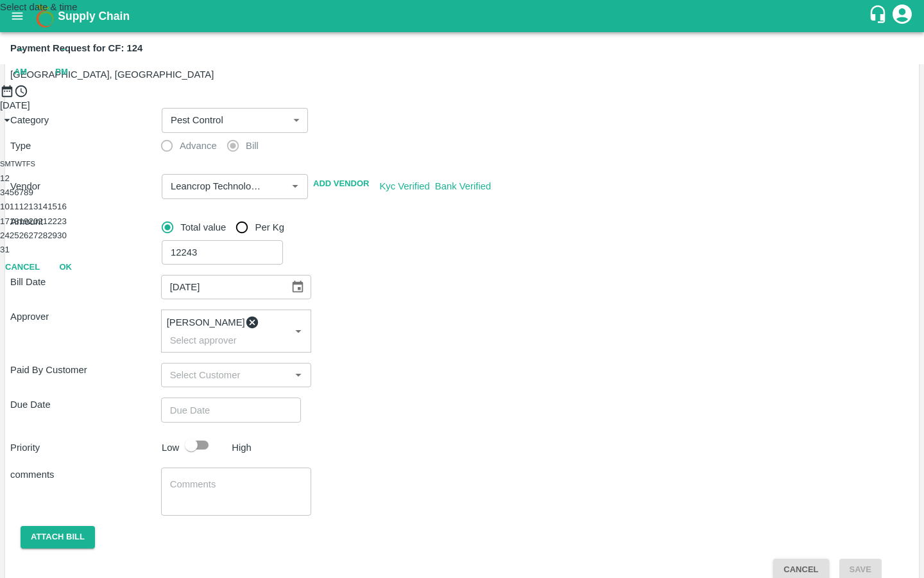
click at [38, 226] on button "20" at bounding box center [33, 221] width 10 height 10
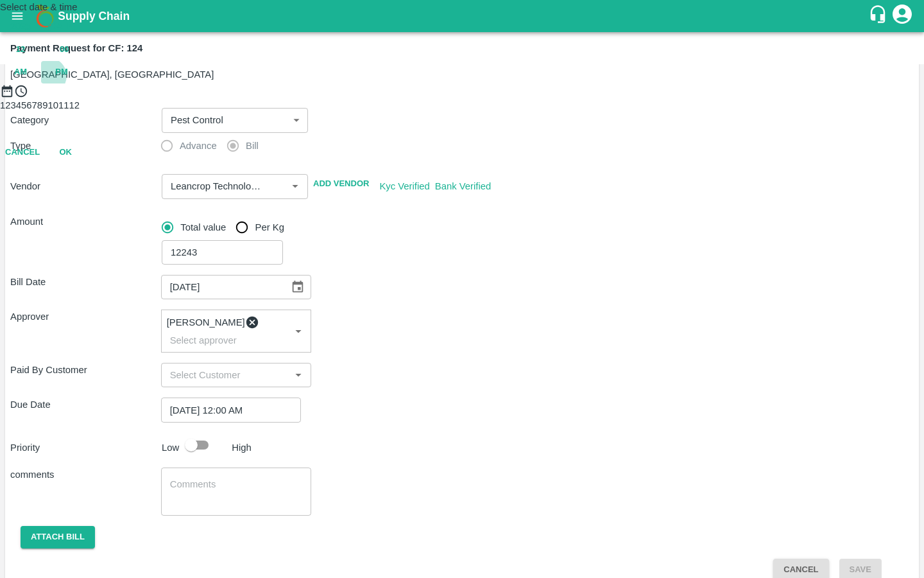
click at [68, 80] on span "PM" at bounding box center [61, 72] width 13 height 15
click at [414, 98] on div at bounding box center [462, 98] width 924 height 0
type input "[DATE] 10:00 PM"
click at [86, 220] on button "OK" at bounding box center [65, 209] width 41 height 22
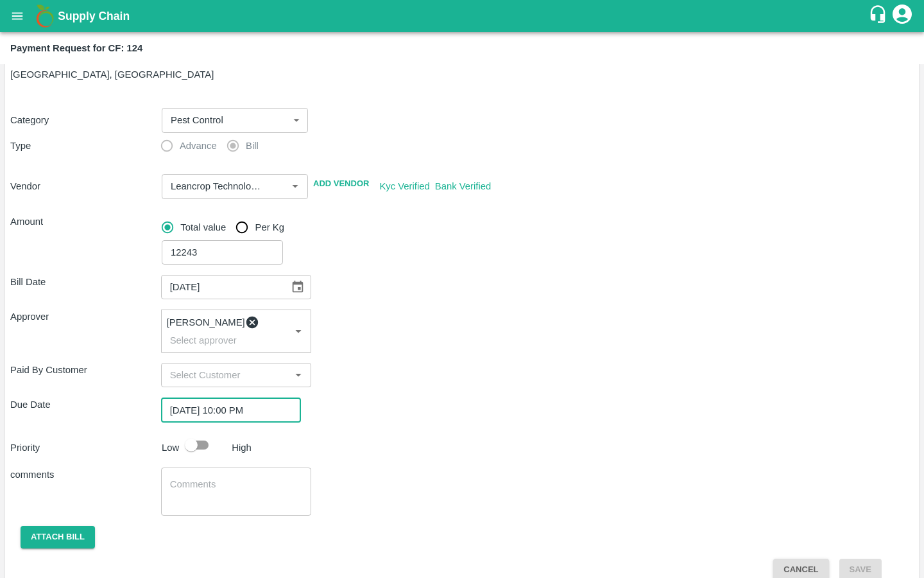
click at [196, 442] on input "checkbox" at bounding box center [191, 445] width 73 height 24
checkbox input "true"
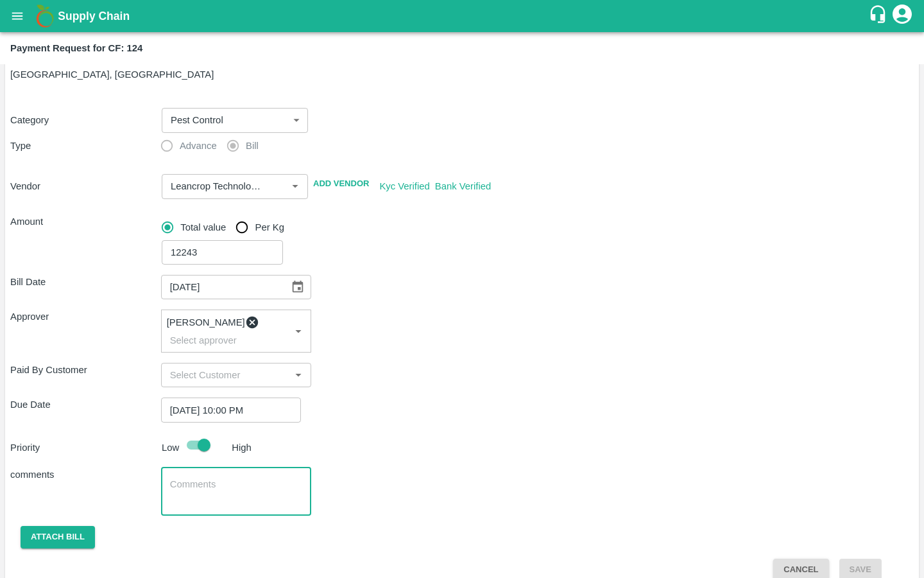
click at [193, 478] on textarea at bounding box center [236, 491] width 133 height 27
type textarea "Bulk Input Purchase"
click at [60, 526] on button "Attach bill" at bounding box center [58, 537] width 74 height 22
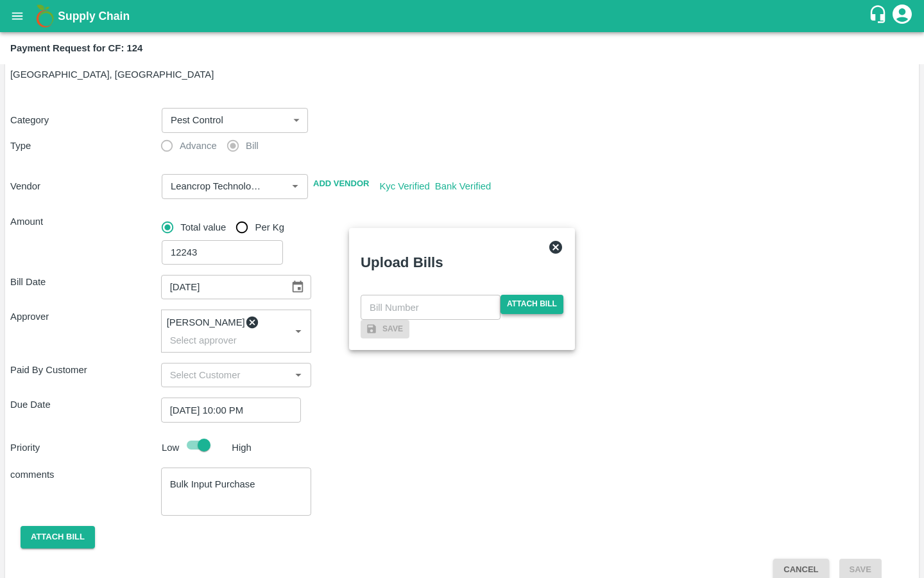
click at [539, 295] on span "Attach bill" at bounding box center [532, 304] width 63 height 19
click at [0, 0] on input "Attach bill" at bounding box center [0, 0] width 0 height 0
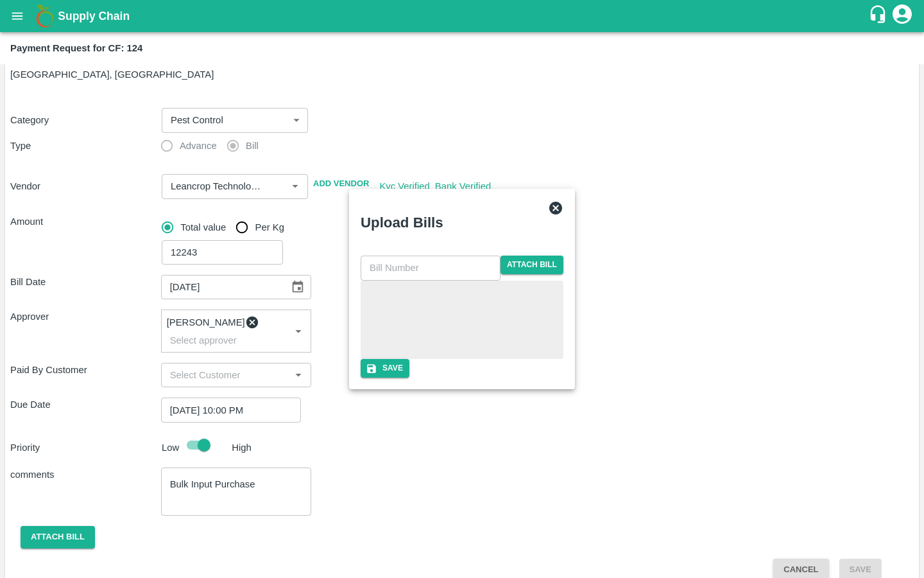
click at [421, 255] on input "text" at bounding box center [431, 267] width 140 height 24
paste input "LTS/MH/SG/0065"
type input "LTS/MH/SG/0065-3"
click at [410, 377] on button "Save" at bounding box center [385, 368] width 49 height 19
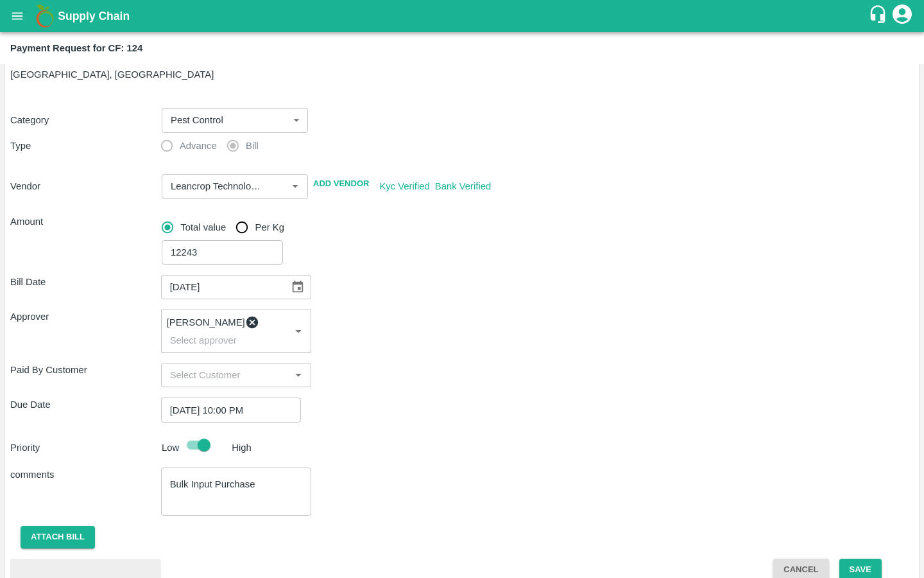
checkbox input "false"
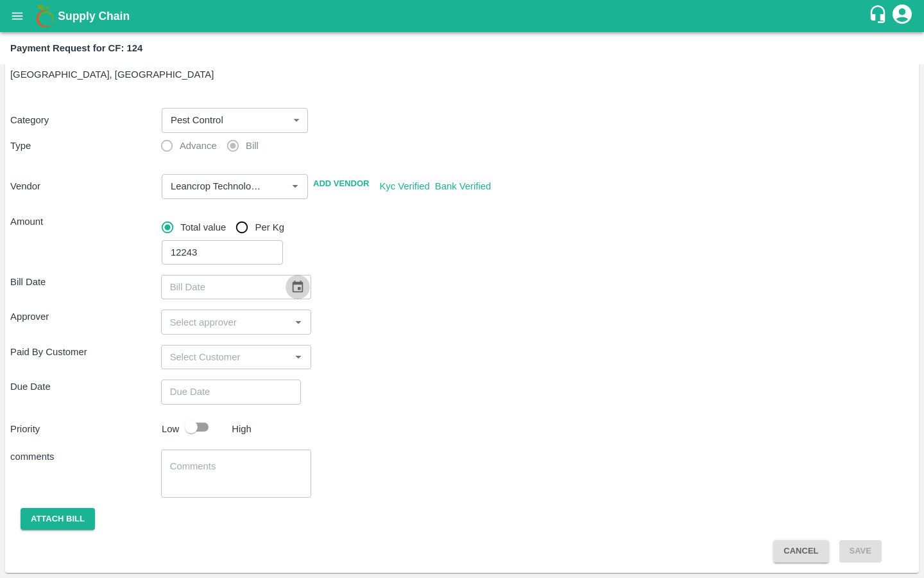
click at [291, 285] on icon "Choose date" at bounding box center [298, 287] width 14 height 14
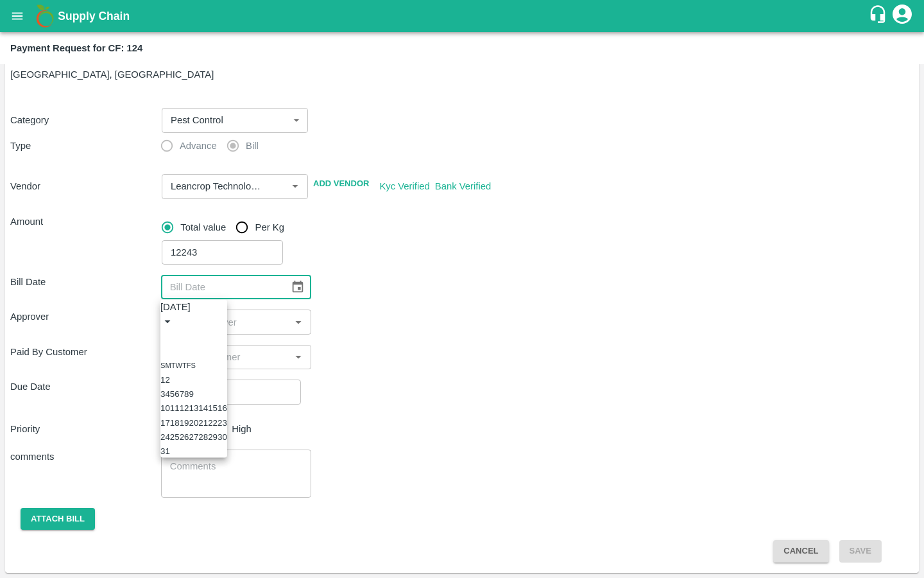
click at [175, 340] on icon "Previous month" at bounding box center [173, 344] width 4 height 8
click at [208, 442] on button "29" at bounding box center [203, 437] width 10 height 10
type input "[DATE]"
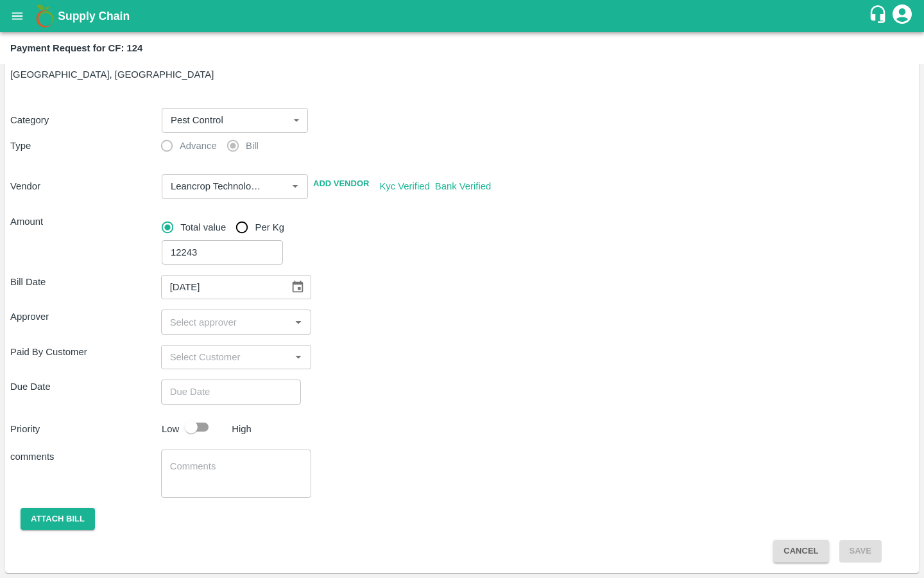
click at [230, 330] on input "input" at bounding box center [226, 321] width 122 height 17
type input "kiran"
click at [180, 358] on input "checkbox" at bounding box center [184, 356] width 26 height 26
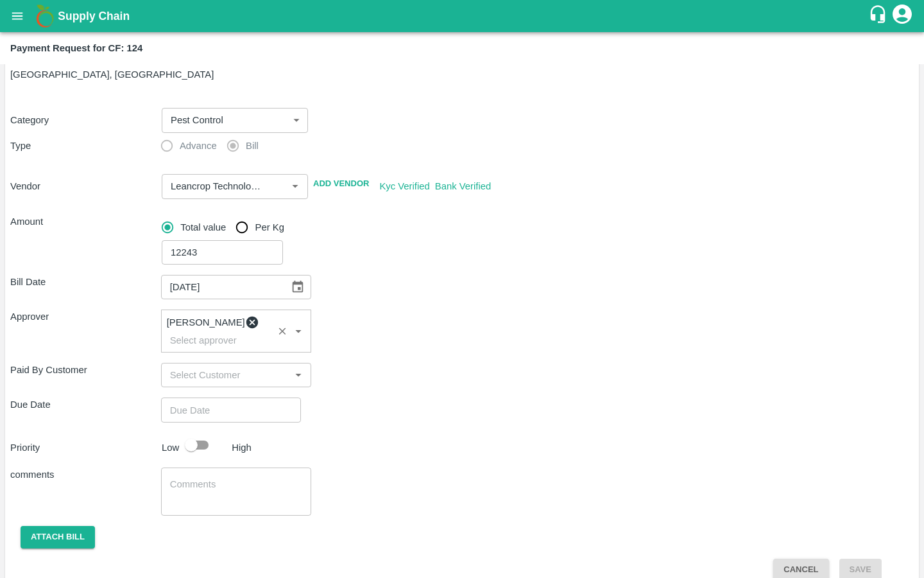
type input "DD/MM/YYYY hh:mm aa"
click at [201, 402] on input "DD/MM/YYYY hh:mm aa" at bounding box center [226, 409] width 131 height 24
click at [38, 226] on button "20" at bounding box center [33, 221] width 10 height 10
click at [68, 80] on span "PM" at bounding box center [61, 72] width 13 height 15
click at [409, 98] on div at bounding box center [462, 98] width 924 height 0
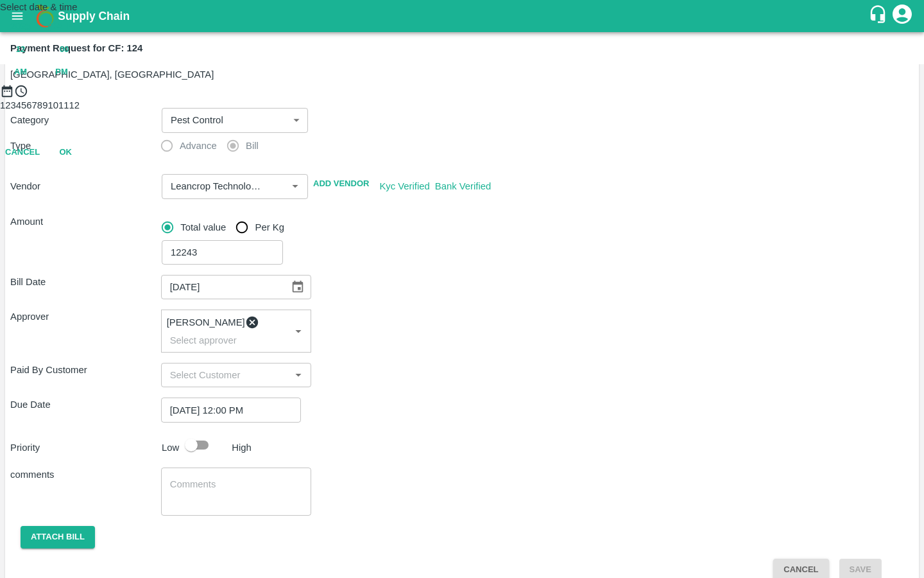
type input "[DATE] 10:00 PM"
click at [86, 220] on button "OK" at bounding box center [65, 209] width 41 height 22
click at [193, 434] on input "checkbox" at bounding box center [191, 445] width 73 height 24
checkbox input "true"
click at [202, 487] on textarea at bounding box center [236, 491] width 133 height 27
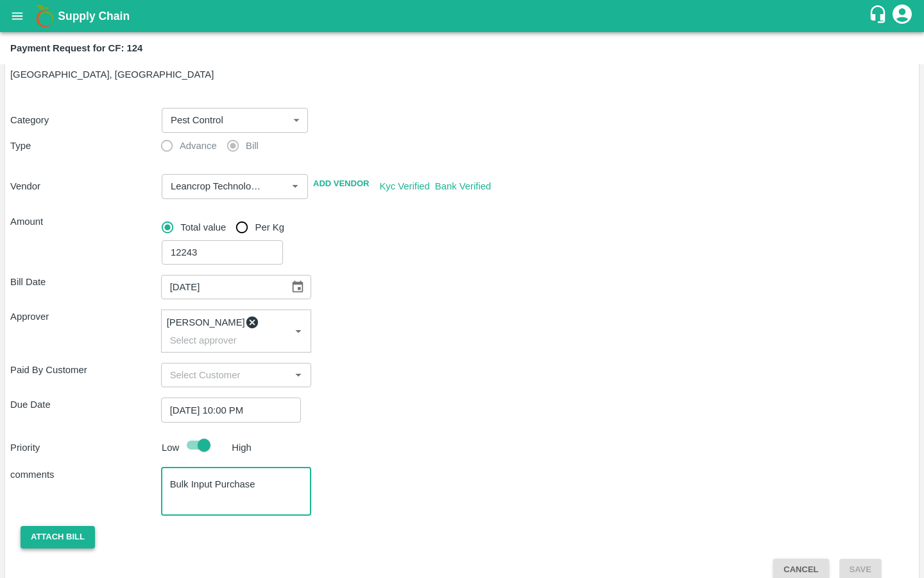
type textarea "Bulk Input Purchase"
click at [69, 526] on button "Attach bill" at bounding box center [58, 537] width 74 height 22
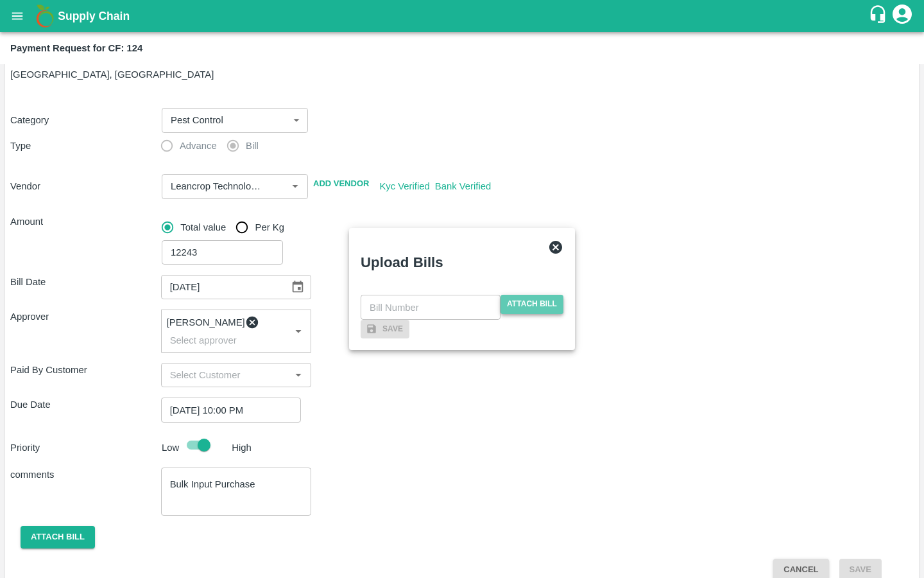
click at [547, 295] on span "Attach bill" at bounding box center [532, 304] width 63 height 19
click at [0, 0] on input "Attach bill" at bounding box center [0, 0] width 0 height 0
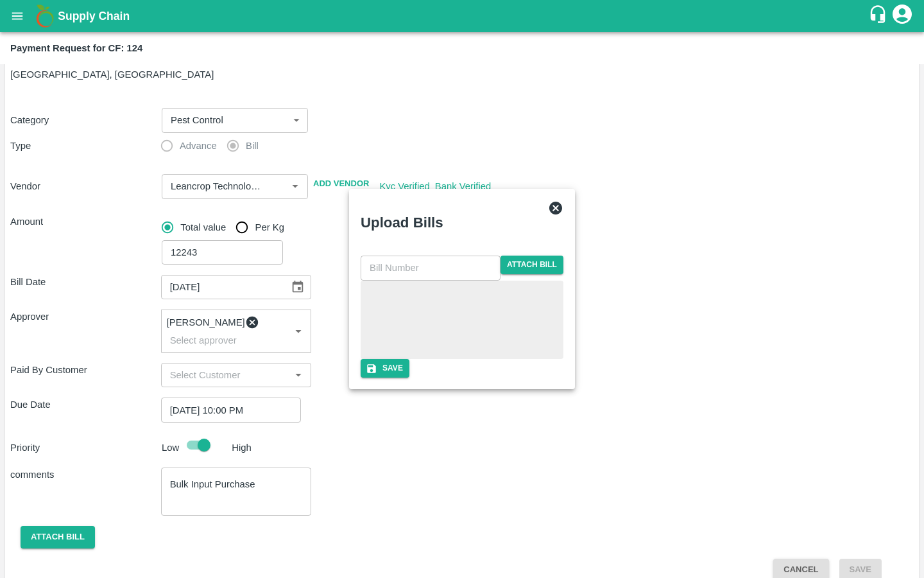
click at [395, 255] on input "text" at bounding box center [431, 267] width 140 height 24
paste input "LTS/MH/SG/0065"
type input "LTS/MH/SG/0065-3"
click at [483, 377] on div "Save" at bounding box center [462, 368] width 203 height 19
click at [410, 377] on button "Save" at bounding box center [385, 368] width 49 height 19
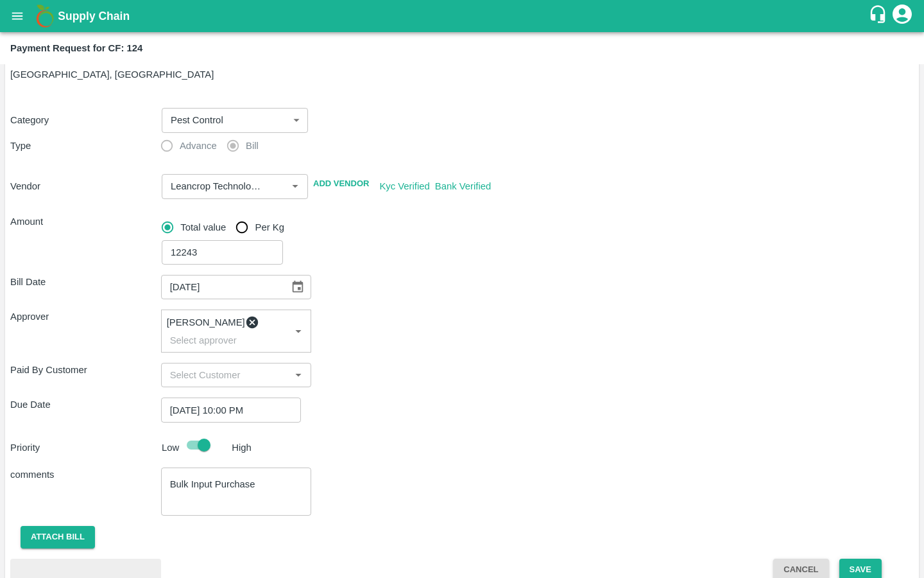
click at [865, 558] on button "Save" at bounding box center [861, 569] width 42 height 22
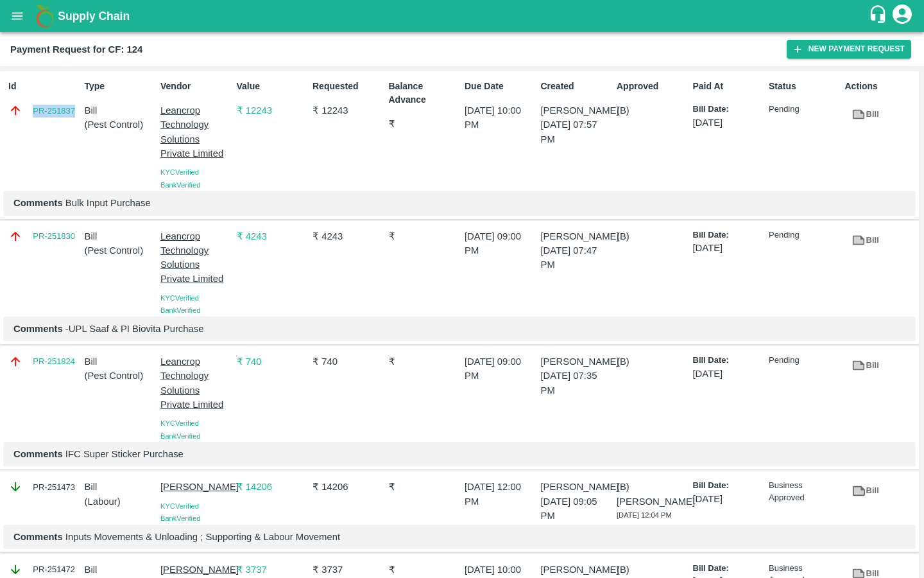
drag, startPoint x: 28, startPoint y: 111, endPoint x: 76, endPoint y: 110, distance: 48.1
click at [76, 110] on div "PR-251837" at bounding box center [43, 110] width 71 height 14
copy link "PR-251837"
click at [135, 207] on p "Comments Bulk Input Purchase" at bounding box center [459, 203] width 892 height 14
drag, startPoint x: 29, startPoint y: 114, endPoint x: 73, endPoint y: 114, distance: 44.3
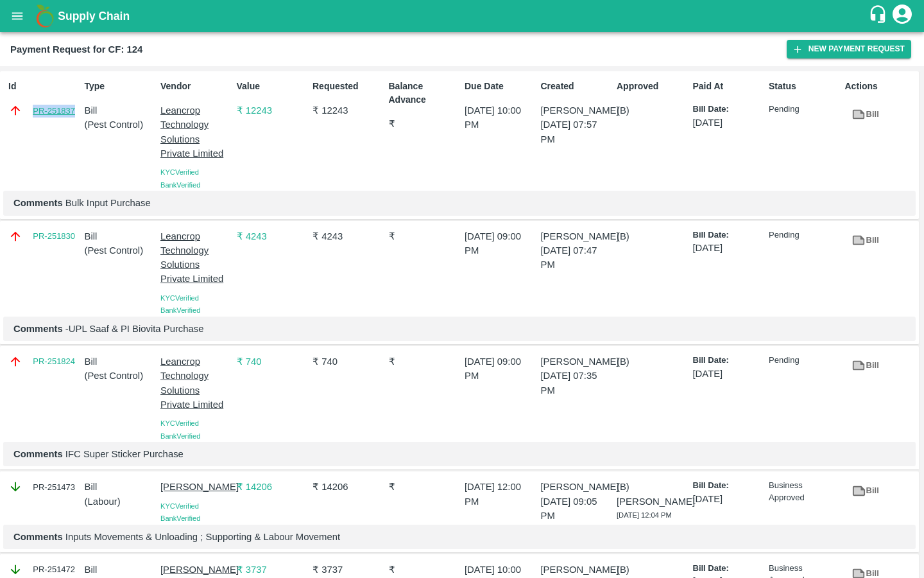
click at [73, 114] on div "PR-251837" at bounding box center [43, 110] width 71 height 14
copy link "PR-251837"
click at [20, 19] on icon "open drawer" at bounding box center [17, 15] width 11 height 7
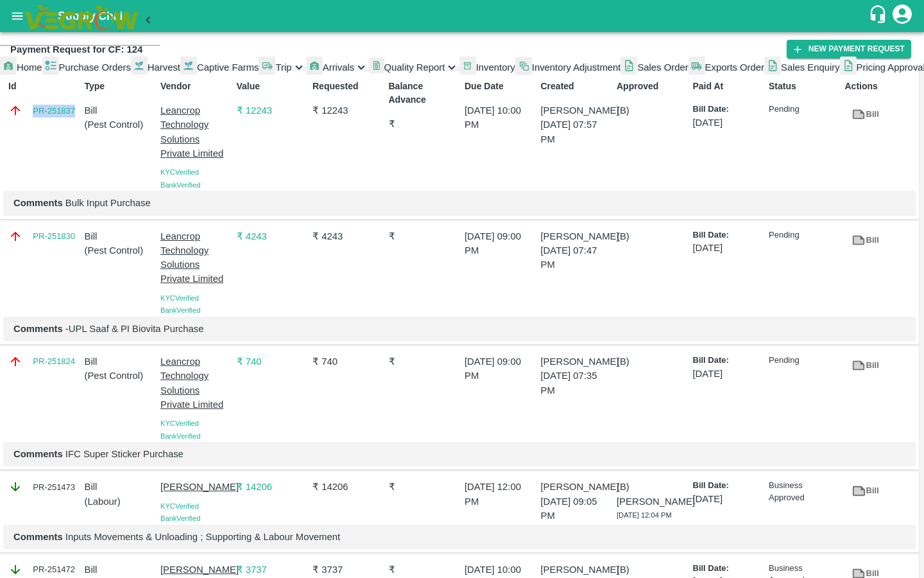
click at [197, 73] on span "Captive Farms" at bounding box center [228, 67] width 62 height 10
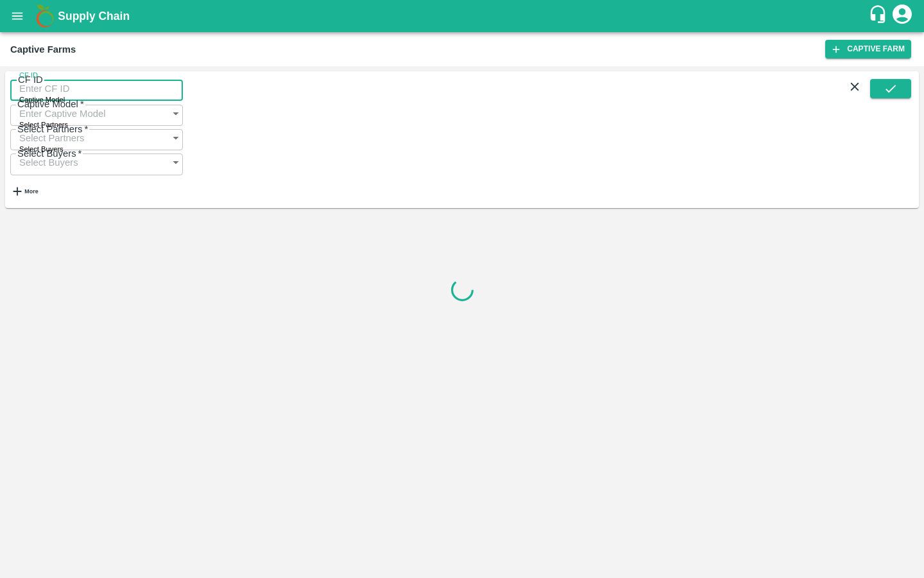
click at [64, 91] on input "CF ID" at bounding box center [96, 88] width 173 height 24
paste input "125"
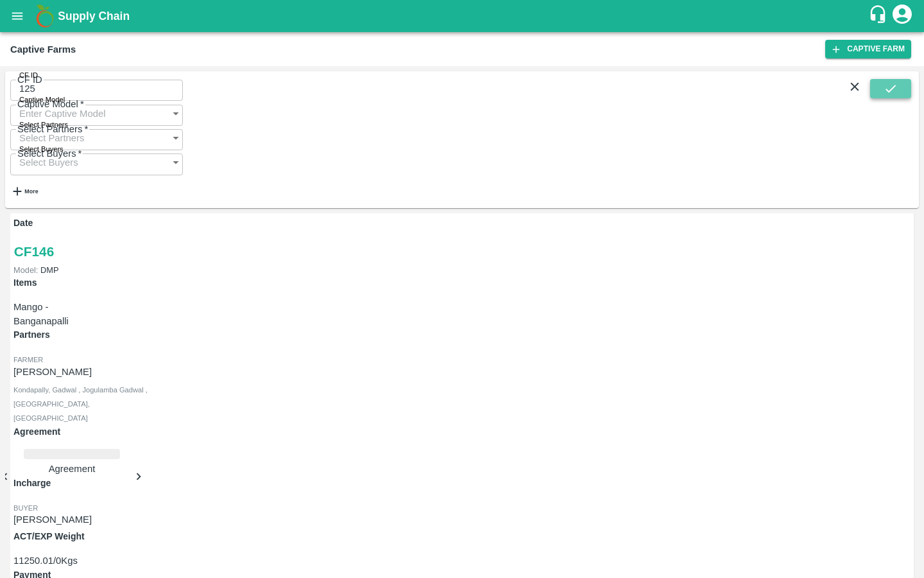
click at [906, 96] on button "submit" at bounding box center [890, 88] width 41 height 19
click at [123, 97] on input "125" at bounding box center [96, 88] width 173 height 24
type input "125"
click at [898, 94] on button "submit" at bounding box center [890, 88] width 41 height 19
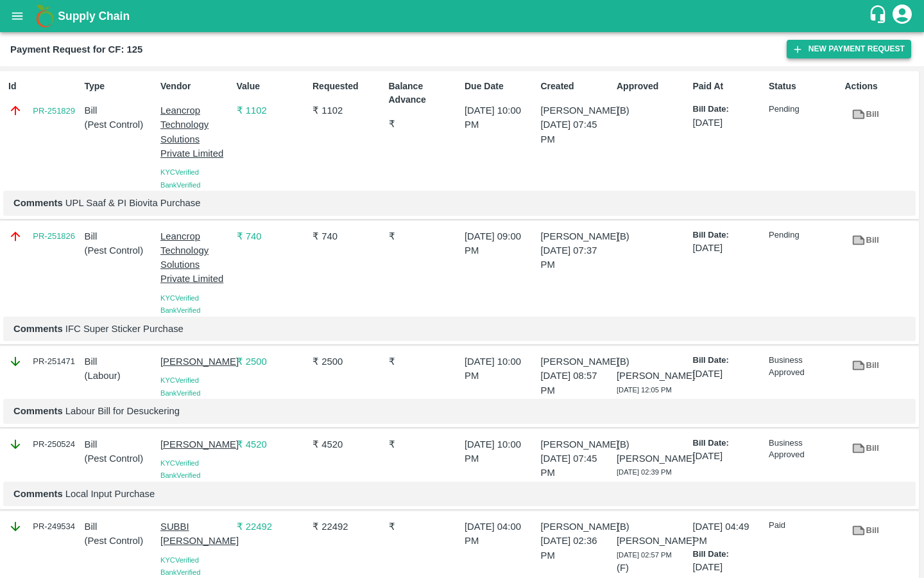
click at [800, 53] on icon "button" at bounding box center [798, 50] width 12 height 12
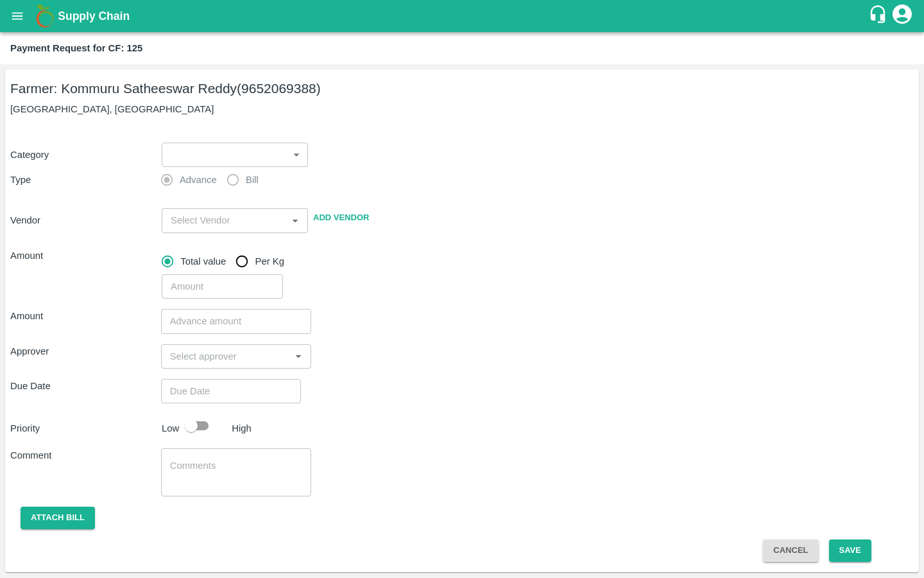
click at [224, 159] on body "Supply Chain Payment Request for CF: 125 Farmer: Kommuru Satheeswar Reddy (9652…" at bounding box center [462, 289] width 924 height 578
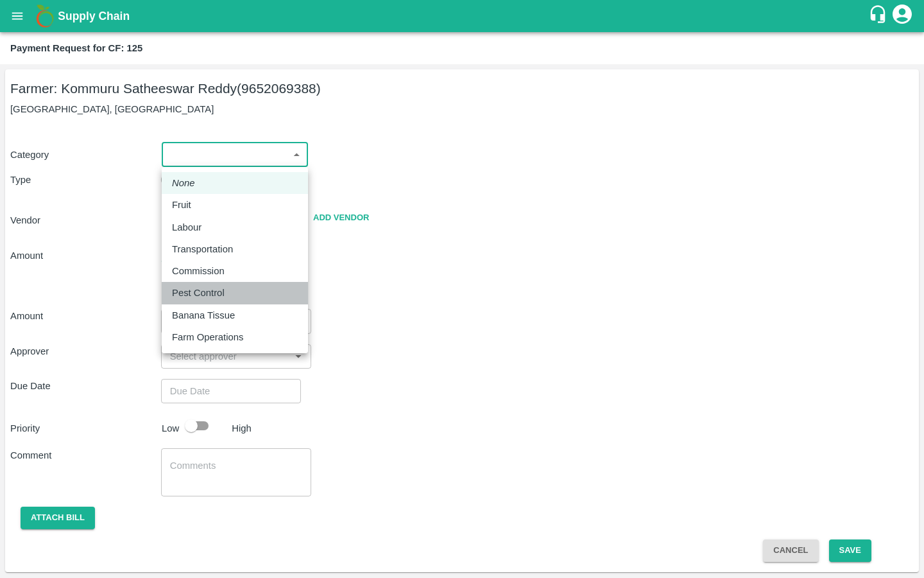
click at [199, 290] on p "Pest Control" at bounding box center [198, 293] width 53 height 14
type input "21"
radio input "false"
radio input "true"
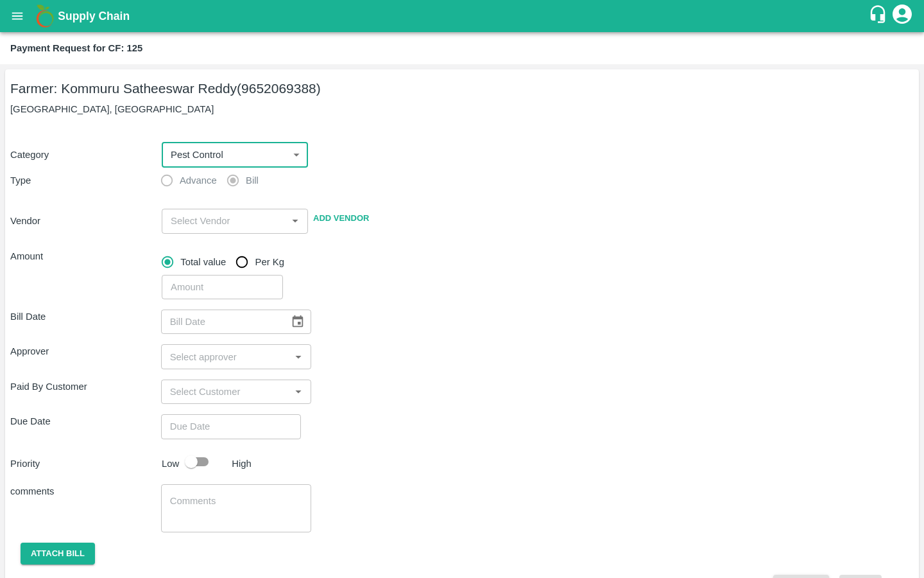
click at [196, 211] on div "​" at bounding box center [235, 221] width 146 height 24
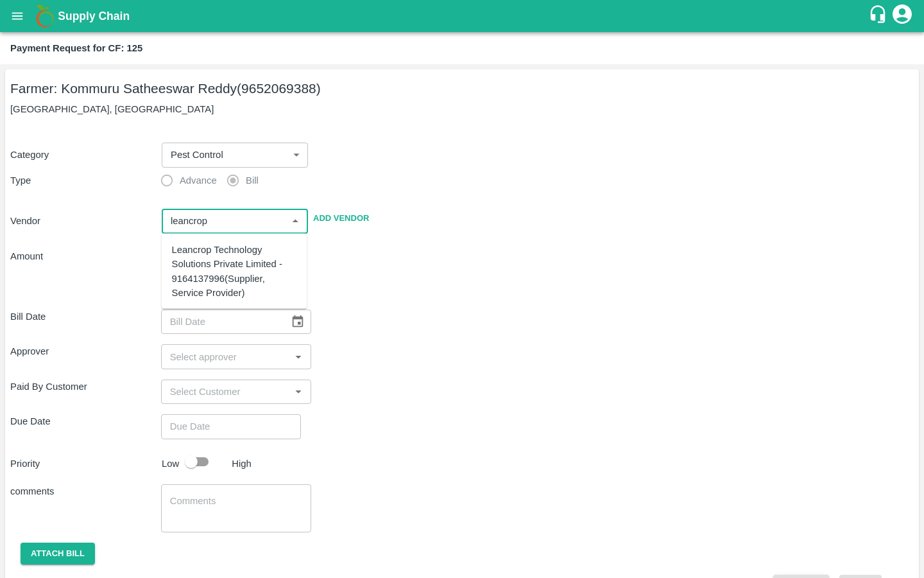
click at [182, 292] on div "Leancrop Technology Solutions Private Limited - 9164137996(Supplier, Service Pr…" at bounding box center [234, 271] width 125 height 57
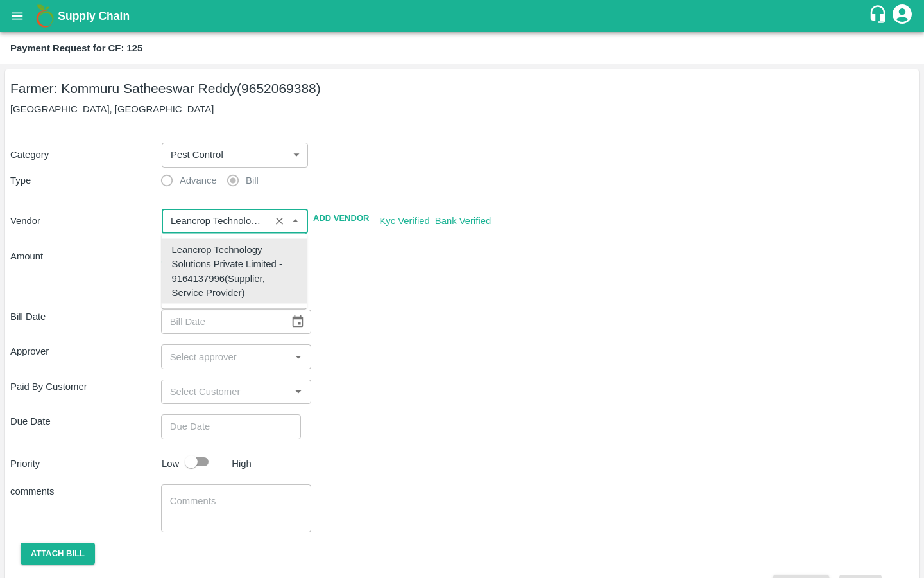
type input "Leancrop Technology Solutions Private Limited - 9164137996(Supplier, Service Pr…"
click at [387, 302] on div "Bill Date ​ Approver ​ Paid By Customer ​ Due Date ​ Priority Low High comments…" at bounding box center [462, 448] width 904 height 298
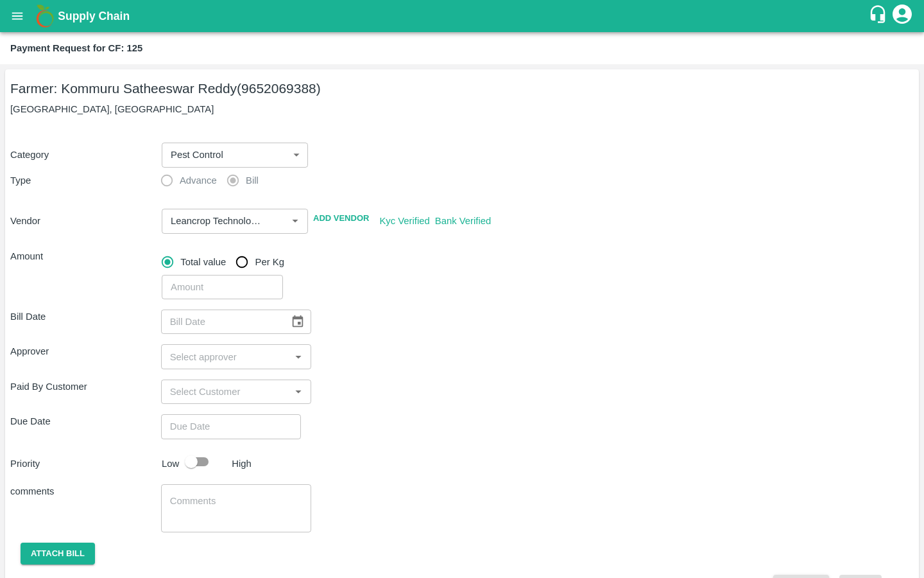
scroll to position [35, 0]
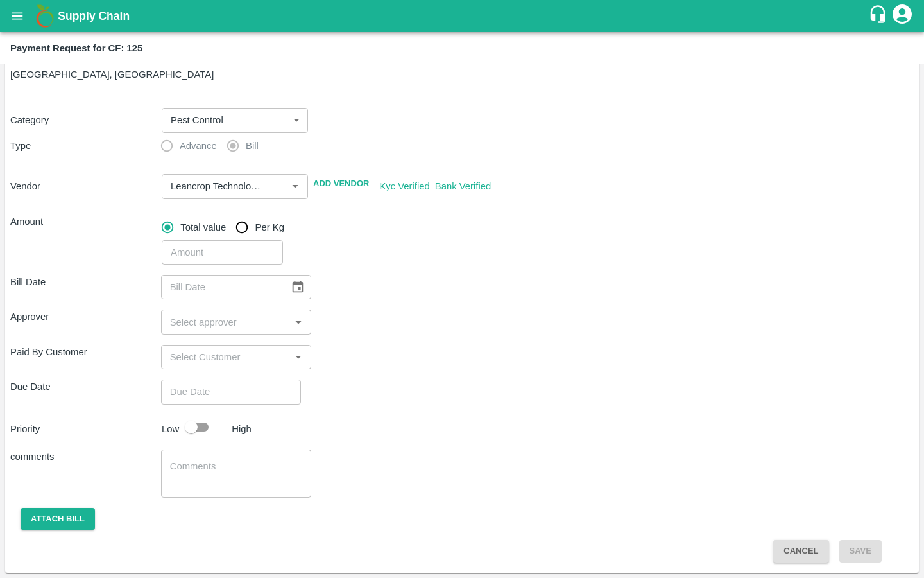
click at [186, 264] on div "Bill Date ​ Approver ​ Paid By Customer ​ Due Date ​ Priority Low High comments…" at bounding box center [462, 413] width 904 height 298
click at [191, 254] on input "number" at bounding box center [222, 252] width 121 height 24
paste input "12243"
type input "12243"
click at [374, 273] on div "Bill Date ​ Approver ​ Paid By Customer ​ Due Date ​ Priority Low High comments…" at bounding box center [462, 413] width 904 height 298
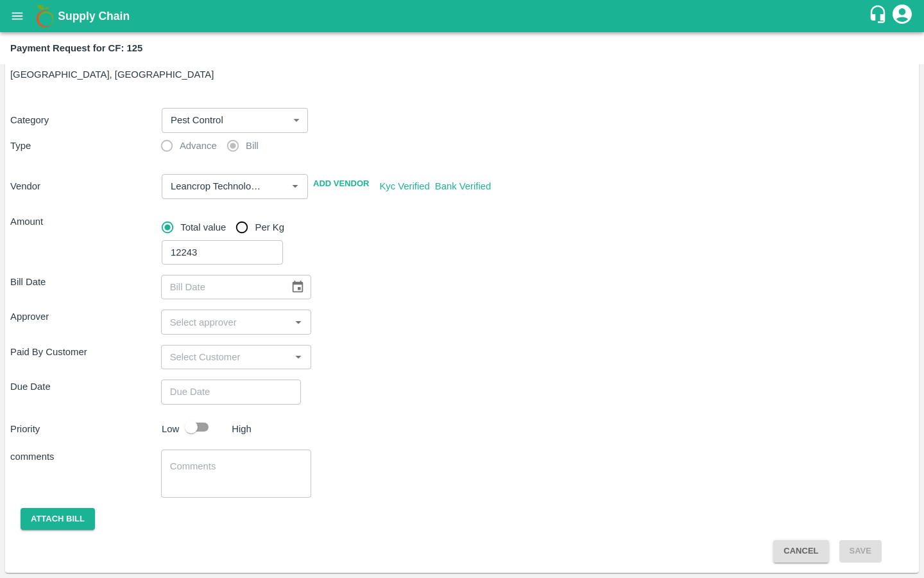
click at [293, 282] on icon "Choose date" at bounding box center [298, 287] width 11 height 12
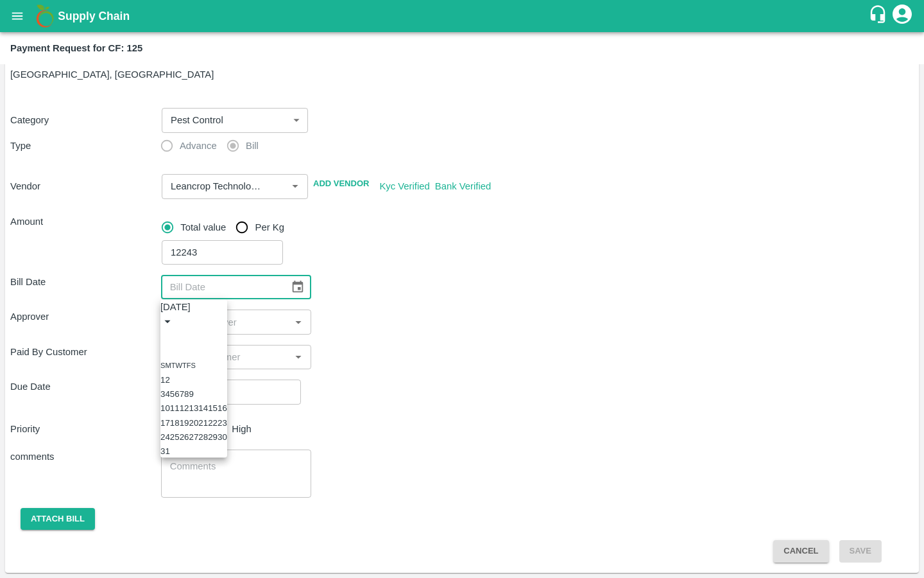
click at [166, 336] on icon "Previous month" at bounding box center [166, 336] width 0 height 0
click at [208, 442] on button "29" at bounding box center [203, 437] width 10 height 10
type input "[DATE]"
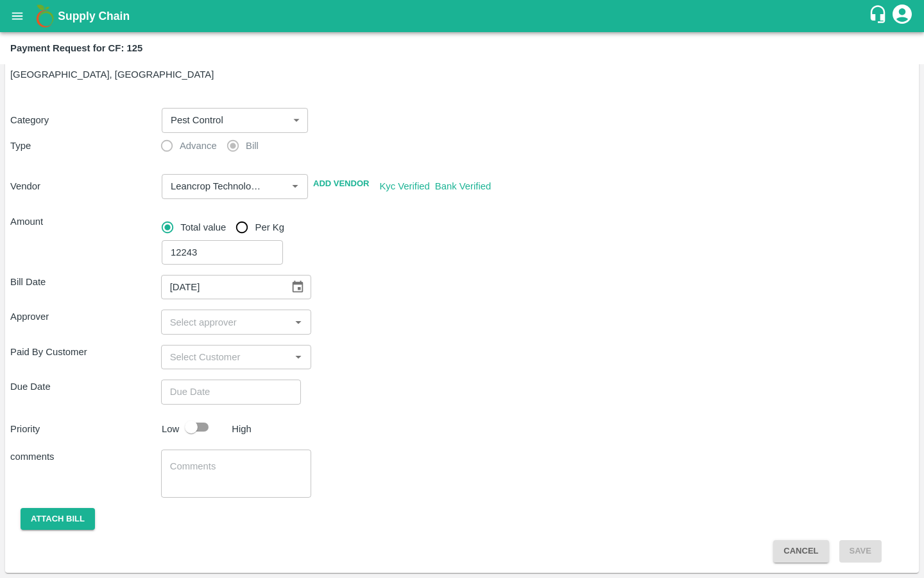
click at [213, 323] on input "input" at bounding box center [226, 321] width 122 height 17
type input "kiran"
click at [185, 358] on input "checkbox" at bounding box center [184, 356] width 26 height 26
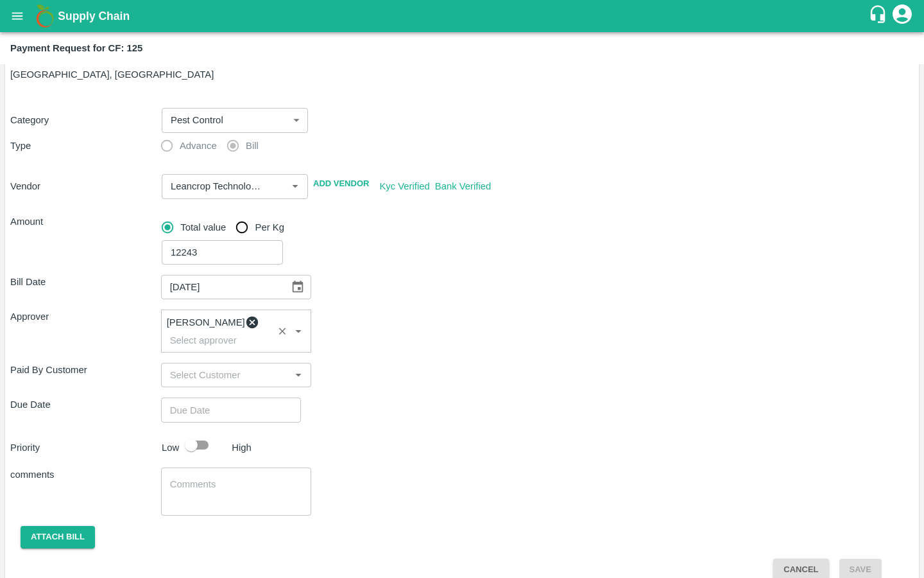
type input "DD/MM/YYYY hh:mm aa"
click at [220, 397] on input "DD/MM/YYYY hh:mm aa" at bounding box center [226, 409] width 131 height 24
click at [38, 226] on button "20" at bounding box center [33, 221] width 10 height 10
click at [68, 80] on span "PM" at bounding box center [61, 72] width 13 height 15
type input "[DATE] 10:00 PM"
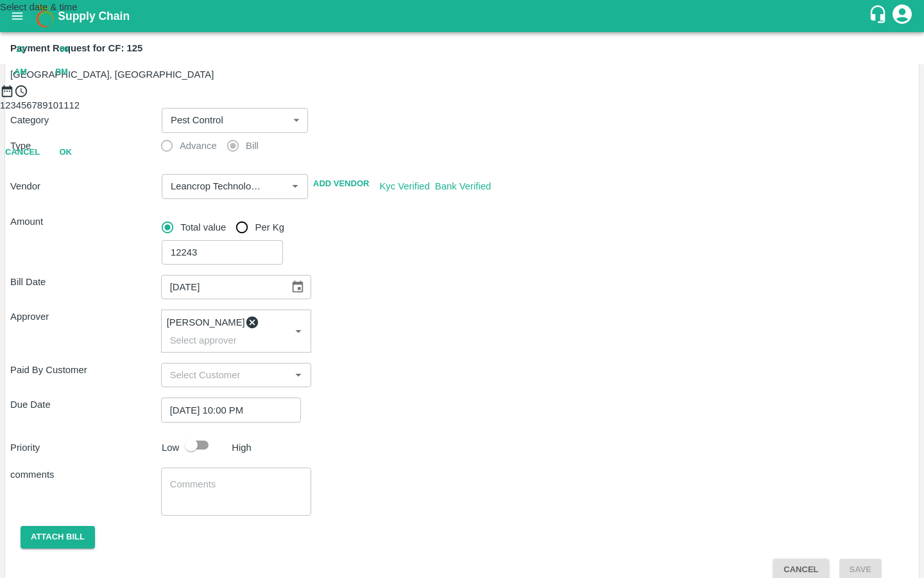
click at [415, 98] on div at bounding box center [462, 98] width 924 height 0
click at [86, 220] on button "OK" at bounding box center [65, 209] width 41 height 22
click at [193, 438] on input "checkbox" at bounding box center [191, 445] width 73 height 24
checkbox input "true"
click at [191, 483] on textarea at bounding box center [236, 491] width 133 height 27
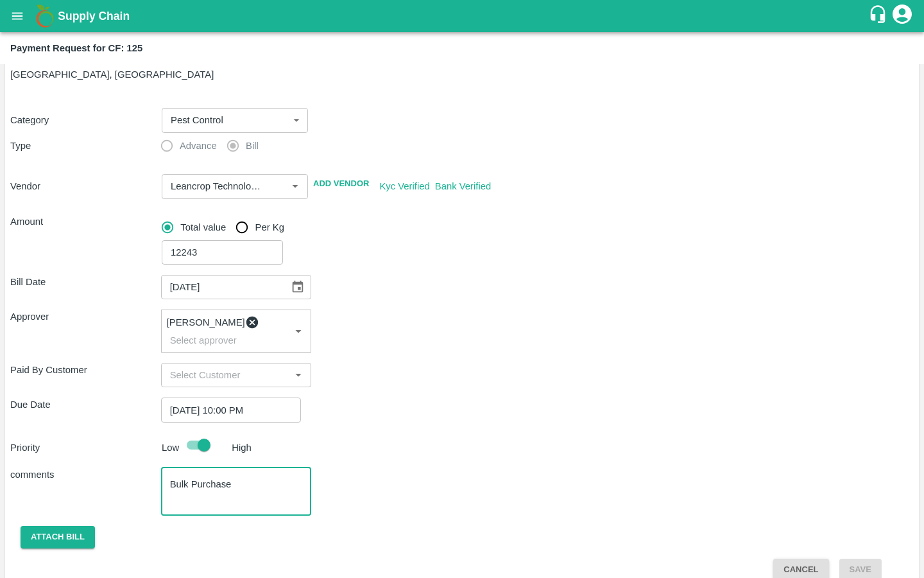
click at [189, 478] on textarea "Bulk Purchase" at bounding box center [236, 491] width 133 height 27
type textarea "Bulk Input Purchase"
click at [65, 526] on button "Attach bill" at bounding box center [58, 537] width 74 height 22
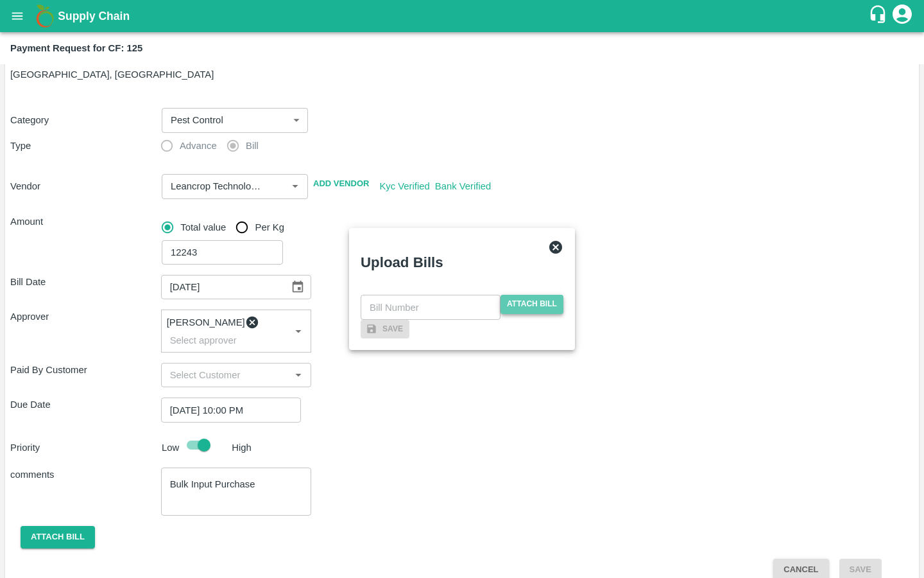
click at [503, 295] on span "Attach bill" at bounding box center [532, 304] width 63 height 19
click at [0, 0] on input "Attach bill" at bounding box center [0, 0] width 0 height 0
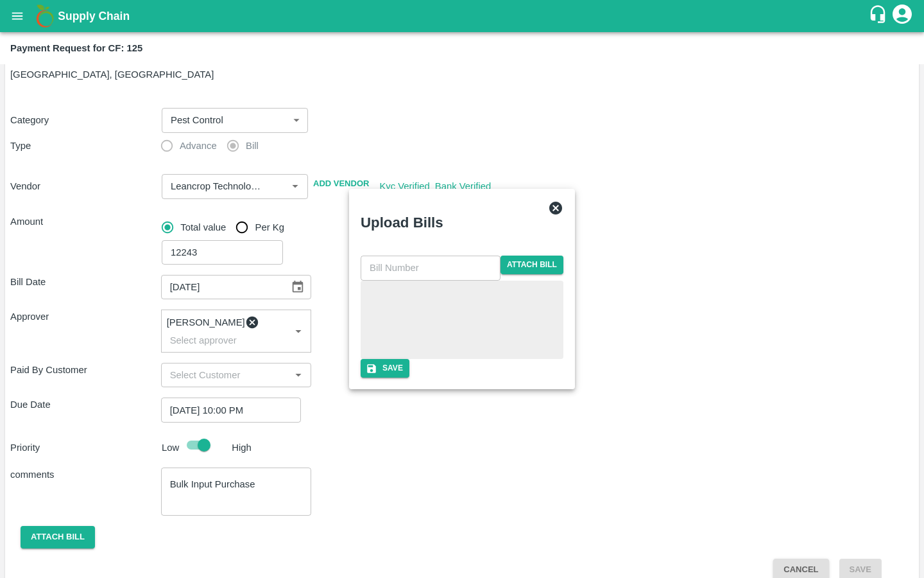
click at [417, 255] on input "text" at bounding box center [431, 267] width 140 height 24
paste input "LTS/MH/SG/0065"
type input "LTS/MH/SG/0065-4"
click at [377, 374] on icon "button" at bounding box center [372, 369] width 12 height 12
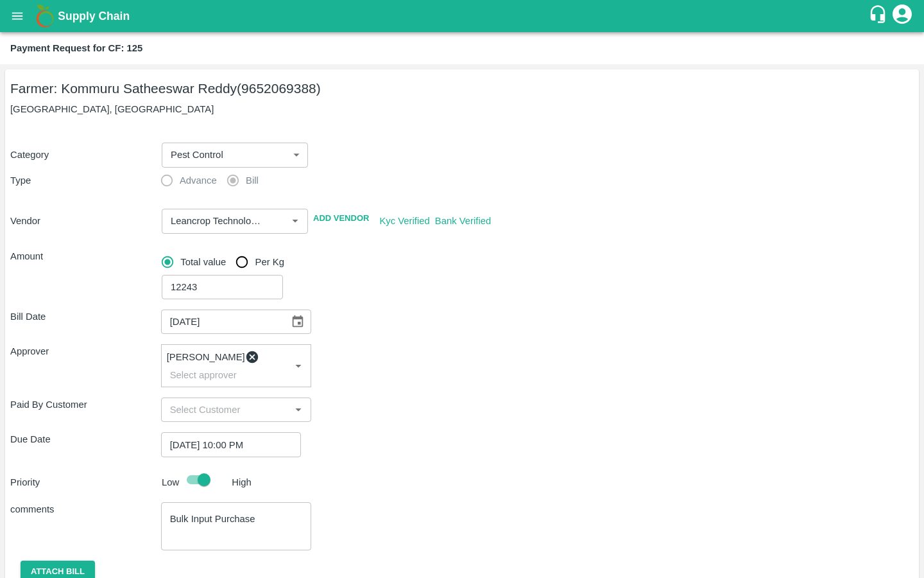
scroll to position [110, 0]
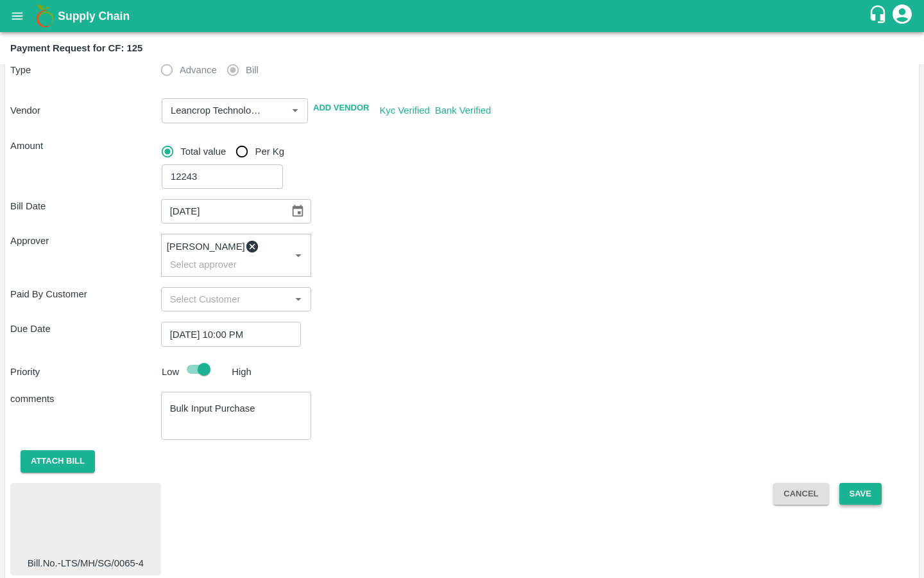
click at [850, 483] on button "Save" at bounding box center [861, 494] width 42 height 22
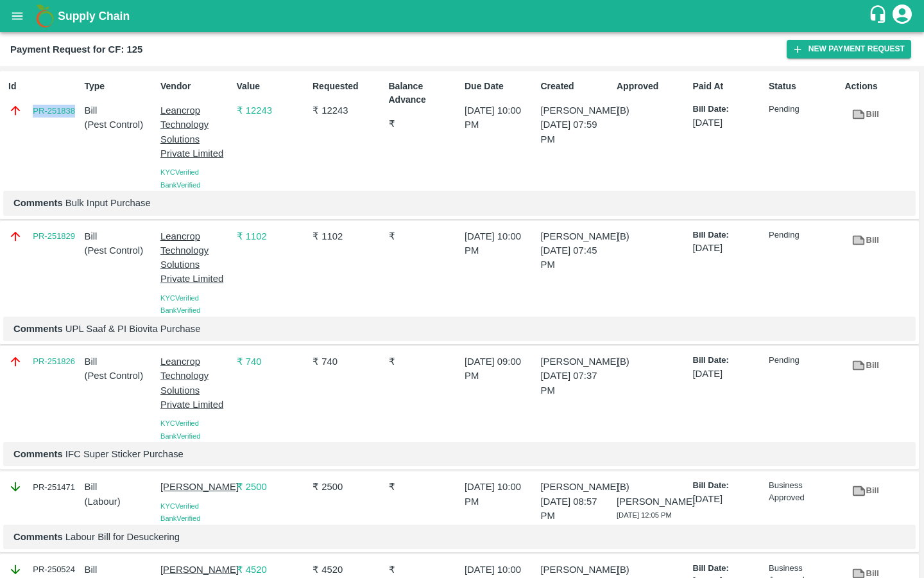
drag, startPoint x: 28, startPoint y: 114, endPoint x: 76, endPoint y: 114, distance: 48.8
click at [76, 114] on div "PR-251838" at bounding box center [43, 110] width 71 height 14
copy link "PR-251838"
